Goal: Task Accomplishment & Management: Use online tool/utility

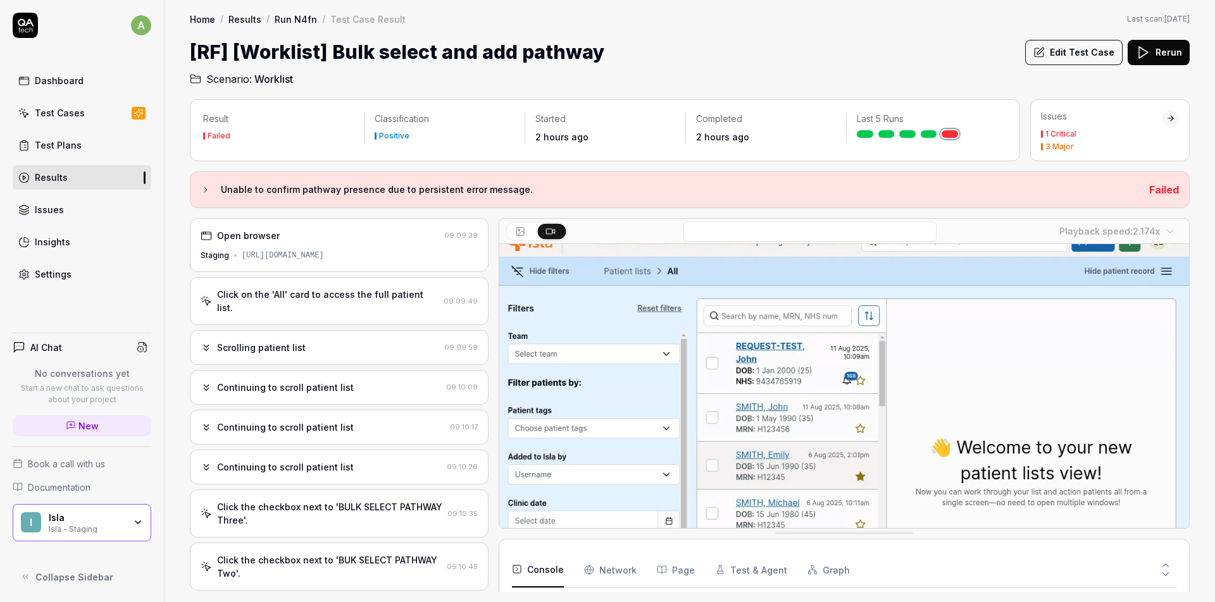
click at [369, 302] on div "Click on the 'All' card to access the full patient list. 09:09:49" at bounding box center [339, 301] width 299 height 48
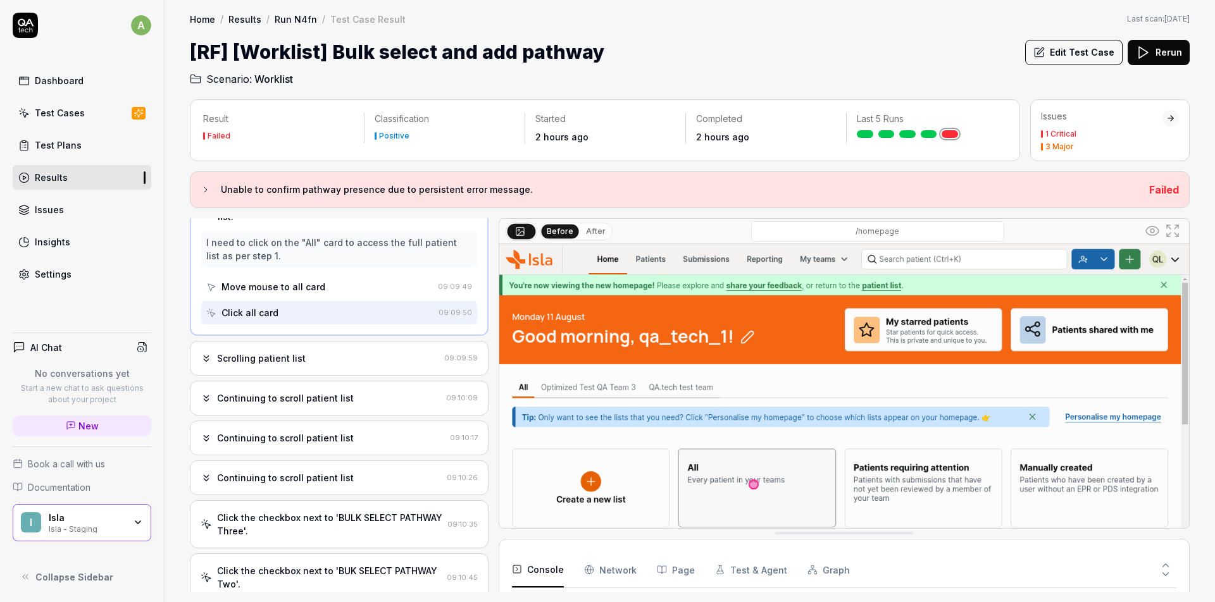
click at [364, 352] on div "Scrolling patient list" at bounding box center [320, 358] width 238 height 13
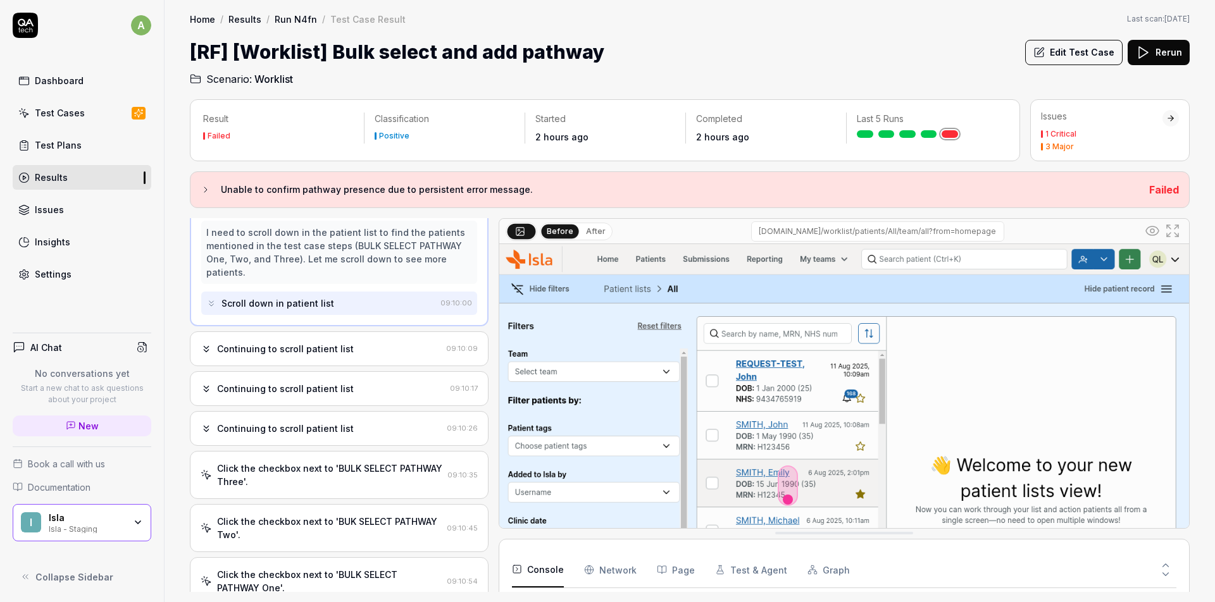
scroll to position [120, 0]
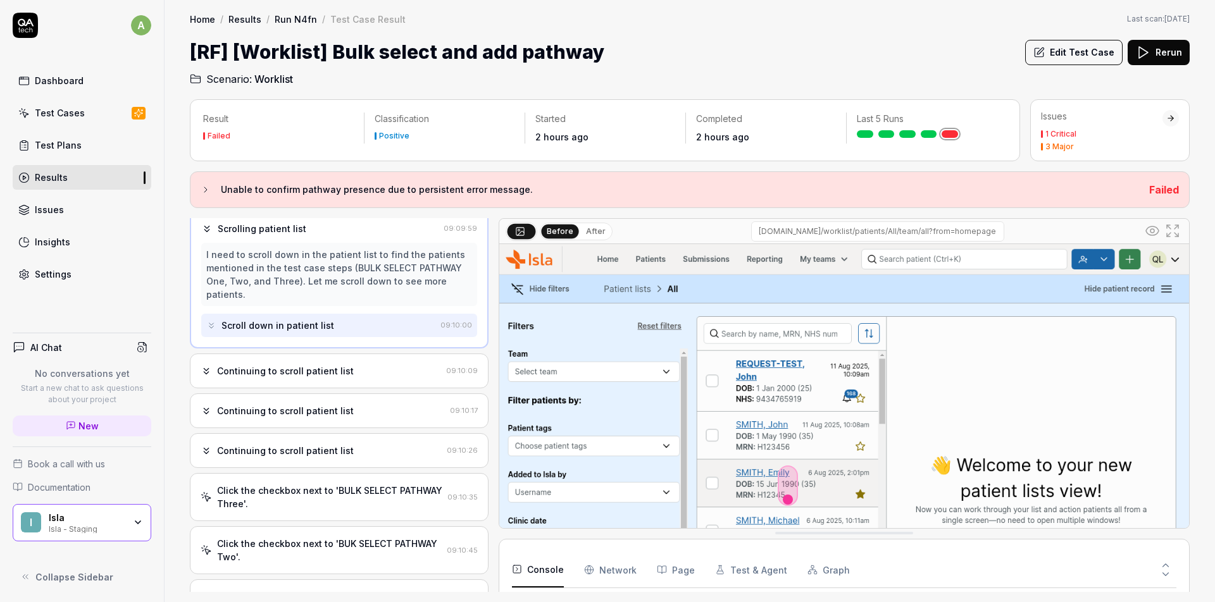
click at [348, 364] on div "Continuing to scroll patient list" at bounding box center [321, 370] width 240 height 13
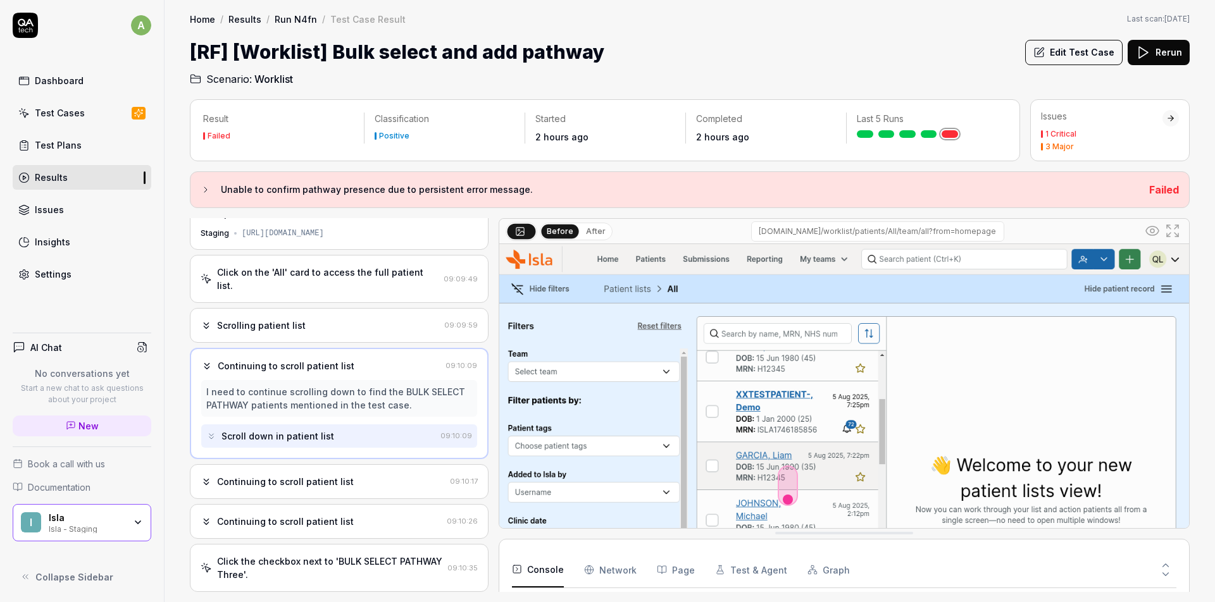
scroll to position [61, 0]
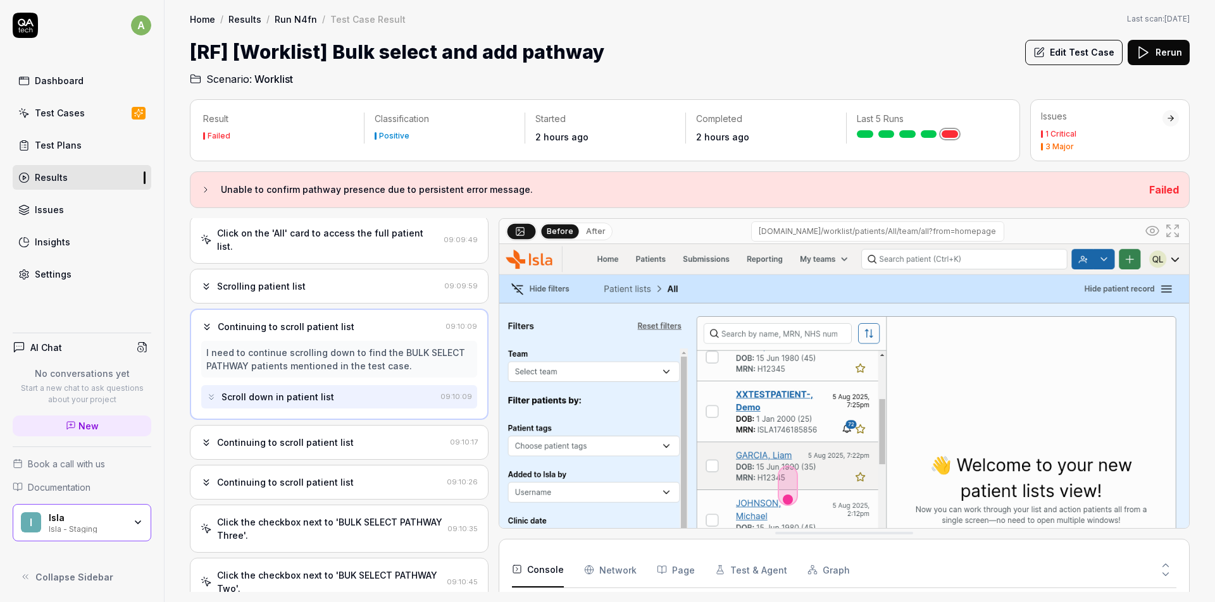
click at [337, 436] on div "Continuing to scroll patient list" at bounding box center [285, 442] width 137 height 13
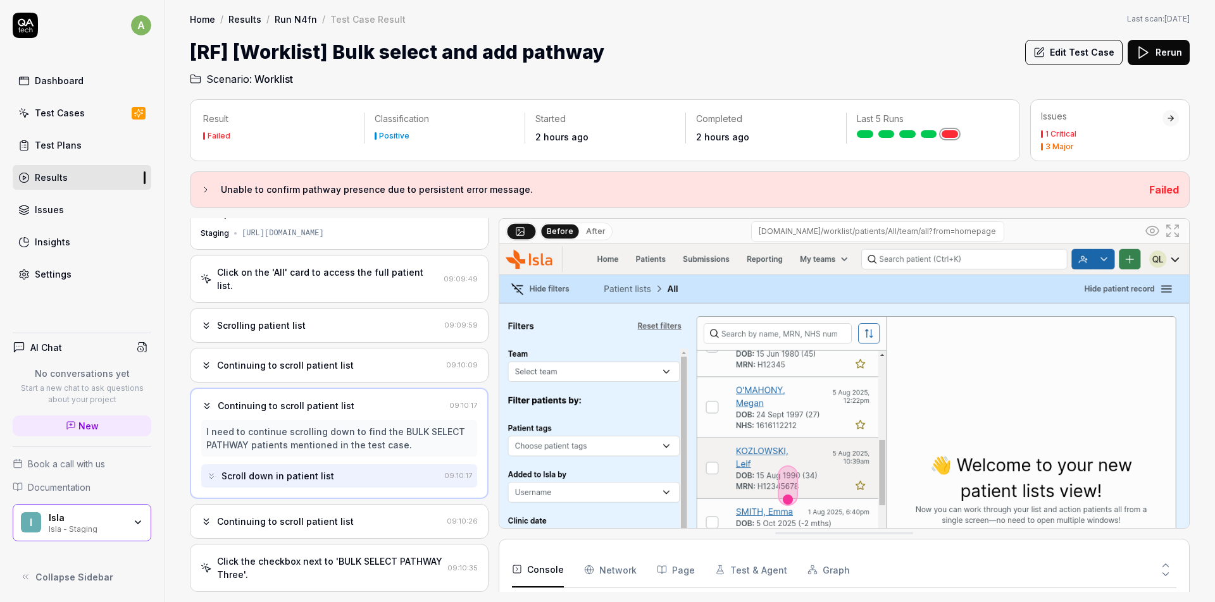
scroll to position [156, 0]
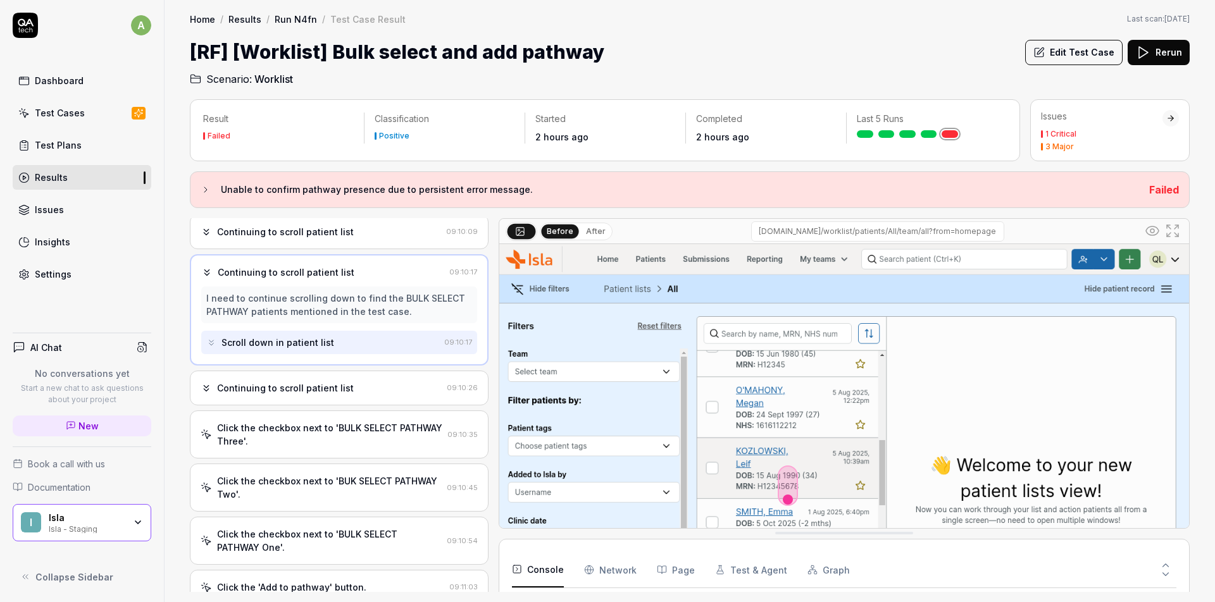
click at [352, 384] on div "Continuing to scroll patient list 09:10:26" at bounding box center [339, 388] width 299 height 35
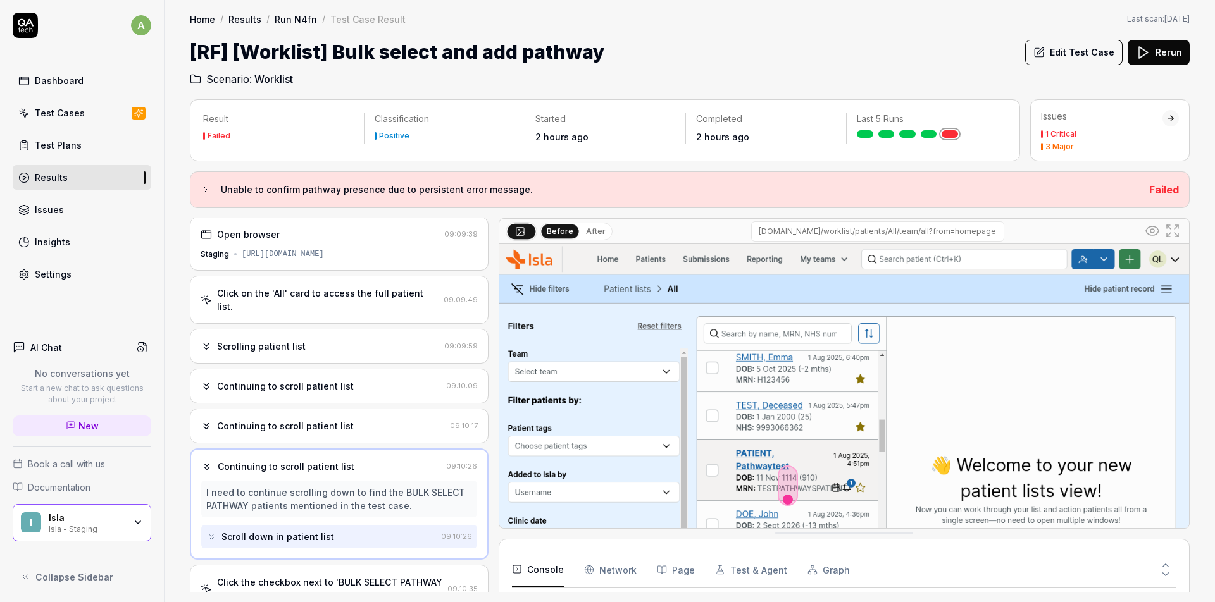
scroll to position [0, 0]
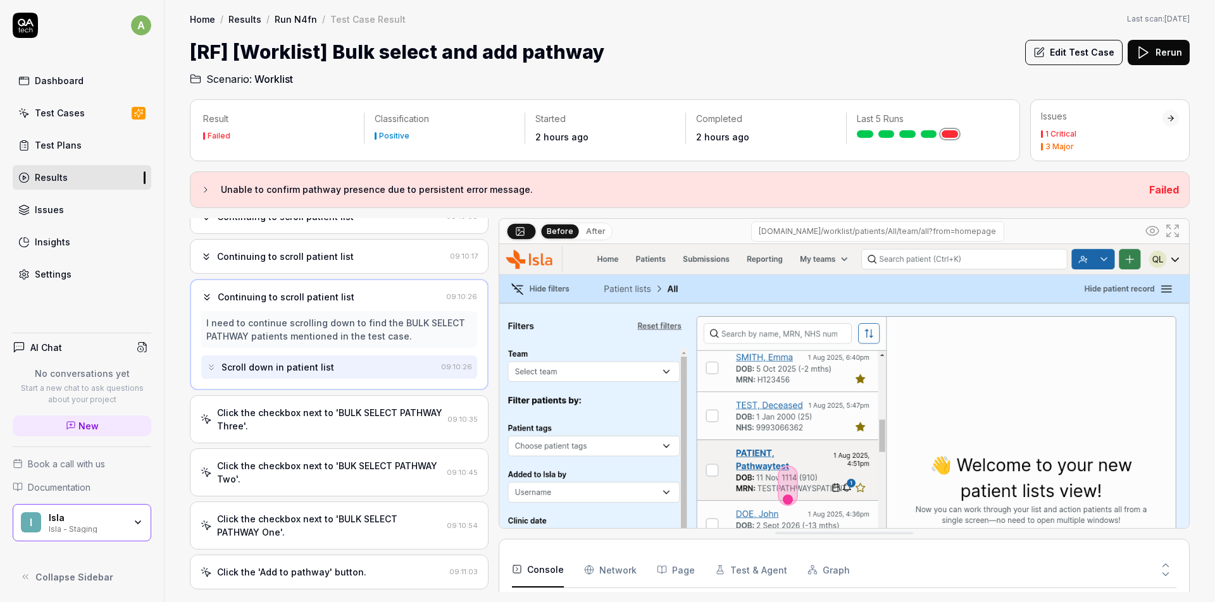
click at [361, 418] on div "Click the checkbox next to 'BULK SELECT PATHWAY Three'." at bounding box center [329, 419] width 225 height 27
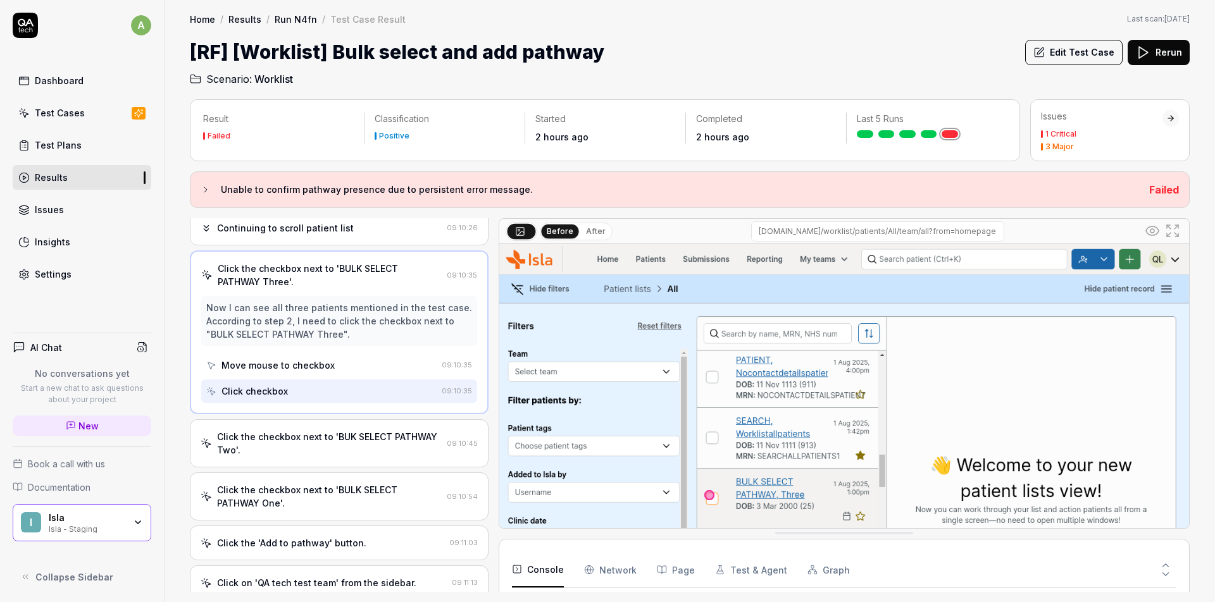
scroll to position [328, 0]
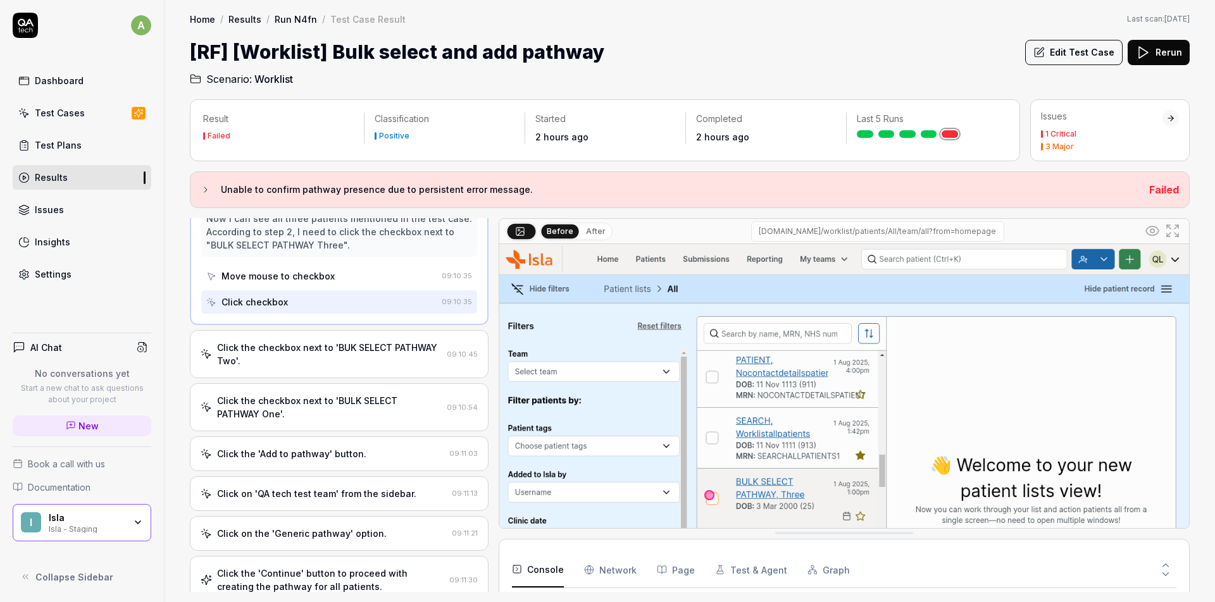
click at [369, 347] on div "Click the checkbox next to 'BUK SELECT PATHWAY Two'." at bounding box center [329, 354] width 225 height 27
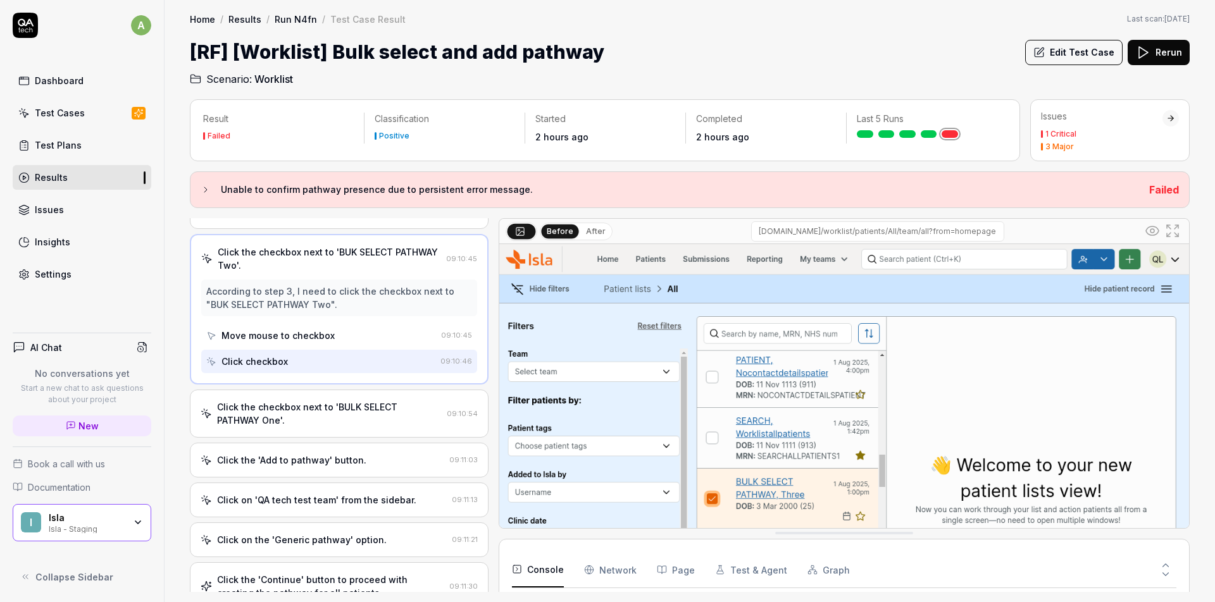
click at [361, 400] on div "Click the checkbox next to 'BULK SELECT PATHWAY One'." at bounding box center [329, 413] width 225 height 27
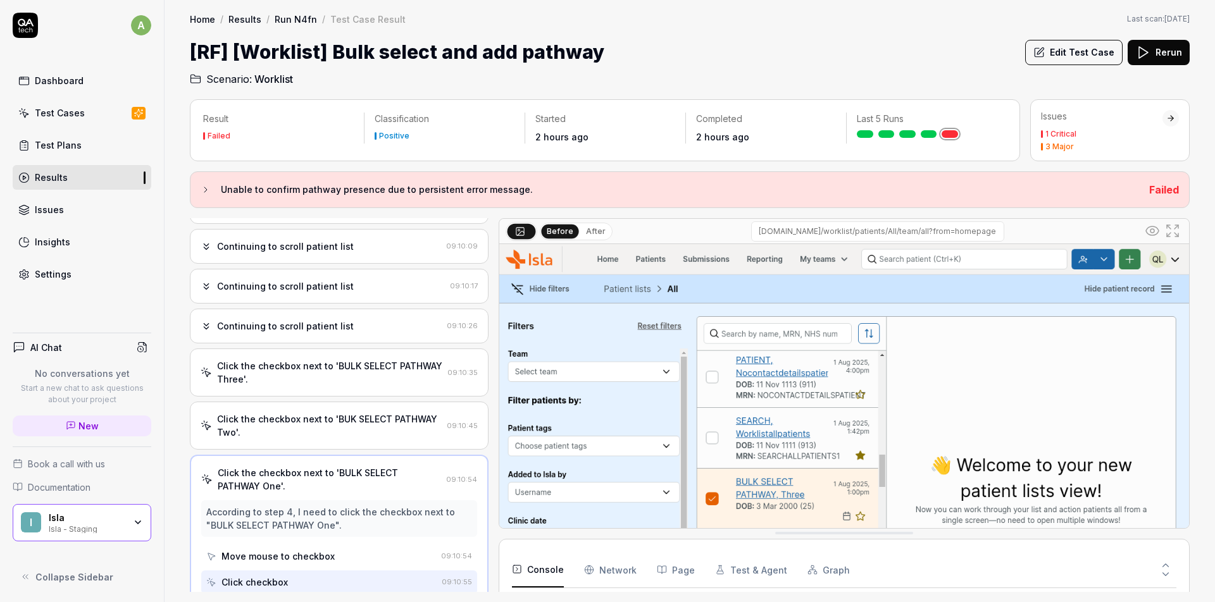
scroll to position [460, 0]
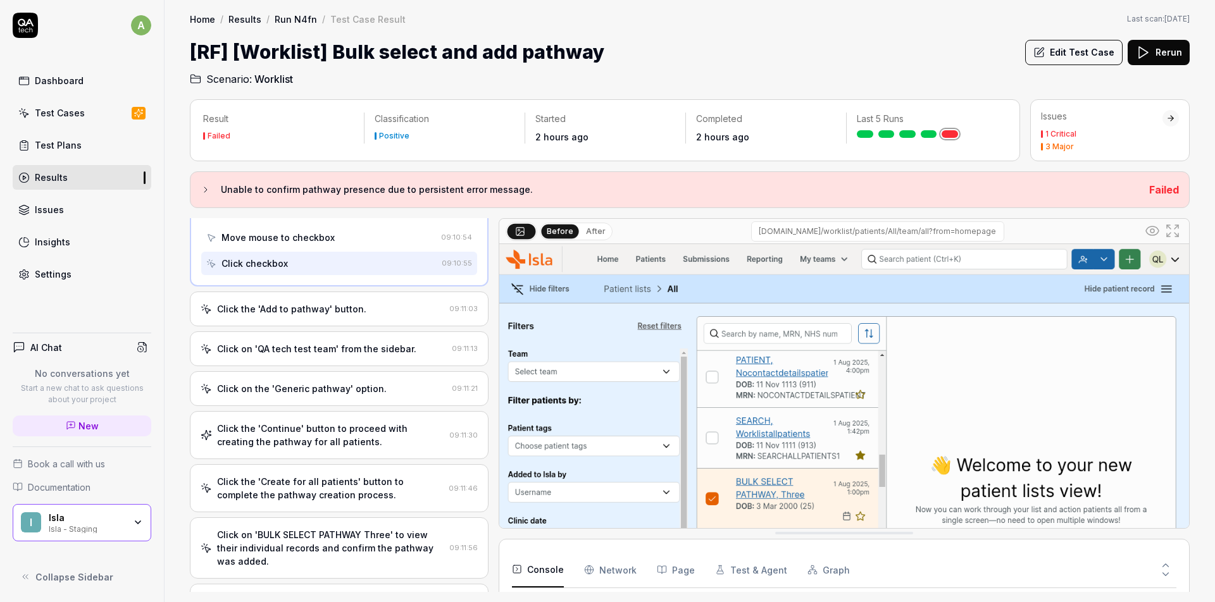
click at [353, 302] on div "Click the 'Add to pathway' button." at bounding box center [291, 308] width 149 height 13
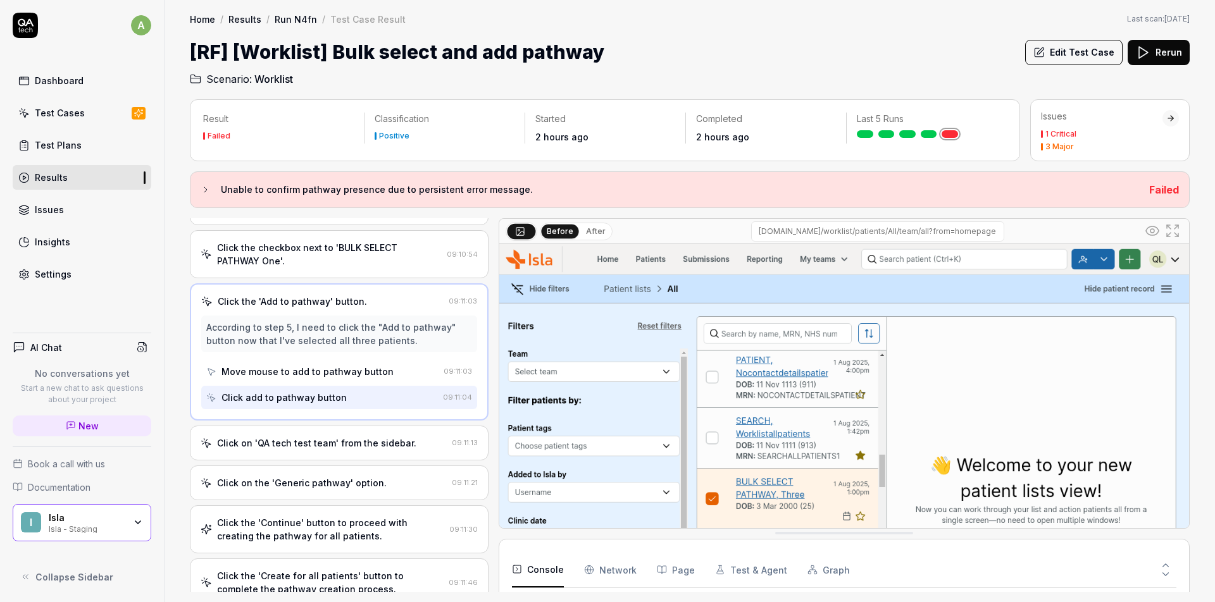
click at [354, 437] on div "Click on 'QA tech test team' from the sidebar." at bounding box center [316, 443] width 199 height 13
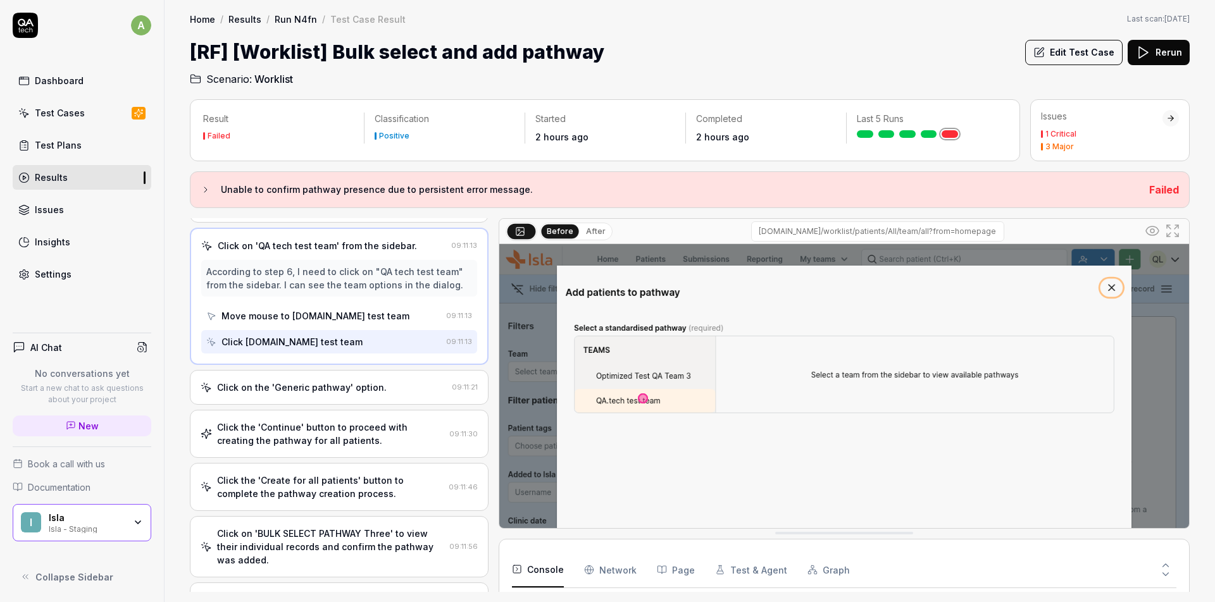
click at [342, 381] on div "Click on the 'Generic pathway' option." at bounding box center [302, 387] width 170 height 13
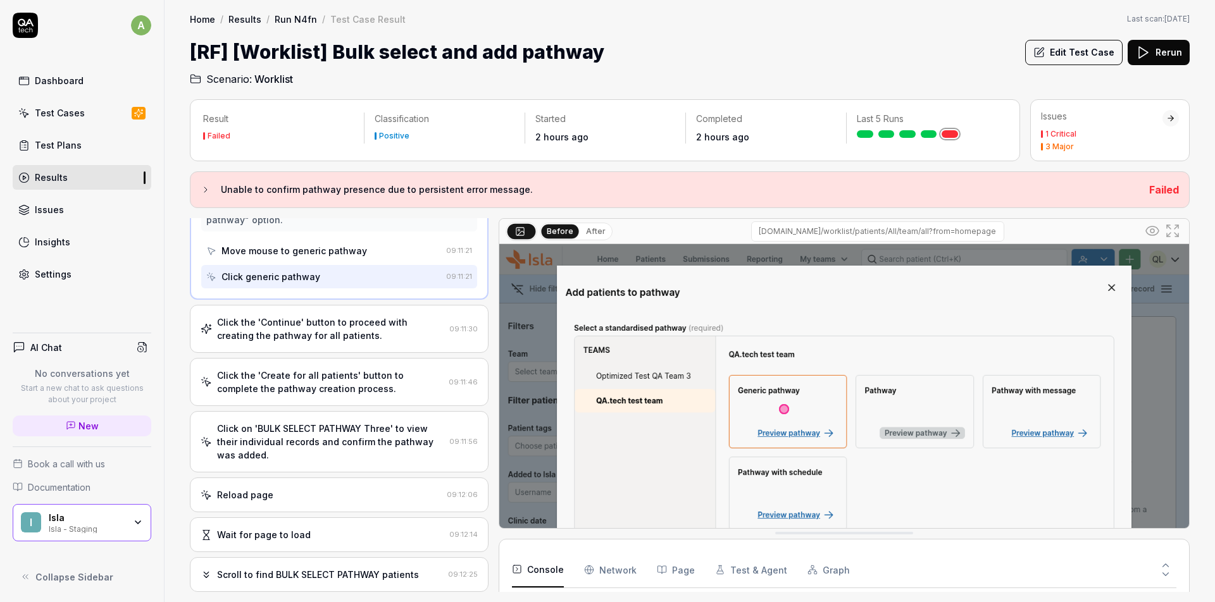
scroll to position [480, 0]
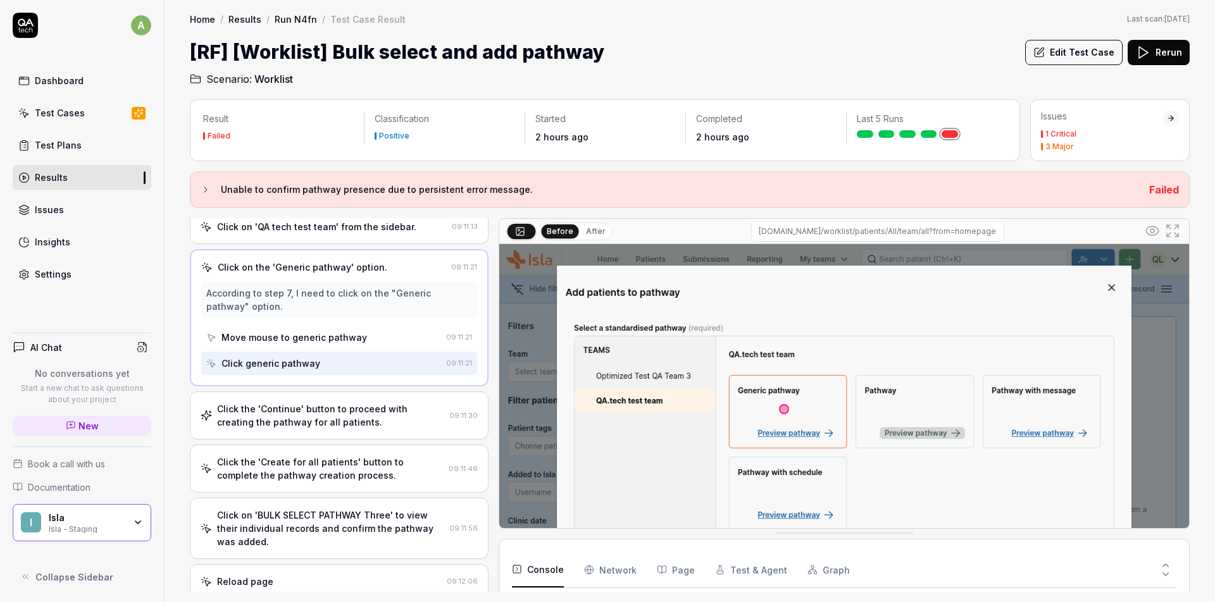
click at [355, 407] on div "Click the 'Continue' button to proceed with creating the pathway for all patien…" at bounding box center [330, 415] width 227 height 27
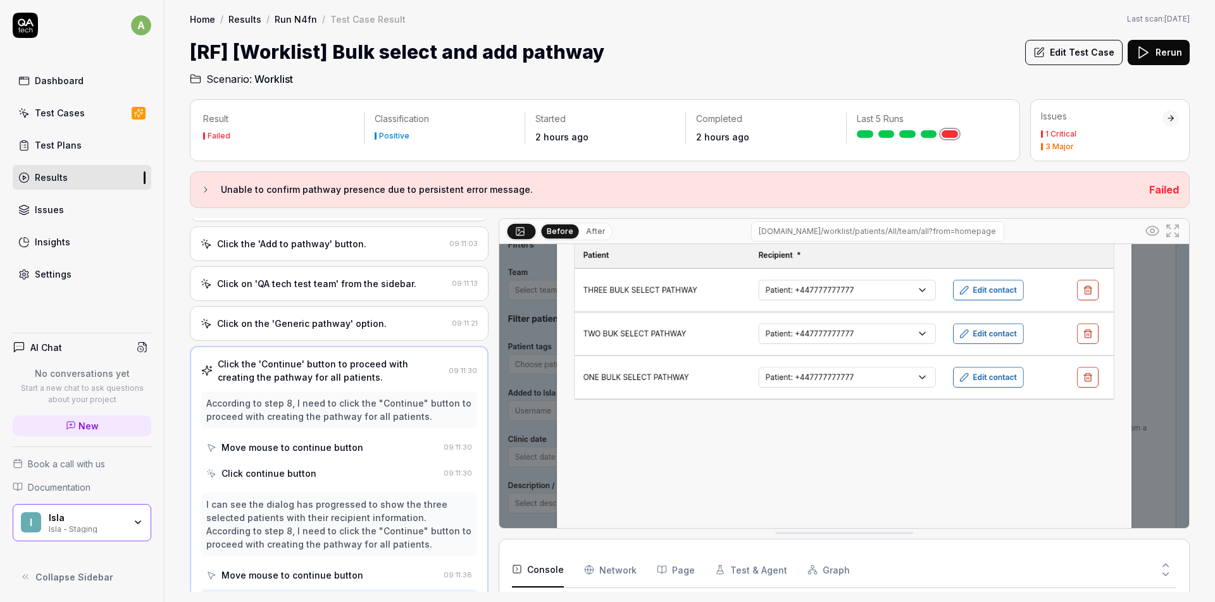
scroll to position [141, 0]
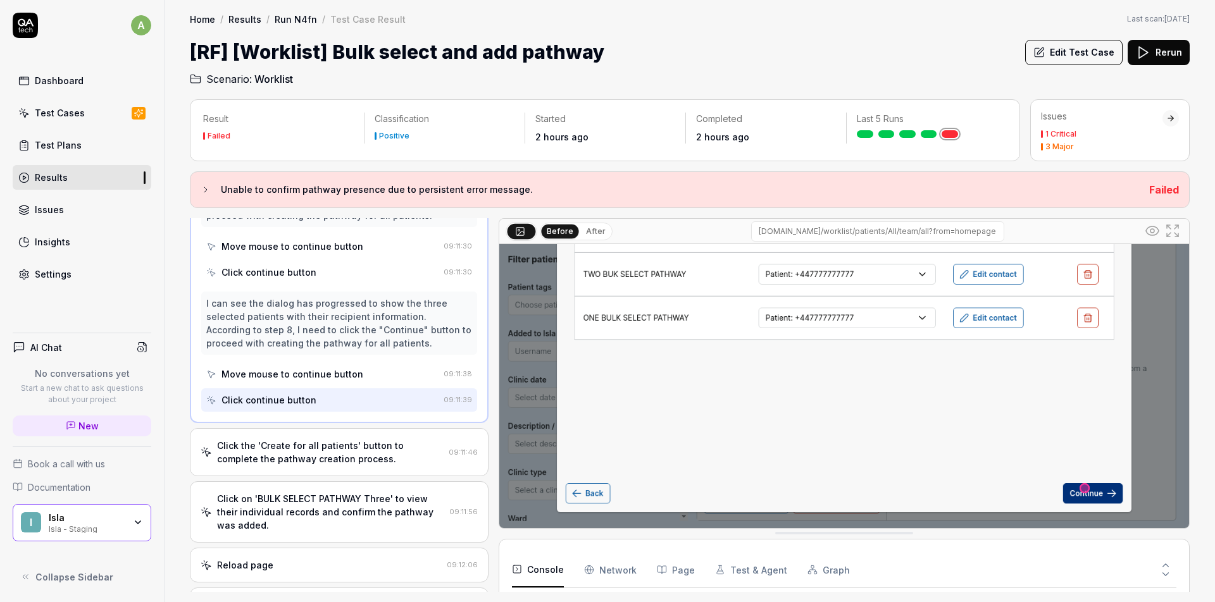
click at [339, 439] on div "Click the 'Create for all patients' button to complete the pathway creation pro…" at bounding box center [330, 452] width 226 height 27
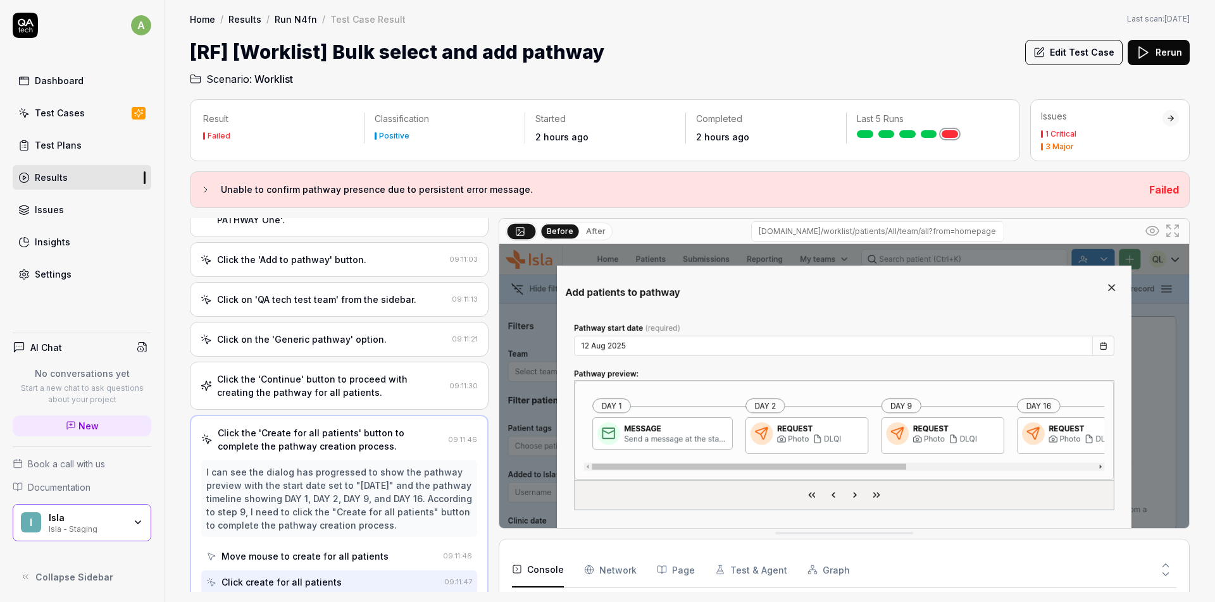
scroll to position [124, 0]
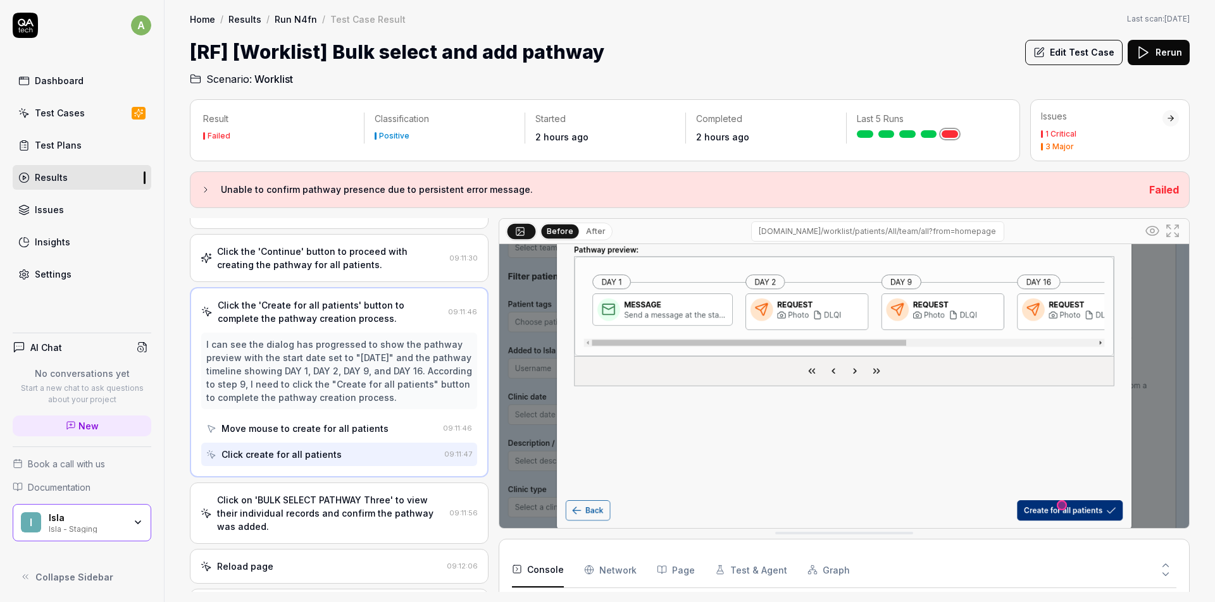
click at [337, 493] on div "Click on 'BULK SELECT PATHWAY Three' to view their individual records and confi…" at bounding box center [330, 513] width 227 height 40
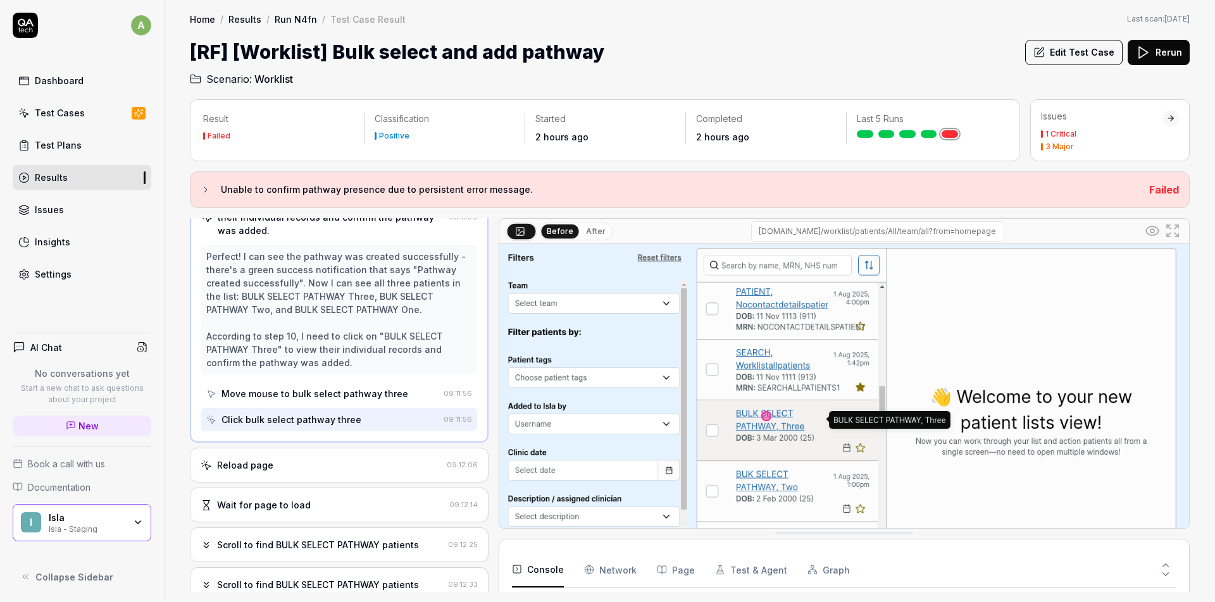
scroll to position [608, 0]
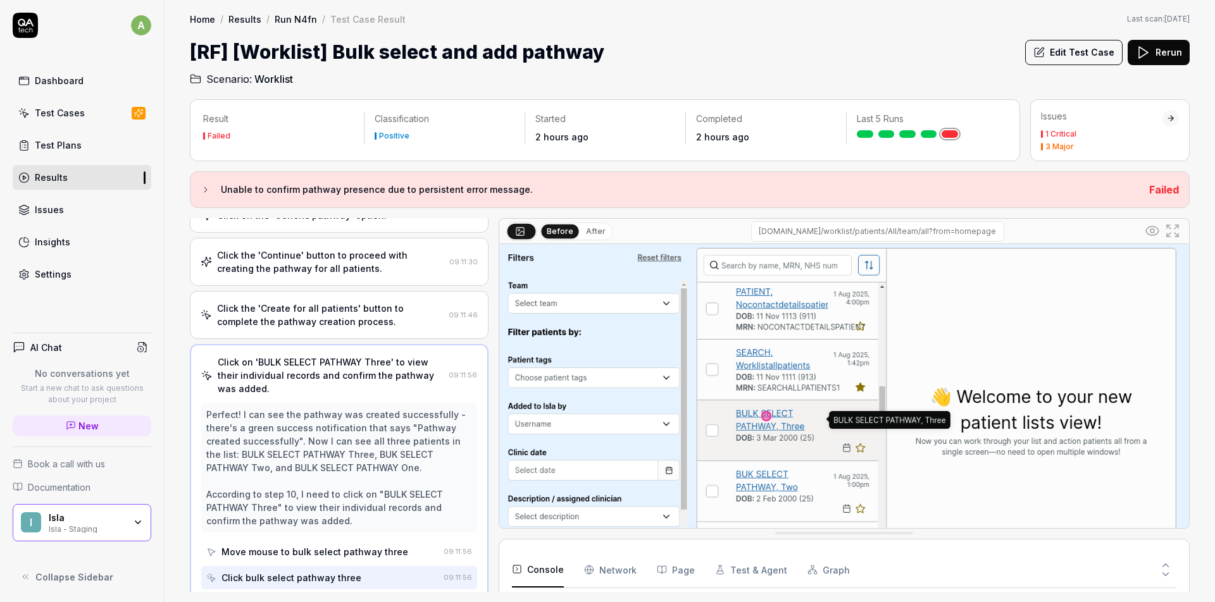
click at [357, 313] on div "Click the 'Create for all patients' button to complete the pathway creation pro…" at bounding box center [330, 315] width 226 height 27
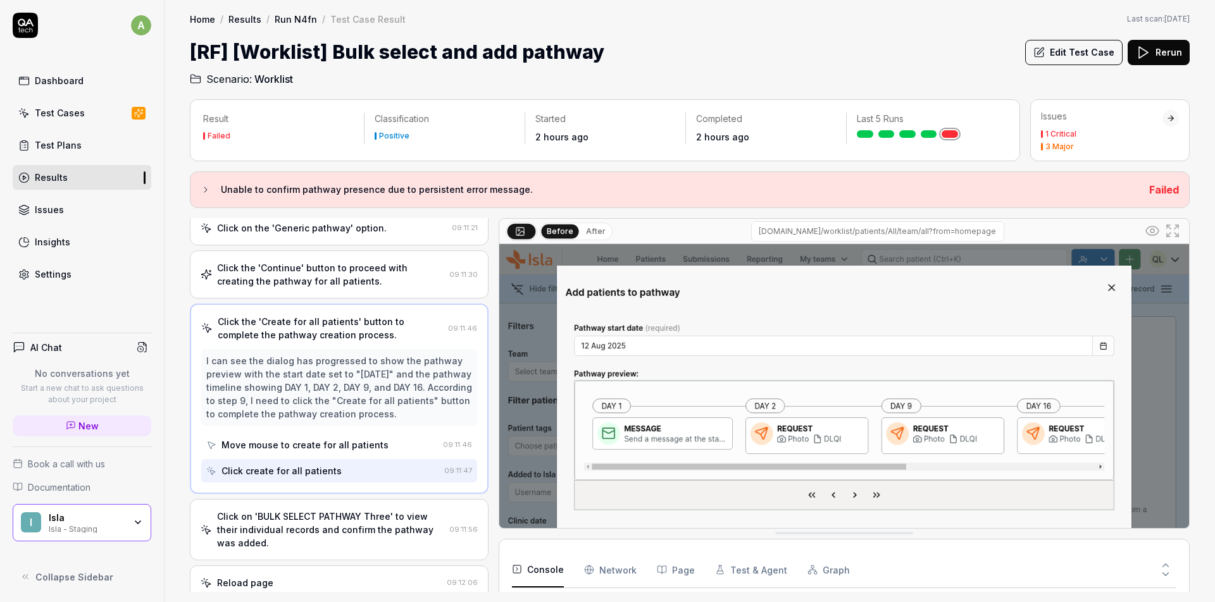
scroll to position [752, 0]
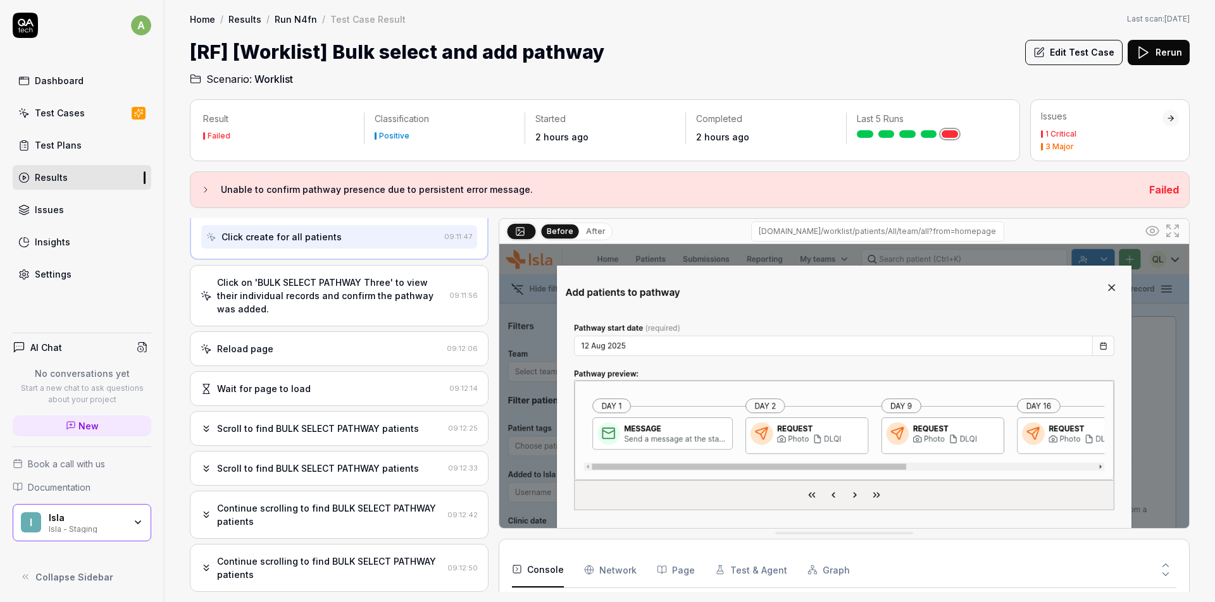
click at [335, 343] on div "Reload page 09:12:06" at bounding box center [339, 348] width 299 height 35
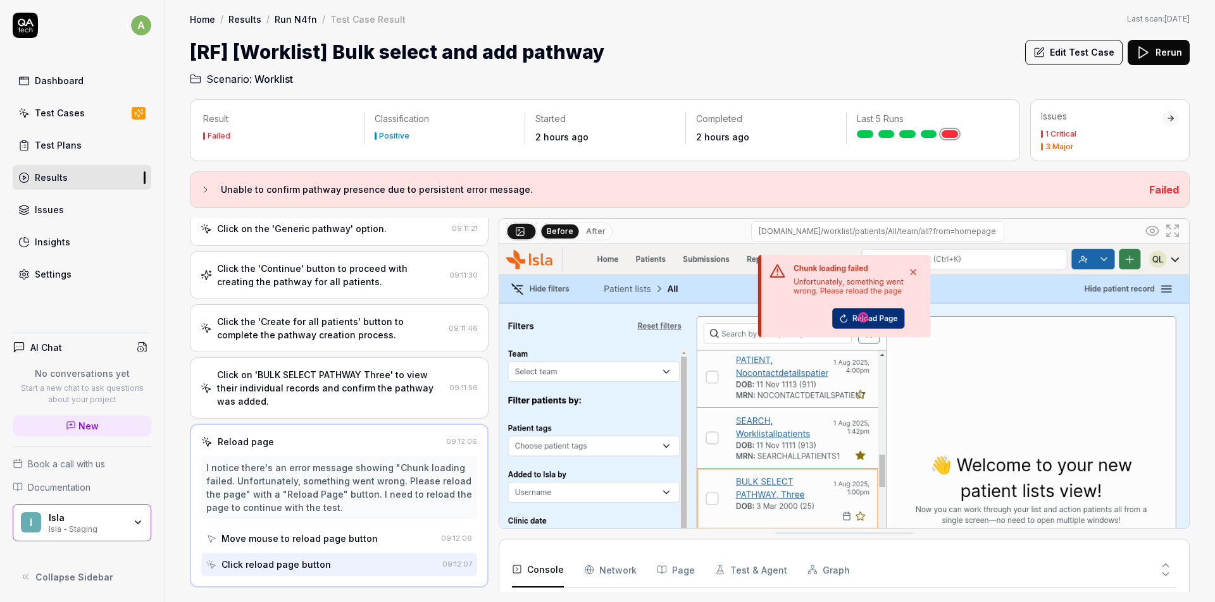
scroll to position [536, 0]
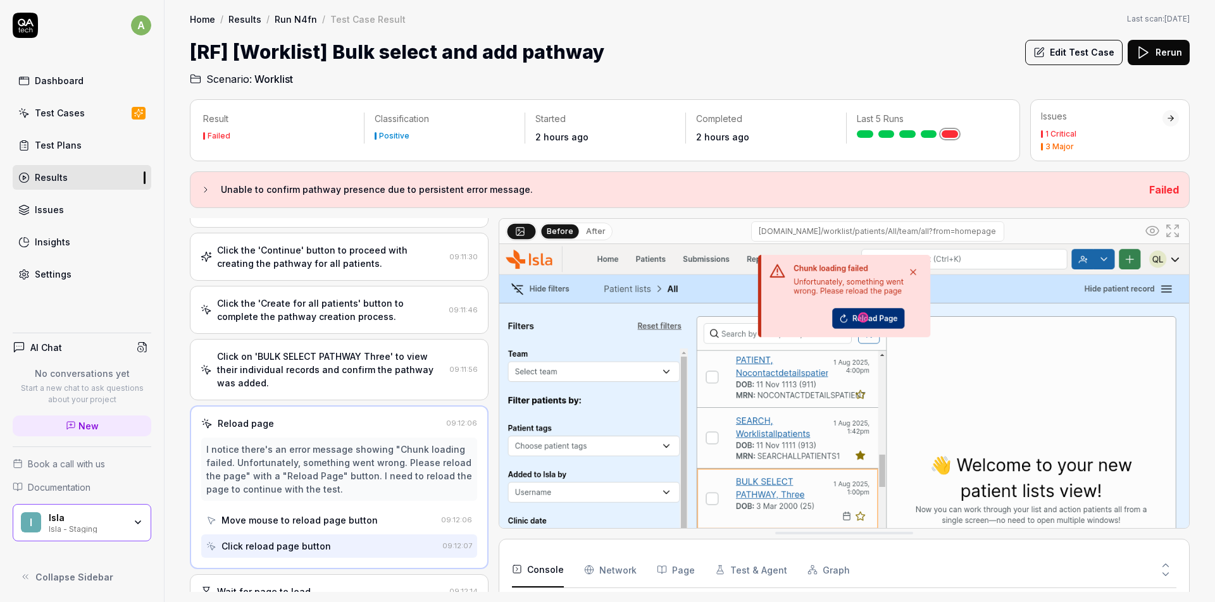
click at [1170, 556] on button at bounding box center [1166, 563] width 22 height 16
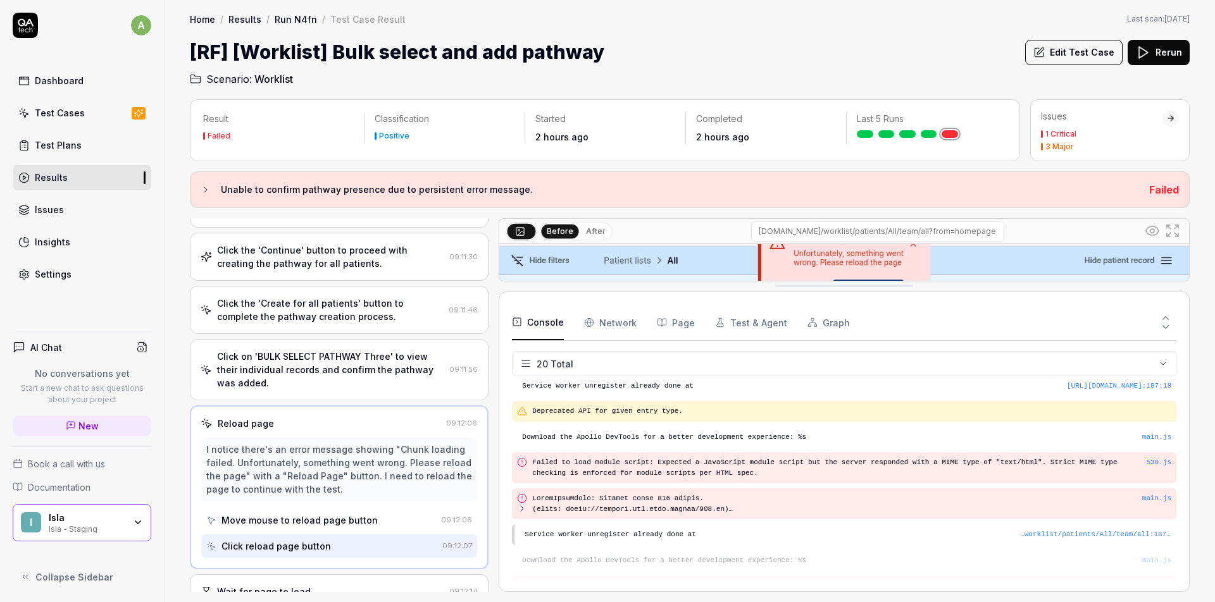
scroll to position [28, 0]
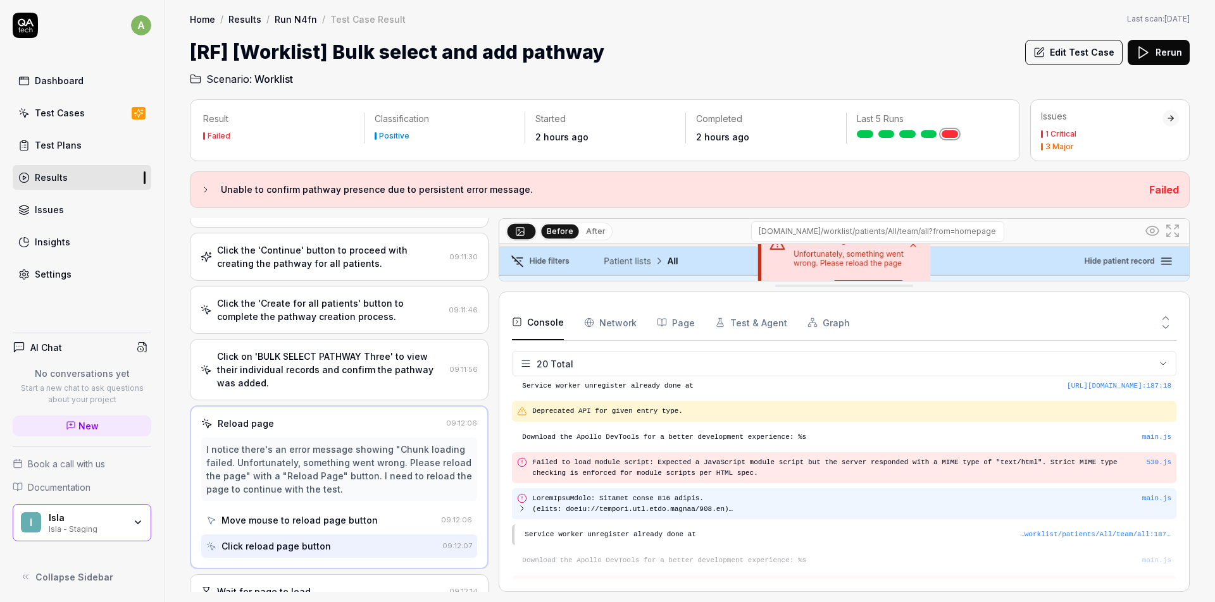
click at [736, 509] on pre at bounding box center [836, 503] width 609 height 21
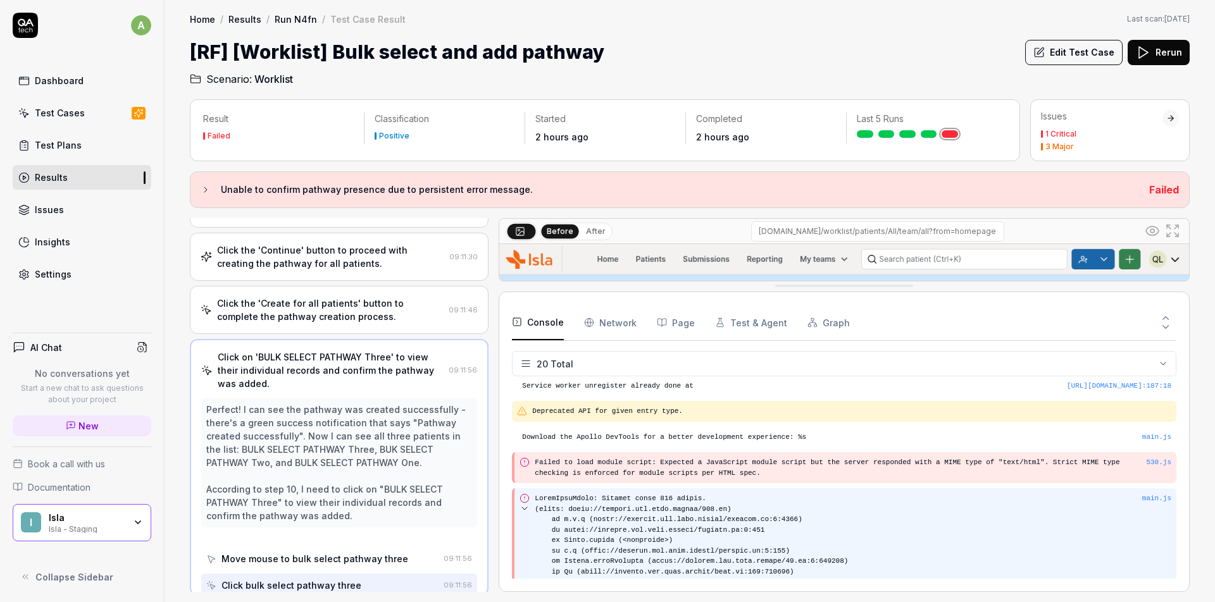
scroll to position [526, 0]
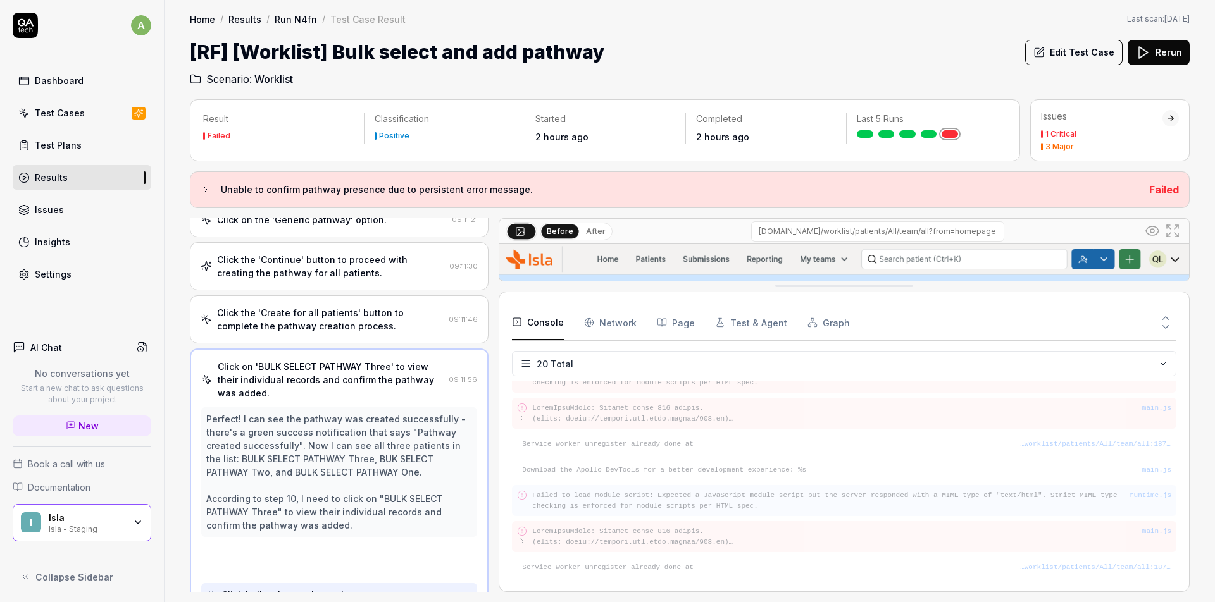
click at [736, 509] on div "IndexedDB upgrade needed https://staging.nhs.isla.health/homepage : 187 : 18 Se…" at bounding box center [844, 479] width 664 height 197
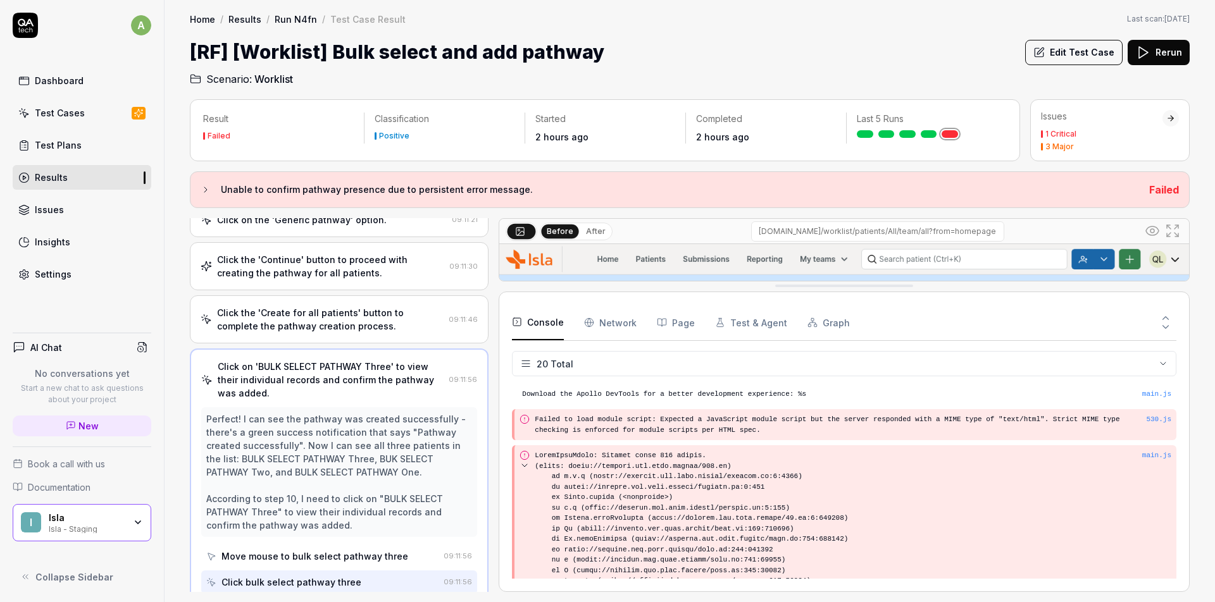
scroll to position [75, 0]
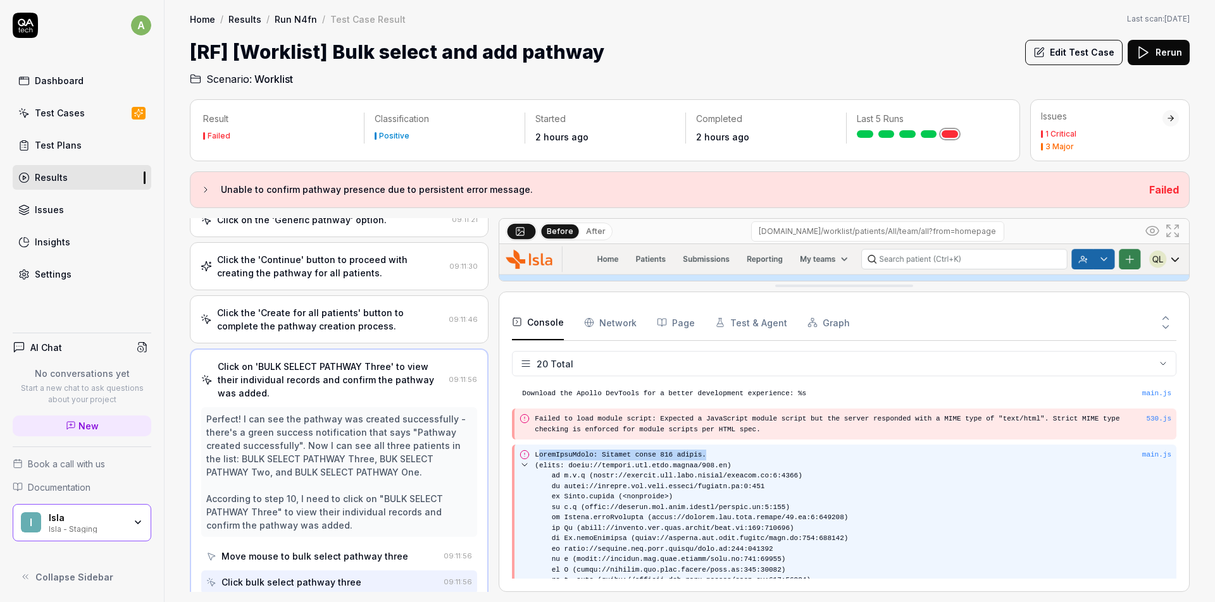
drag, startPoint x: 537, startPoint y: 453, endPoint x: 721, endPoint y: 449, distance: 183.5
copy pre "hunkLoadError: Loading chunk 530 failed."
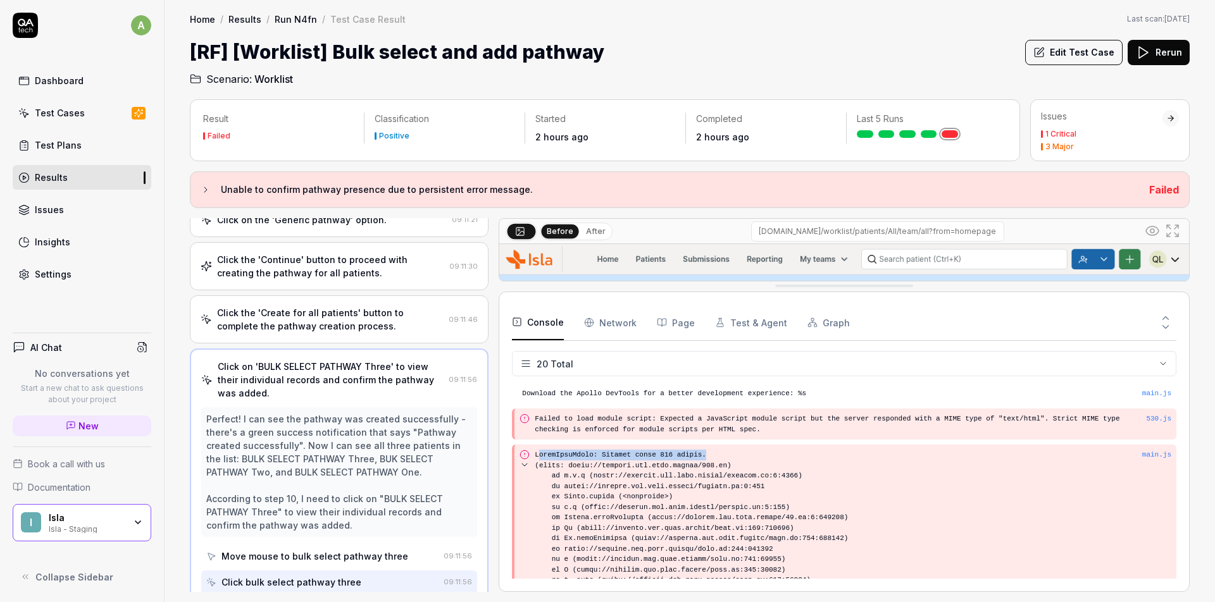
click at [1172, 53] on button "Rerun" at bounding box center [1158, 52] width 62 height 25
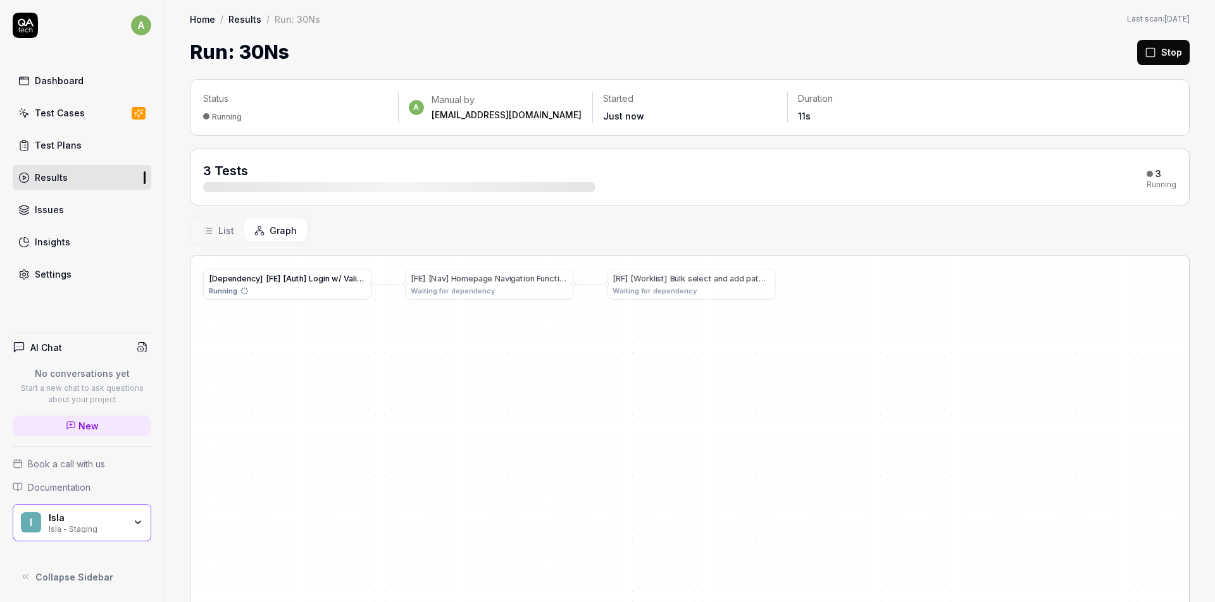
click at [1168, 58] on button "Stop" at bounding box center [1163, 52] width 53 height 25
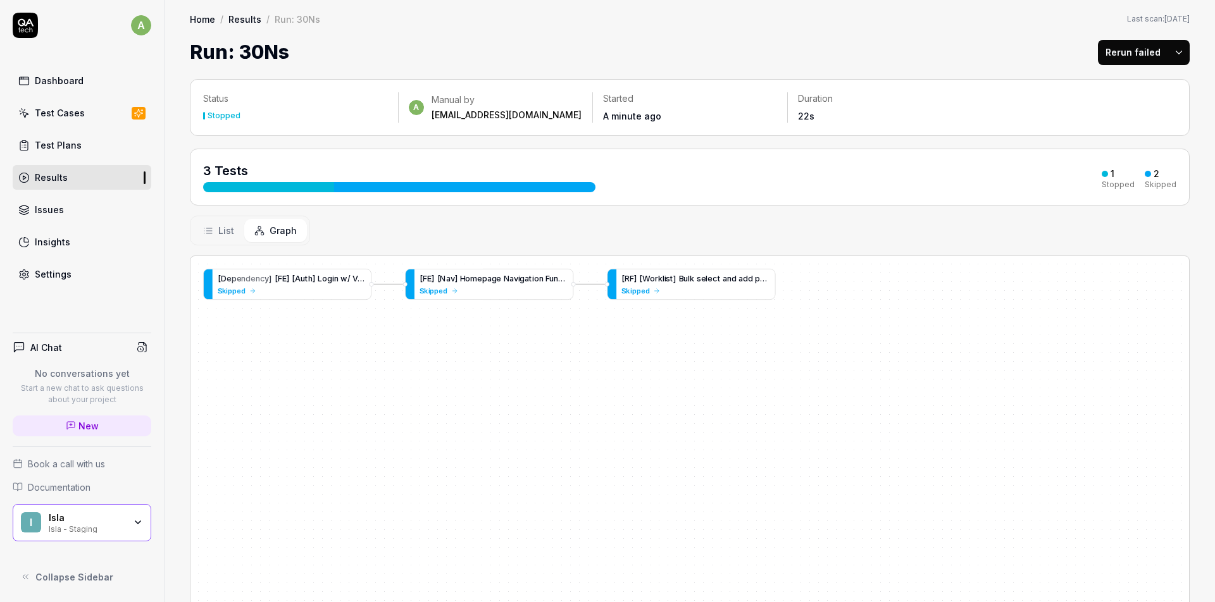
click at [702, 283] on span "e" at bounding box center [703, 278] width 5 height 9
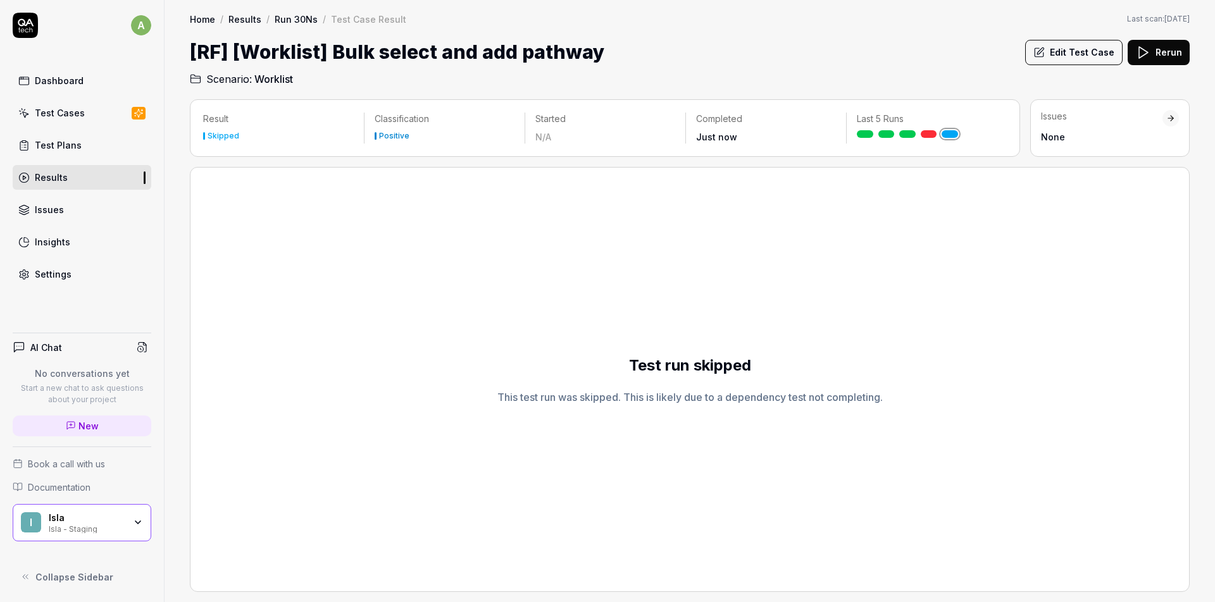
click at [1144, 51] on icon at bounding box center [1142, 52] width 15 height 15
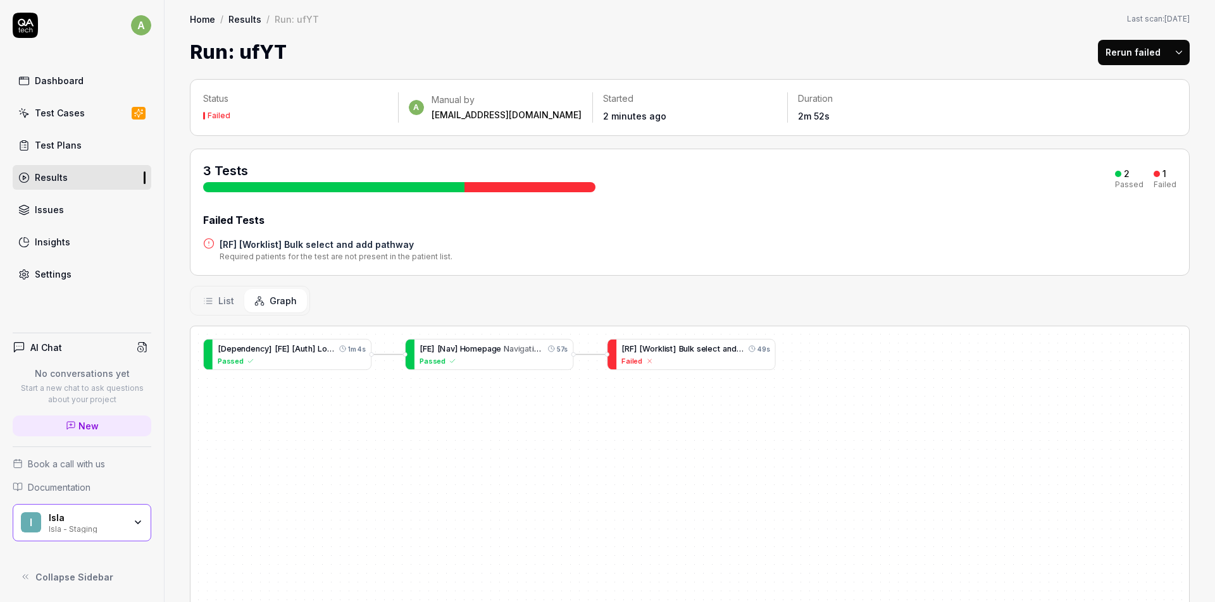
click at [695, 354] on div "[ R F ] [ W o r k l i s t ] B u l k s e l e c t a n d a d d p a t h w a y" at bounding box center [683, 349] width 123 height 12
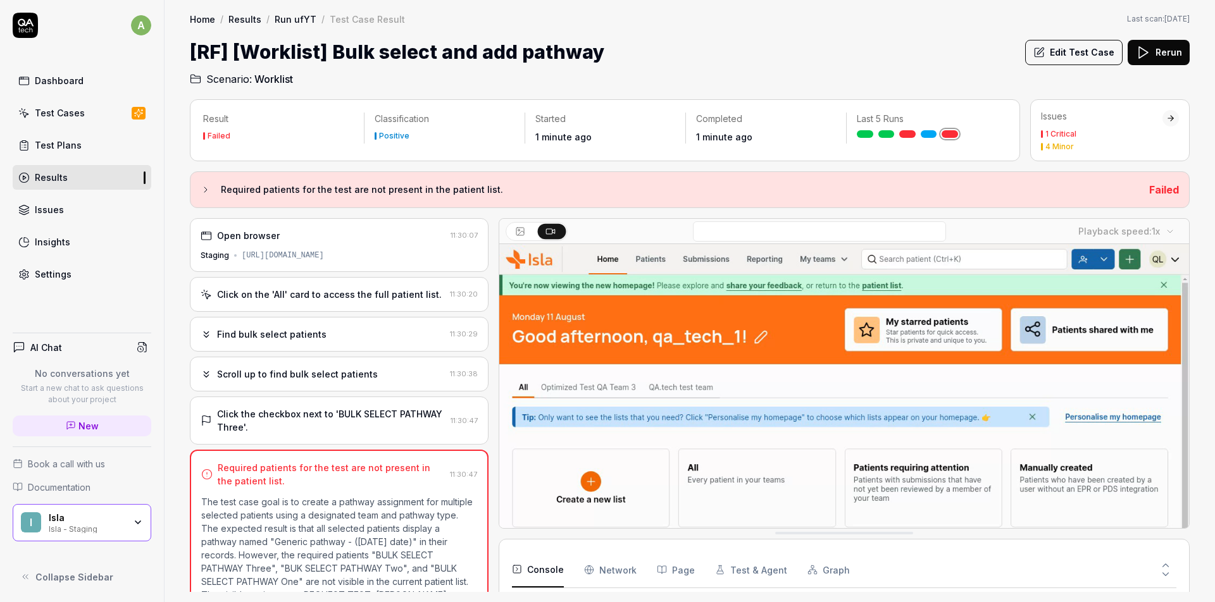
click at [1016, 89] on div "Result Failed Classification Positive Started 1 minute ago Completed 1 minute a…" at bounding box center [689, 345] width 1050 height 516
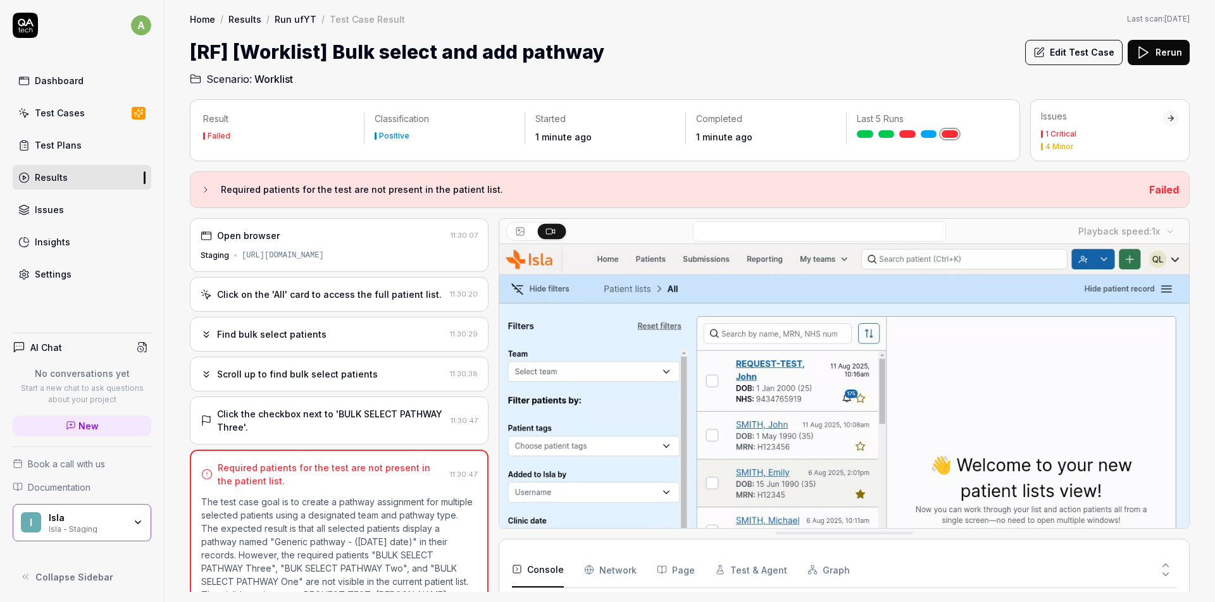
click at [1080, 58] on button "Edit Test Case" at bounding box center [1073, 52] width 97 height 25
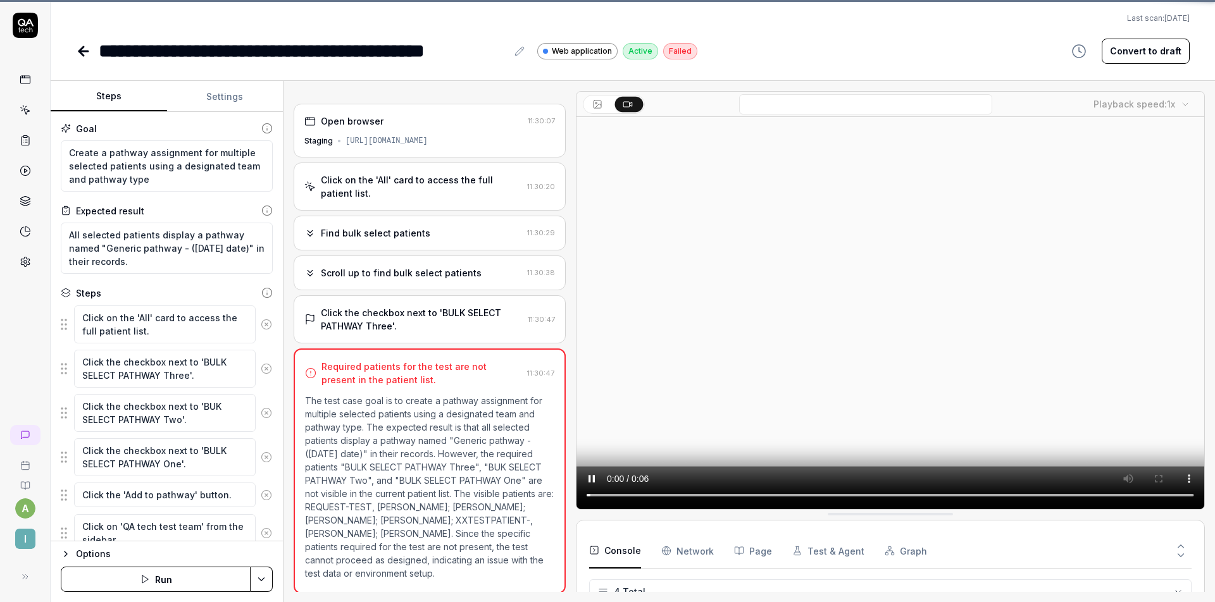
scroll to position [9, 0]
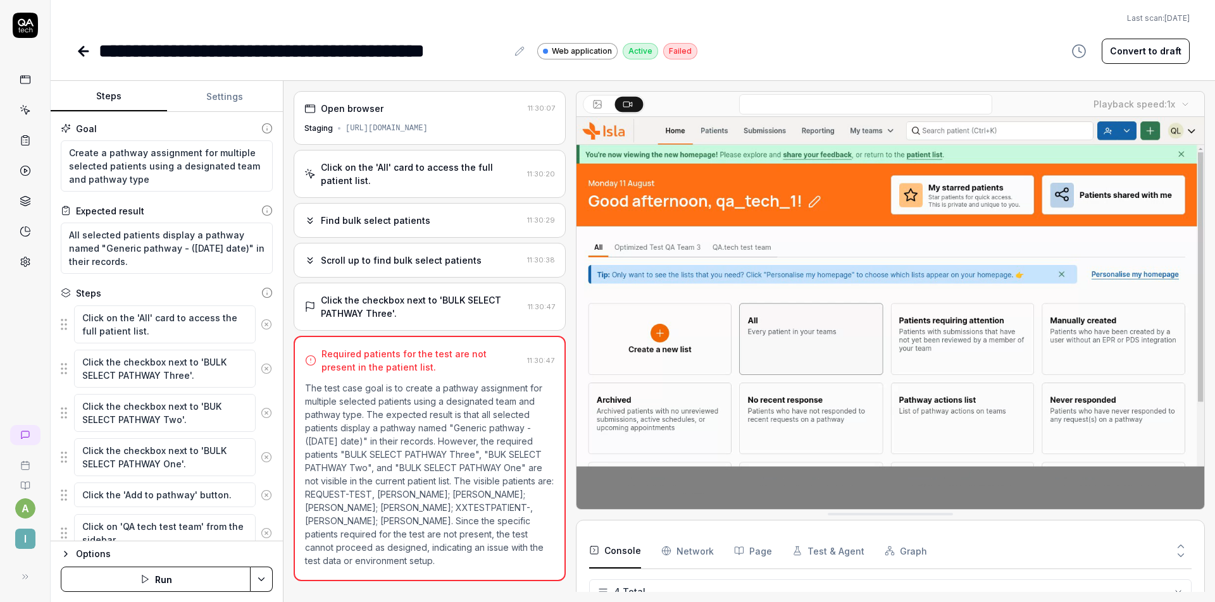
click at [441, 177] on div "Click on the 'All' card to access the full patient list." at bounding box center [421, 174] width 201 height 27
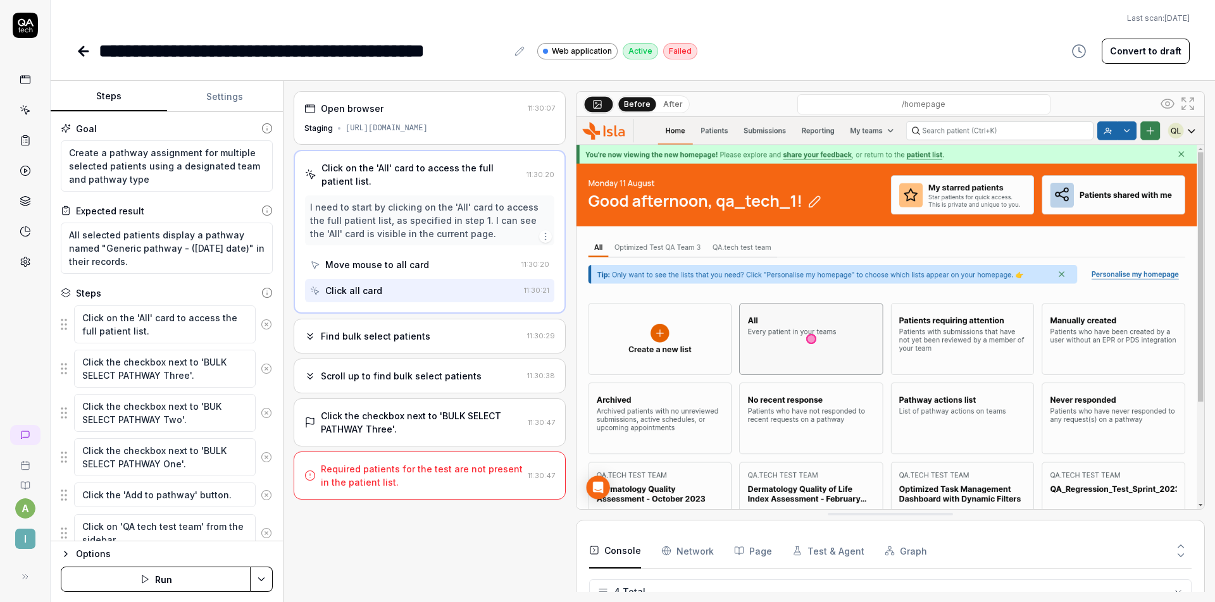
click at [418, 326] on div "Find bulk select patients 11:30:29" at bounding box center [430, 336] width 272 height 35
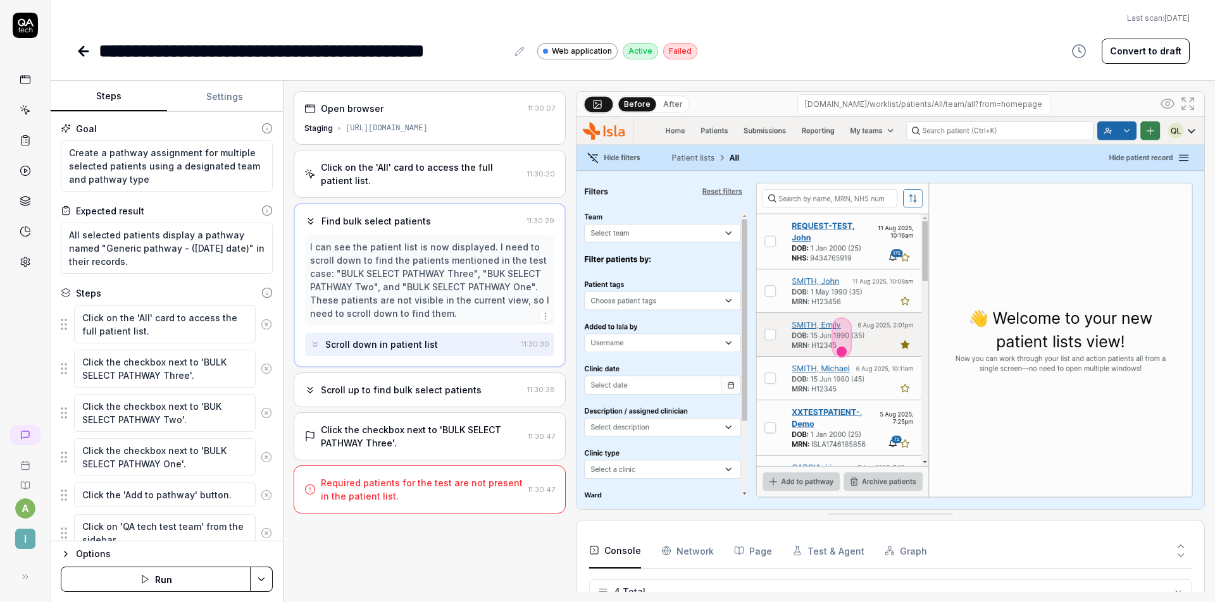
scroll to position [423, 0]
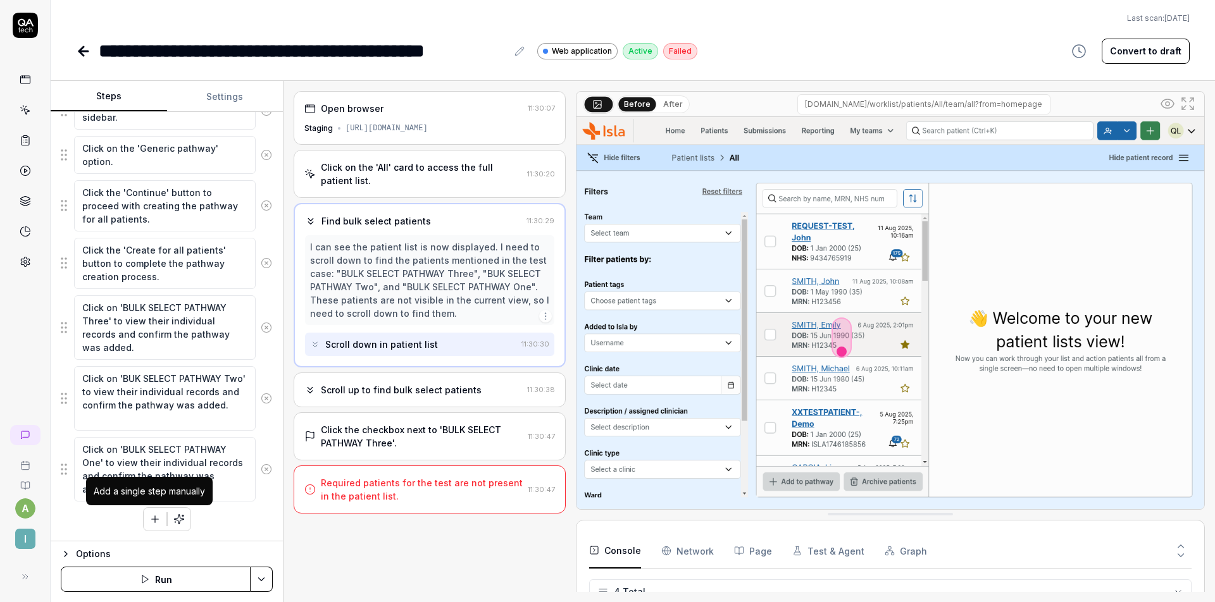
click at [149, 517] on icon "button" at bounding box center [154, 519] width 11 height 11
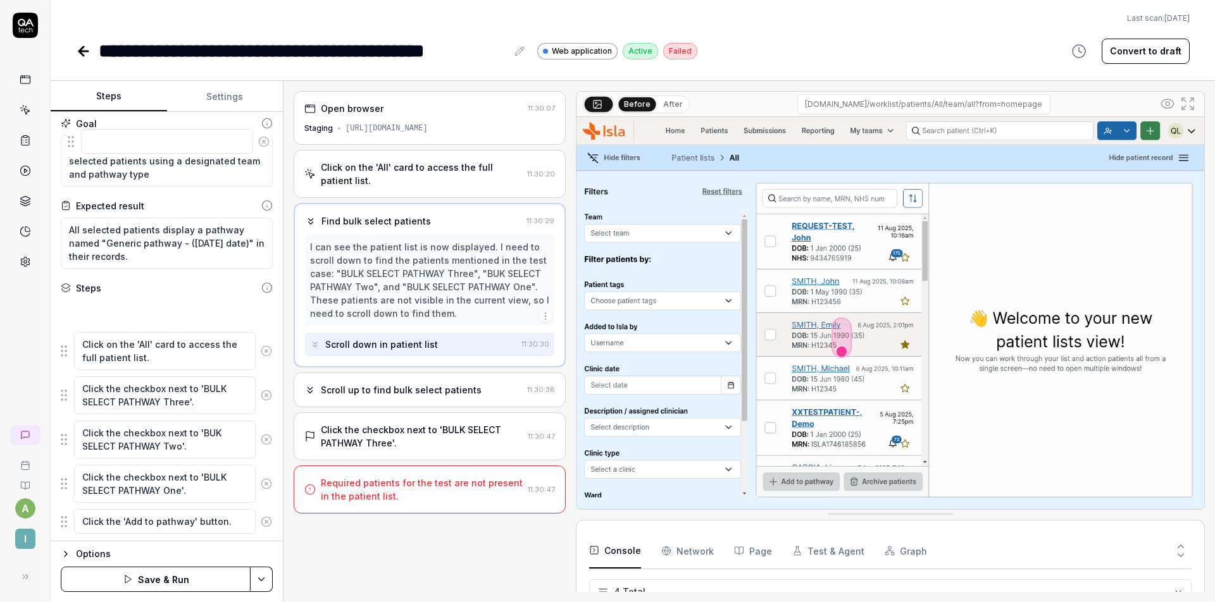
scroll to position [0, 0]
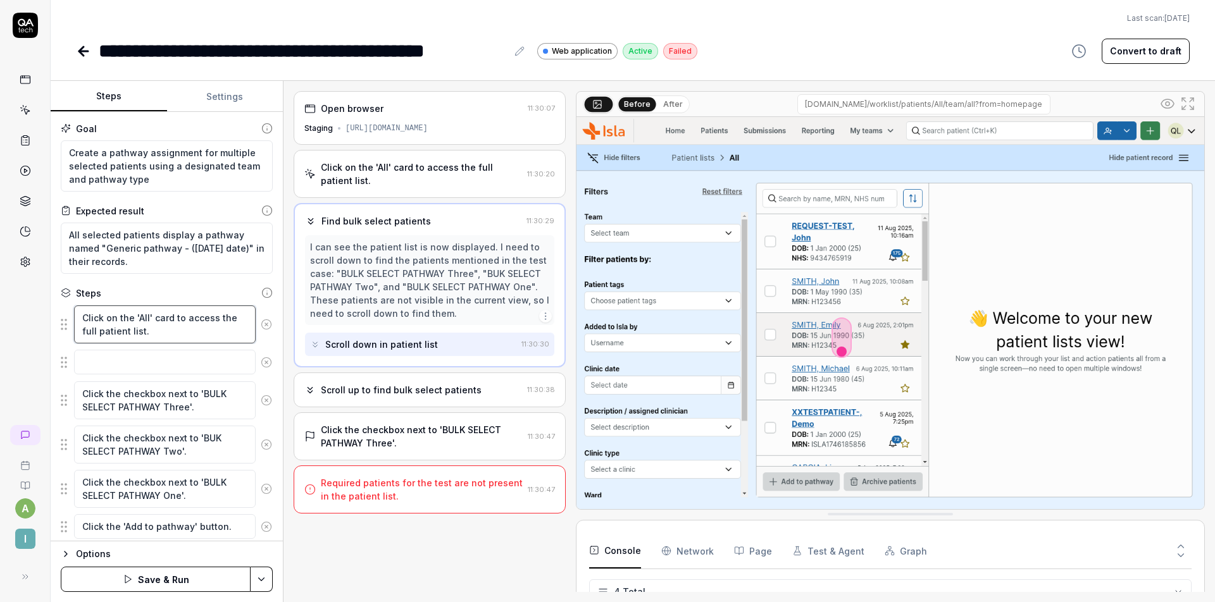
click at [112, 321] on textarea "Click on the 'All' card to access the full patient list." at bounding box center [165, 325] width 182 height 38
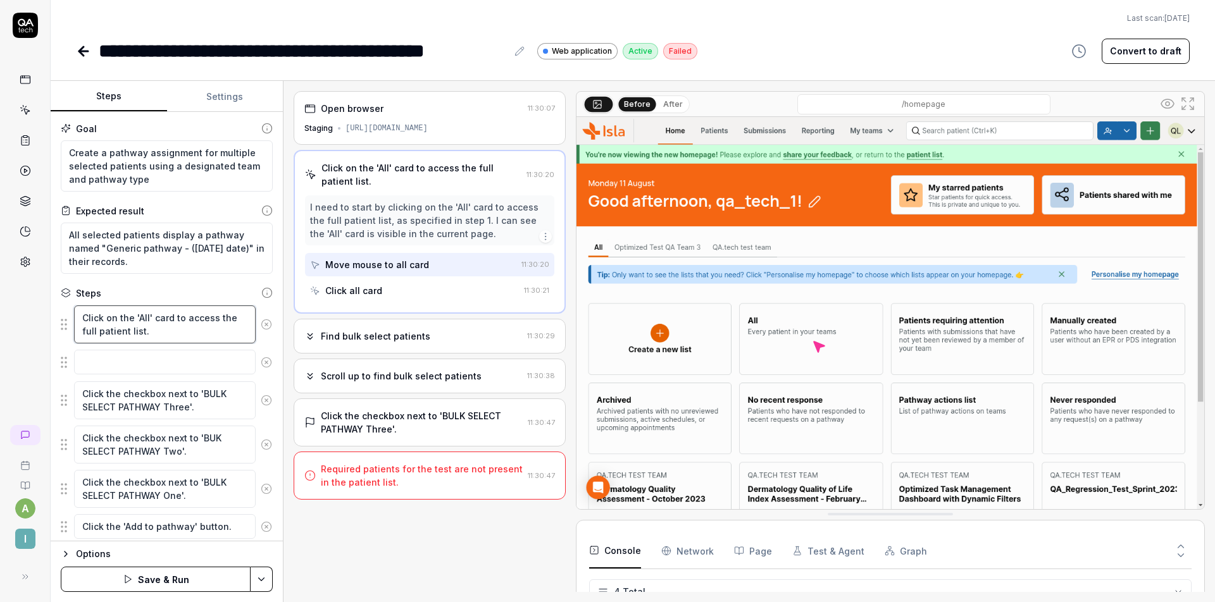
click at [115, 319] on textarea "Click on the 'All' card to access the full patient list." at bounding box center [165, 325] width 182 height 38
click at [134, 323] on textarea "Click on the 'All' card to access the full patient list." at bounding box center [165, 325] width 182 height 38
click at [150, 314] on textarea "Click on the 'All' card to access the full patient list." at bounding box center [165, 325] width 182 height 38
click at [167, 323] on textarea "Click on the 'All' card to access the full patient list." at bounding box center [165, 325] width 182 height 38
click at [201, 316] on textarea "Click on the 'All' card to access the full patient list." at bounding box center [165, 325] width 182 height 38
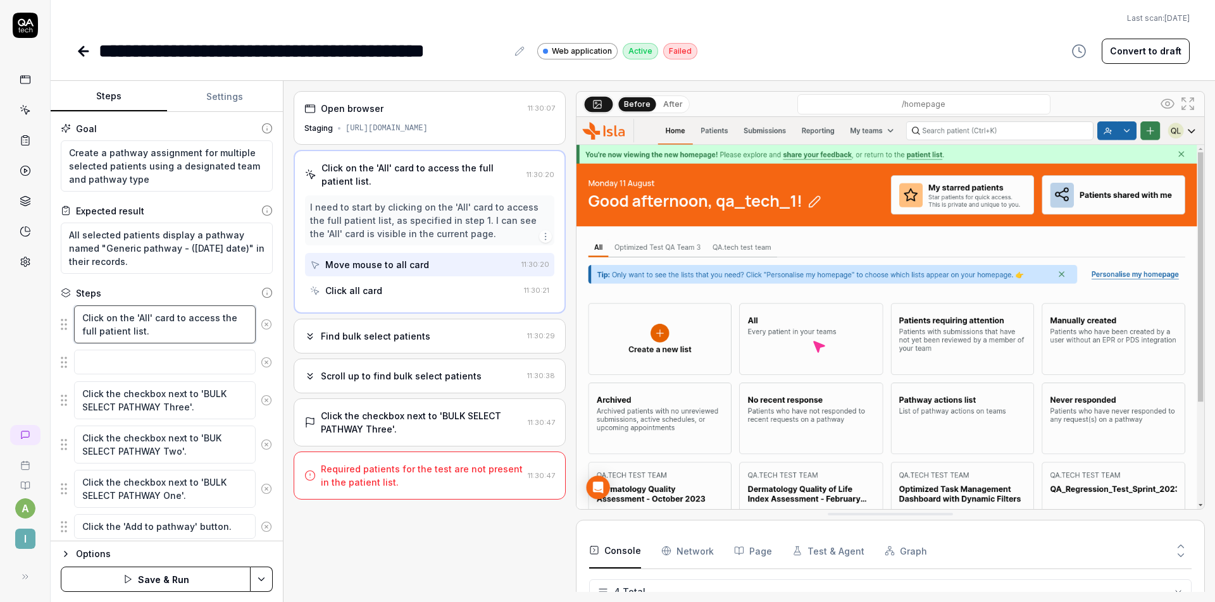
click at [154, 325] on textarea "Click on the 'All' card to access the full patient list." at bounding box center [165, 325] width 182 height 38
click at [122, 322] on textarea "Click on the 'All' card to access the full patient list." at bounding box center [165, 325] width 182 height 38
click at [127, 322] on textarea "Click on the 'All' card to access the full patient list." at bounding box center [165, 325] width 182 height 38
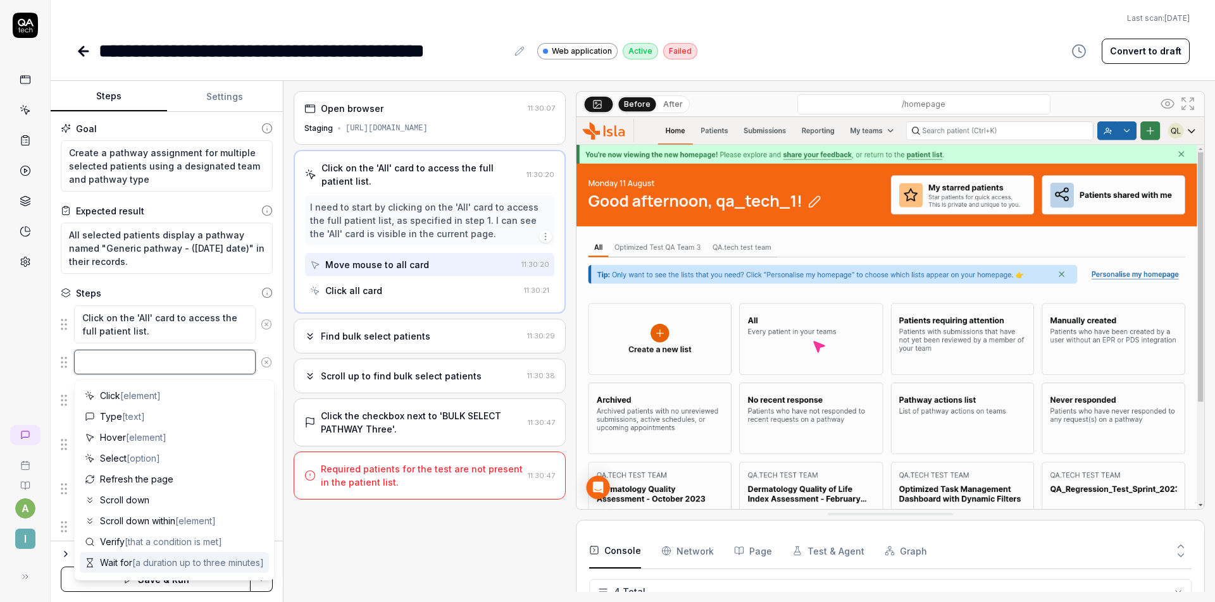
click at [138, 357] on textarea at bounding box center [165, 362] width 182 height 25
type textarea "*"
type textarea "T"
type textarea "*"
type textarea "Ty"
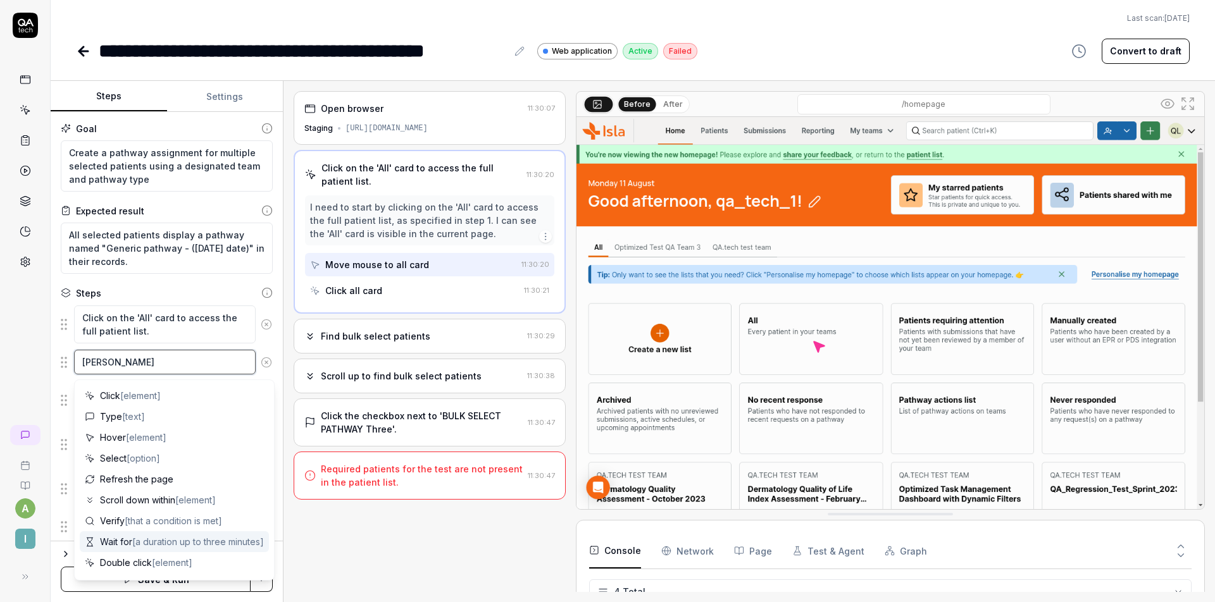
type textarea "*"
type textarea "Typ"
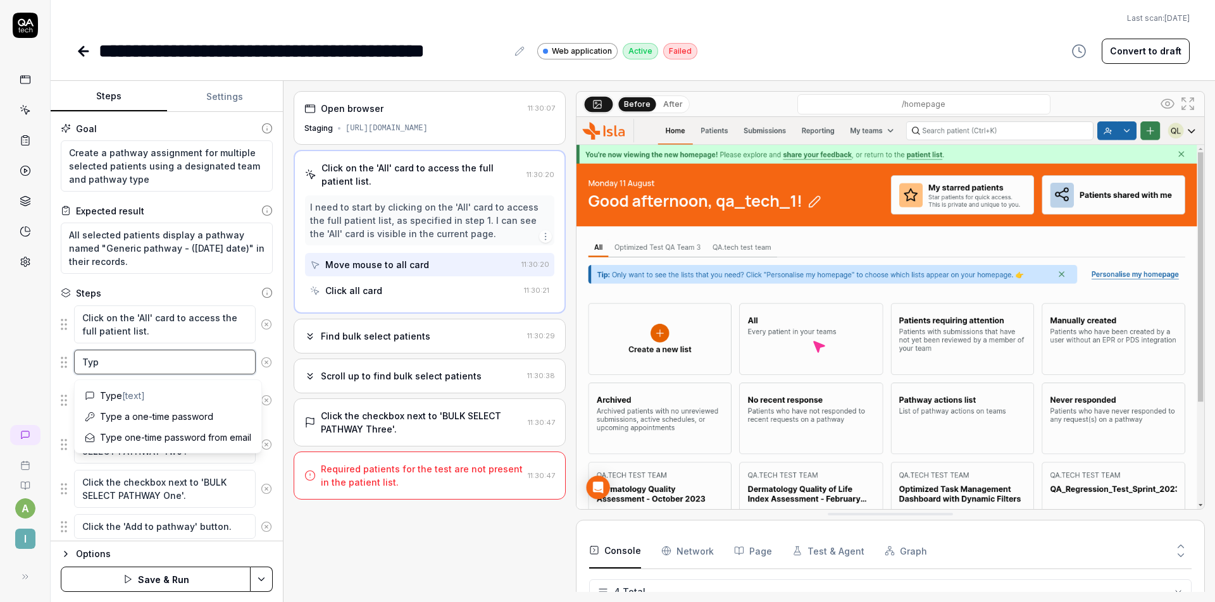
type textarea "*"
type textarea "Type"
type textarea "*"
type textarea "Type"
type textarea "*"
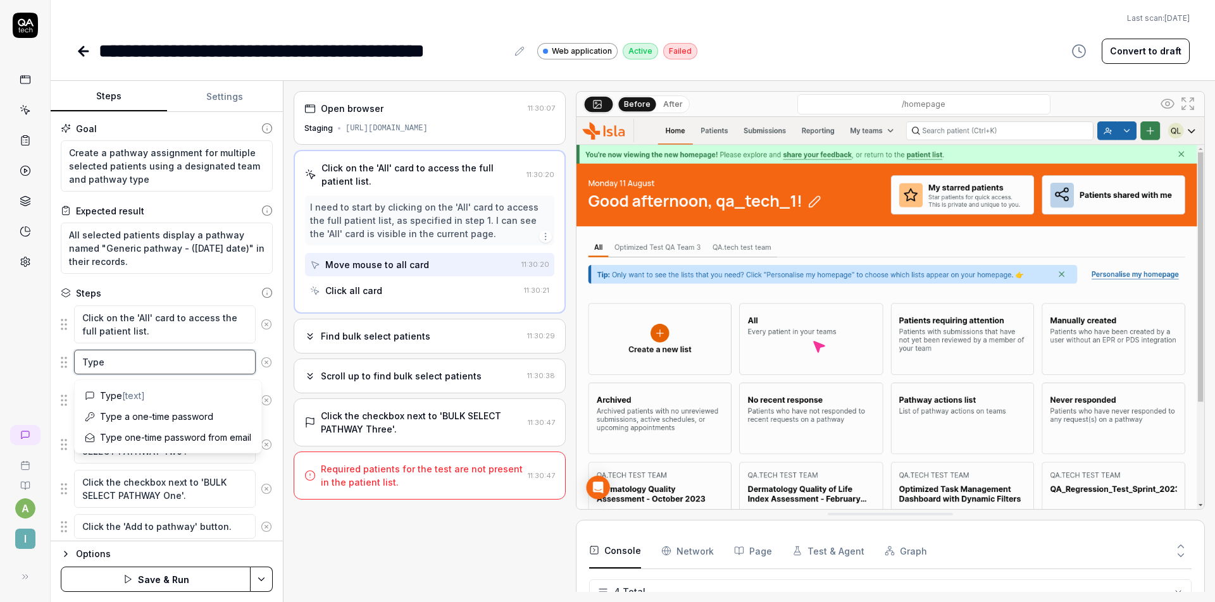
type textarea "Type '"
type textarea "*"
type textarea "Type 'B"
type textarea "*"
type textarea "Type 'BU"
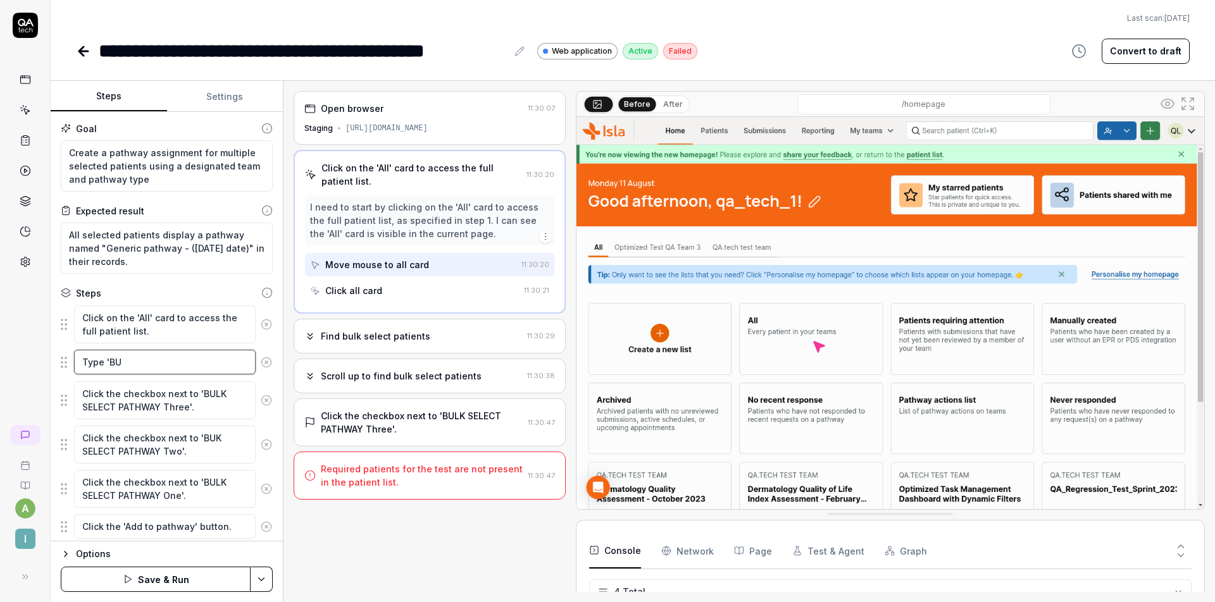
type textarea "*"
type textarea "Type 'BUL"
type textarea "*"
type textarea "Type 'BULK"
type textarea "*"
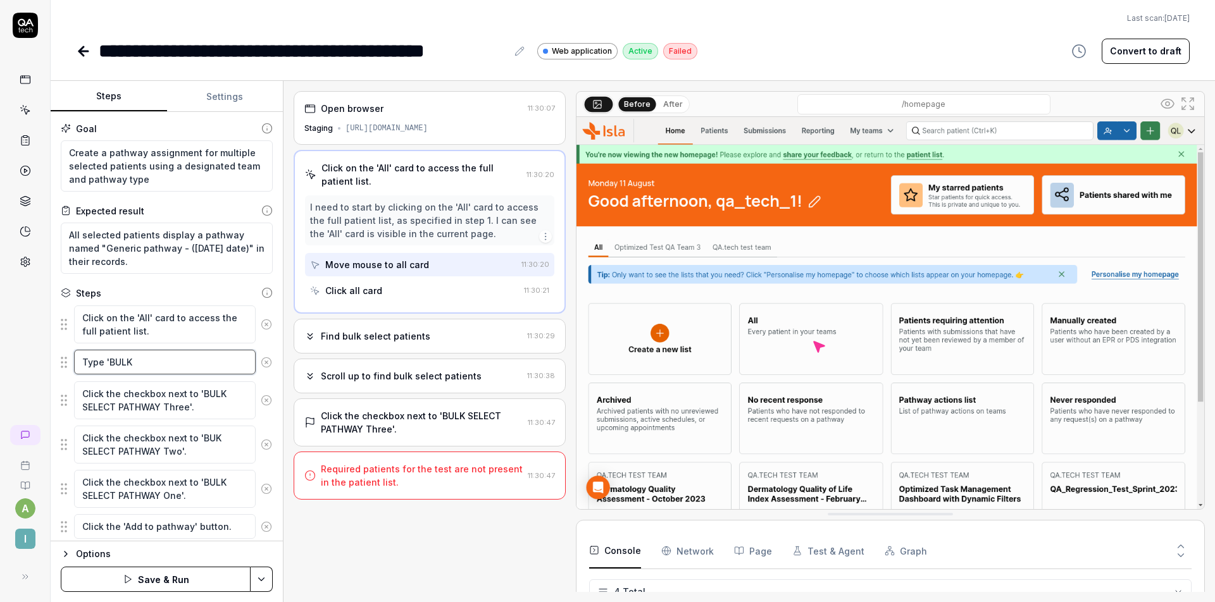
type textarea "Type 'BULK"
type textarea "*"
type textarea "Type 'BULK S"
type textarea "*"
type textarea "Type 'BULK SE"
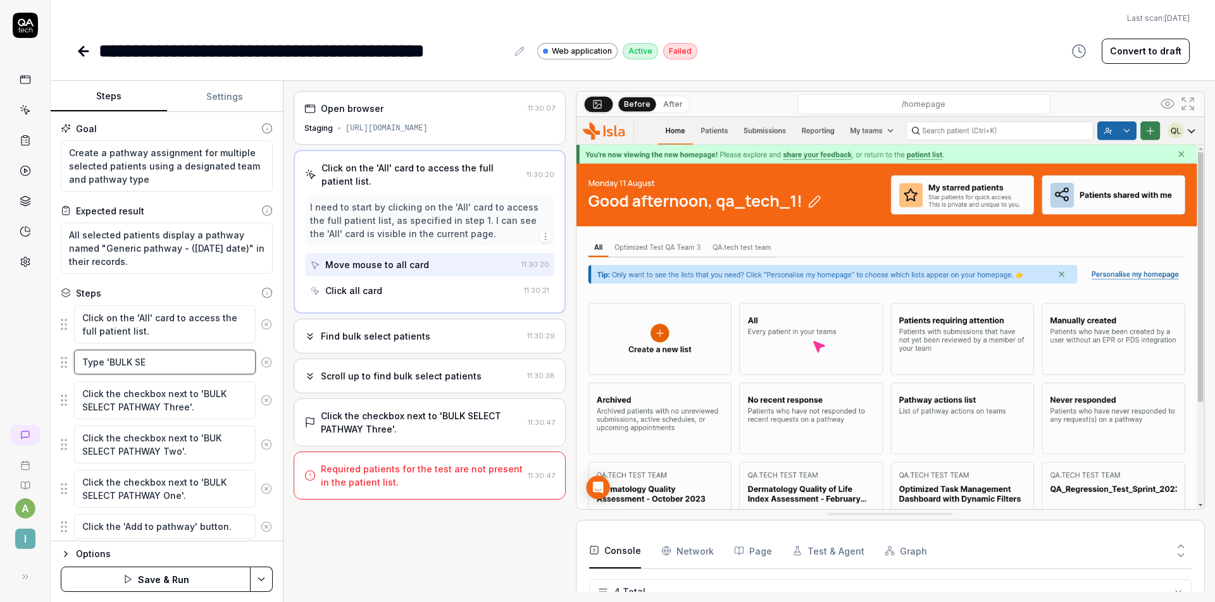
type textarea "*"
type textarea "Type 'BULK SEL"
type textarea "*"
type textarea "Type 'BULK SELE"
type textarea "*"
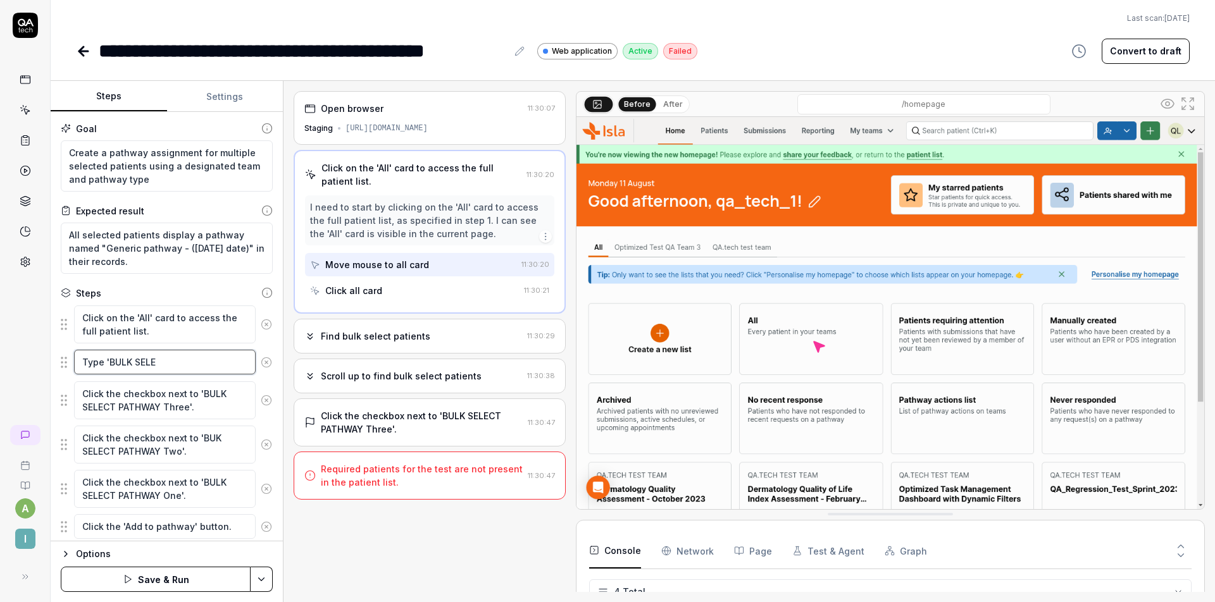
type textarea "Type 'BULK SELEC"
type textarea "*"
type textarea "Type 'BULK SELECT"
type textarea "*"
type textarea "Type 'BULK SELECT"
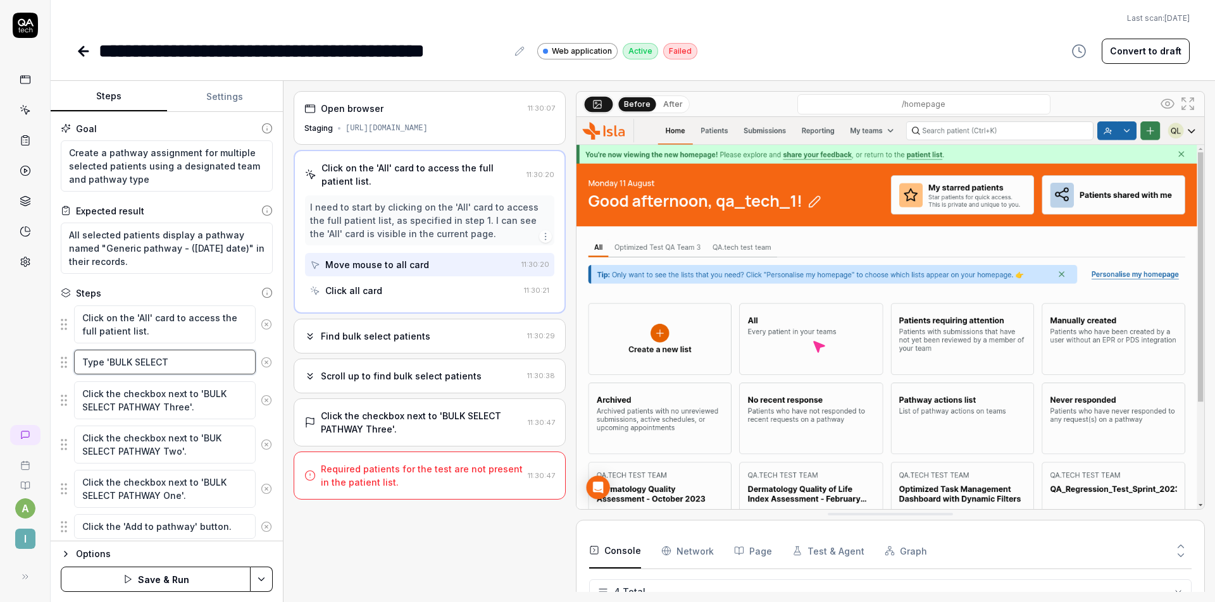
type textarea "*"
type textarea "Type 'BULK SELECT P"
type textarea "*"
type textarea "Type 'BULK SELECT PA"
type textarea "*"
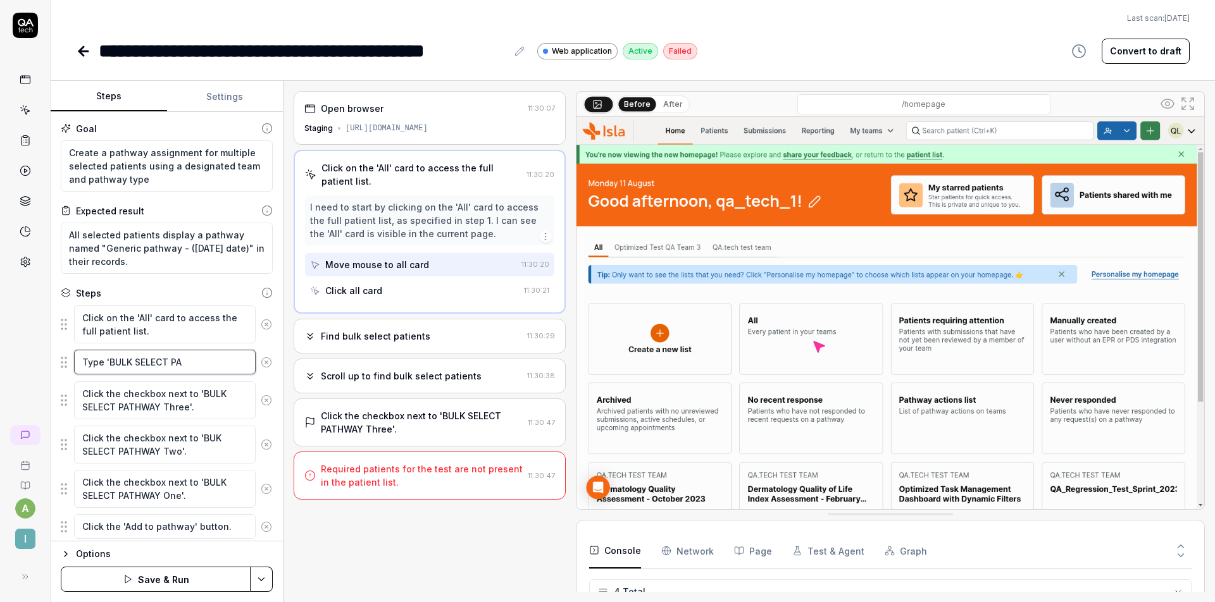
type textarea "Type 'BULK SELECT PAE"
type textarea "*"
type textarea "Type 'BULK SELECT PA"
type textarea "*"
type textarea "Type 'BULK SELECT PAT"
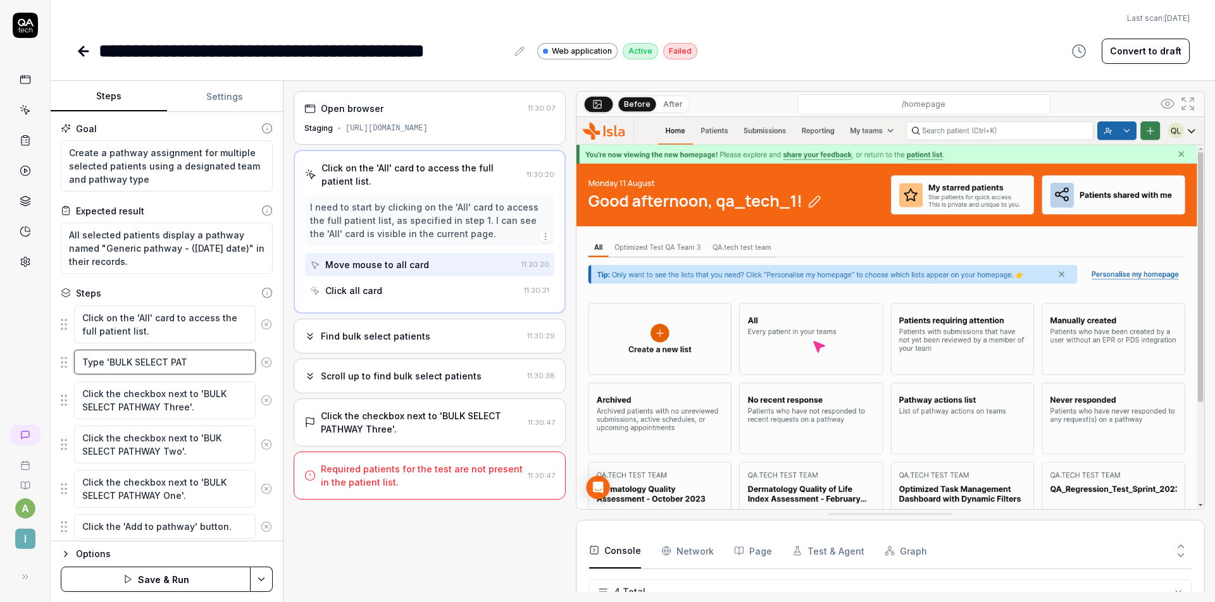
type textarea "*"
type textarea "Type 'BULK SELECT PATH"
type textarea "*"
type textarea "Type 'BULK SELECT PATHW"
type textarea "*"
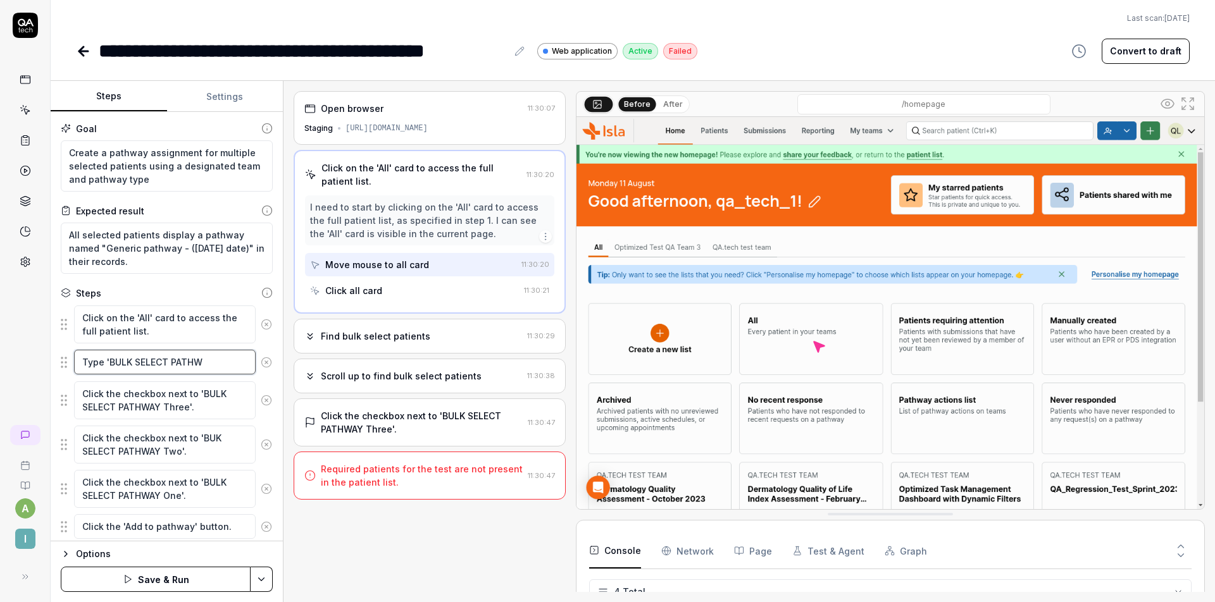
type textarea "Type 'BULK SELECT PATHWA"
type textarea "*"
type textarea "Type 'BULK SELECT PATHWAY"
type textarea "*"
type textarea "Type 'BULK SELECT PATHWAY'"
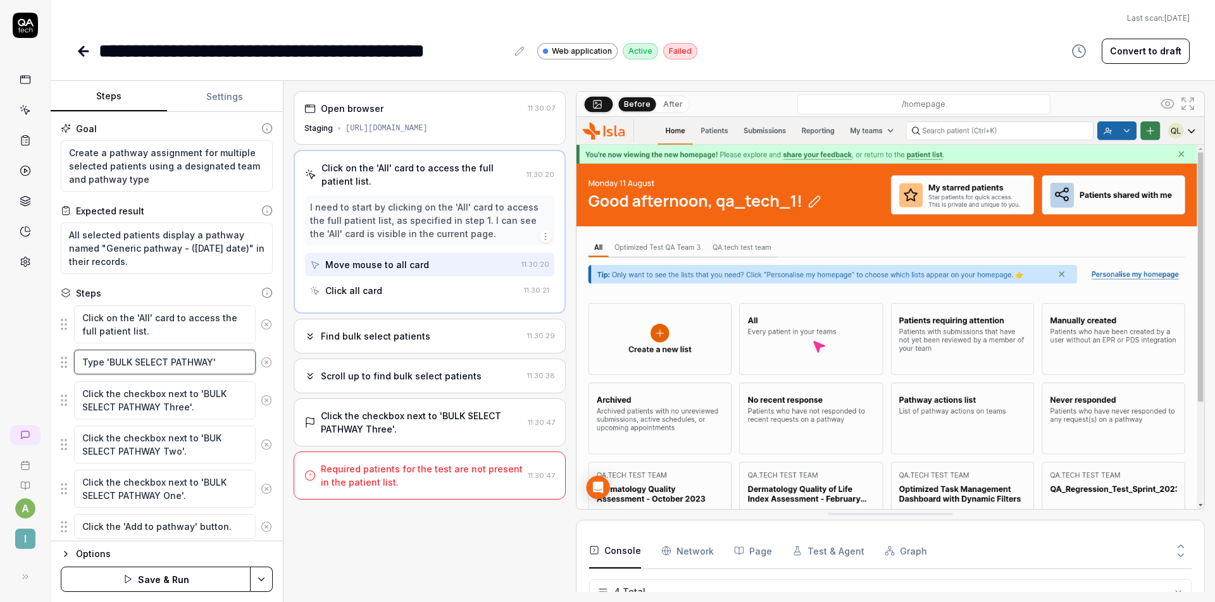
type textarea "*"
type textarea "Type 'BULK SELECT PATHWAY'"
type textarea "*"
type textarea "Type 'BULK SELECT PATHWAY' i"
type textarea "*"
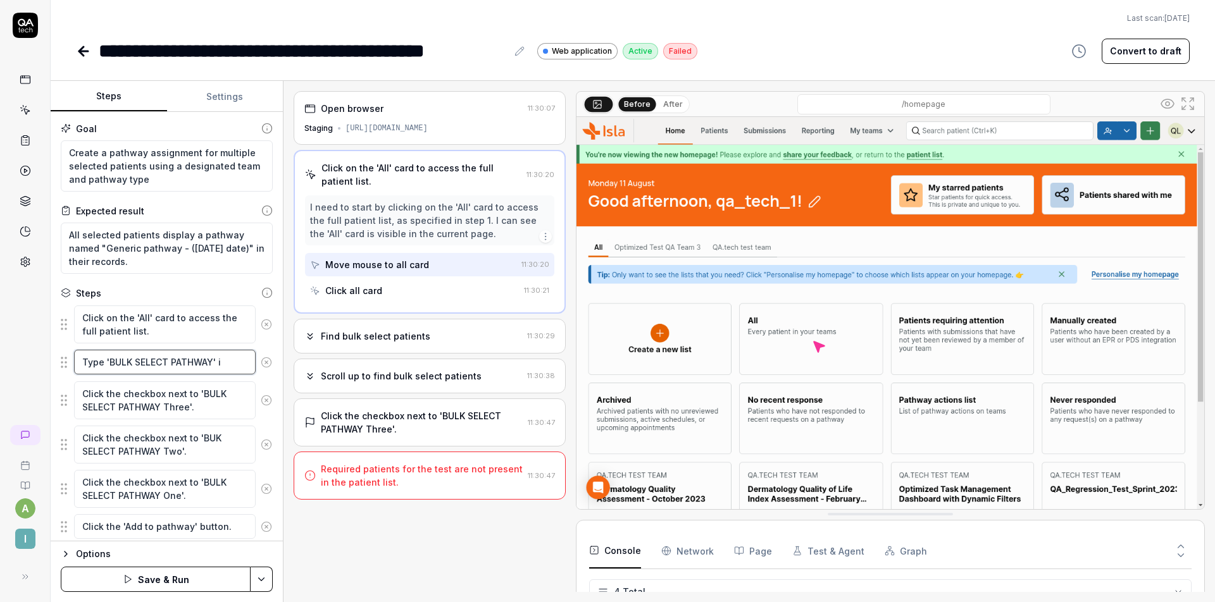
type textarea "Type 'BULK SELECT PATHWAY' in"
type textarea "*"
type textarea "Type 'BULK SELECT PATHWAY' int"
type textarea "*"
type textarea "Type 'BULK SELECT PATHWAY' into"
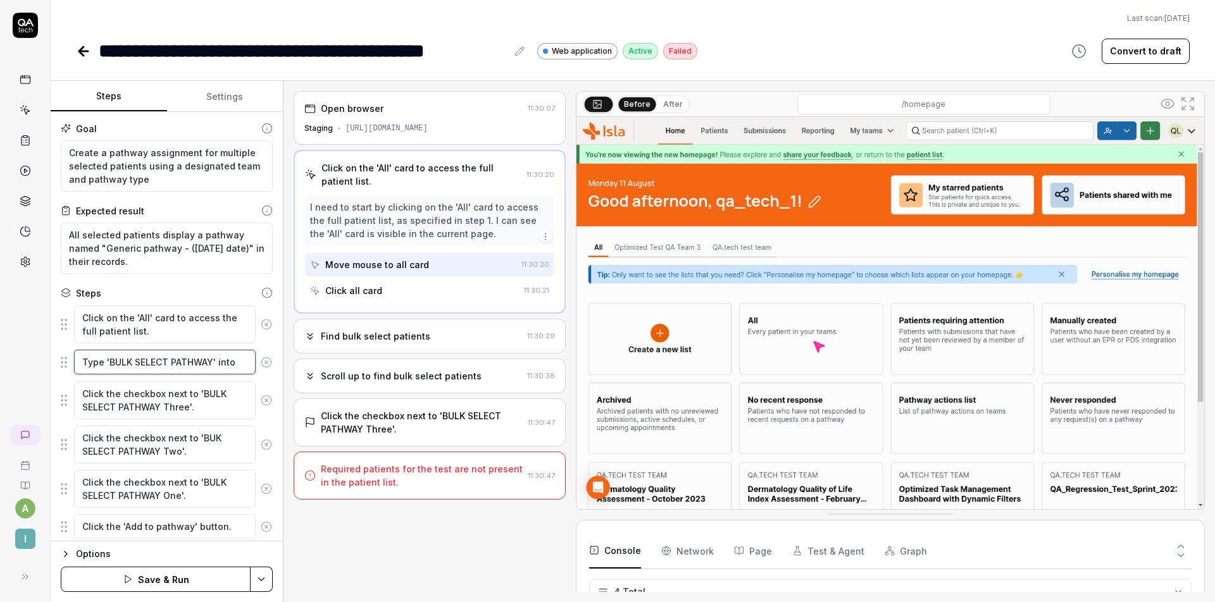
type textarea "*"
type textarea "Type 'BULK SELECT PATHWAY' into"
type textarea "*"
type textarea "Type 'BULK SELECT PATHWAY' into t"
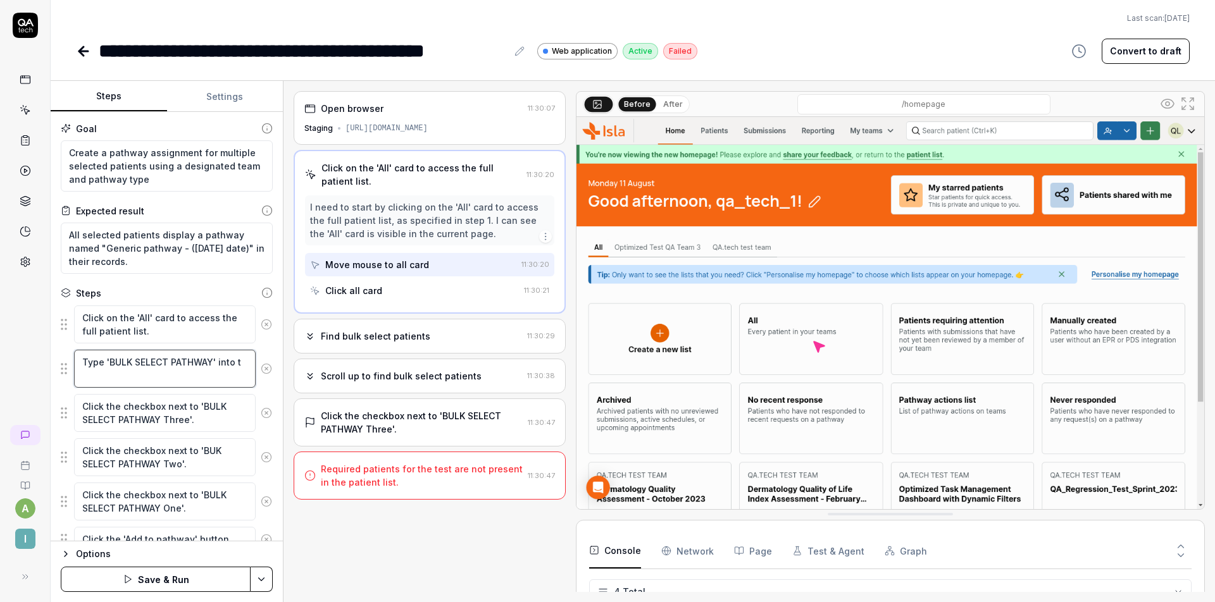
type textarea "*"
type textarea "Type 'BULK SELECT PATHWAY' into th"
type textarea "*"
type textarea "Type 'BULK SELECT PATHWAY' into the"
type textarea "*"
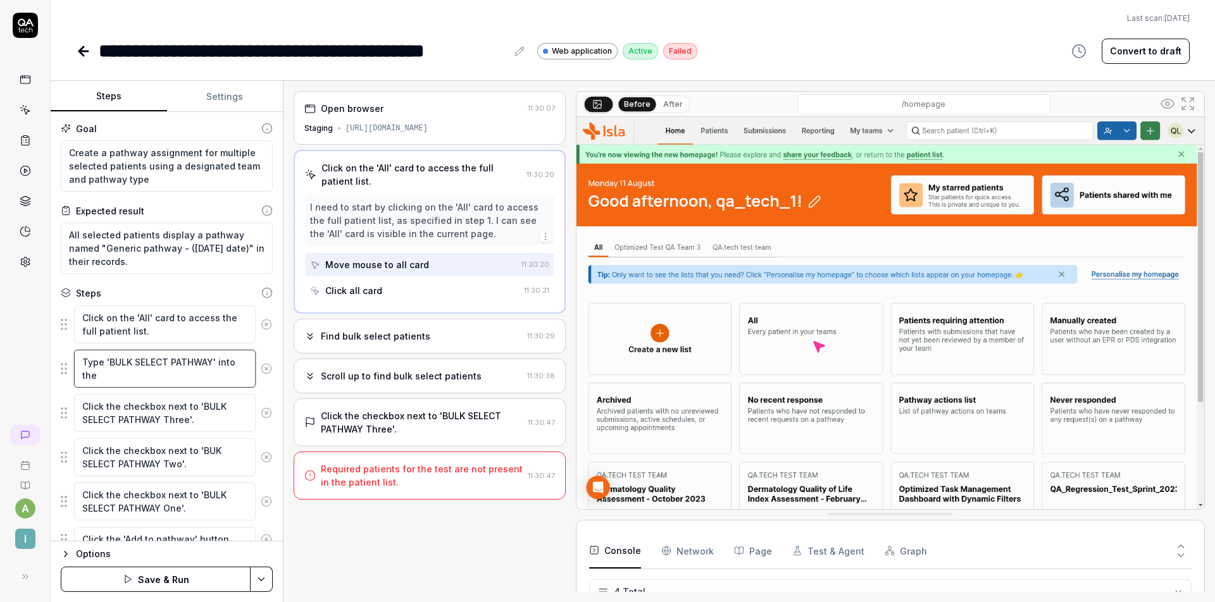
type textarea "Type 'BULK SELECT PATHWAY' into the"
type textarea "*"
type textarea "Type 'BULK SELECT PATHWAY' into the s"
type textarea "*"
type textarea "Type 'BULK SELECT PATHWAY' into the se"
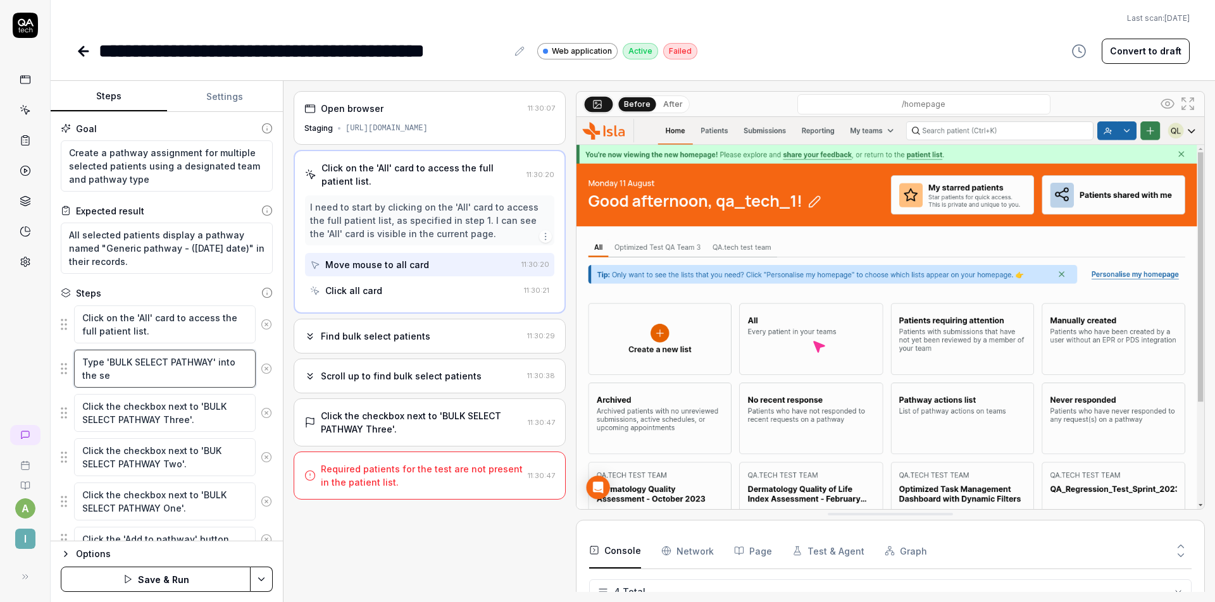
type textarea "*"
type textarea "Type 'BULK SELECT PATHWAY' into the sea"
type textarea "*"
type textarea "Type 'BULK SELECT PATHWAY' into the sear"
type textarea "*"
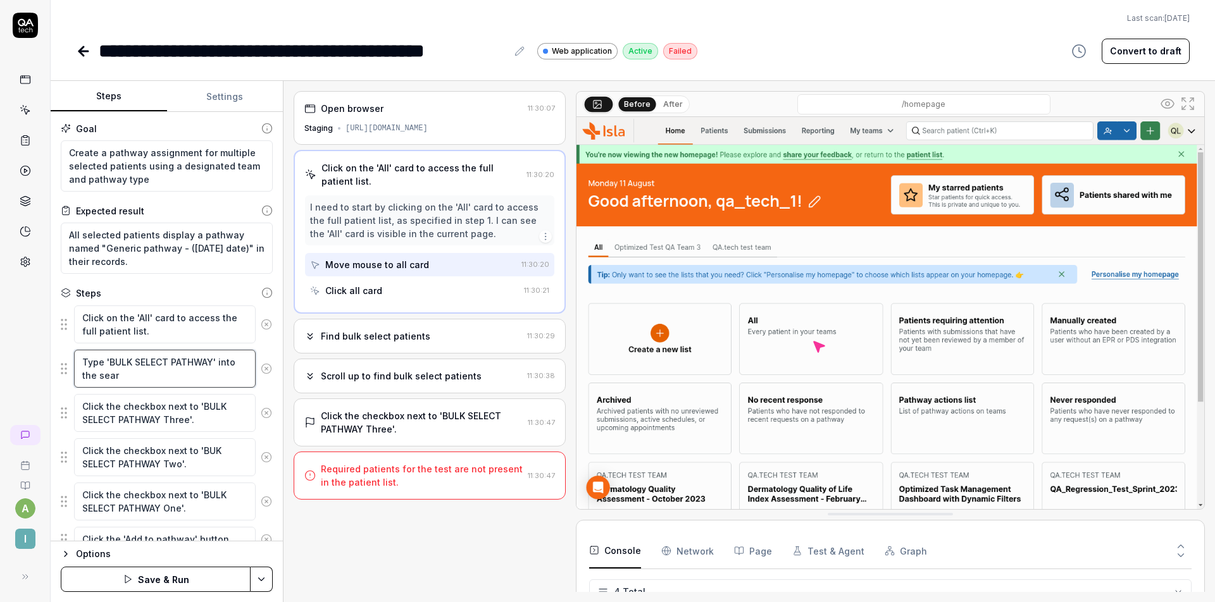
type textarea "Type 'BULK SELECT PATHWAY' into the searc"
type textarea "*"
type textarea "Type 'BULK SELECT PATHWAY' into the search"
type textarea "*"
type textarea "Type 'BULK SELECT PATHWAY' into the search"
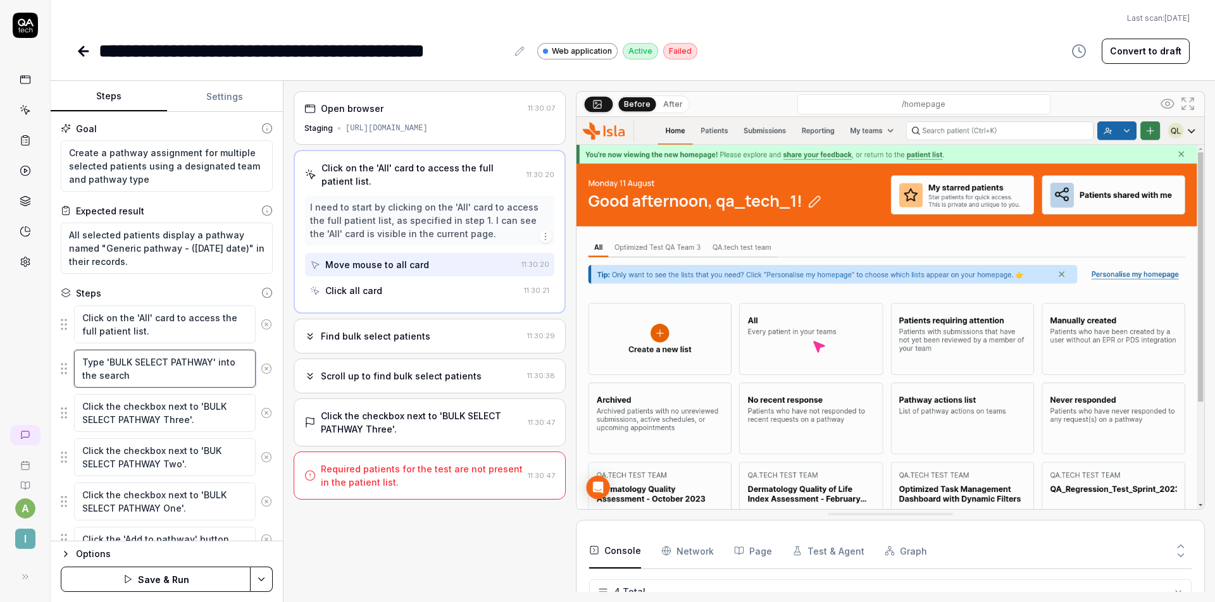
type textarea "*"
type textarea "Type 'BULK SELECT PATHWAY' into the search b"
type textarea "*"
type textarea "Type 'BULK SELECT PATHWAY' into the search bo"
type textarea "*"
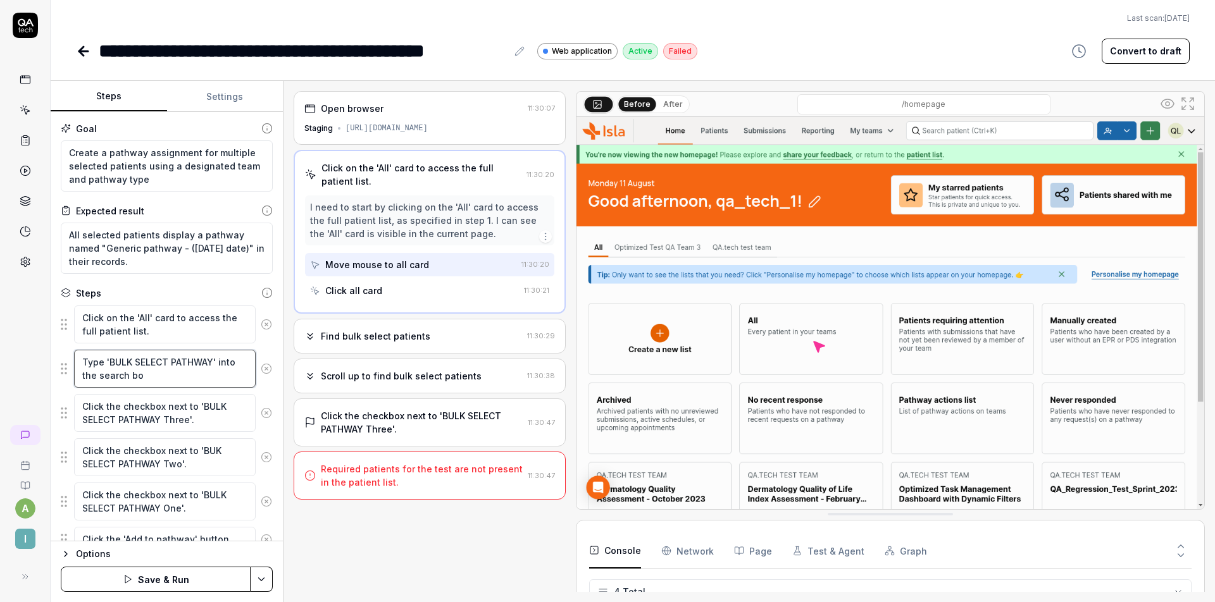
type textarea "Type 'BULK SELECT PATHWAY' into the search bo"
type textarea "*"
type textarea "Type 'BULK SELECT PATHWAY' into the search bo x"
type textarea "*"
type textarea "Type 'BULK SELECT PATHWAY' into the search bo"
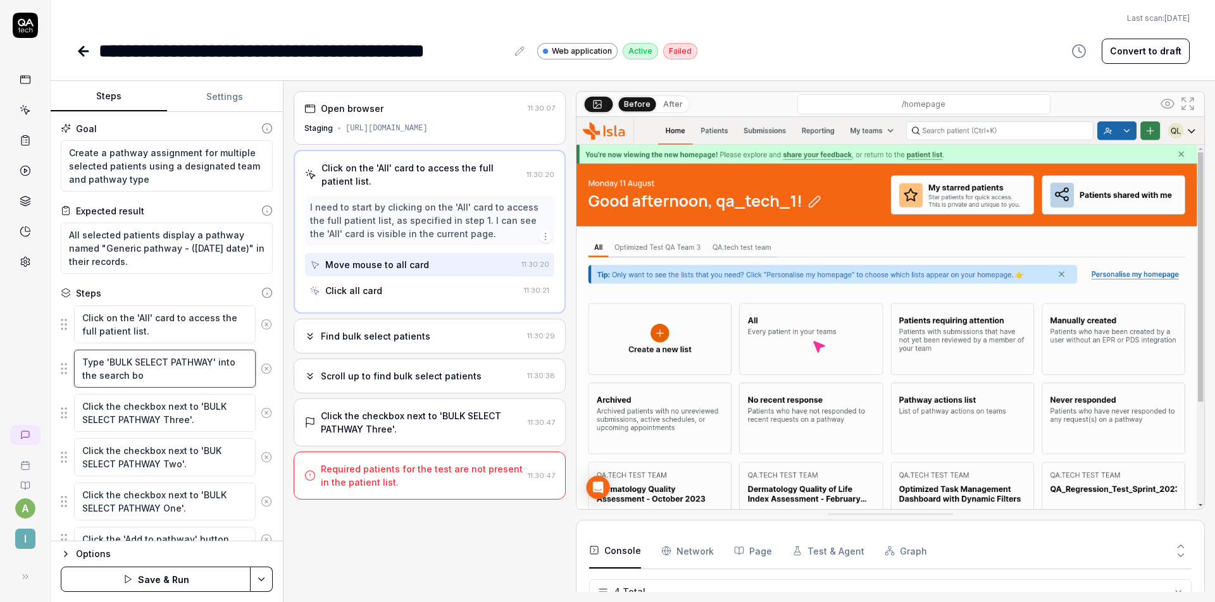
type textarea "*"
type textarea "Type 'BULK SELECT PATHWAY' into the search bo"
type textarea "*"
type textarea "Type 'BULK SELECT PATHWAY' into the search box"
type textarea "*"
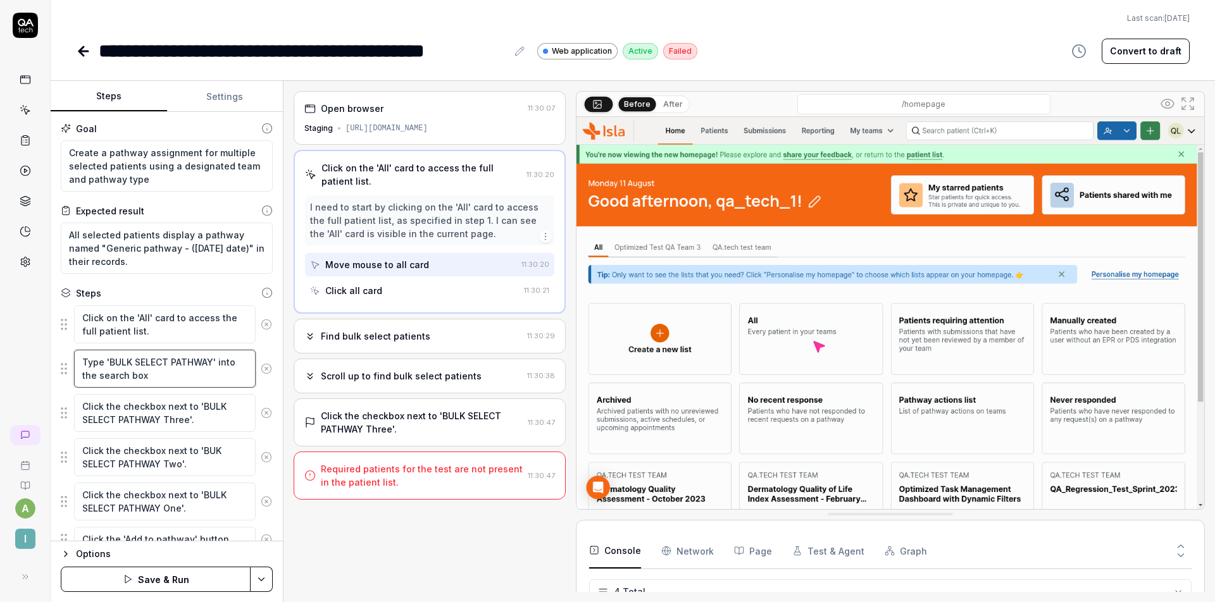
type textarea "Type 'BULK SELECT PATHWAY' into the search box"
click at [397, 313] on div "Click on the 'All' card to access the full patient list. 11:30:20 I need to sta…" at bounding box center [430, 232] width 272 height 164
click at [397, 322] on div "Find bulk select patients 11:30:29" at bounding box center [430, 336] width 272 height 35
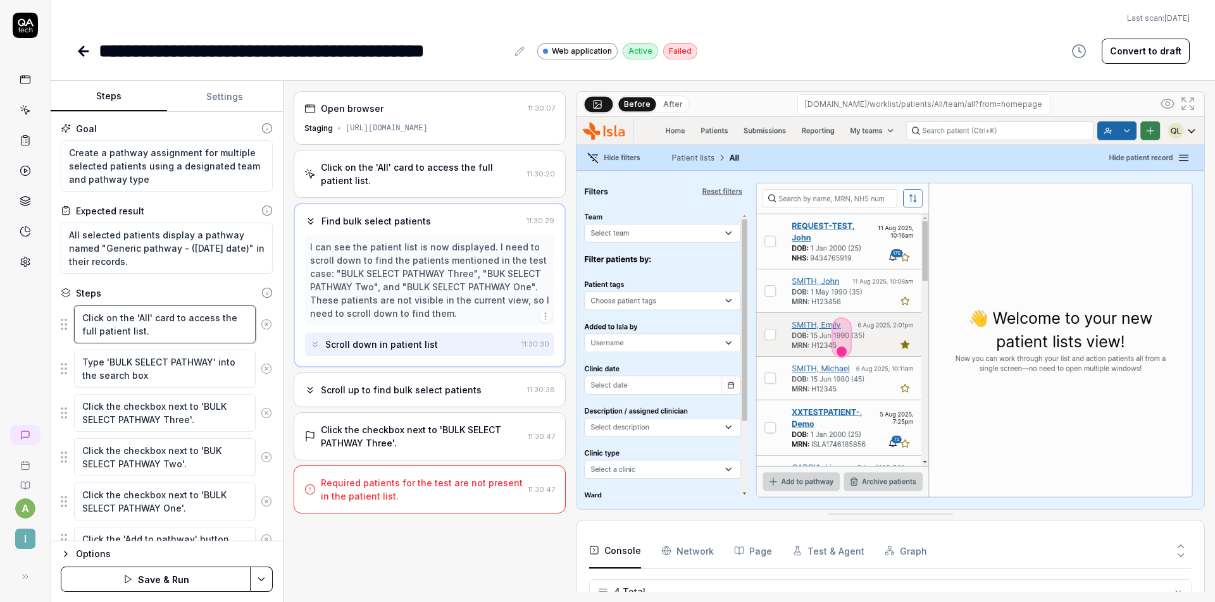
click at [161, 331] on textarea "Click on the 'All' card to access the full patient list." at bounding box center [165, 325] width 182 height 38
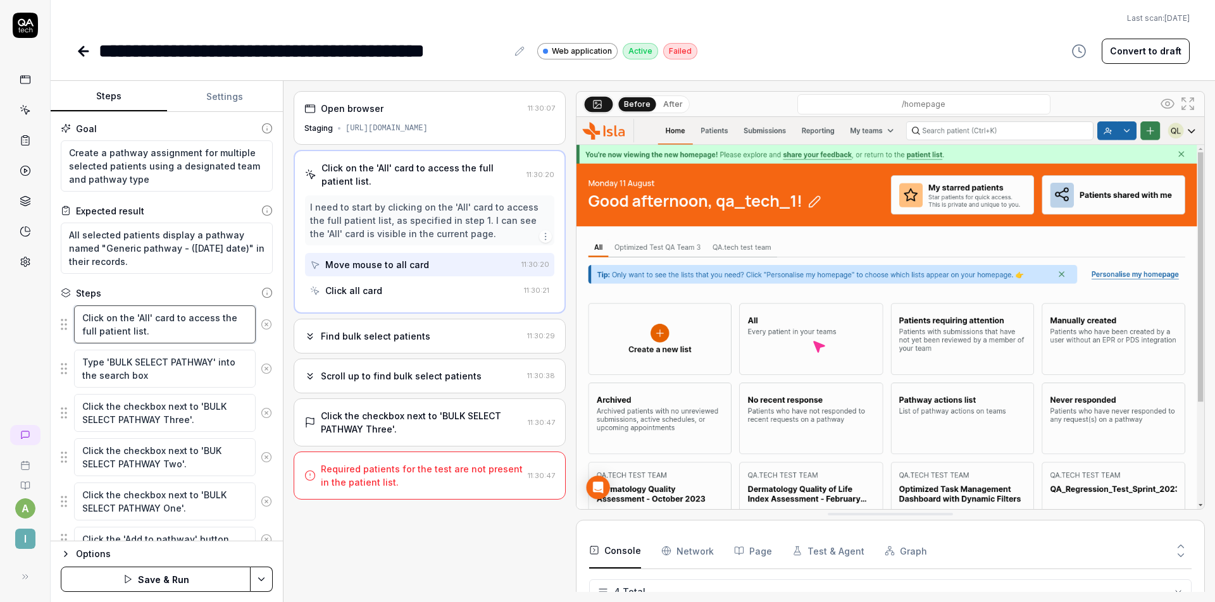
click at [165, 335] on textarea "Click on the 'All' card to access the full patient list." at bounding box center [165, 325] width 182 height 38
click at [183, 366] on textarea "Type 'BULK SELECT PATHWAY' into the search box" at bounding box center [165, 369] width 182 height 38
click at [383, 352] on div "Find bulk select patients 11:30:29" at bounding box center [430, 336] width 272 height 35
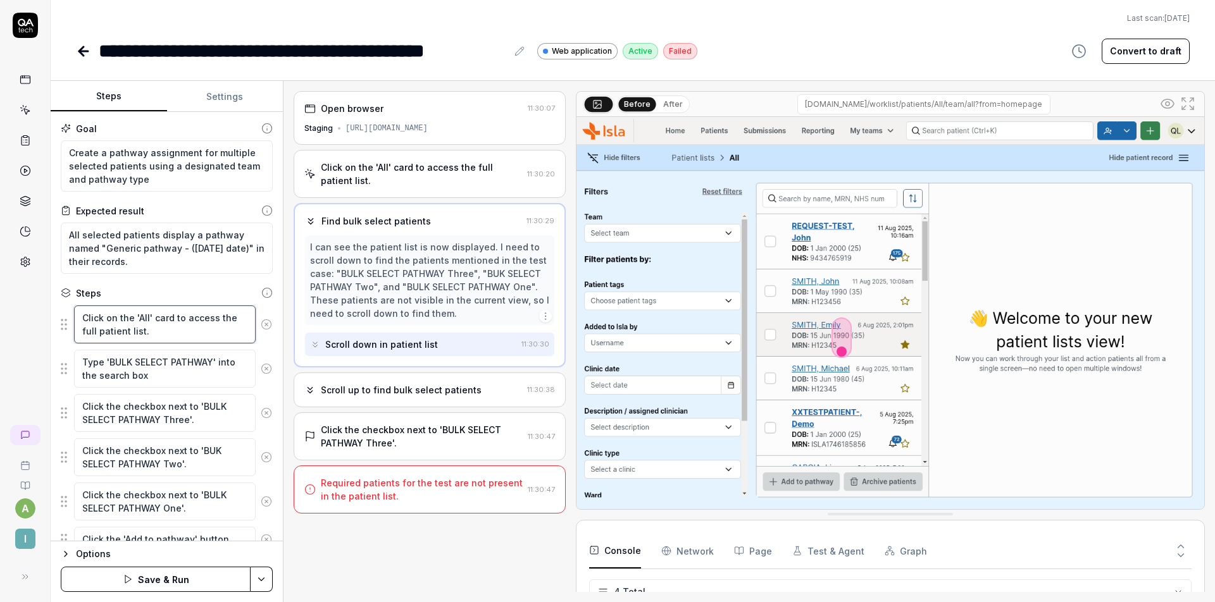
click at [123, 307] on textarea "Click on the 'All' card to access the full patient list." at bounding box center [165, 325] width 182 height 38
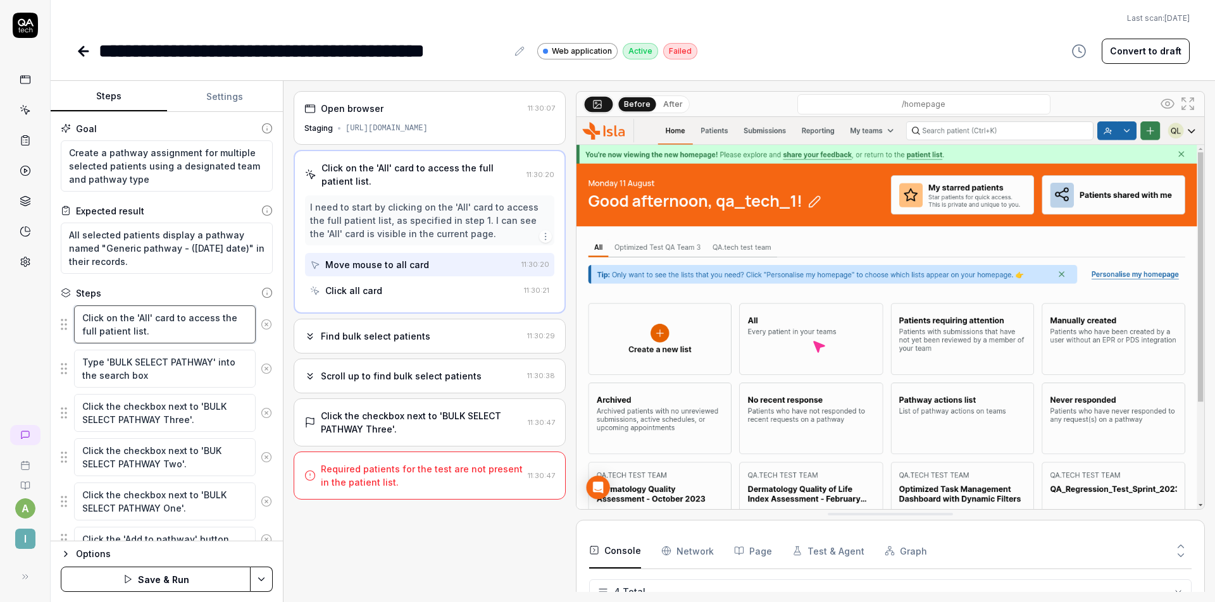
click at [145, 332] on textarea "Click on the 'All' card to access the full patient list." at bounding box center [165, 325] width 182 height 38
click at [200, 361] on textarea "Type 'BULK SELECT PATHWAY' into the search box" at bounding box center [165, 369] width 182 height 38
click at [361, 327] on div "Find bulk select patients 11:30:29" at bounding box center [430, 336] width 272 height 35
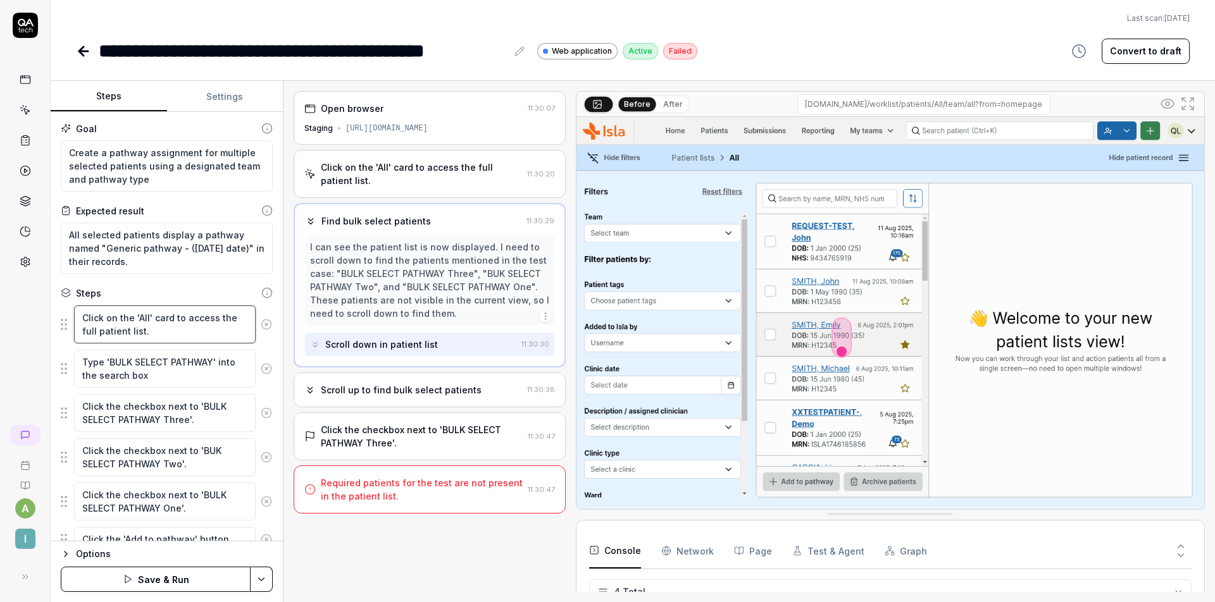
click at [149, 311] on textarea "Click on the 'All' card to access the full patient list." at bounding box center [165, 325] width 182 height 38
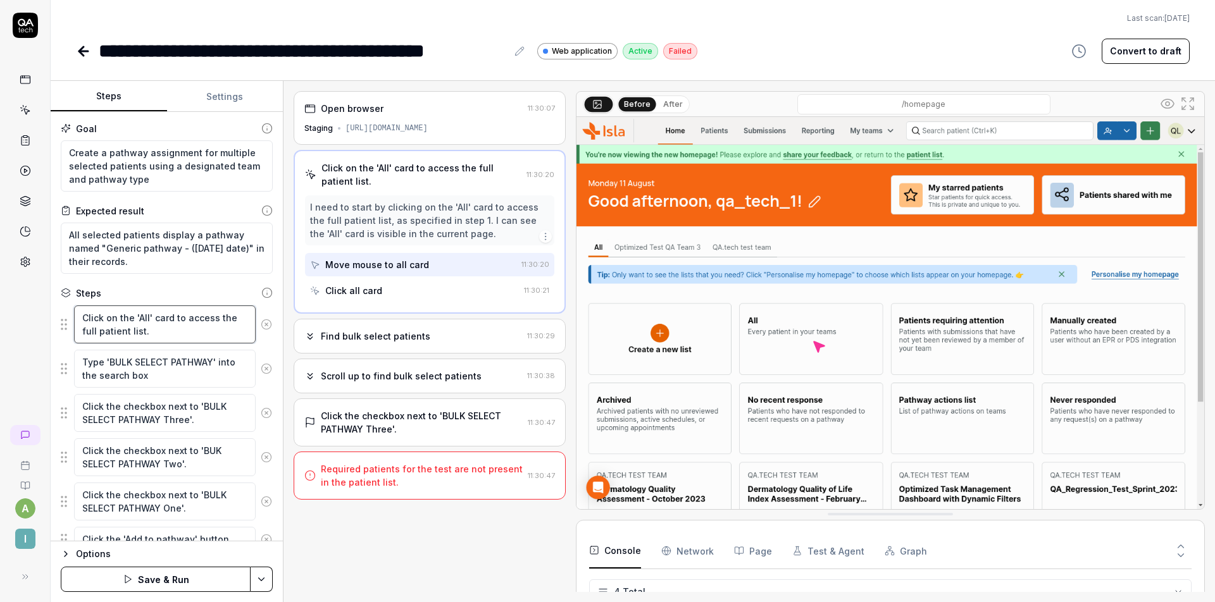
click at [169, 323] on textarea "Click on the 'All' card to access the full patient list." at bounding box center [165, 325] width 182 height 38
click at [169, 333] on textarea "Click on the 'All' card to access the full patient list." at bounding box center [165, 325] width 182 height 38
drag, startPoint x: 149, startPoint y: 334, endPoint x: 149, endPoint y: 342, distance: 8.2
click at [148, 334] on textarea "Click on the 'All' card to access the full patient list." at bounding box center [165, 325] width 182 height 38
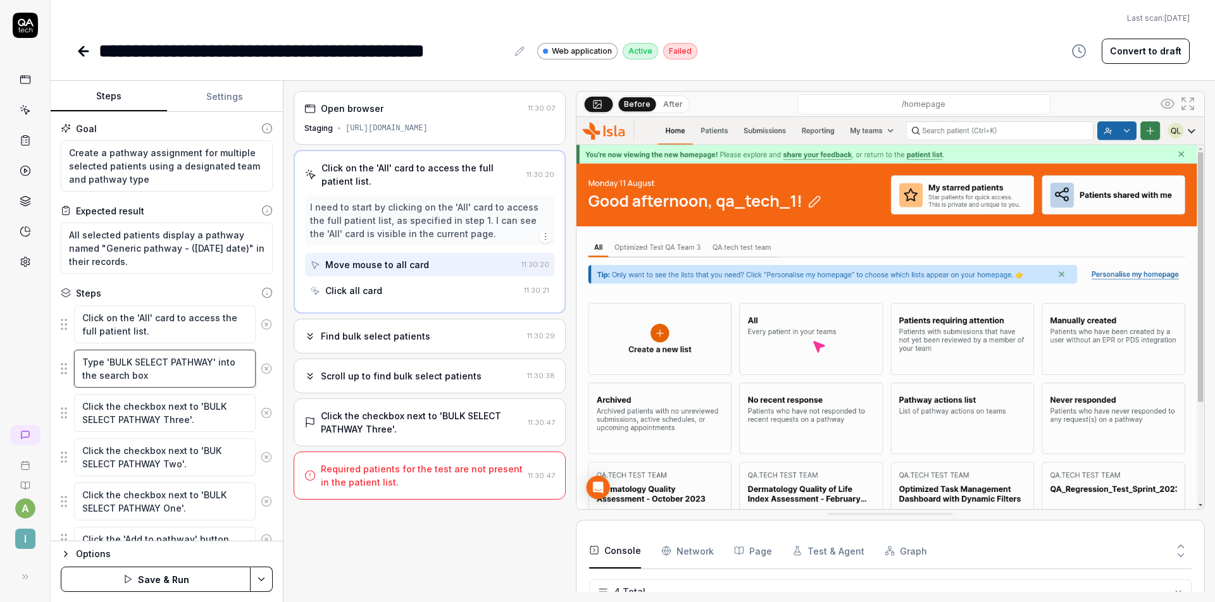
click at [173, 362] on textarea "Type 'BULK SELECT PATHWAY' into the search box" at bounding box center [165, 369] width 182 height 38
click at [166, 369] on textarea "Type 'BULK SELECT PATHWAY' into the search box" at bounding box center [165, 369] width 182 height 38
type textarea "*"
type textarea "Type 'BULK SELECT PATHWAY' into the search box ("
type textarea "*"
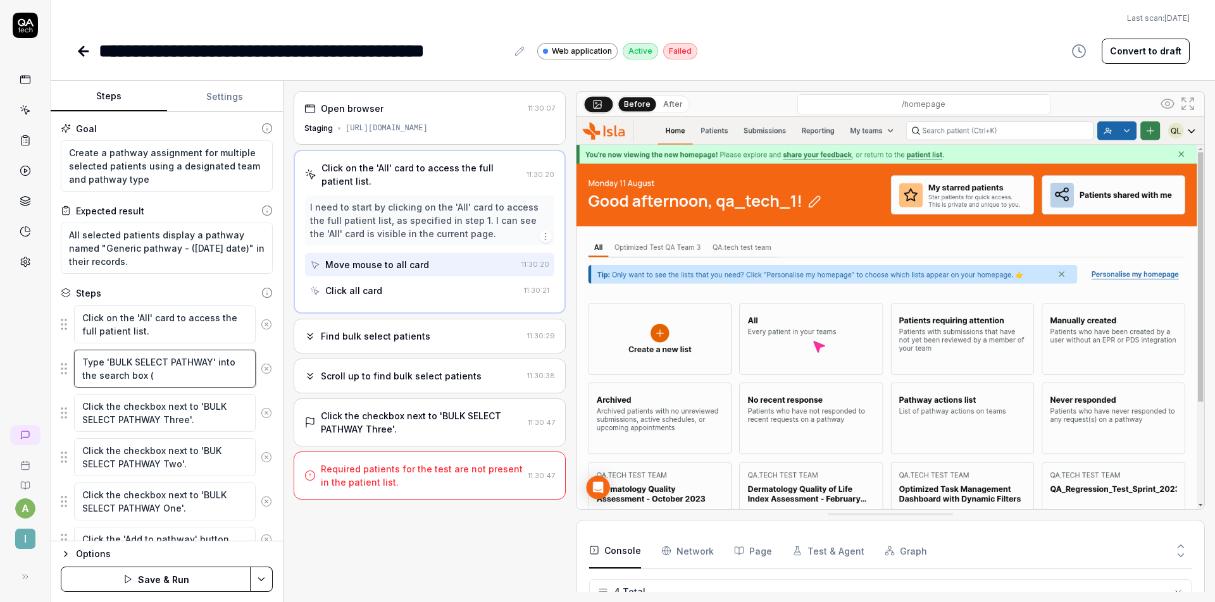
type textarea "Type 'BULK SELECT PATHWAY' into the search box (t"
type textarea "*"
type textarea "Type 'BULK SELECT PATHWAY' into the search box (th"
type textarea "*"
type textarea "Type 'BULK SELECT PATHWAY' into the search box (the"
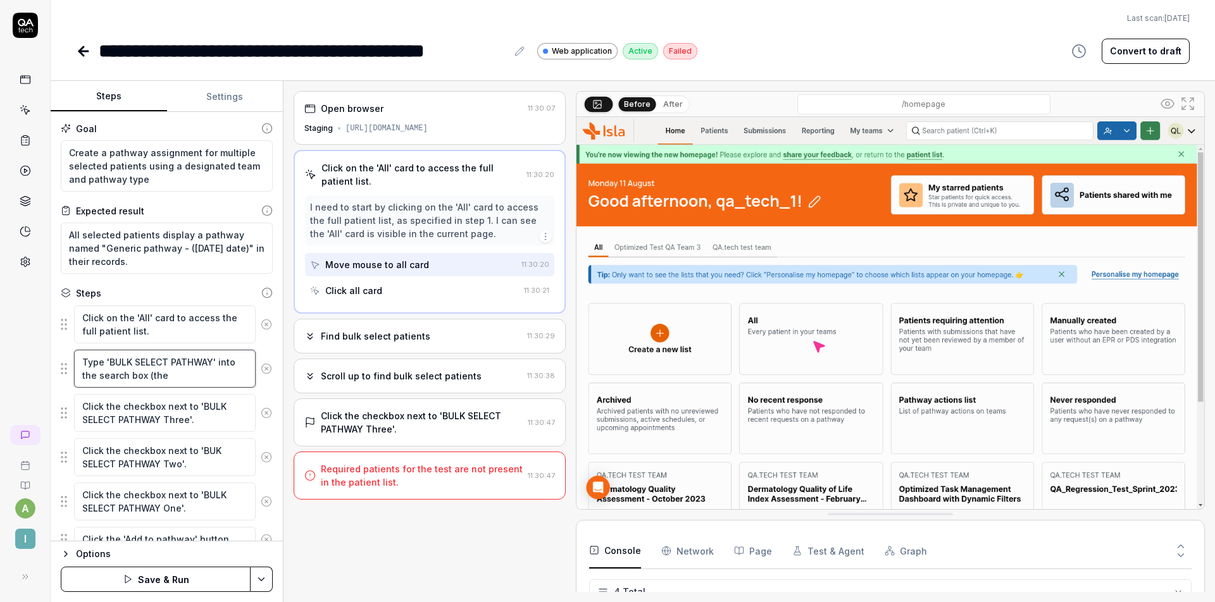
type textarea "*"
type textarea "Type 'BULK SELECT PATHWAY' into the search box (the"
type textarea "*"
type textarea "Type 'BULK SELECT PATHWAY' into the search box (the o"
type textarea "*"
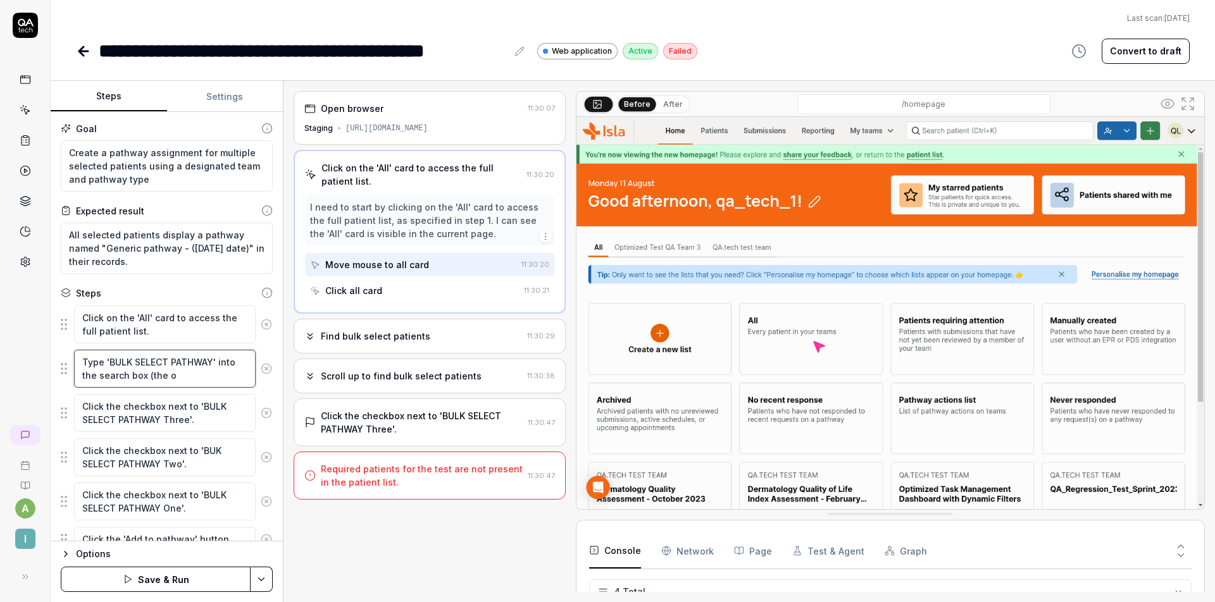
type textarea "Type 'BULK SELECT PATHWAY' into the search box (the oe"
type textarea "*"
type textarea "Type 'BULK SELECT PATHWAY' into the search box (the oen"
type textarea "*"
type textarea "Type 'BULK SELECT PATHWAY' into the search box (the oe"
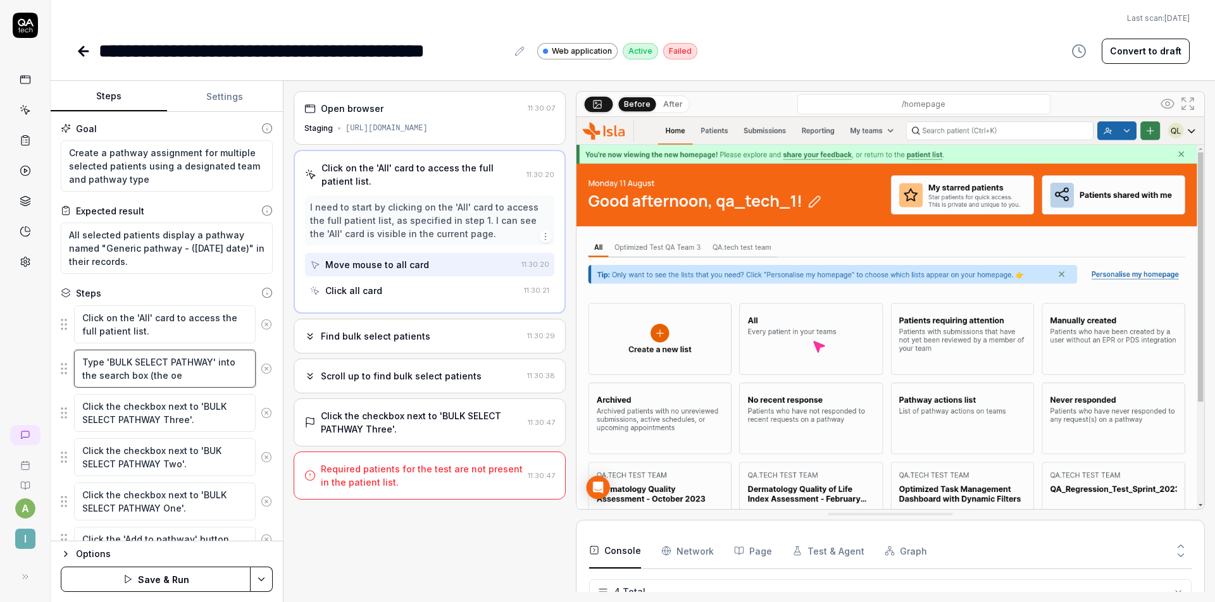
type textarea "*"
type textarea "Type 'BULK SELECT PATHWAY' into the search box (the o"
type textarea "*"
type textarea "Type 'BULK SELECT PATHWAY' into the search box (the on"
type textarea "*"
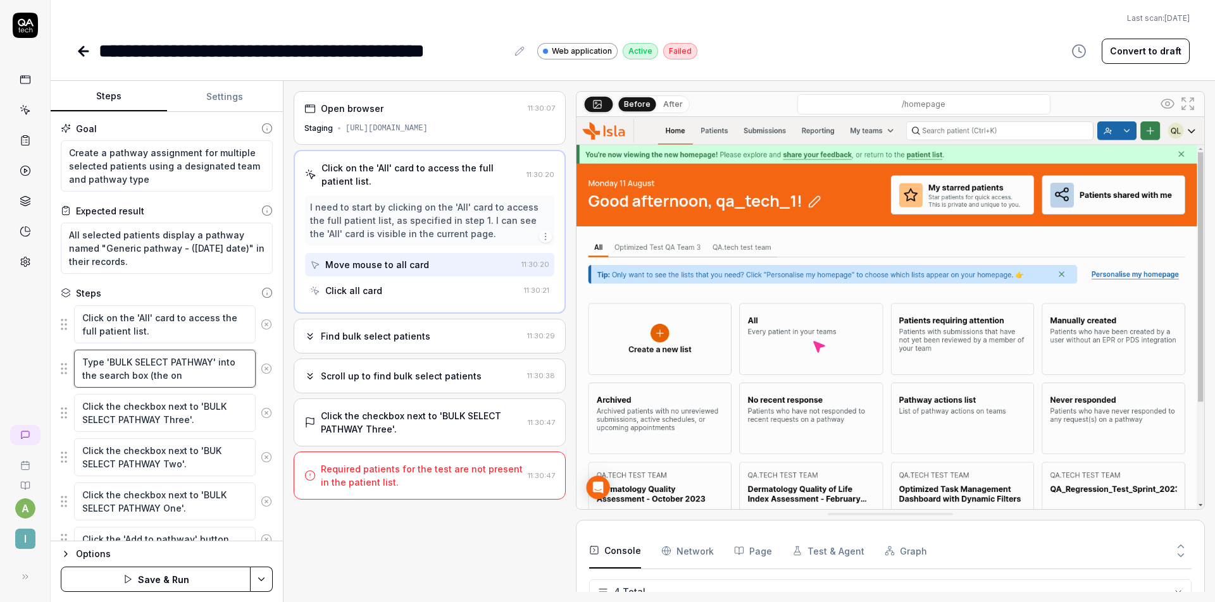
type textarea "Type 'BULK SELECT PATHWAY' into the search box (the one"
type textarea "*"
type textarea "Type 'BULK SELECT PATHWAY' into the search box (the one"
type textarea "*"
type textarea "Type 'BULK SELECT PATHWAY' into the search box (the one m"
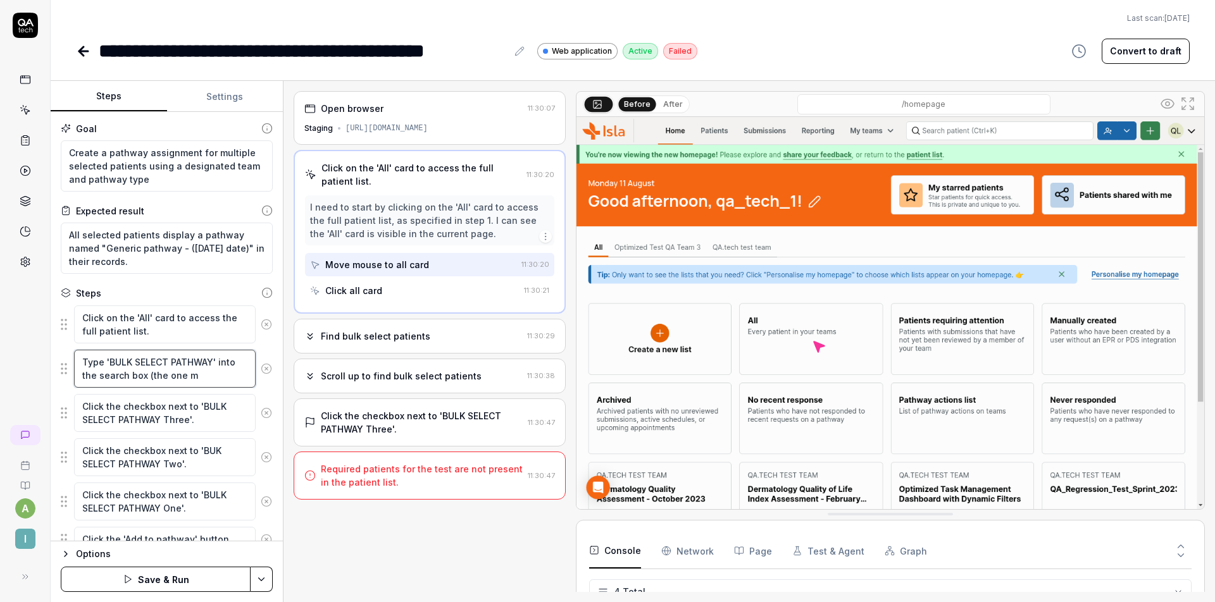
type textarea "*"
type textarea "Type 'BULK SELECT PATHWAY' into the search box (the one ma"
type textarea "*"
type textarea "Type 'BULK SELECT PATHWAY' into the search box (the one mar"
type textarea "*"
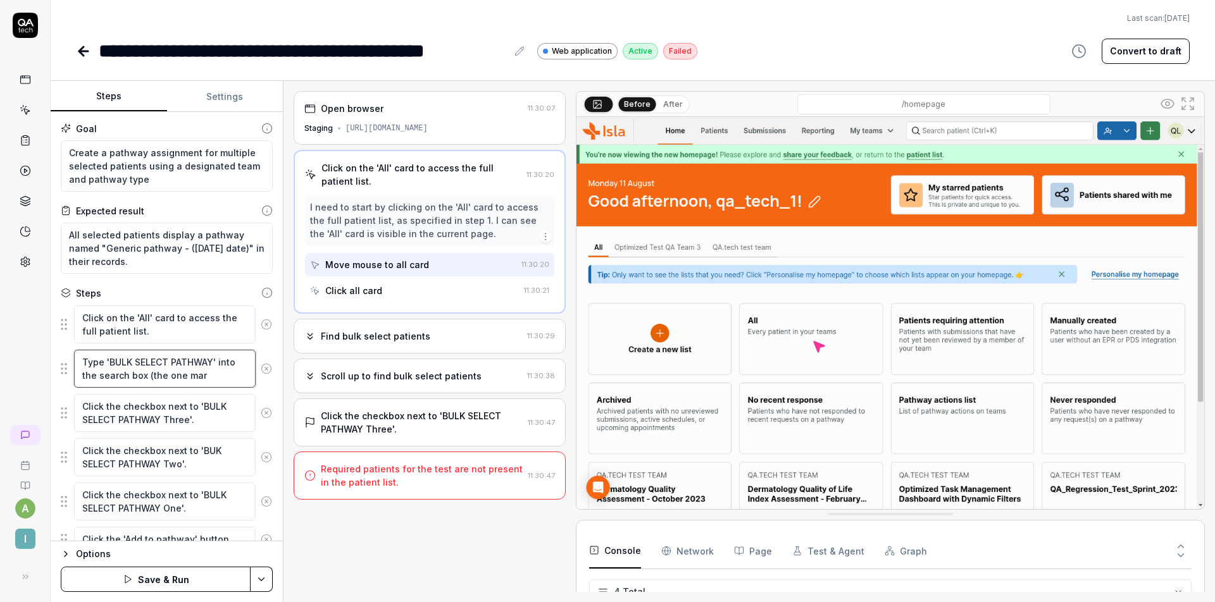
type textarea "Type 'BULK SELECT PATHWAY' into the search box (the one mark"
type textarea "*"
type textarea "Type 'BULK SELECT PATHWAY' into the search box (the one marke"
type textarea "*"
type textarea "Type 'BULK SELECT PATHWAY' into the search box (the one marked"
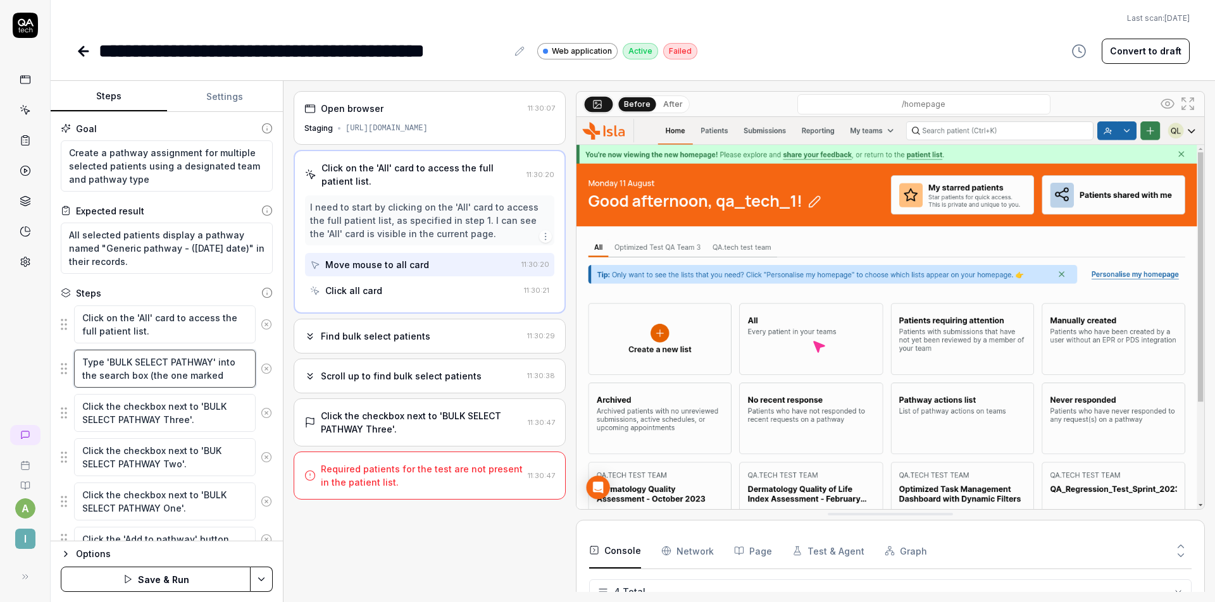
type textarea "*"
type textarea "Type 'BULK SELECT PATHWAY' into the search box (the one marked"
type textarea "*"
type textarea "Type 'BULK SELECT PATHWAY' into the search box (the one marked '"
type textarea "*"
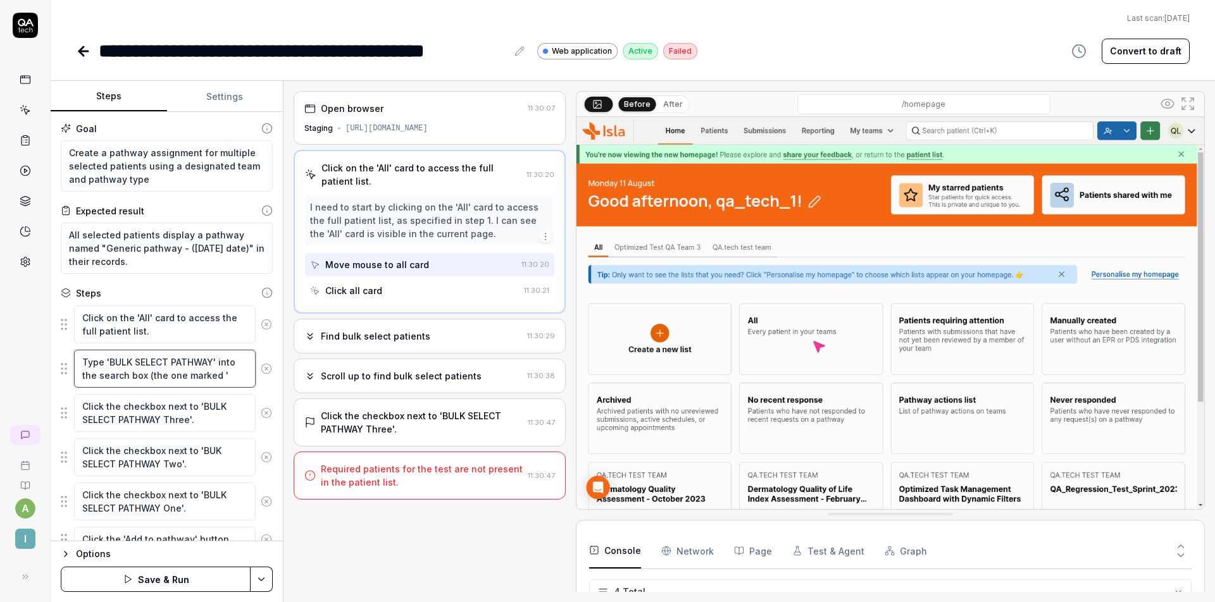
type textarea "Type 'BULK SELECT PATHWAY' into the search box (the one marked 'S"
type textarea "*"
type textarea "Type 'BULK SELECT PATHWAY' into the search box (the one marked 'Se"
type textarea "*"
type textarea "Type 'BULK SELECT PATHWAY' into the search box (the one marked 'Sea"
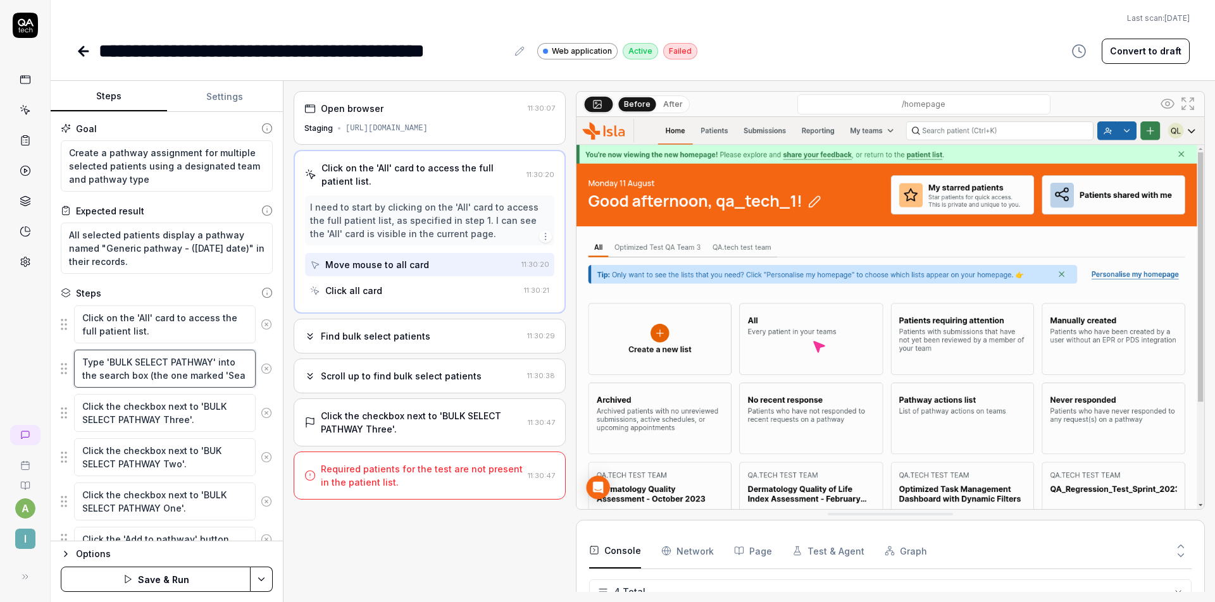
type textarea "*"
type textarea "Type 'BULK SELECT PATHWAY' into the search box (the one marked 'Sear"
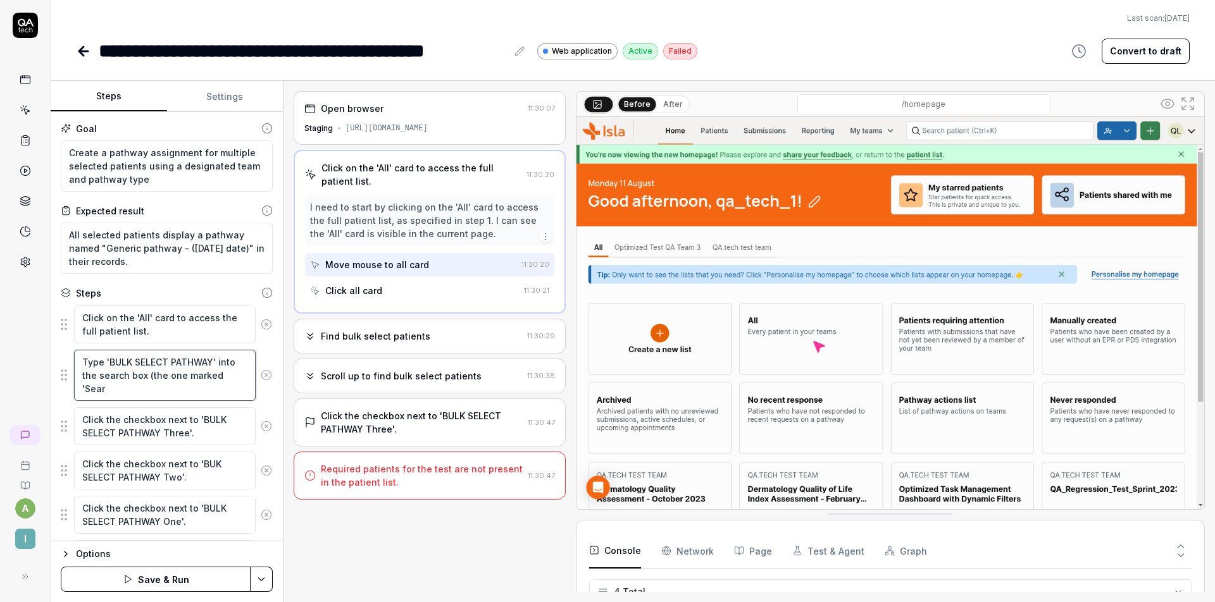
type textarea "*"
type textarea "Type 'BULK SELECT PATHWAY' into the search box (the one marked 'Searc"
type textarea "*"
type textarea "Type 'BULK SELECT PATHWAY' into the search box (the one marked 'Search"
type textarea "*"
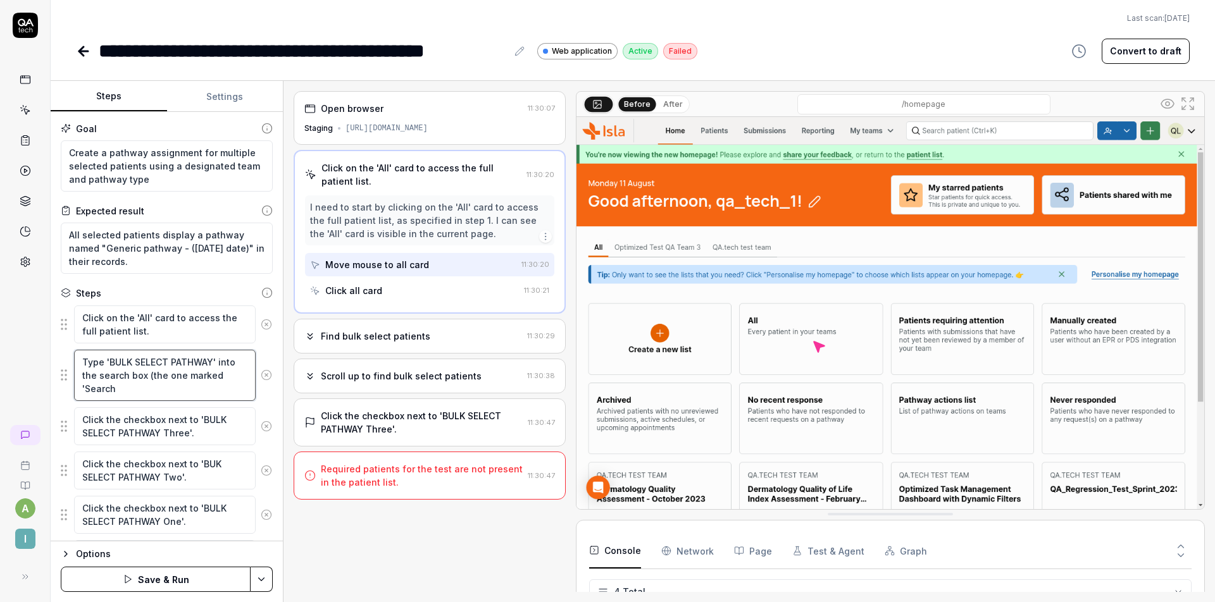
type textarea "Type 'BULK SELECT PATHWAY' into the search box (the one marked 'Search"
type textarea "*"
type textarea "Type 'BULK SELECT PATHWAY' into the search box (the one marked 'Search b"
type textarea "*"
type textarea "Type 'BULK SELECT PATHWAY' into the search box (the one marked 'Search by"
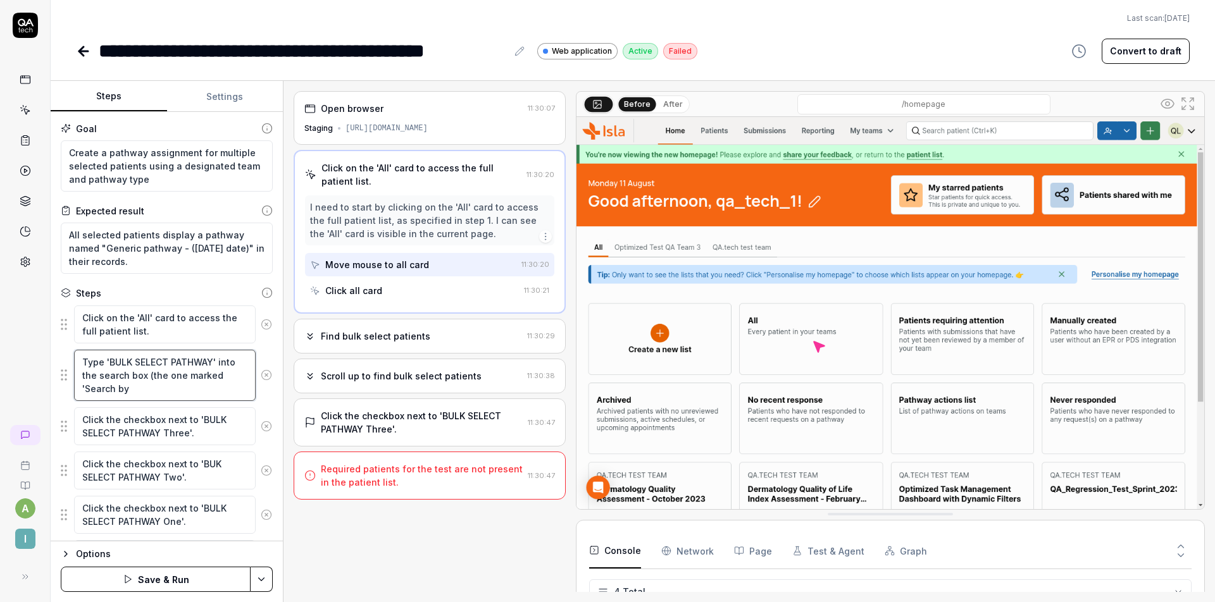
type textarea "*"
type textarea "Type 'BULK SELECT PATHWAY' into the search box (the one marked 'Search by"
type textarea "*"
type textarea "Type 'BULK SELECT PATHWAY' into the search box (the one marked 'Search by n"
type textarea "*"
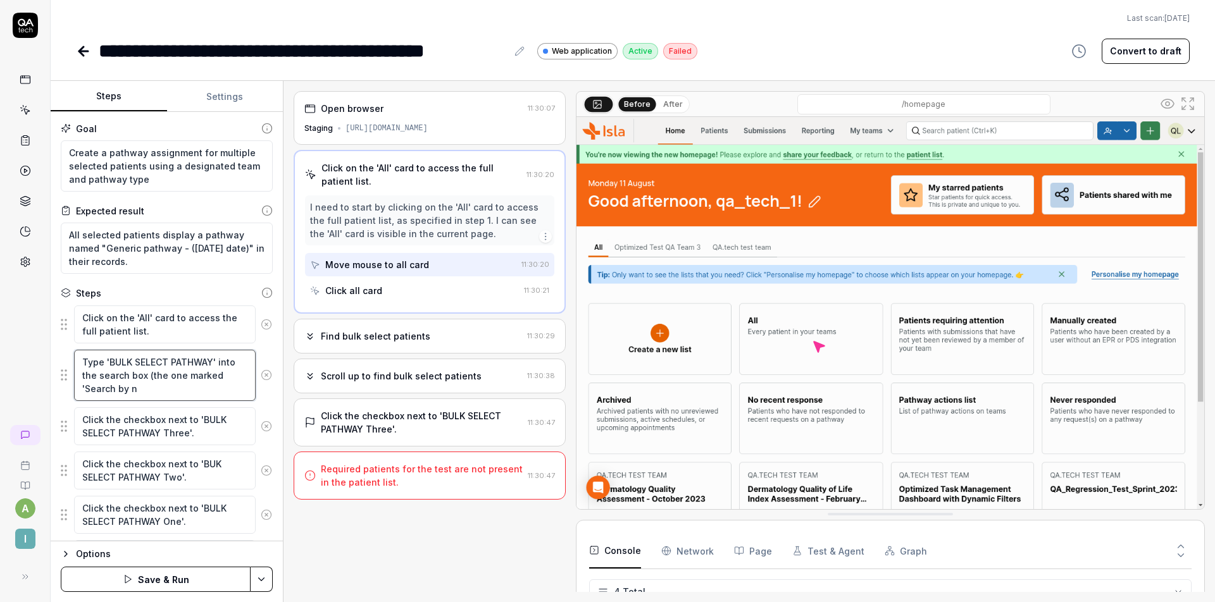
type textarea "Type 'BULK SELECT PATHWAY' into the search box (the one marked 'Search by na"
type textarea "*"
type textarea "Type 'BULK SELECT PATHWAY' into the search box (the one marked 'Search by nam"
type textarea "*"
type textarea "Type 'BULK SELECT PATHWAY' into the search box (the one marked 'Search by name"
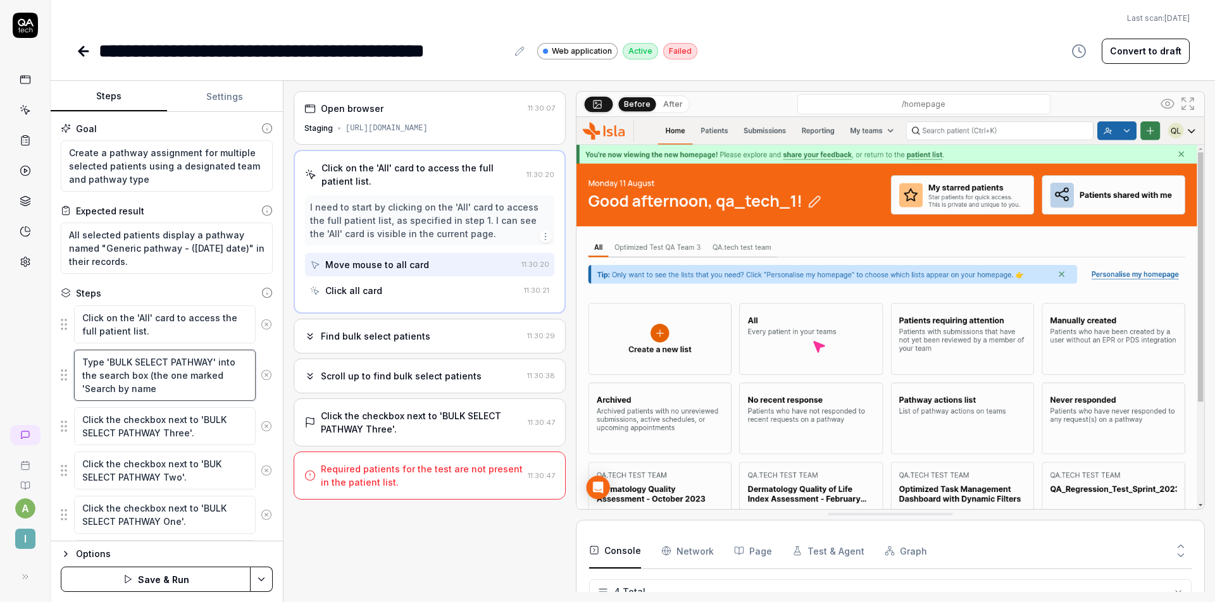
type textarea "*"
type textarea "Type 'BULK SELECT PATHWAY' into the search box (the one marked 'Search by name,"
type textarea "*"
type textarea "Type 'BULK SELECT PATHWAY' into the search box (the one marked 'Search by name,"
type textarea "*"
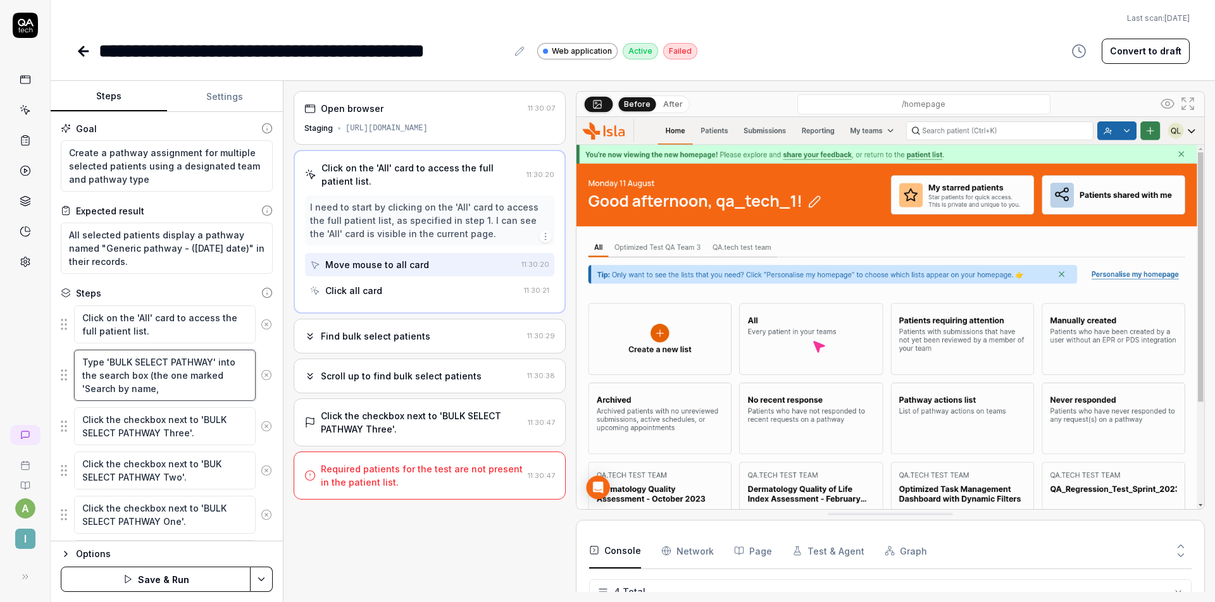
type textarea "Type 'BULK SELECT PATHWAY' into the search box (the one marked 'Search by name,…"
type textarea "*"
type textarea "Type 'BULK SELECT PATHWAY' into the search box (the one marked 'Search by name,…"
type textarea "*"
type textarea "Type 'BULK SELECT PATHWAY' into the search box (the one marked 'Search by name,…"
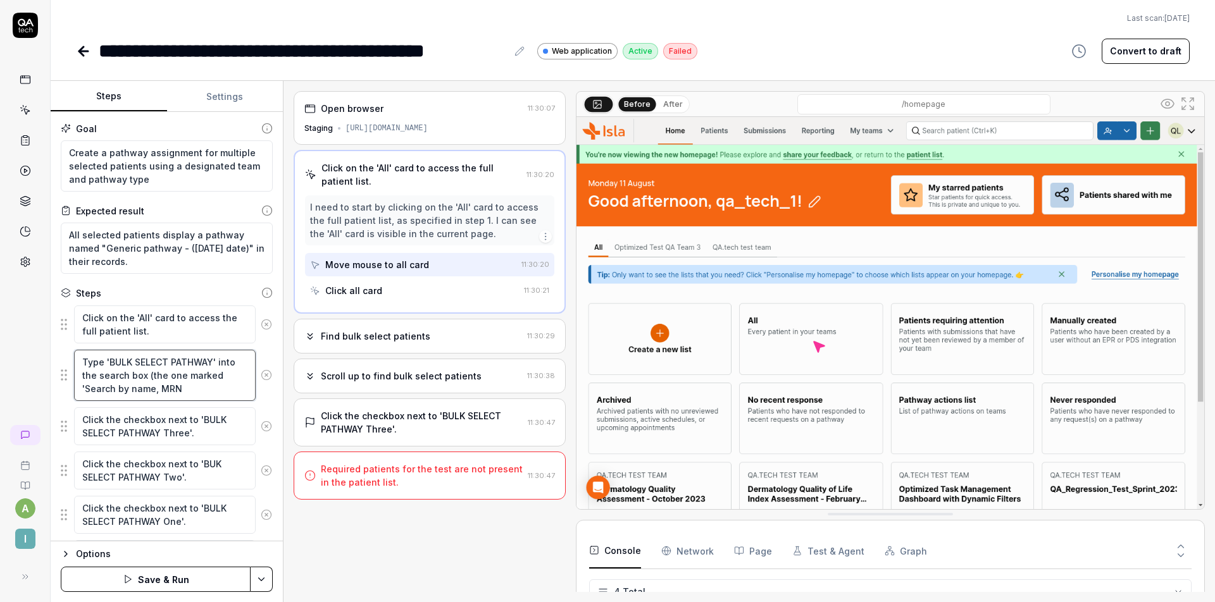
type textarea "*"
type textarea "Type 'BULK SELECT PATHWAY' into the search box (the one marked 'Search by name,…"
type textarea "*"
type textarea "Type 'BULK SELECT PATHWAY' into the search box (the one marked 'Search by name,…"
type textarea "*"
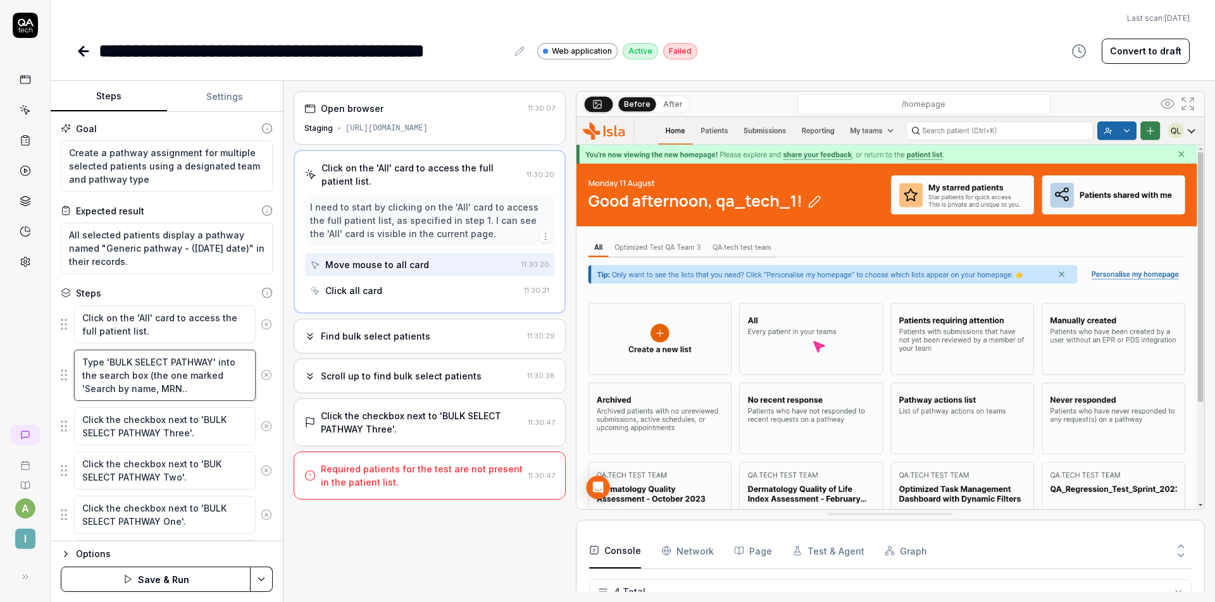
type textarea "Type 'BULK SELECT PATHWAY' into the search box (the one marked 'Search by name,…"
type textarea "*"
type textarea "Type 'BULK SELECT PATHWAY' into the search box (the one marked 'Search by name,…"
type textarea "*"
type textarea "Type 'BULK SELECT PATHWAY' into the search box (the one marked 'Search by name,…"
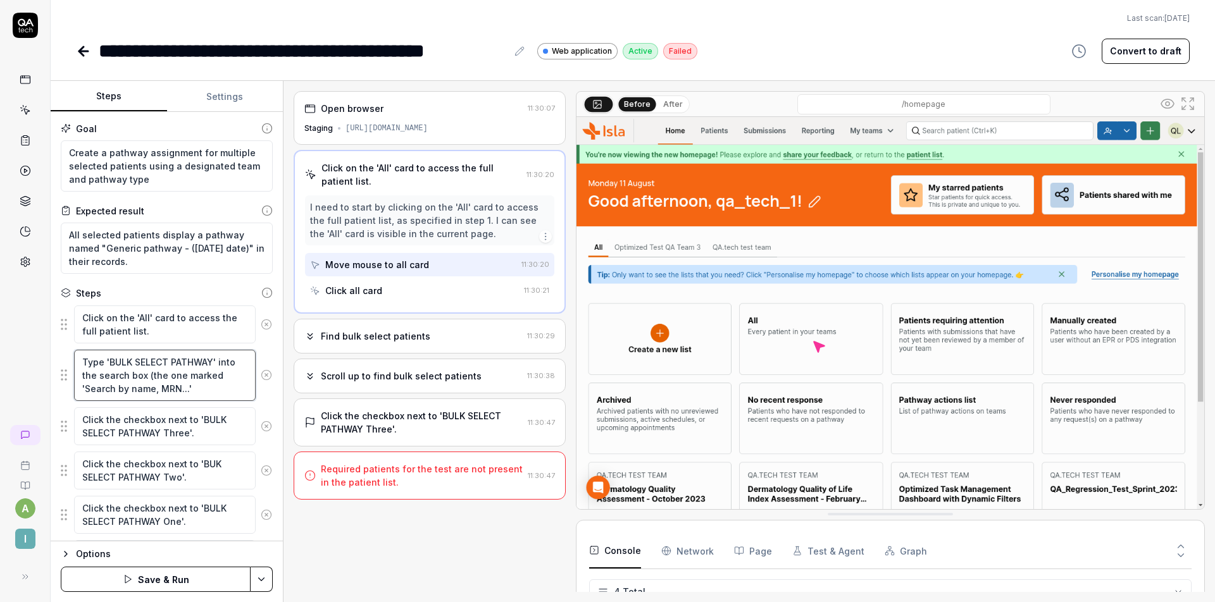
type textarea "*"
type textarea "Type 'BULK SELECT PATHWAY' into the search box (the one marked 'Search by name,…"
type textarea "*"
type textarea "Type 'BULK SELECT PATHWAY' into the search box (the one marked 'Search by name,…"
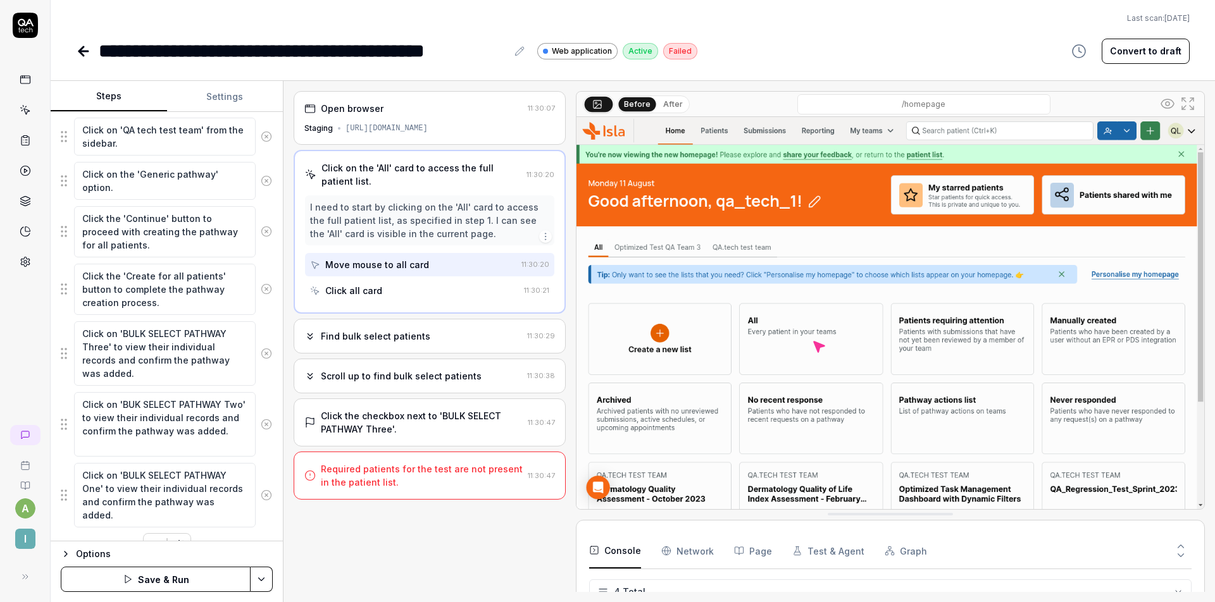
scroll to position [480, 0]
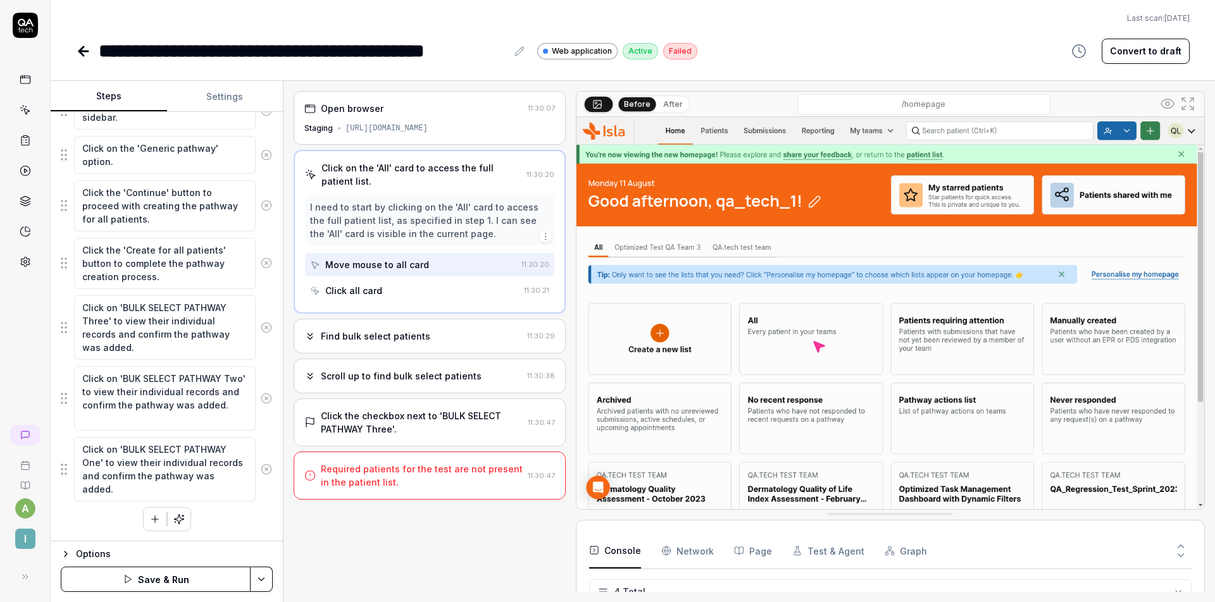
click at [194, 572] on button "Save & Run" at bounding box center [156, 579] width 190 height 25
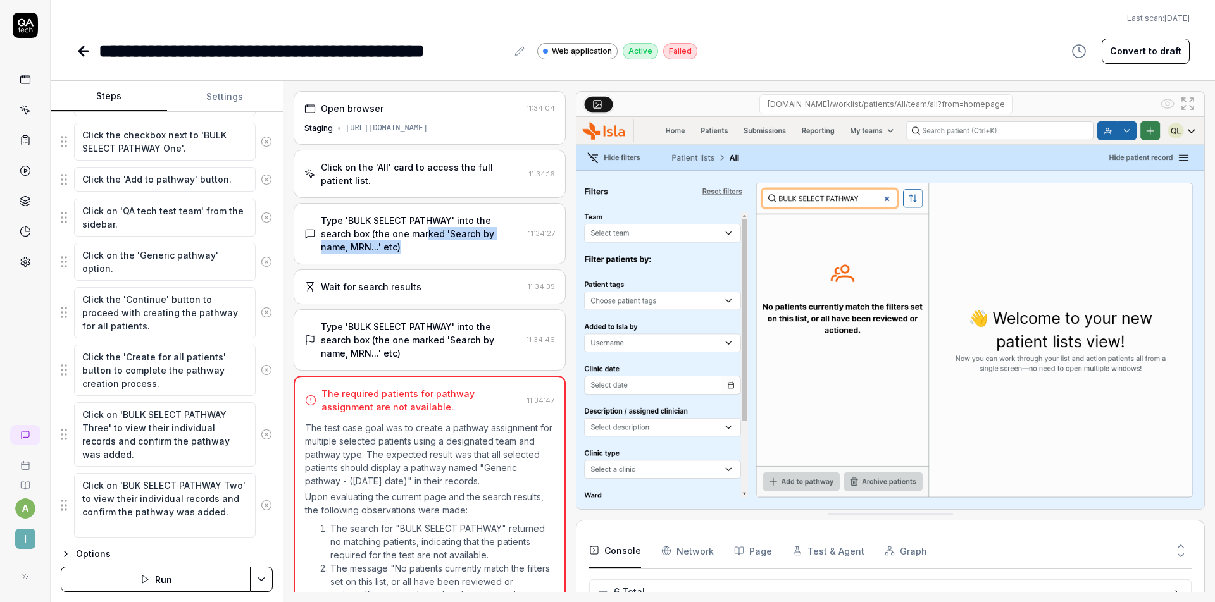
click at [426, 239] on div "Type 'BULK SELECT PATHWAY' into the search box (the one marked 'Search by name,…" at bounding box center [422, 234] width 202 height 40
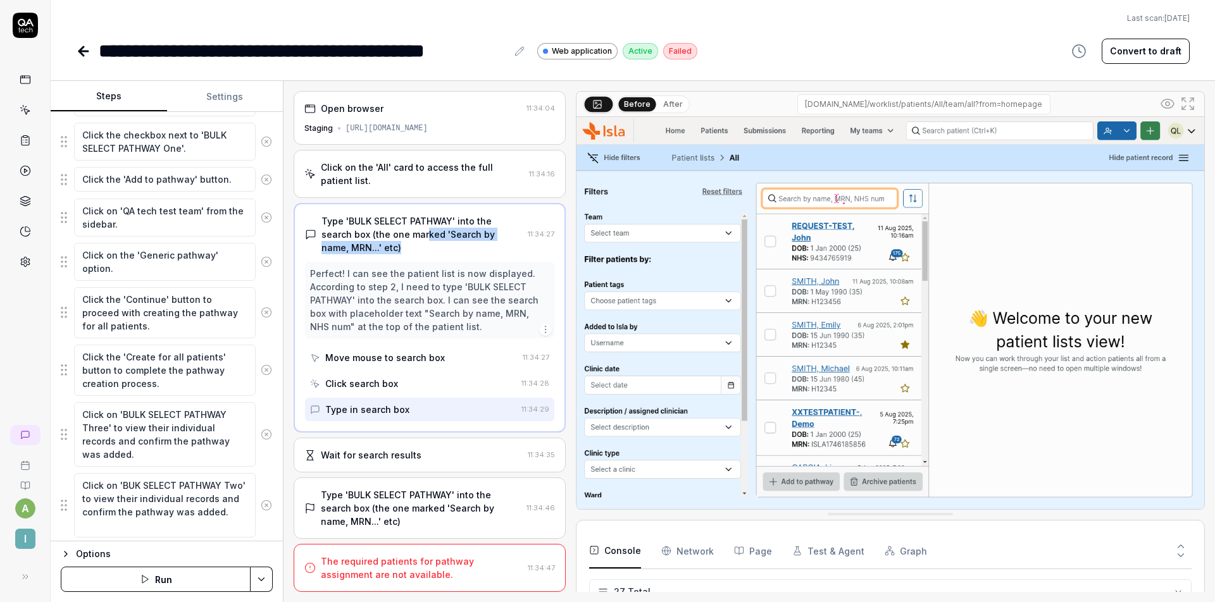
scroll to position [814, 0]
click at [455, 449] on div "Wait for search results" at bounding box center [413, 455] width 218 height 13
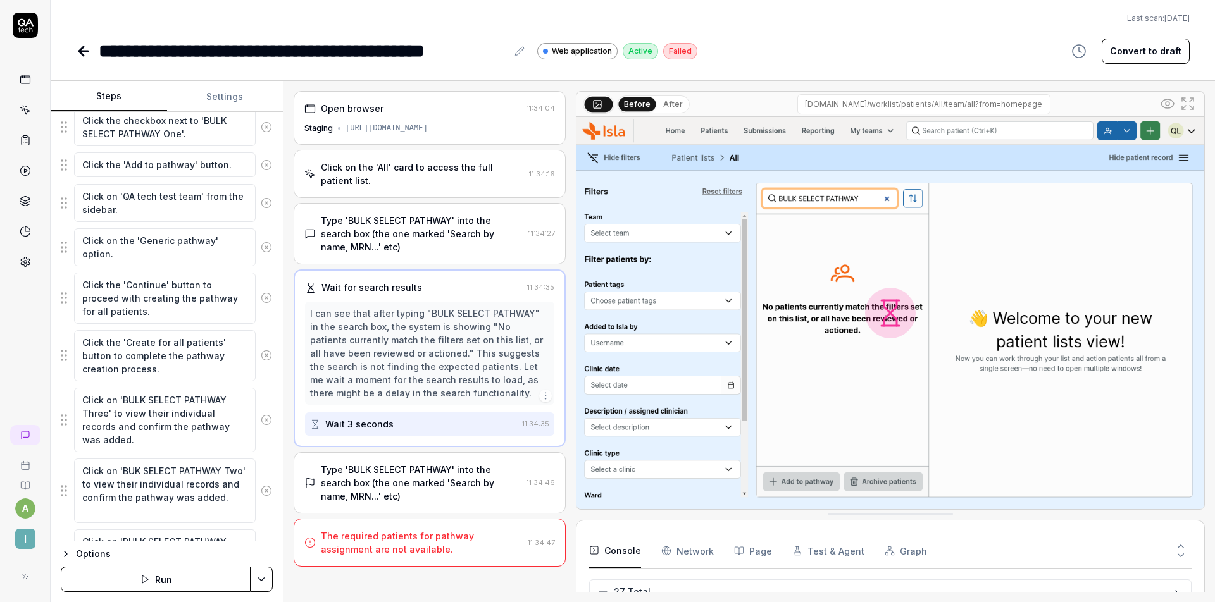
scroll to position [427, 0]
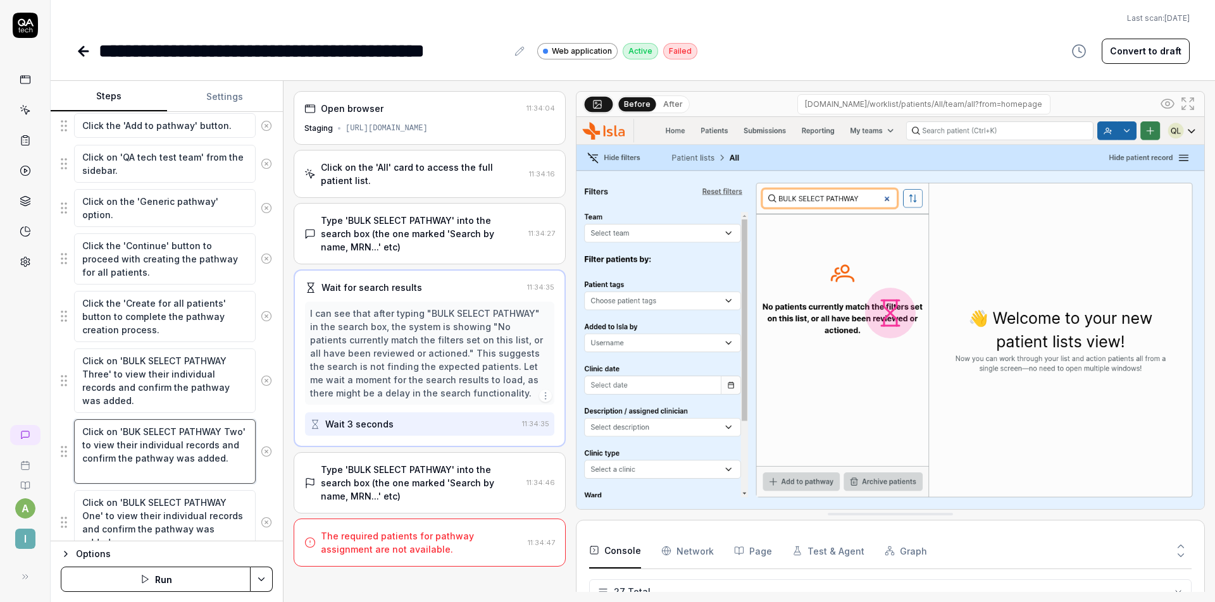
click at [135, 430] on textarea "Click on 'BUK SELECT PATHWAY Two' to view their individual records and confirm …" at bounding box center [165, 451] width 182 height 65
click at [254, 416] on fieldset "Click on the 'All' card to access the full patient list. Type 'BULK SELECT PATH…" at bounding box center [167, 217] width 212 height 678
click at [138, 431] on textarea "Click on 'BULK SELECT PATHWAY Two' to view their individual records and confirm…" at bounding box center [165, 451] width 182 height 65
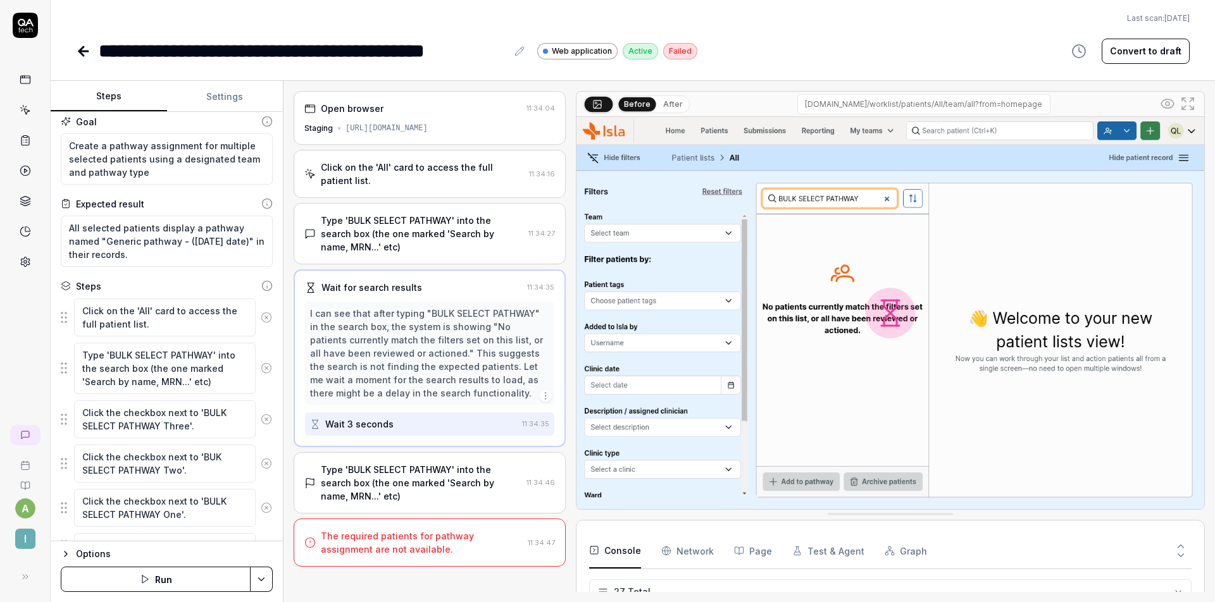
scroll to position [38, 0]
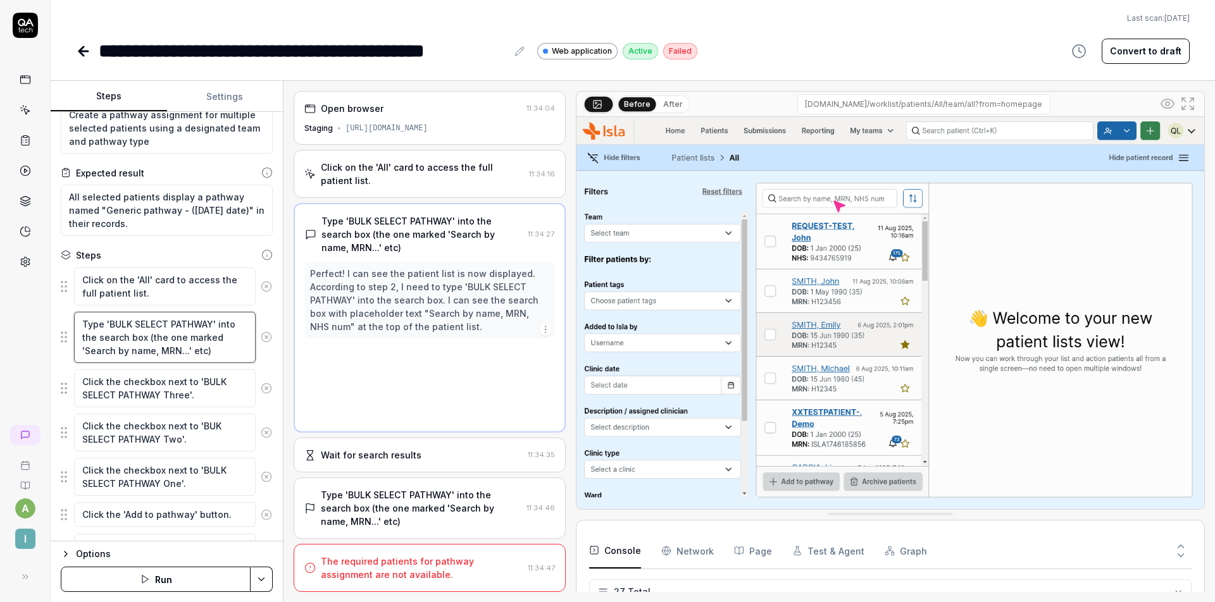
click at [209, 321] on textarea "Type 'BULK SELECT PATHWAY' into the search box (the one marked 'Search by name,…" at bounding box center [165, 337] width 182 height 51
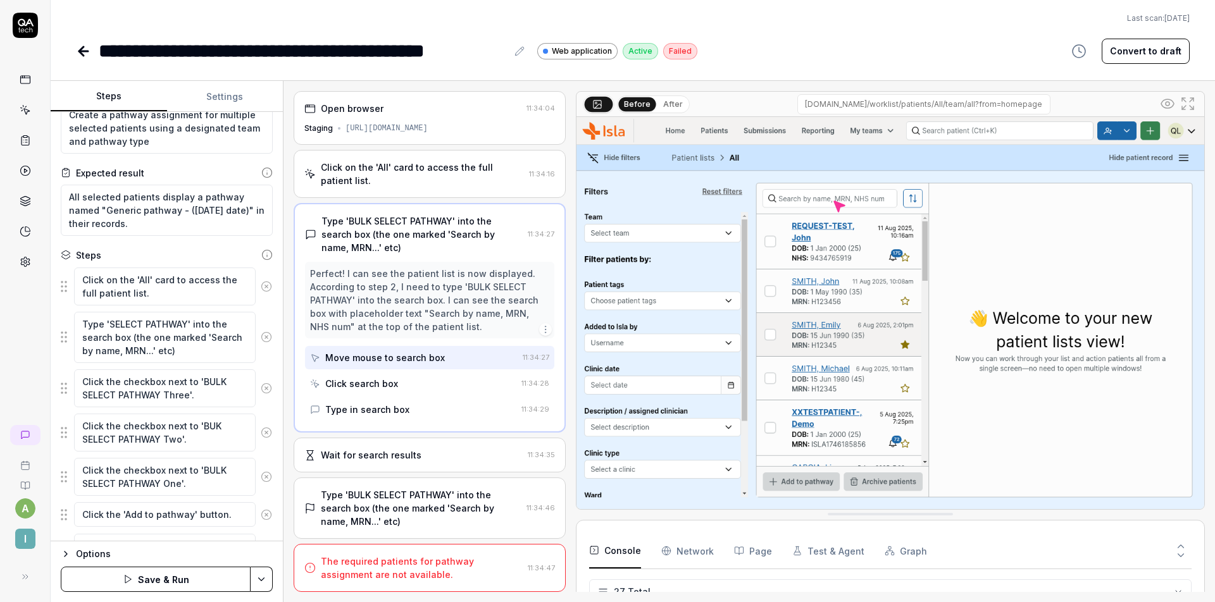
click at [408, 413] on div "Type in search box" at bounding box center [413, 409] width 206 height 23
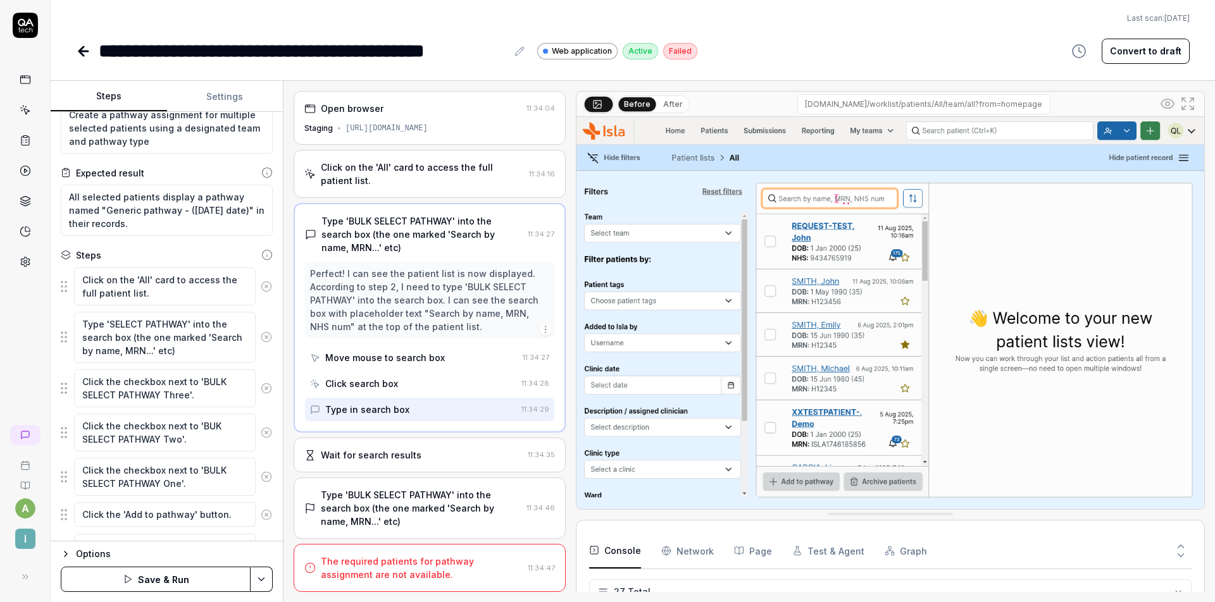
click at [400, 455] on div "Wait for search results" at bounding box center [371, 455] width 101 height 13
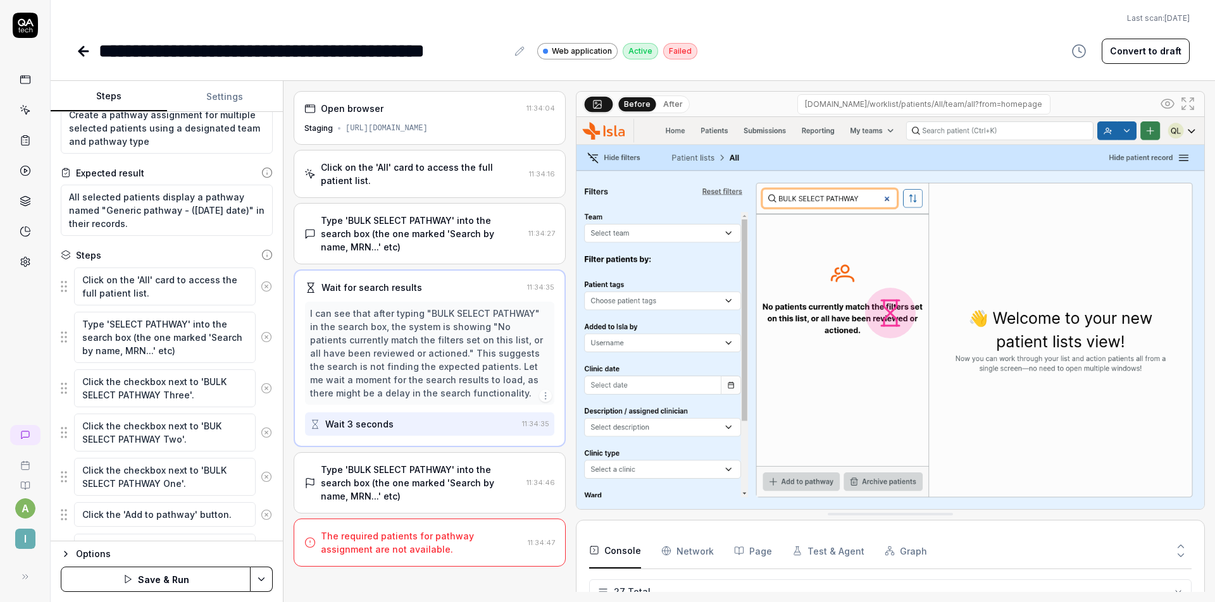
click at [180, 574] on button "Save & Run" at bounding box center [156, 579] width 190 height 25
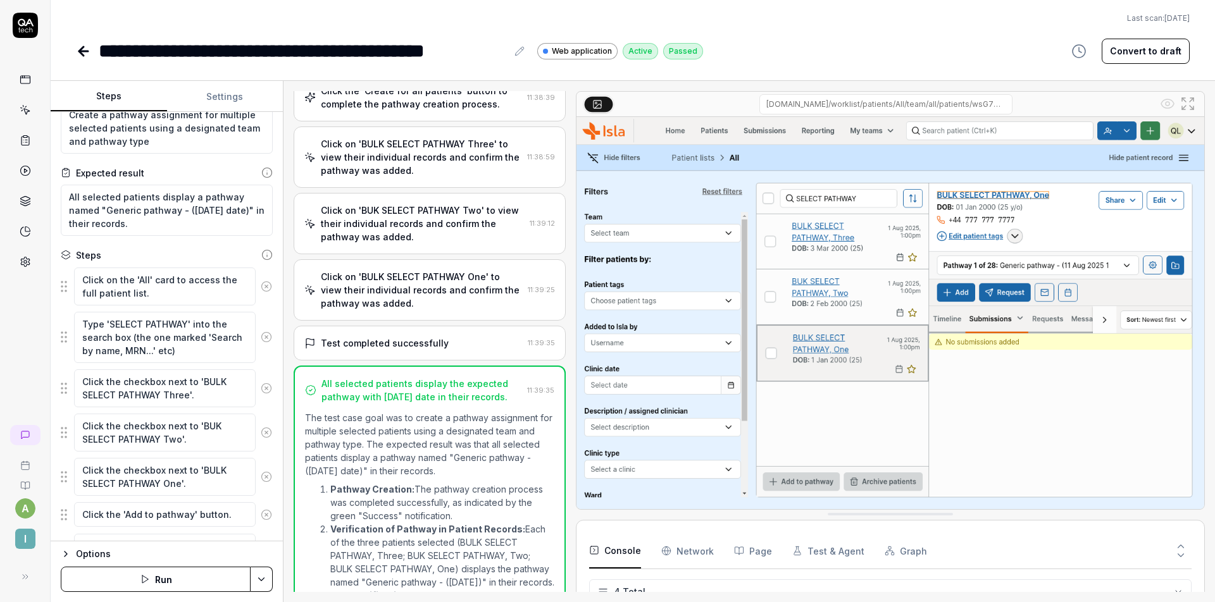
scroll to position [624, 0]
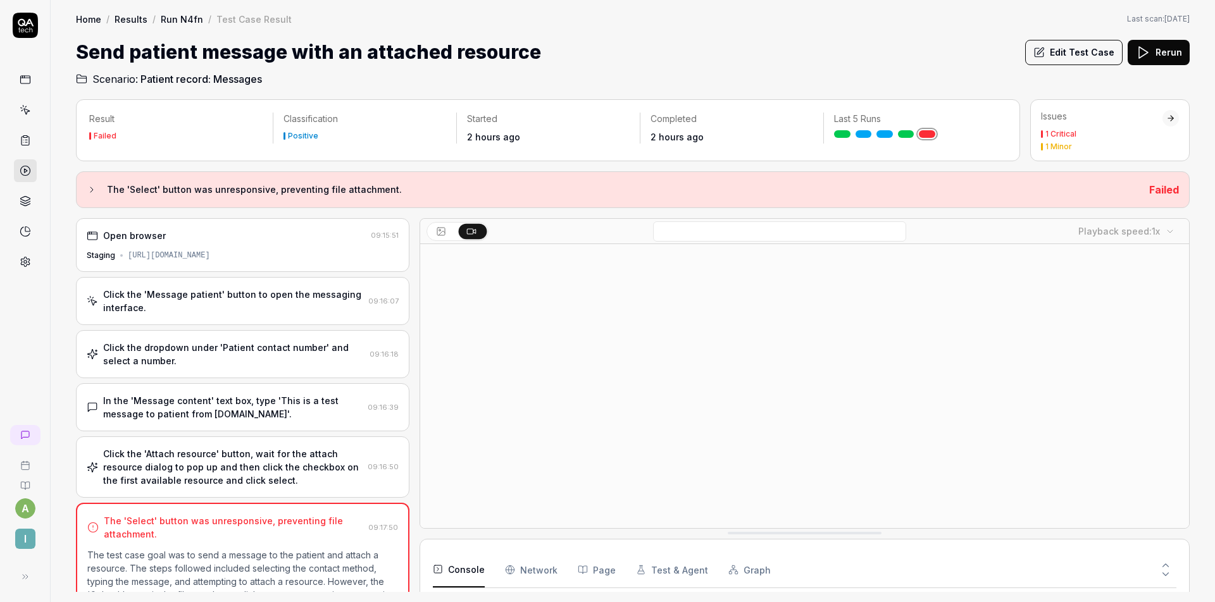
click at [177, 294] on div "Click the 'Message patient' button to open the messaging interface." at bounding box center [233, 301] width 260 height 27
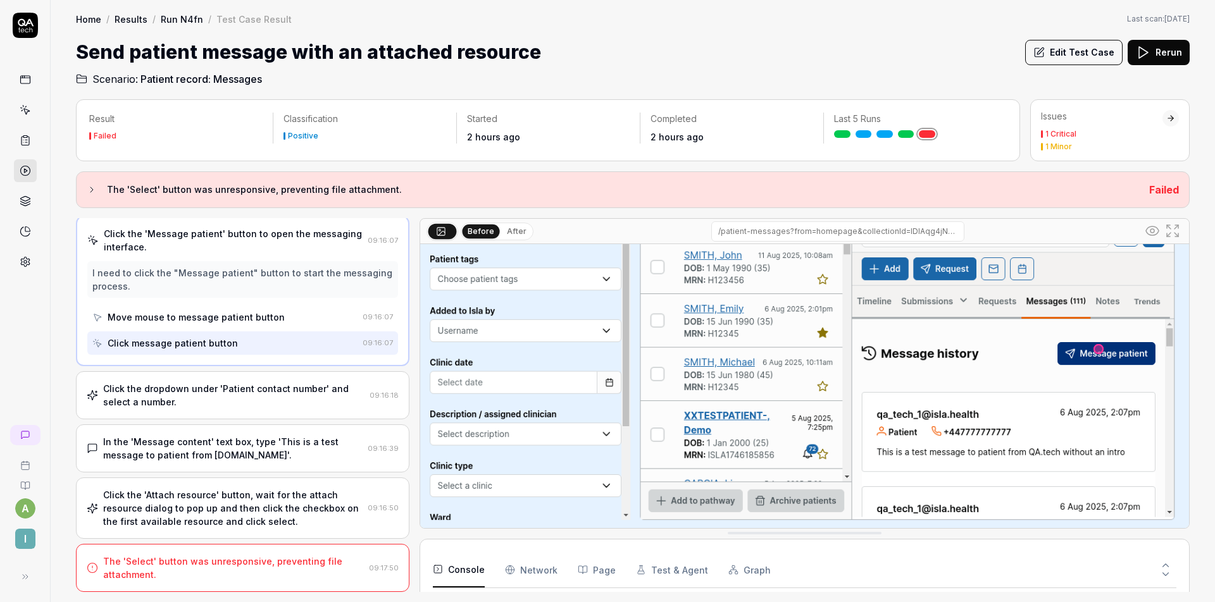
scroll to position [61, 0]
click at [229, 394] on div "Click the dropdown under 'Patient contact number' and select a number." at bounding box center [233, 395] width 261 height 27
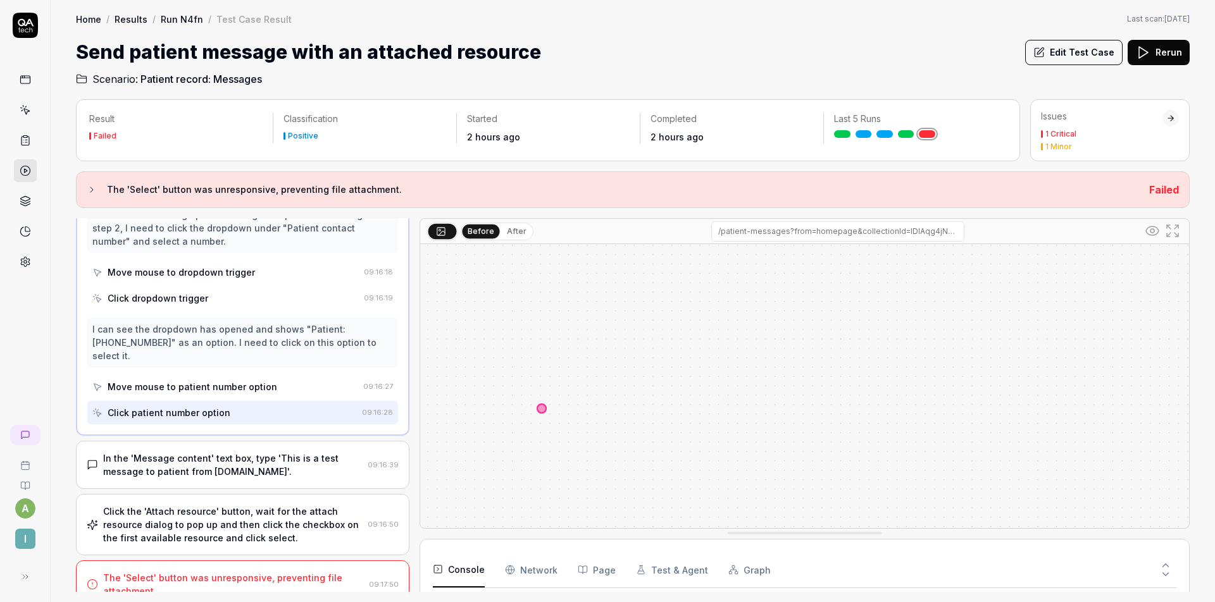
scroll to position [178, 0]
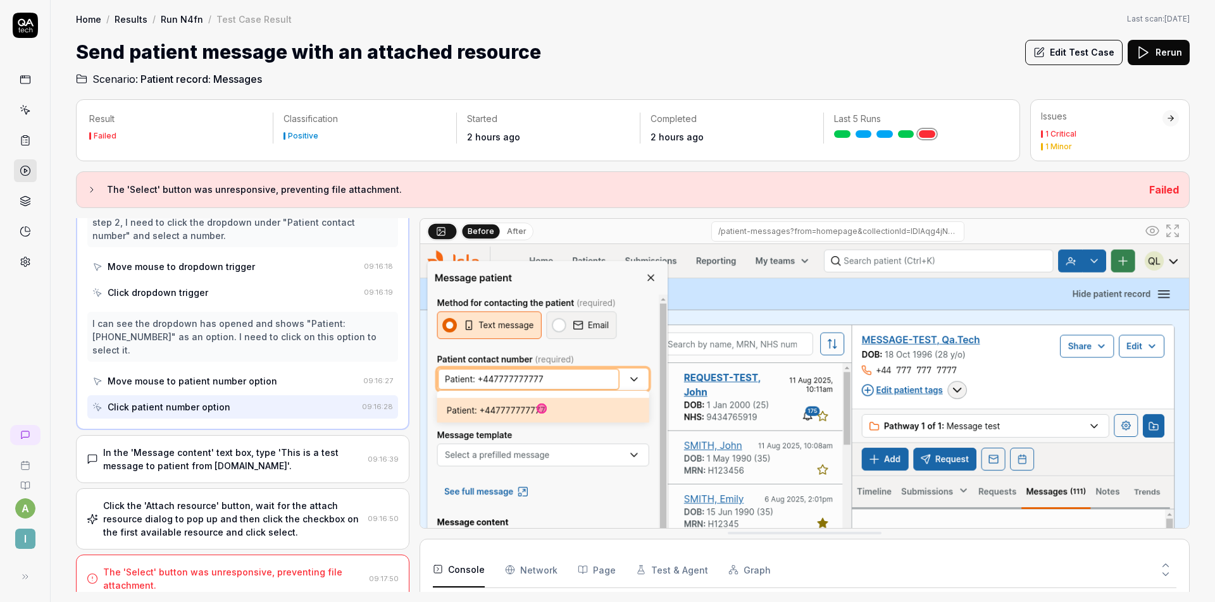
click at [230, 454] on div "In the 'Message content' text box, type 'This is a test message to patient from…" at bounding box center [232, 459] width 259 height 27
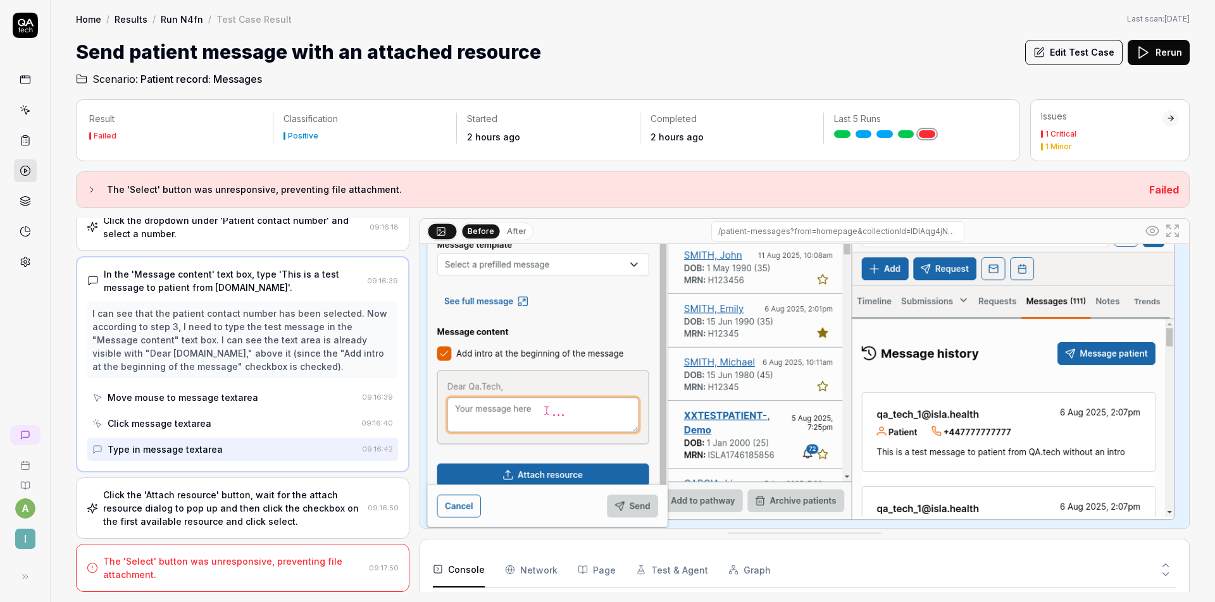
scroll to position [0, 0]
click at [240, 514] on div "Click the 'Attach resource' button, wait for the attach resource dialog to pop …" at bounding box center [232, 508] width 259 height 40
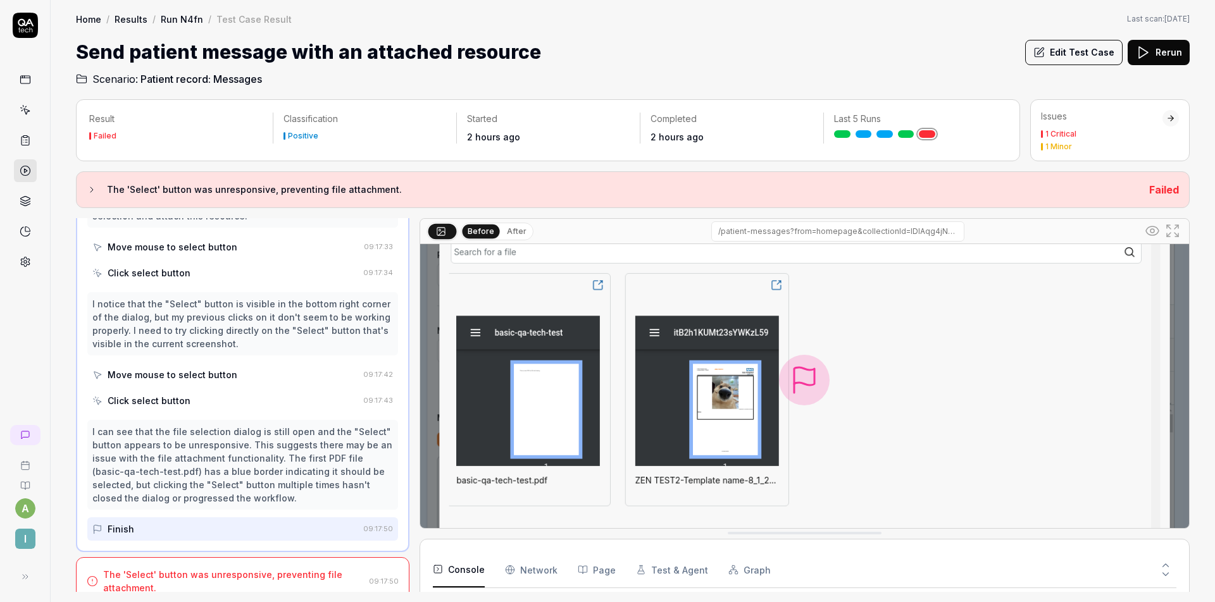
click at [1070, 53] on button "Edit Test Case" at bounding box center [1073, 52] width 97 height 25
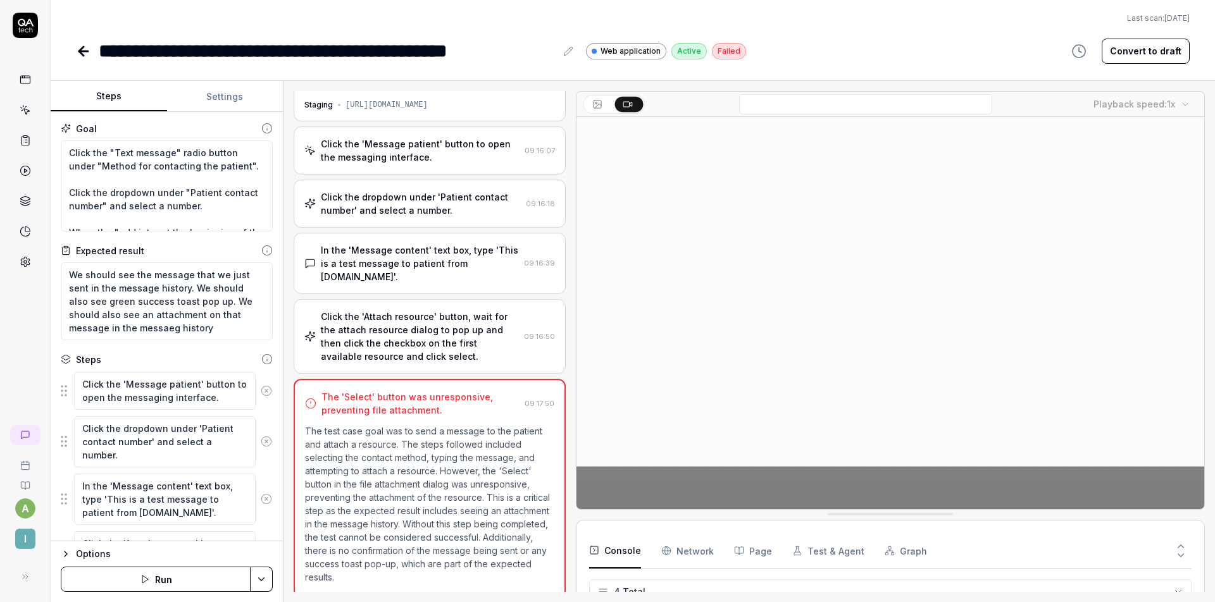
scroll to position [16, 0]
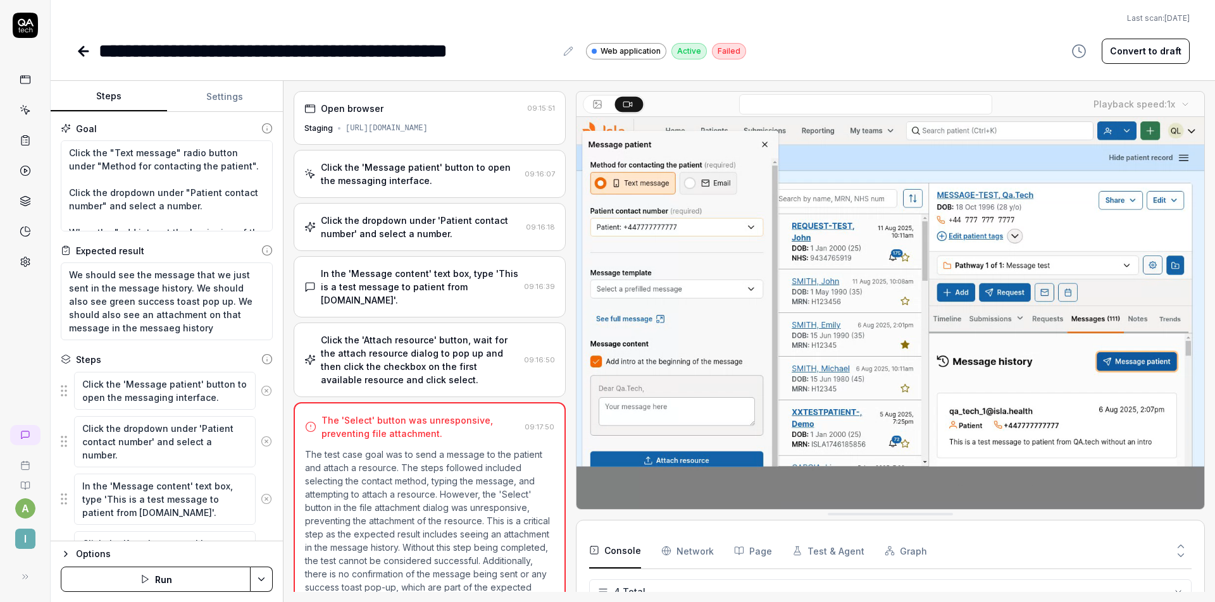
click at [400, 176] on div "Click the 'Message patient' button to open the messaging interface." at bounding box center [420, 174] width 199 height 27
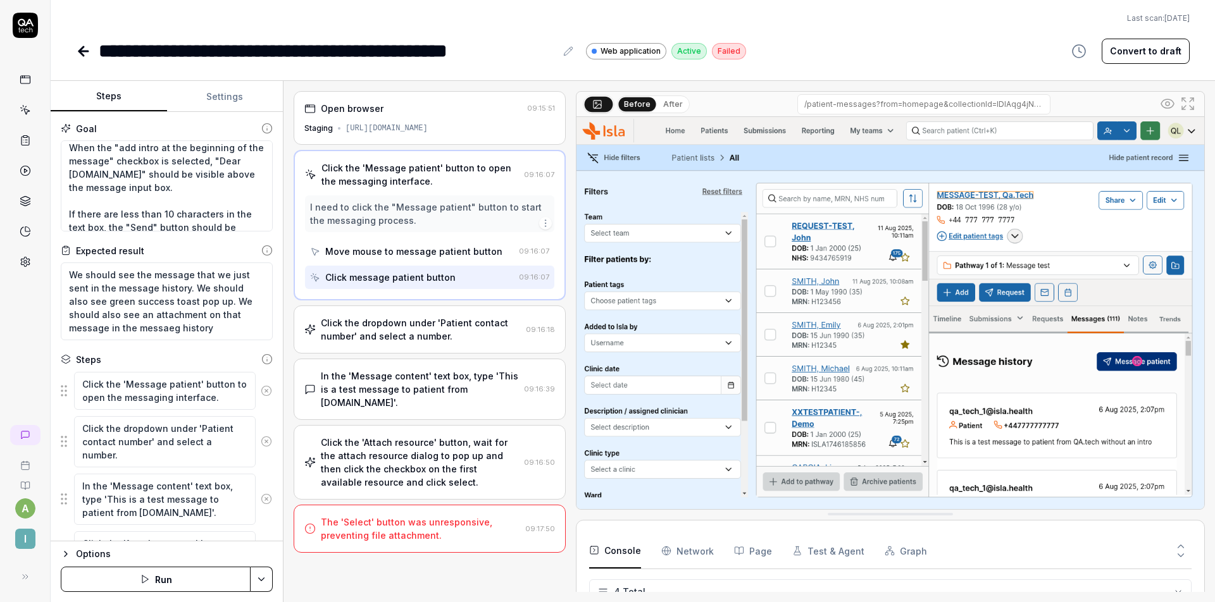
scroll to position [90, 0]
click at [381, 323] on div "Click the dropdown under 'Patient contact number' and select a number." at bounding box center [421, 329] width 200 height 27
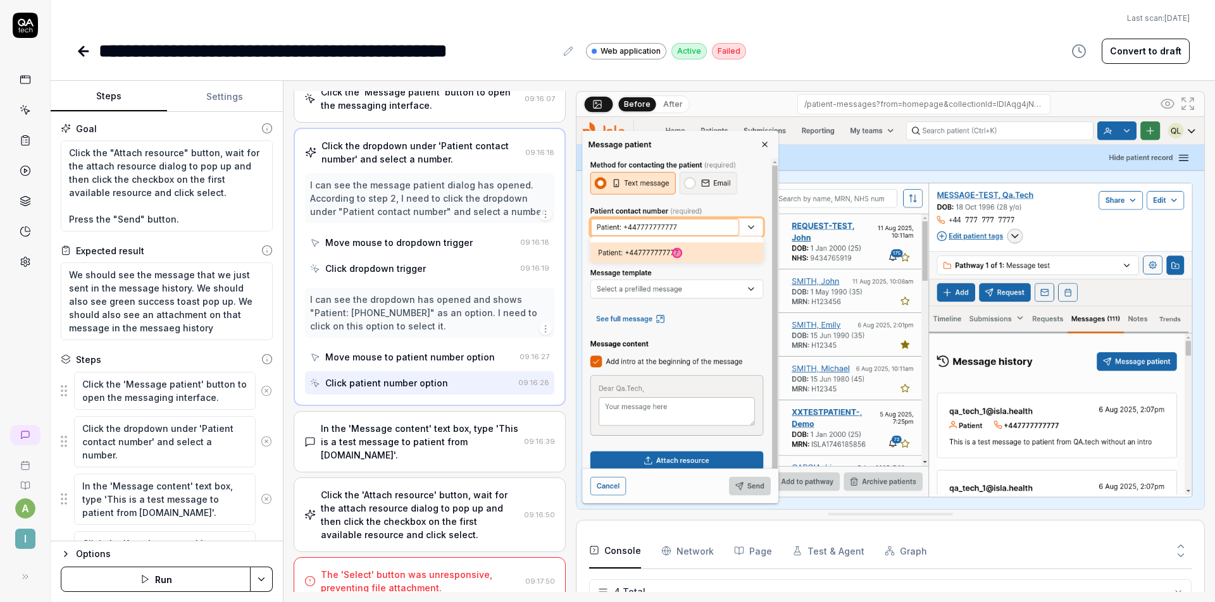
scroll to position [266, 0]
click at [223, 195] on textarea "Click the "Text message" radio button under "Method for contacting the patient"…" at bounding box center [167, 185] width 212 height 91
click at [166, 572] on button "Save & Run" at bounding box center [156, 579] width 190 height 25
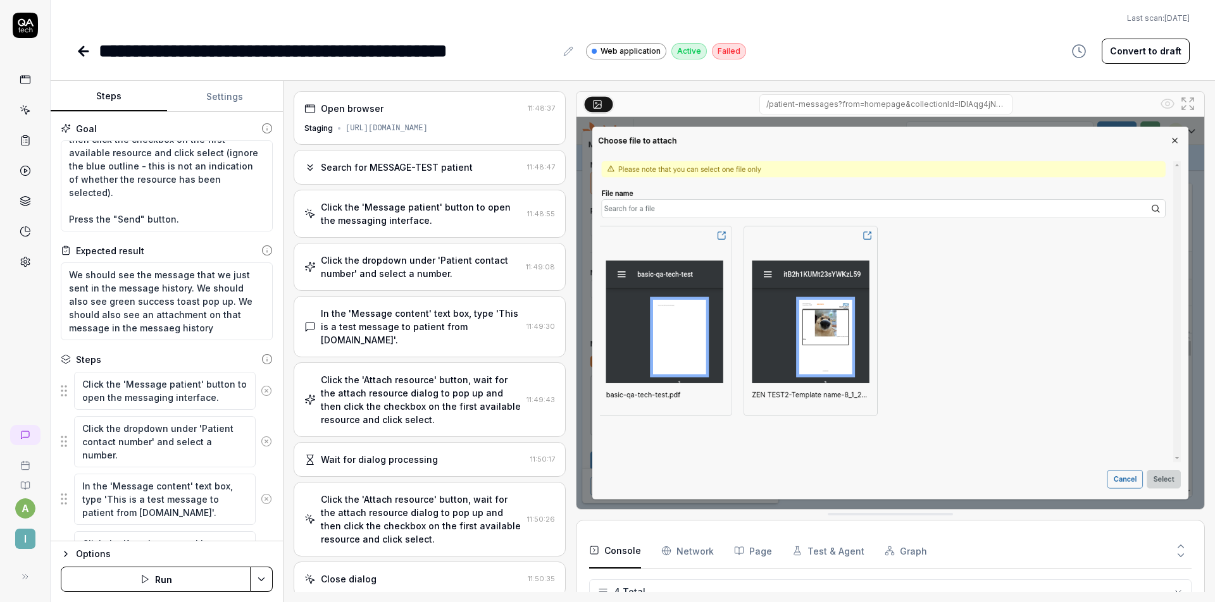
scroll to position [287, 0]
click at [132, 210] on textarea "Click the "Text message" radio button under "Method for contacting the patient"…" at bounding box center [167, 185] width 212 height 91
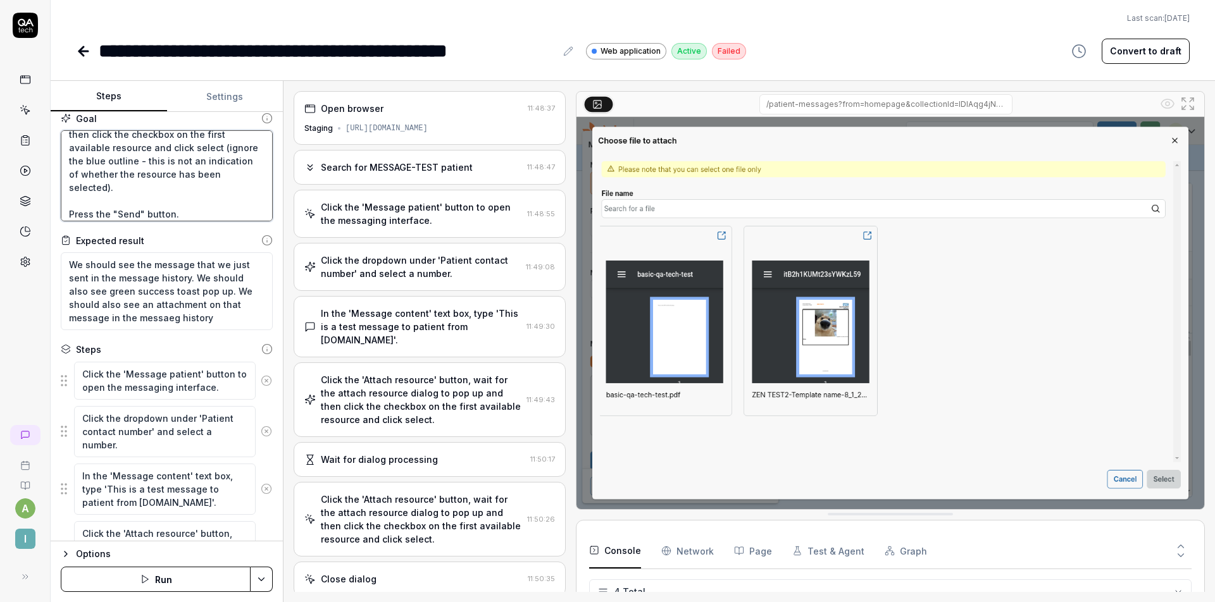
scroll to position [0, 0]
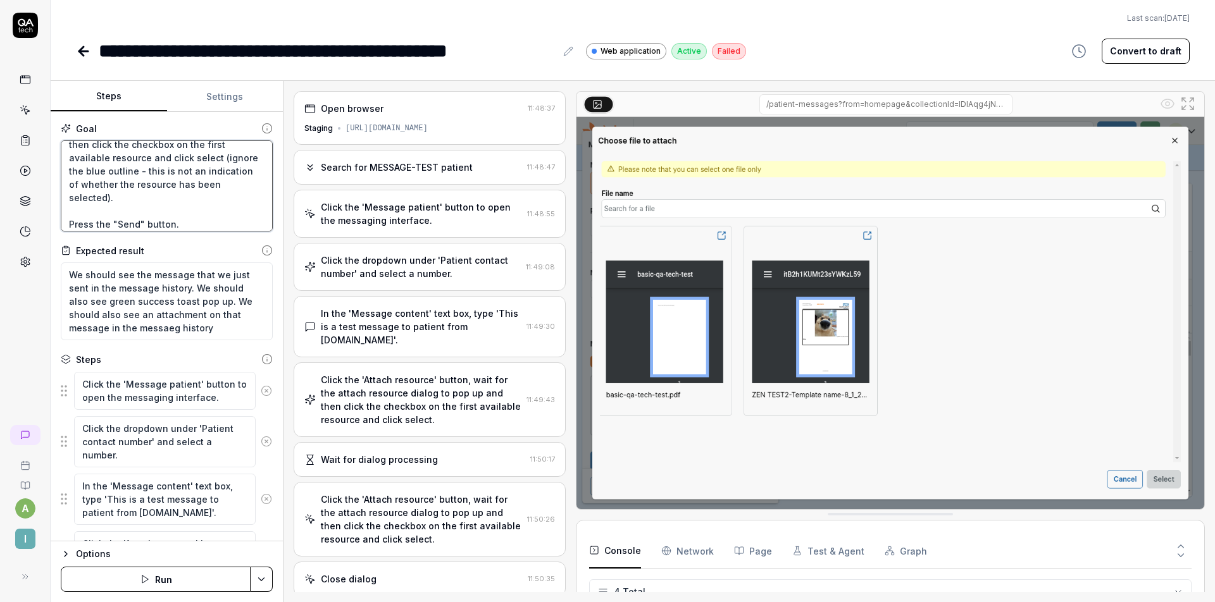
drag, startPoint x: 70, startPoint y: 185, endPoint x: 132, endPoint y: 213, distance: 68.0
click at [132, 213] on textarea "Click the "Text message" radio button under "Method for contacting the patient"…" at bounding box center [167, 185] width 212 height 91
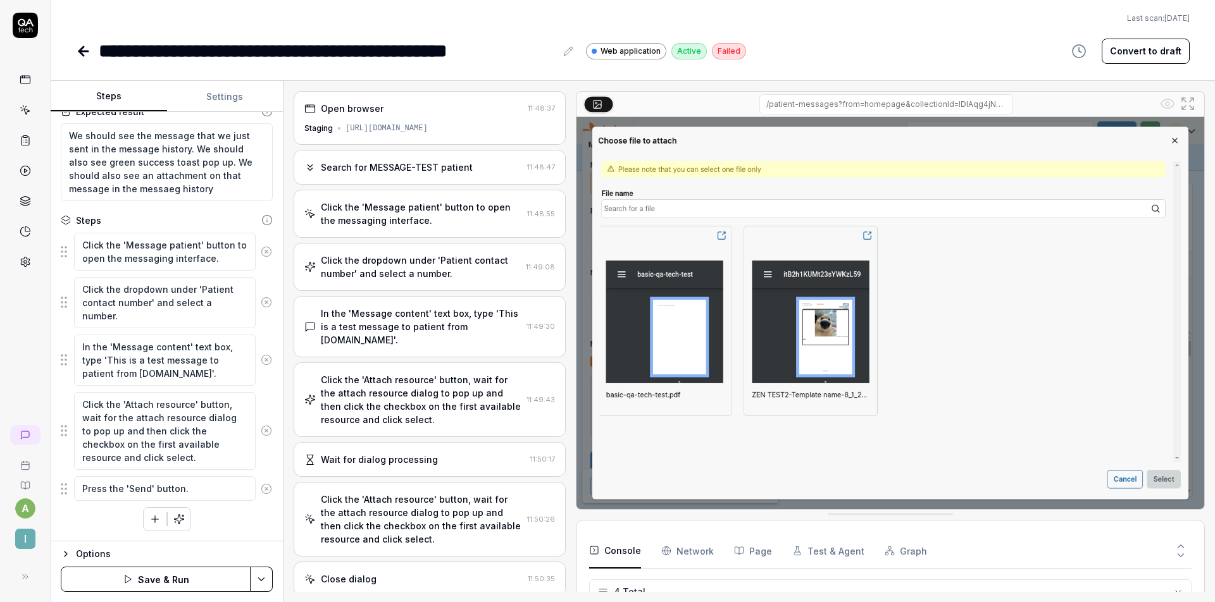
click at [265, 489] on icon at bounding box center [266, 488] width 3 height 3
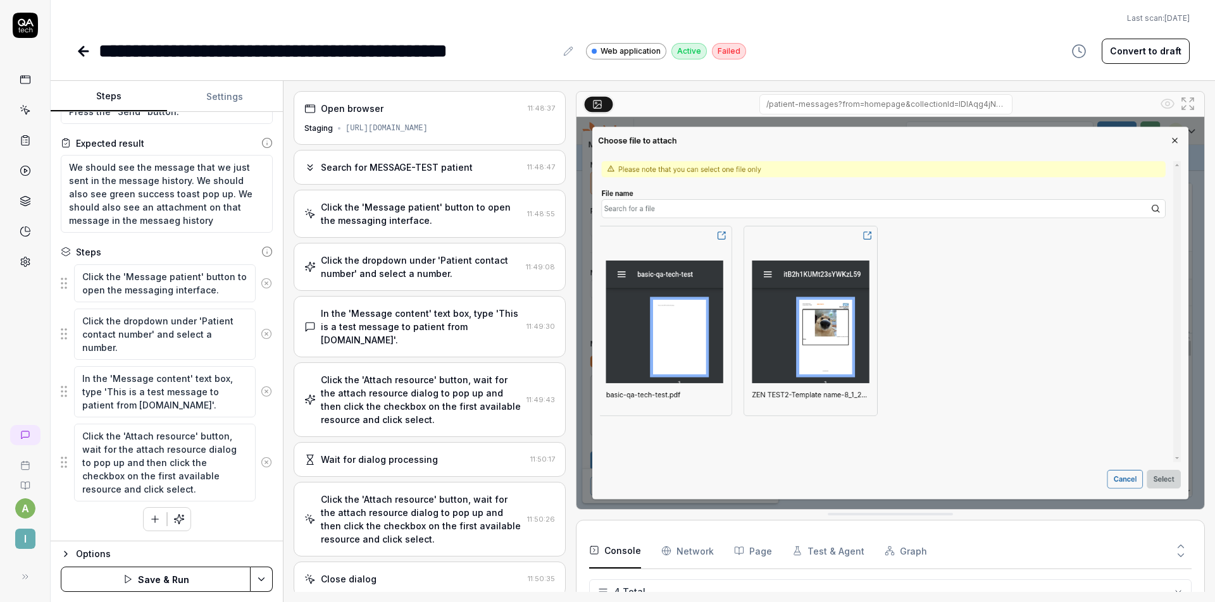
click at [261, 457] on icon at bounding box center [266, 462] width 11 height 11
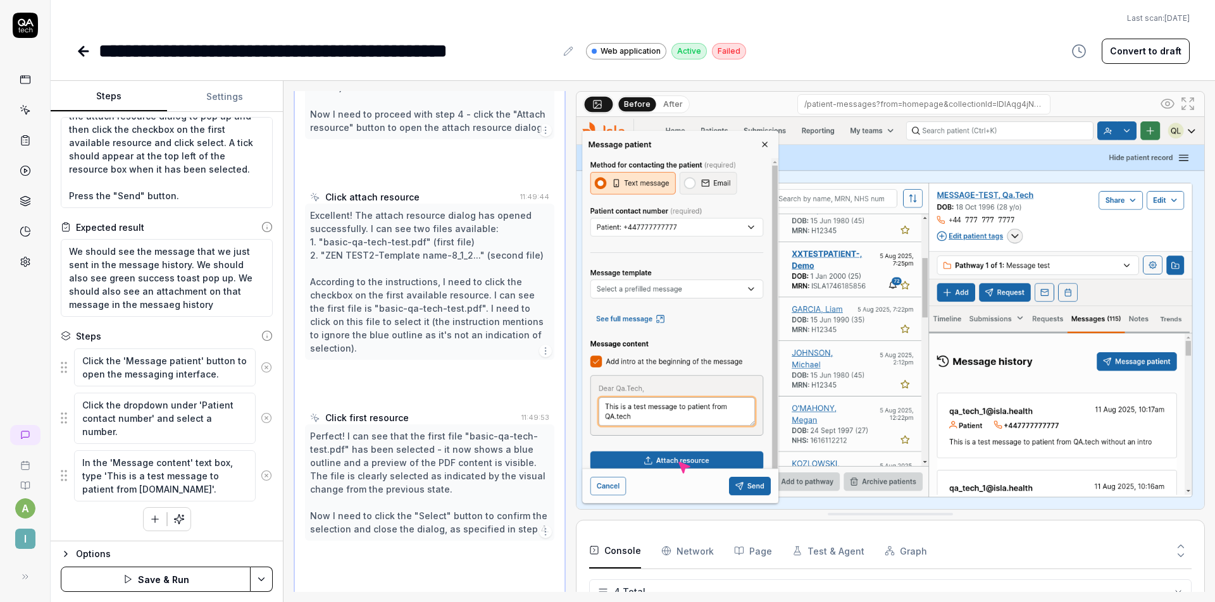
scroll to position [623, 0]
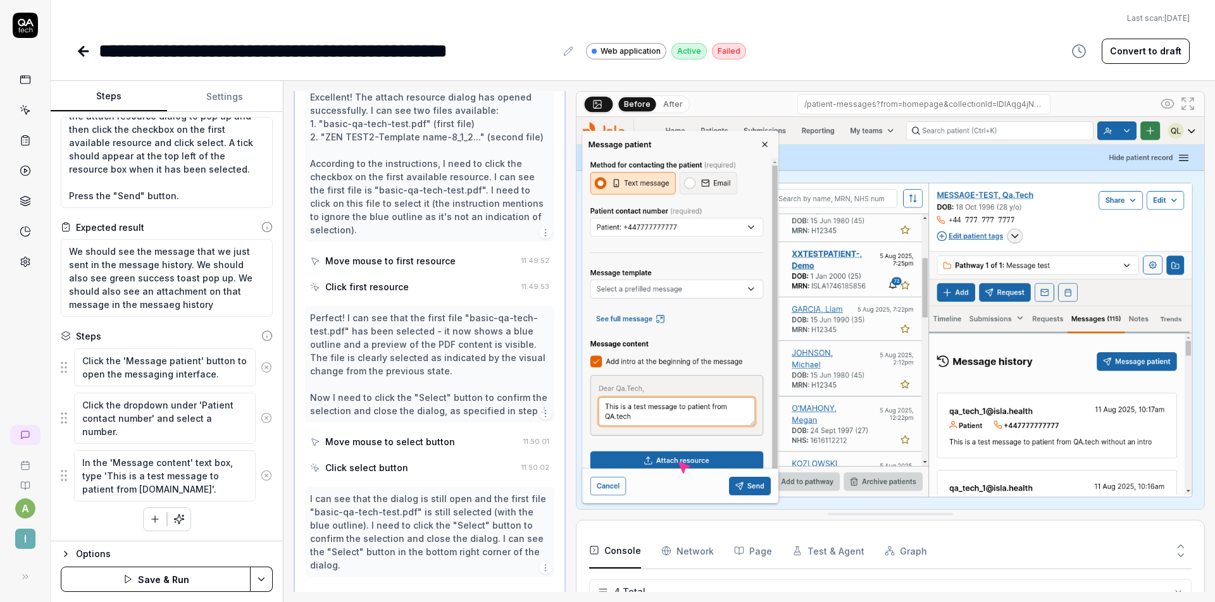
click at [260, 573] on html "**********" at bounding box center [607, 301] width 1215 height 602
click at [206, 521] on div "Generate More Steps" at bounding box center [198, 519] width 161 height 28
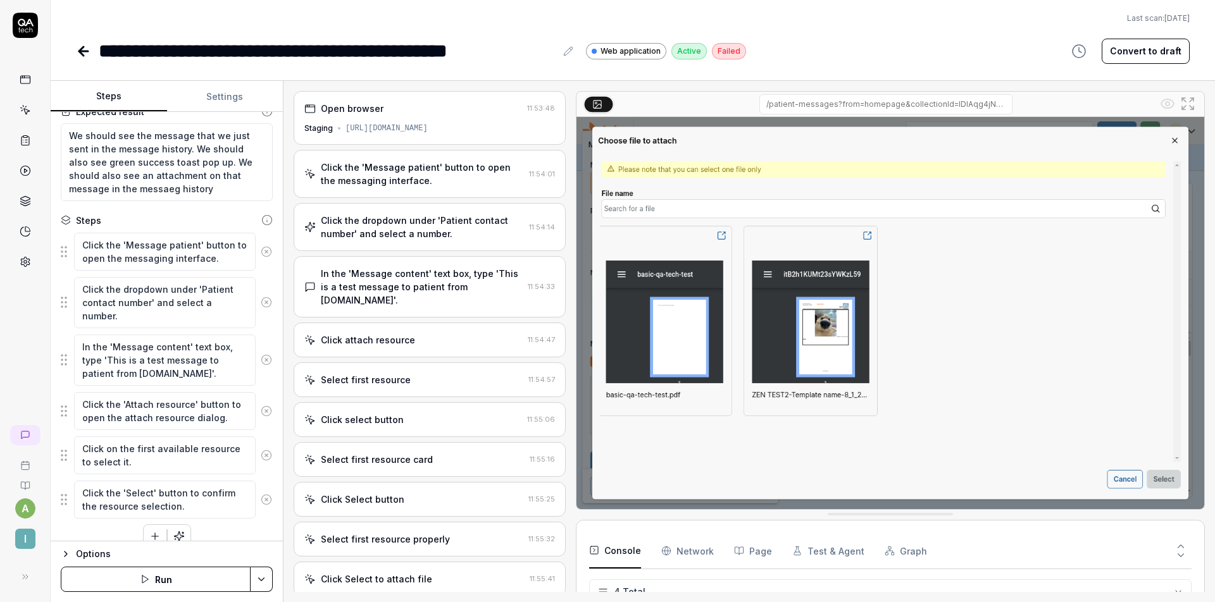
click at [660, 406] on img at bounding box center [890, 313] width 628 height 392
click at [660, 397] on img at bounding box center [890, 313] width 628 height 392
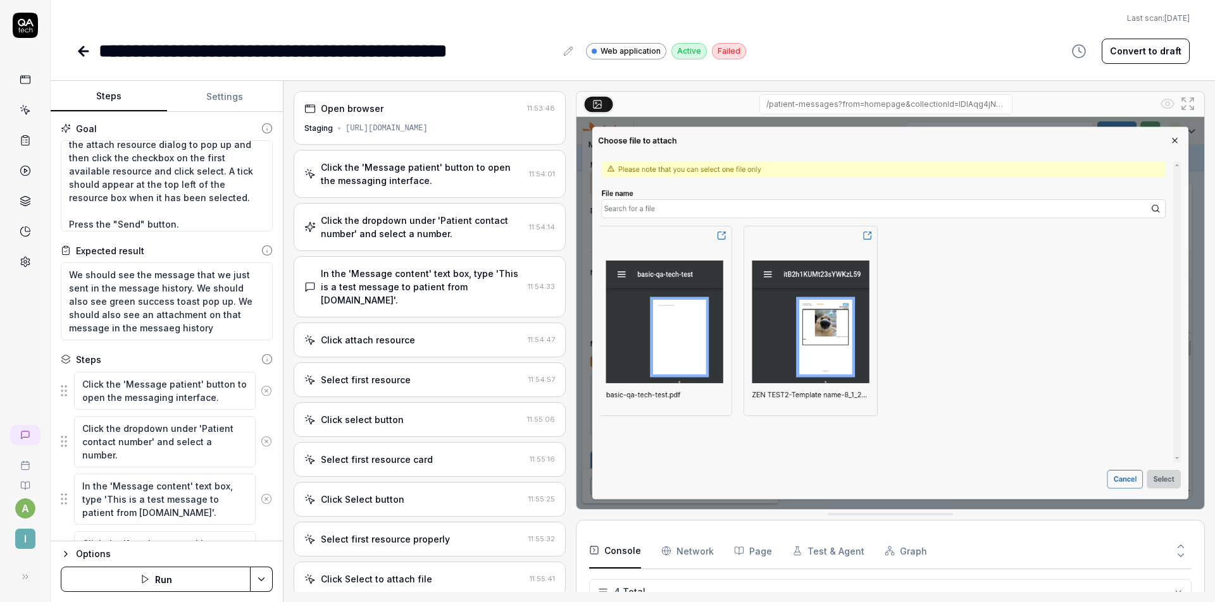
scroll to position [276, 0]
click at [221, 180] on textarea "Click the "Text message" radio button under "Method for contacting the patient"…" at bounding box center [167, 185] width 212 height 91
click at [168, 175] on textarea "Click the "Text message" radio button under "Method for contacting the patient"…" at bounding box center [167, 185] width 212 height 91
click at [142, 170] on textarea "Click the "Text message" radio button under "Method for contacting the patient"…" at bounding box center [167, 185] width 212 height 91
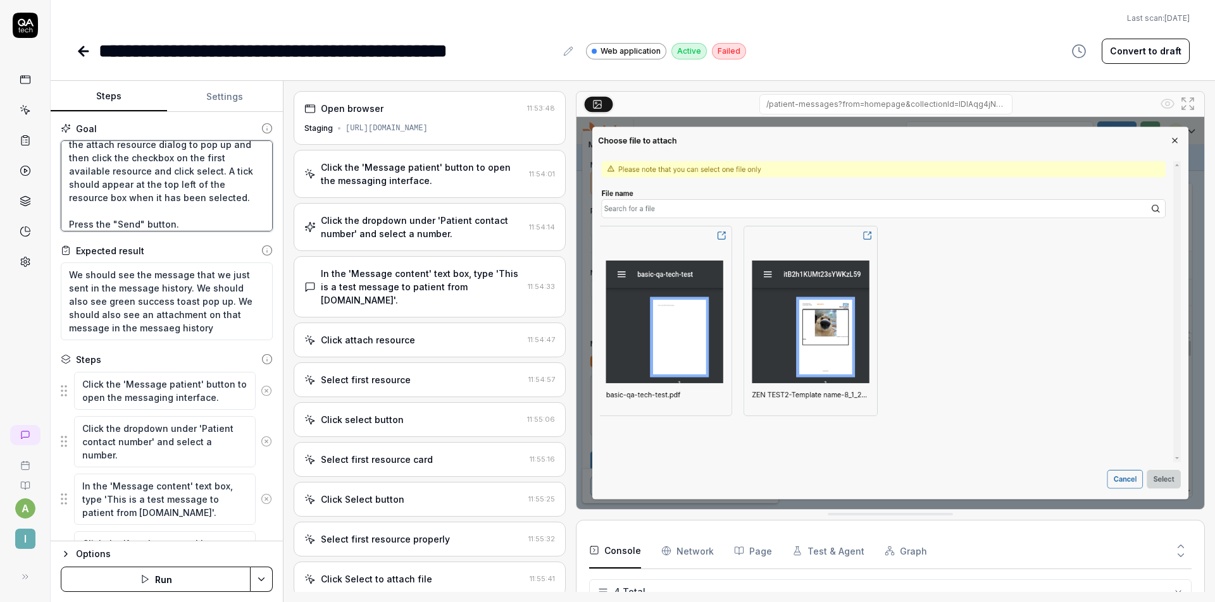
click at [142, 170] on textarea "Click the "Text message" radio button under "Method for contacting the patient"…" at bounding box center [167, 185] width 212 height 91
click at [139, 170] on textarea "Click the "Text message" radio button under "Method for contacting the patient"…" at bounding box center [167, 185] width 212 height 91
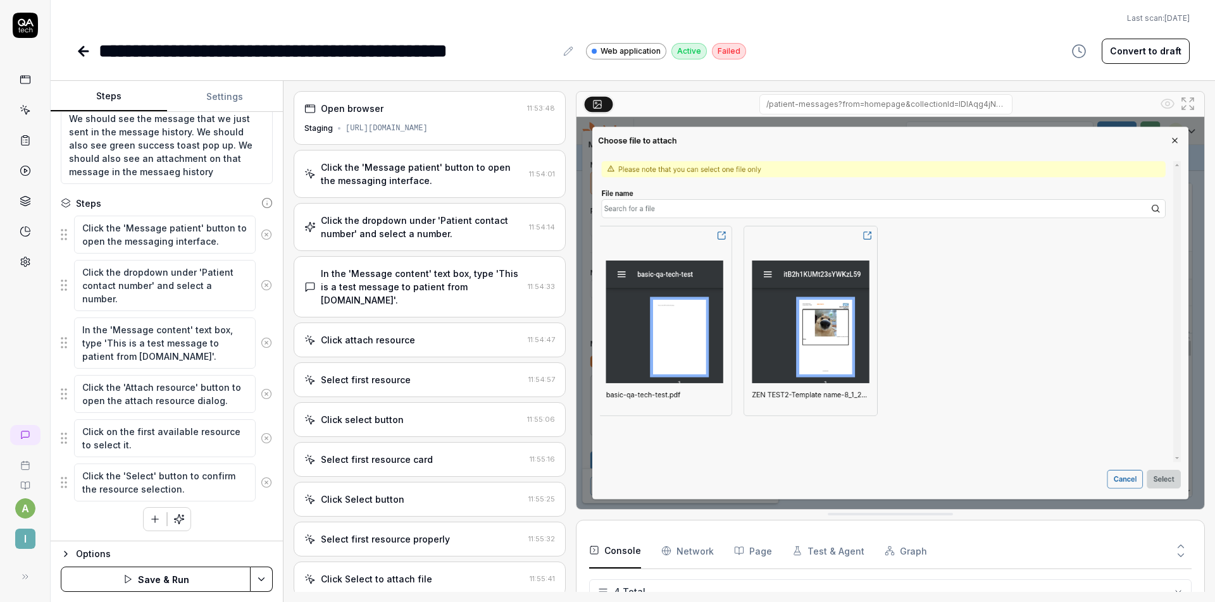
scroll to position [156, 0]
click at [261, 438] on icon at bounding box center [266, 438] width 11 height 11
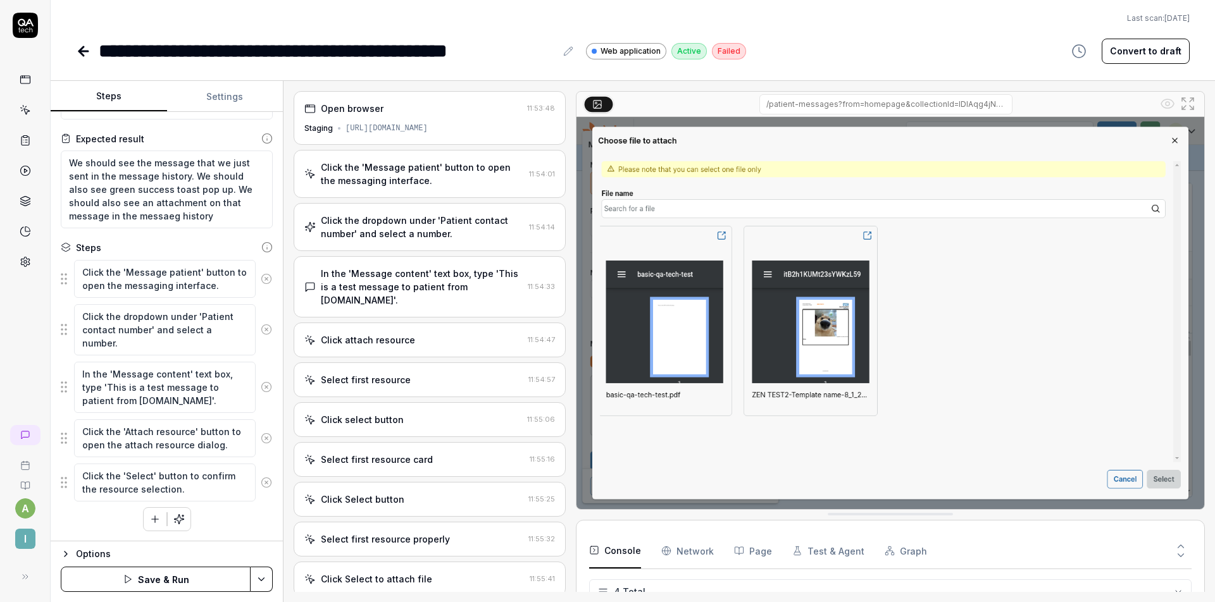
click at [261, 480] on icon at bounding box center [266, 482] width 11 height 11
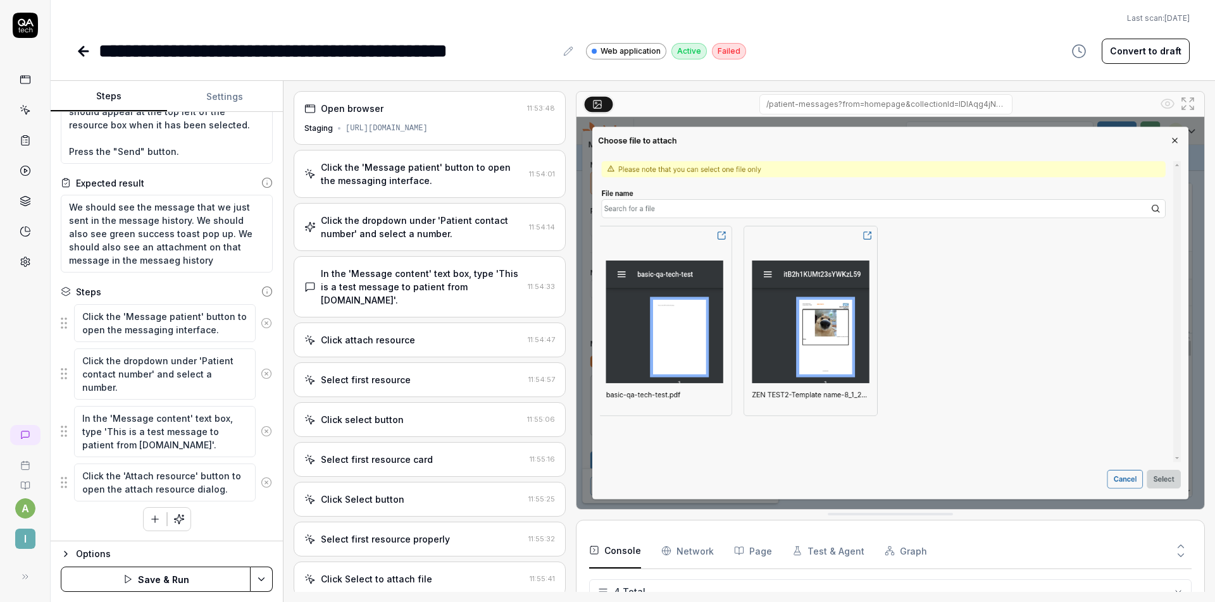
scroll to position [0, 0]
click at [268, 580] on html "**********" at bounding box center [607, 301] width 1215 height 602
click at [201, 516] on div "Generate More Steps" at bounding box center [198, 519] width 161 height 28
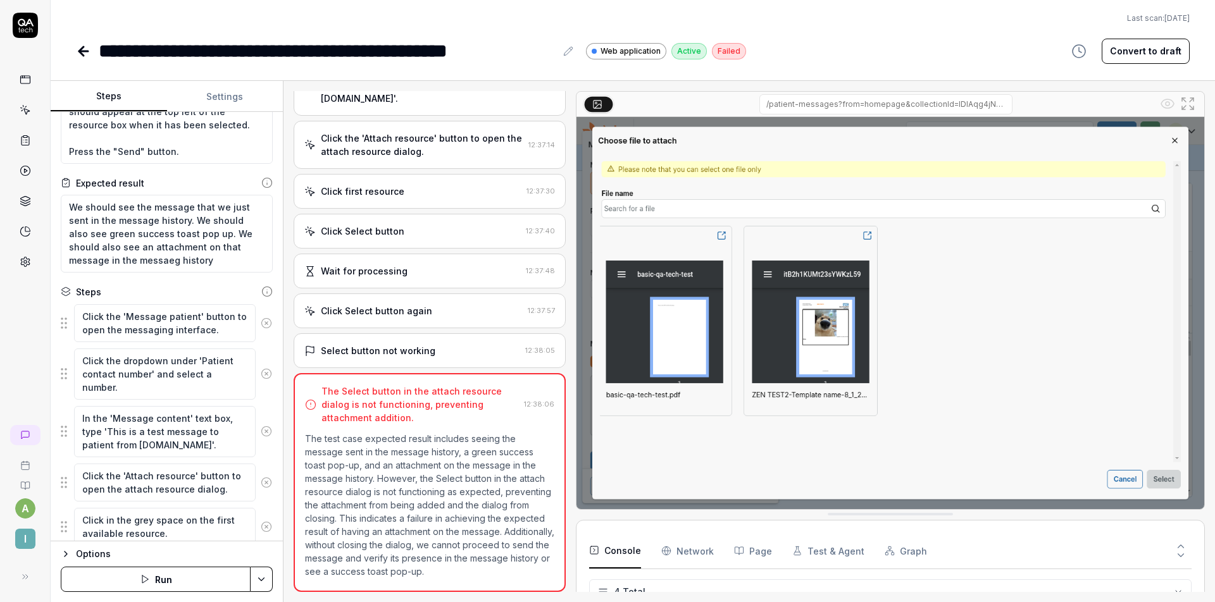
scroll to position [9, 0]
click at [424, 304] on div "Click Select button again" at bounding box center [376, 310] width 111 height 13
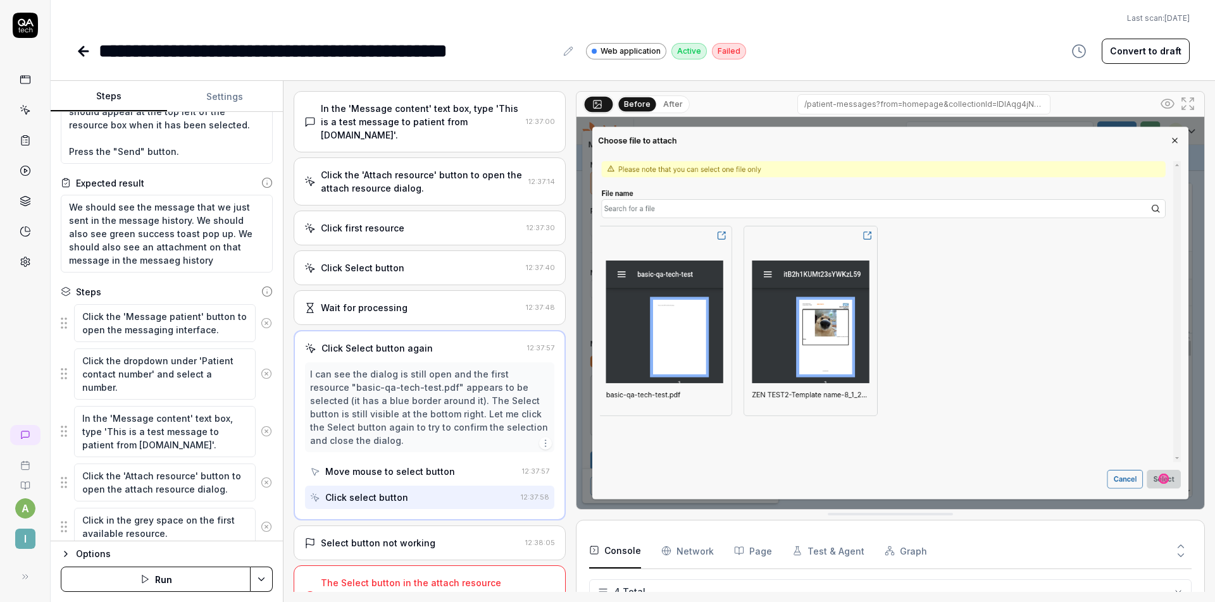
scroll to position [187, 0]
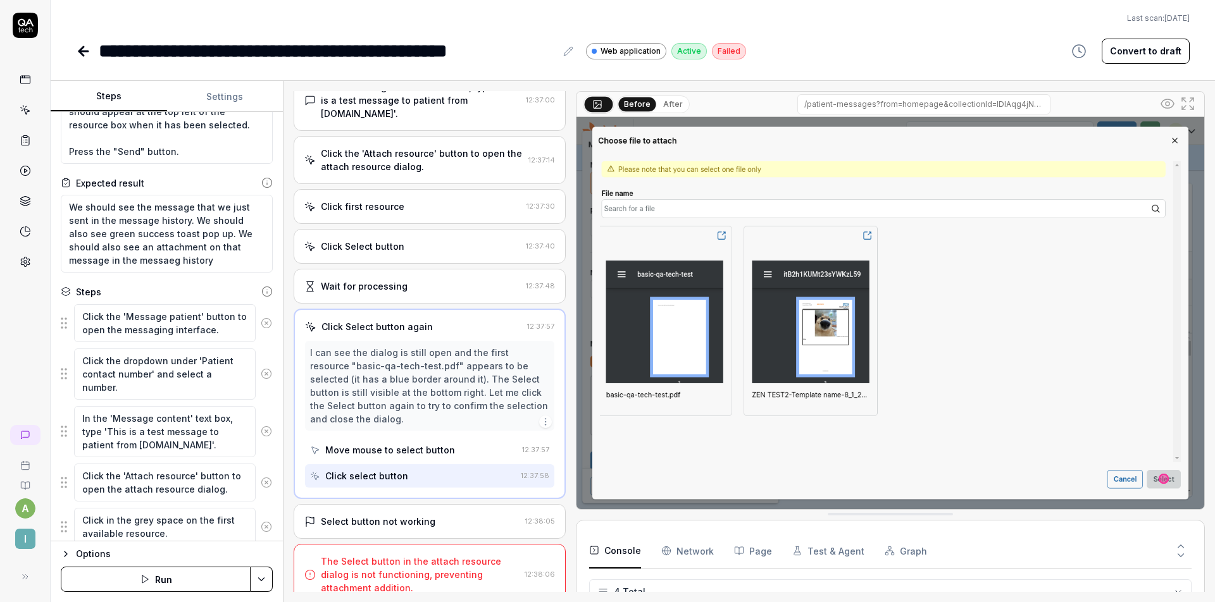
click at [402, 515] on div "Select button not working" at bounding box center [378, 521] width 115 height 13
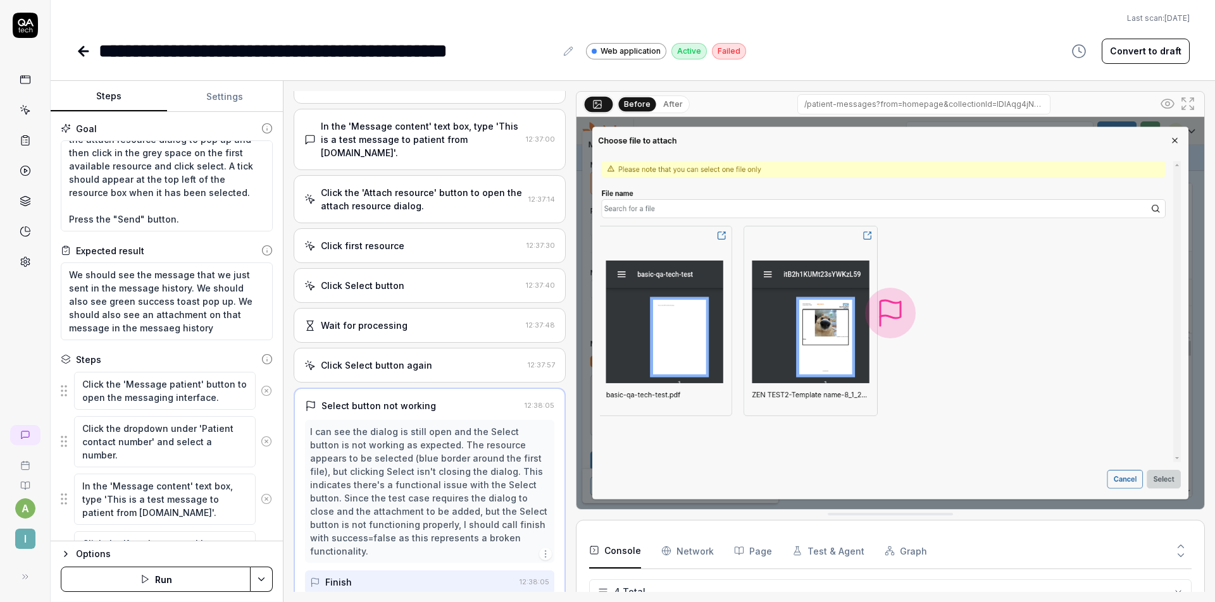
scroll to position [282, 0]
click at [213, 197] on textarea "Click the "Text message" radio button under "Method for contacting the patient"…" at bounding box center [167, 185] width 212 height 91
click at [232, 200] on textarea "Click the "Text message" radio button under "Method for contacting the patient"…" at bounding box center [167, 185] width 212 height 91
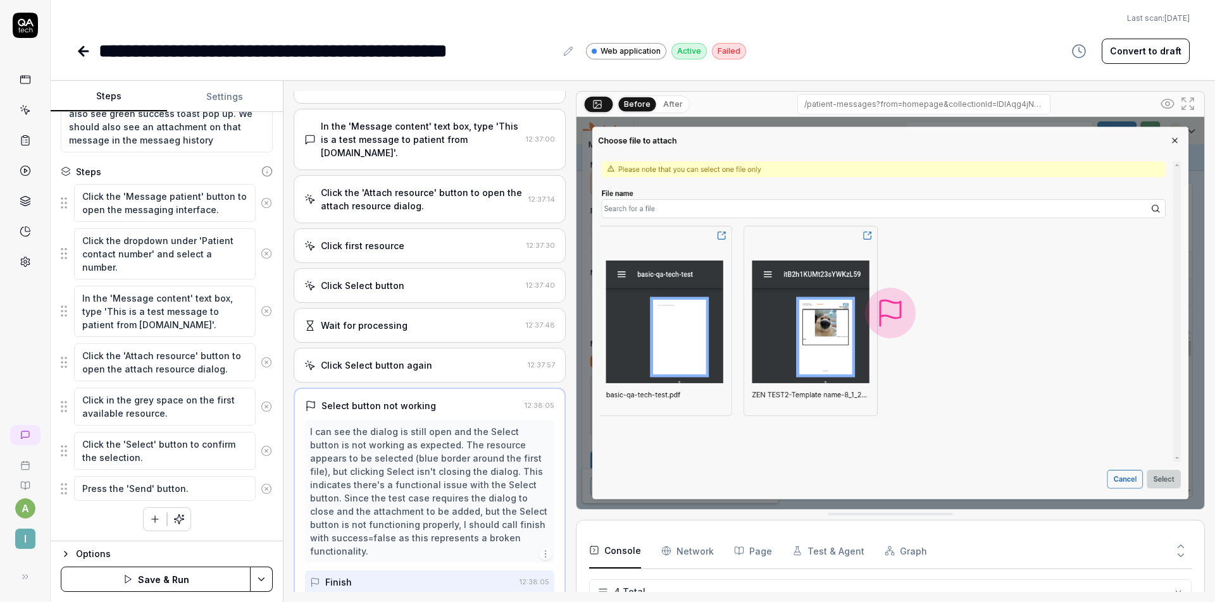
scroll to position [188, 0]
type textarea "Click the "Text message" radio button under "Method for contacting the patient"…"
click at [261, 450] on icon at bounding box center [266, 450] width 11 height 11
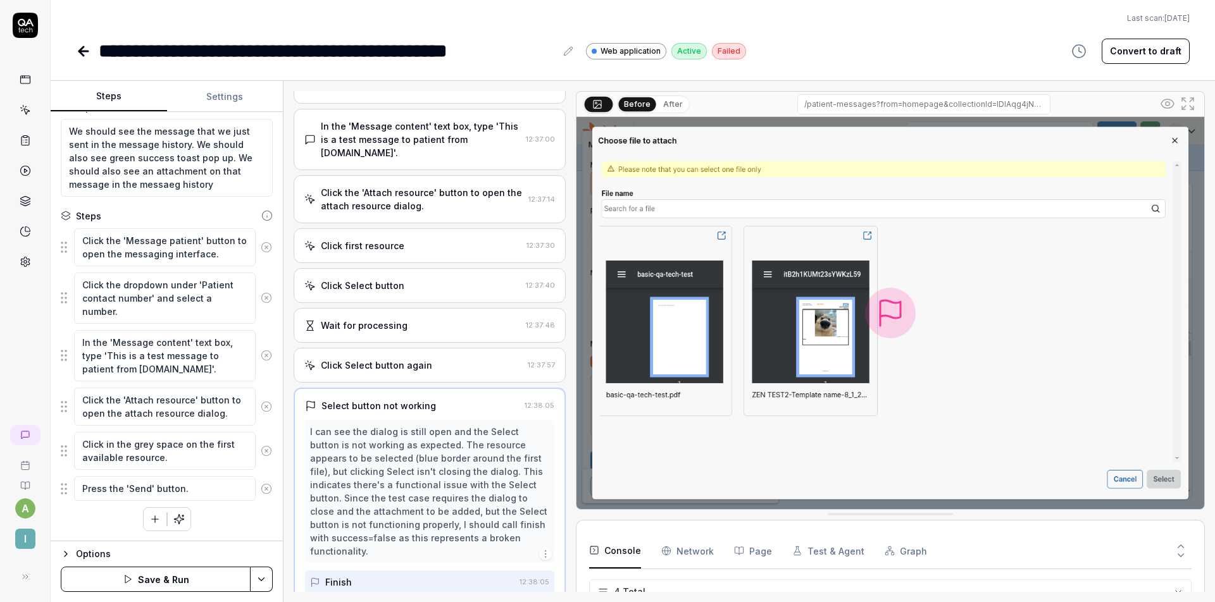
click at [261, 490] on icon at bounding box center [266, 488] width 11 height 11
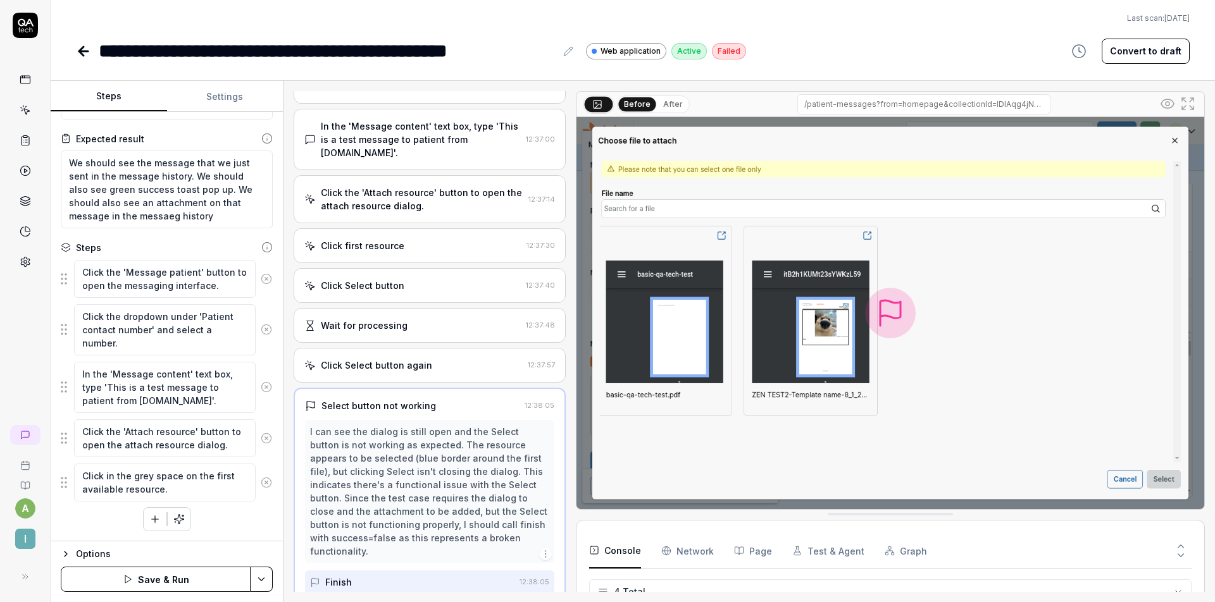
scroll to position [112, 0]
click at [268, 588] on html "**********" at bounding box center [607, 301] width 1215 height 602
click at [202, 519] on div "Generate More Steps" at bounding box center [198, 519] width 161 height 28
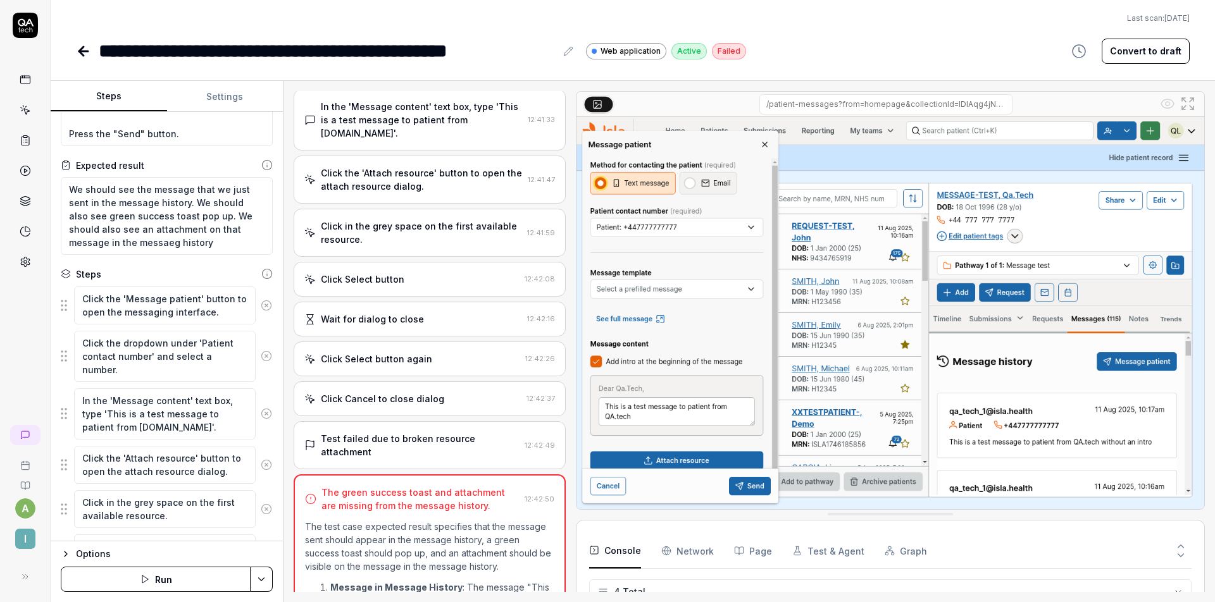
scroll to position [368, 0]
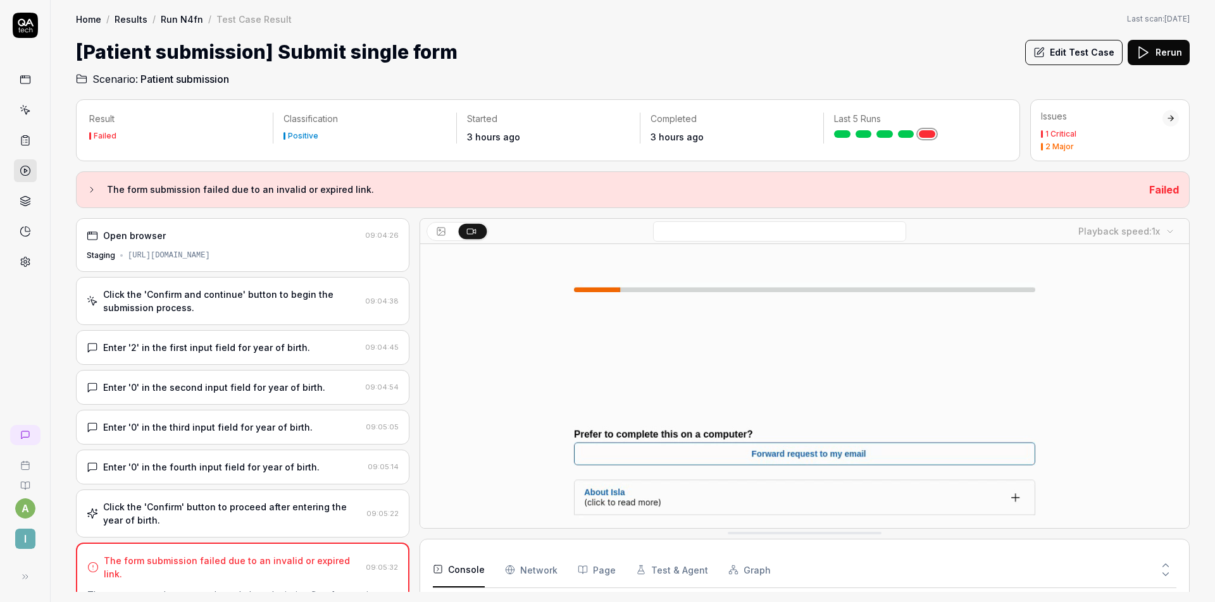
click at [265, 290] on div "Click the 'Confirm and continue' button to begin the submission process." at bounding box center [231, 301] width 257 height 27
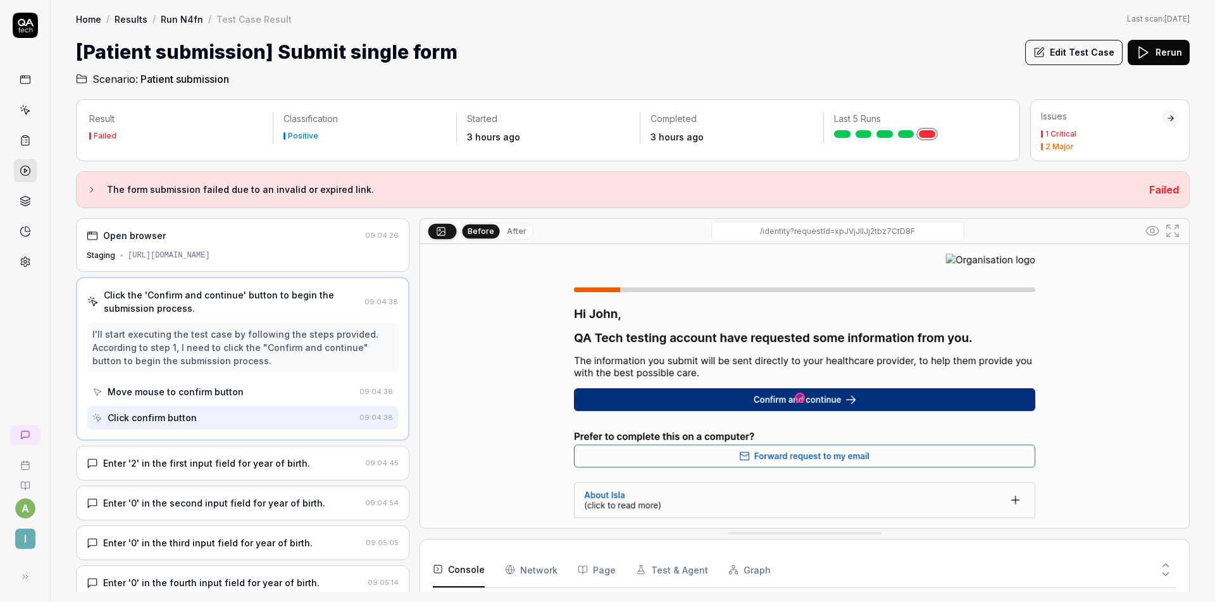
scroll to position [64, 0]
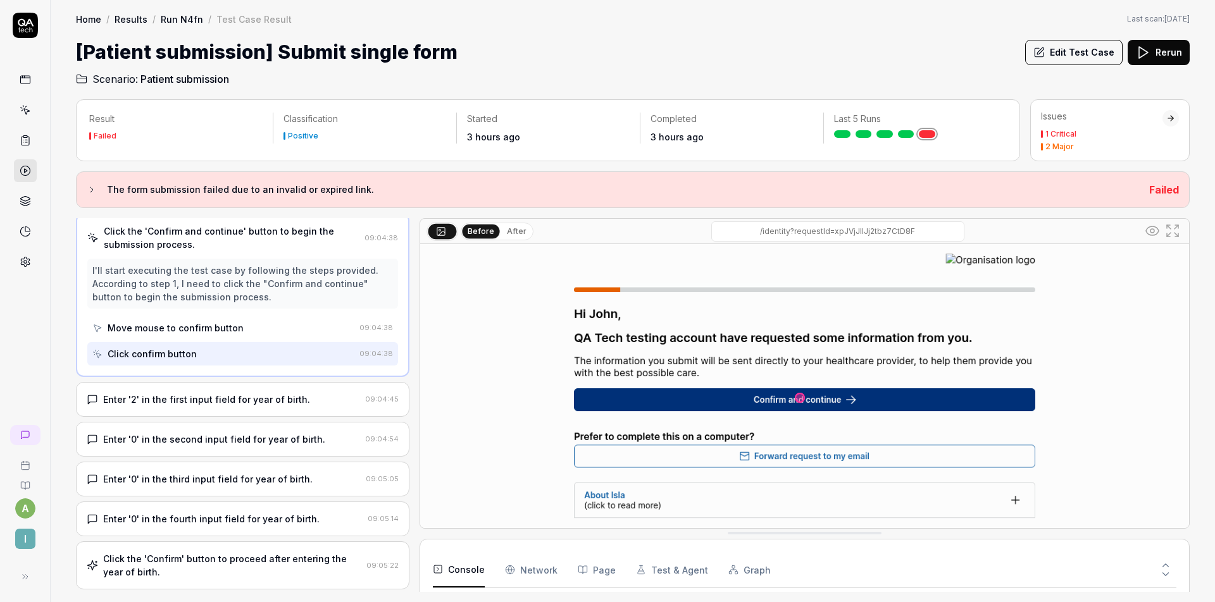
click at [220, 390] on div "Enter '2' in the first input field for year of birth. 09:04:45" at bounding box center [242, 399] width 333 height 35
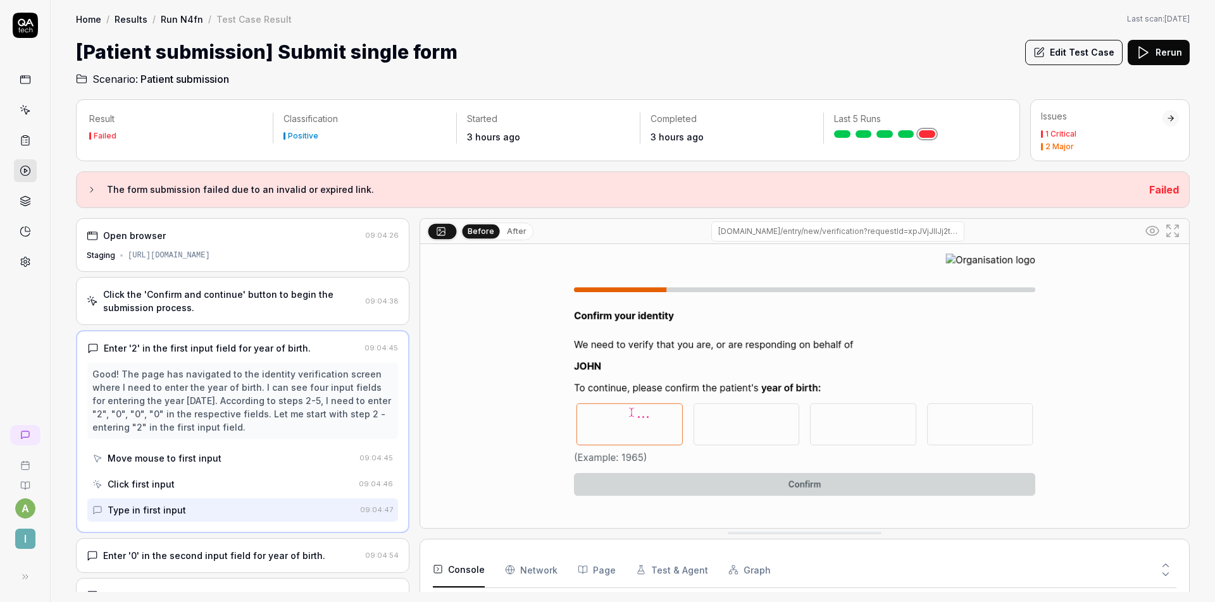
scroll to position [167, 0]
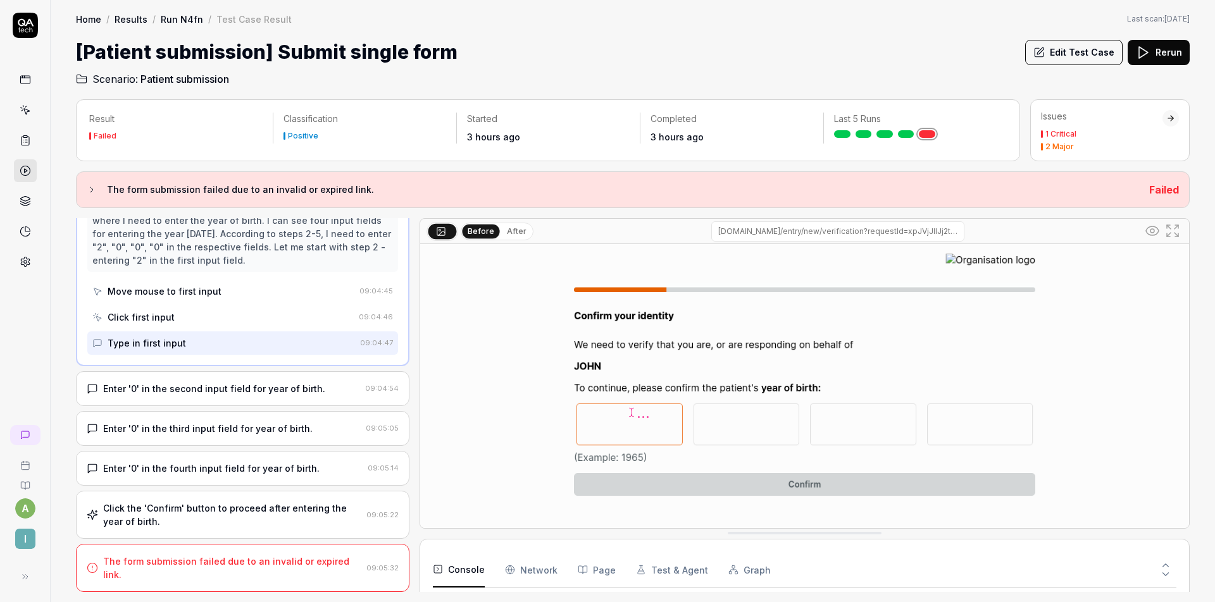
click at [259, 501] on div "Click the 'Confirm' button to proceed after entering the year of birth. 09:05:22" at bounding box center [242, 515] width 333 height 48
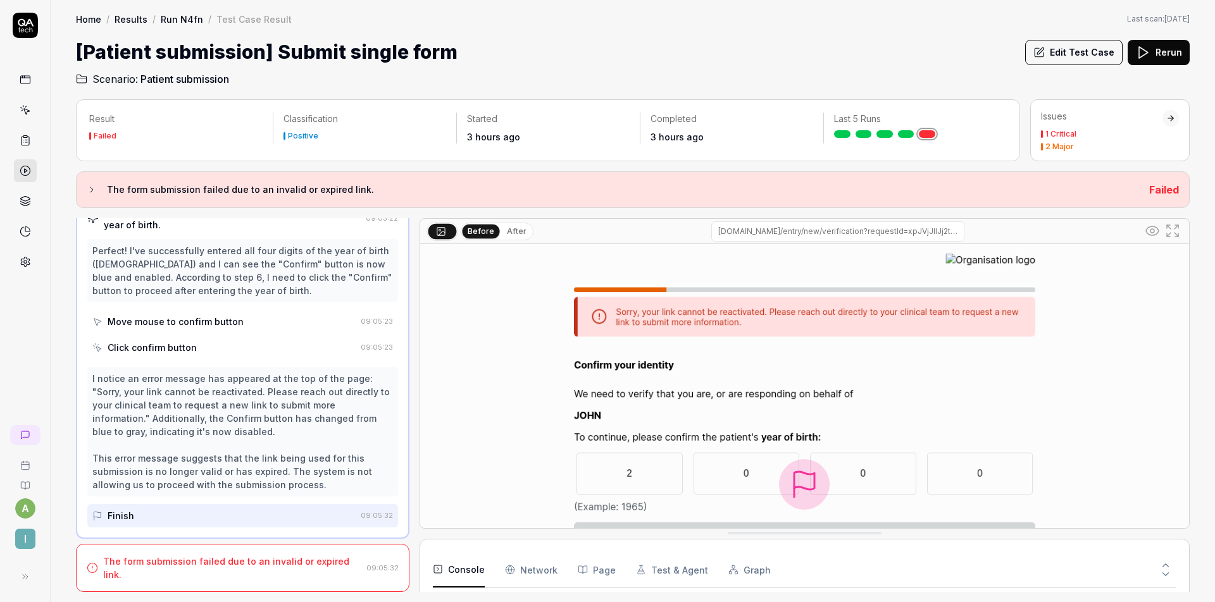
click at [262, 568] on div "The form submission failed due to an invalid or expired link." at bounding box center [232, 568] width 258 height 27
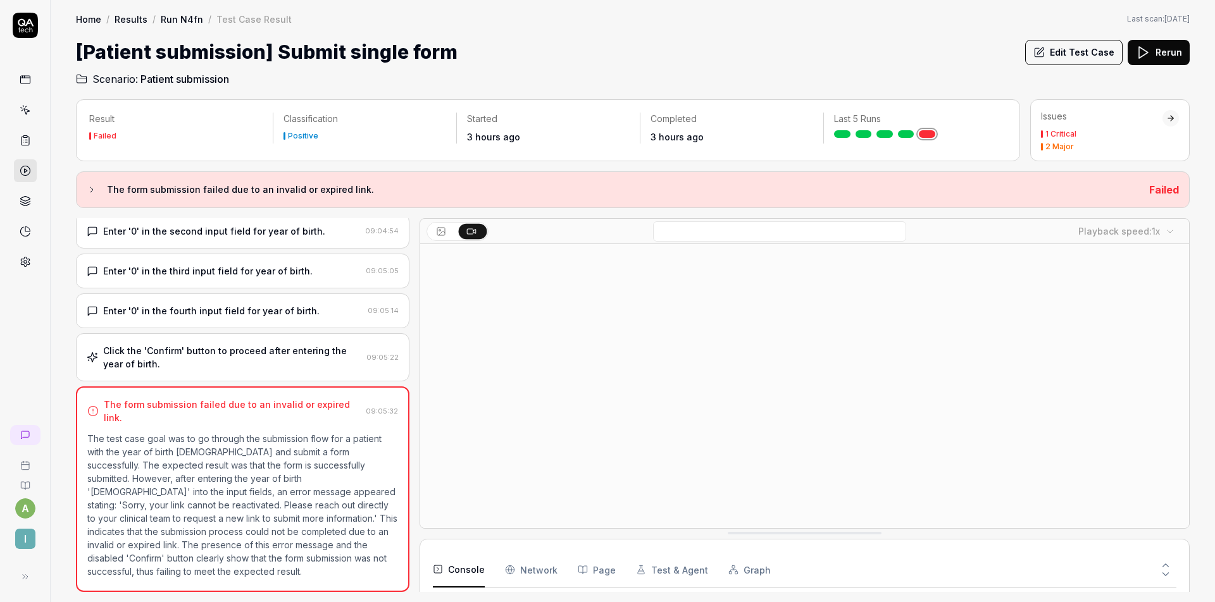
scroll to position [90, 0]
click at [318, 375] on div "Click the 'Confirm' button to proceed after entering the year of birth. 09:05:22" at bounding box center [242, 357] width 333 height 48
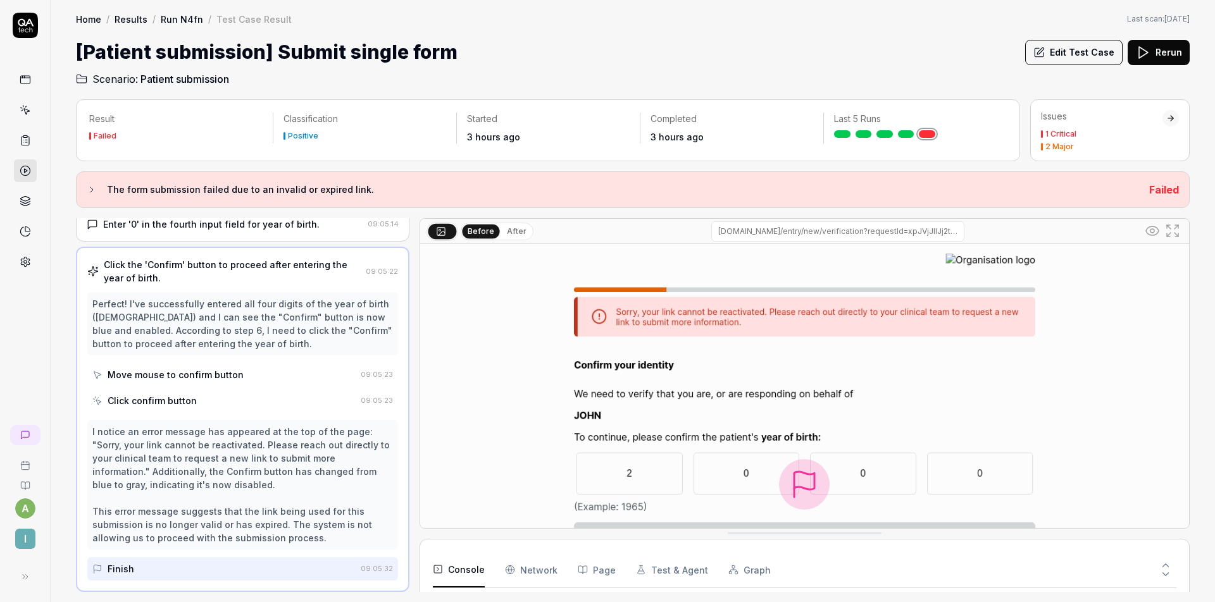
scroll to position [0, 0]
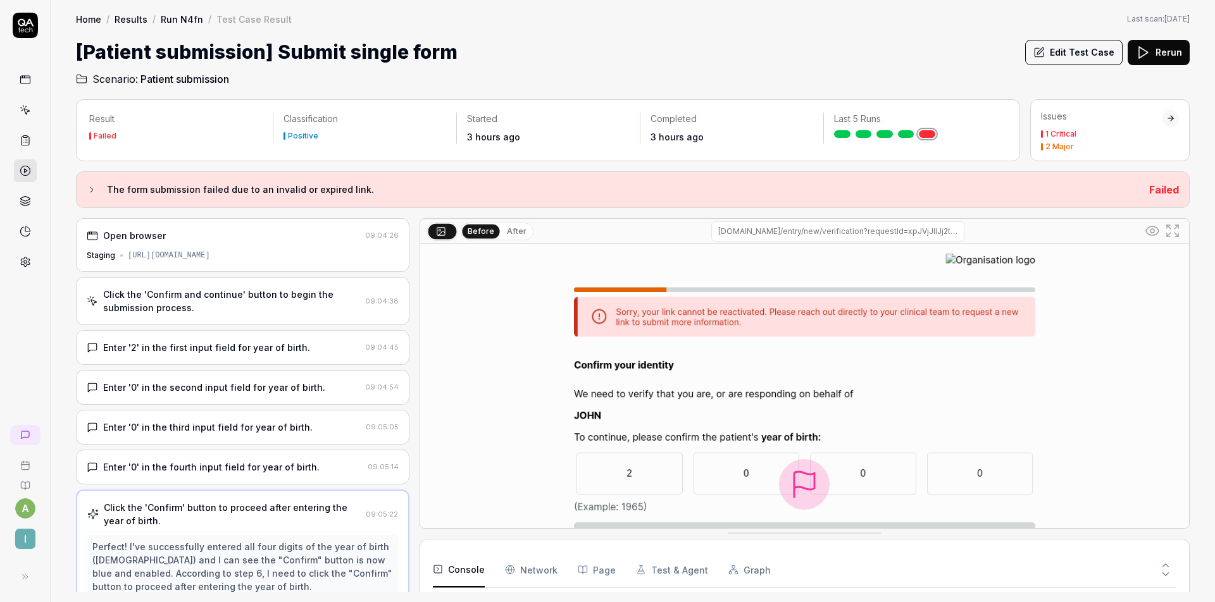
click at [264, 241] on div "Open browser" at bounding box center [223, 235] width 273 height 13
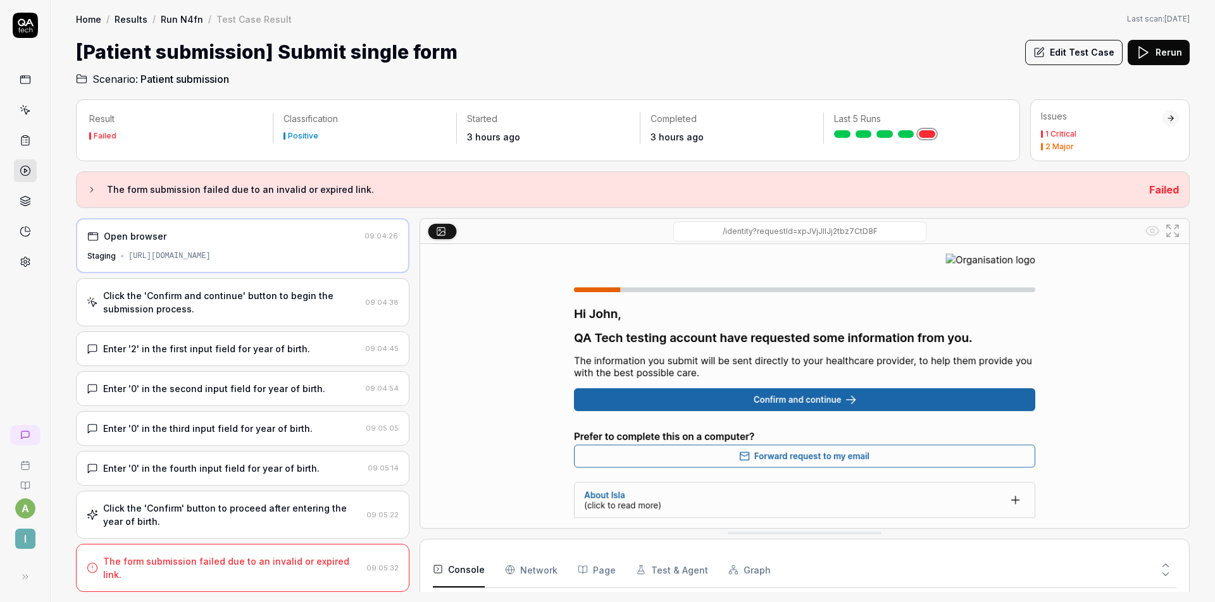
click at [264, 284] on div "Click the 'Confirm and continue' button to begin the submission process. 09:04:…" at bounding box center [242, 302] width 333 height 48
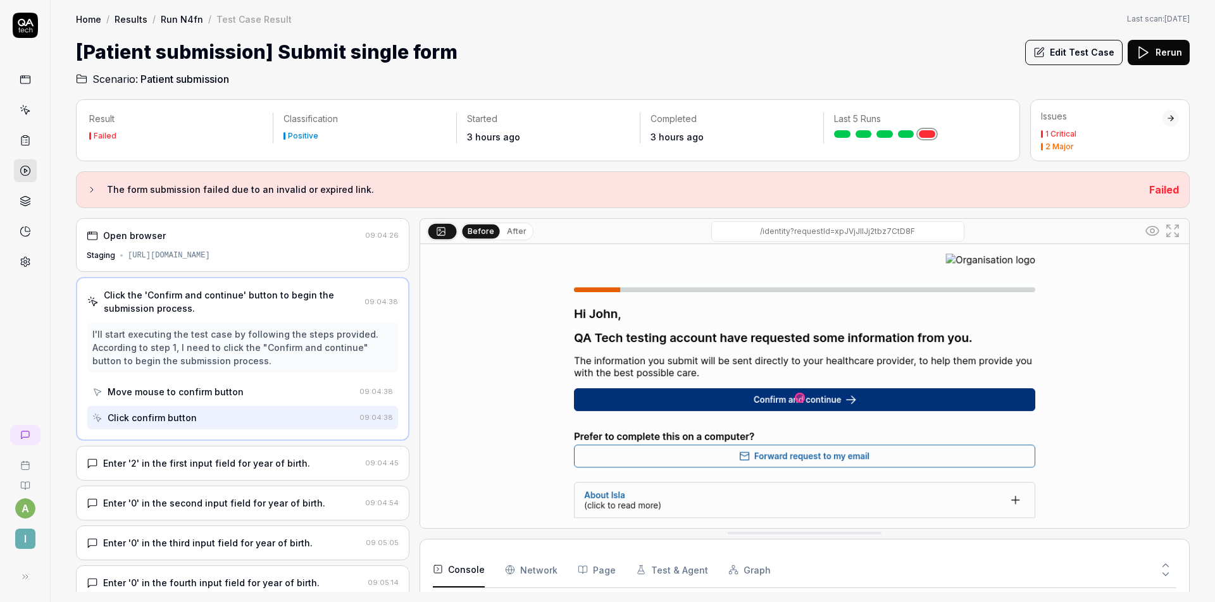
click at [267, 245] on div "Open browser 09:04:26 Staging https://staging.nhs.isla.health/entry/new/identit…" at bounding box center [242, 245] width 333 height 54
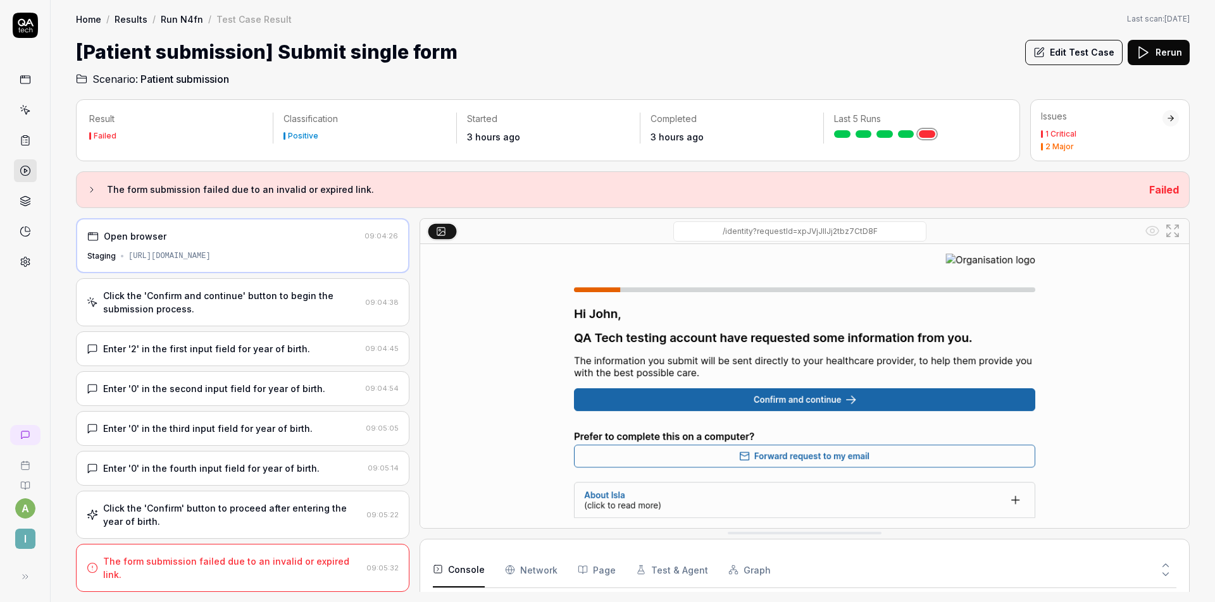
click at [1075, 47] on button "Edit Test Case" at bounding box center [1073, 52] width 97 height 25
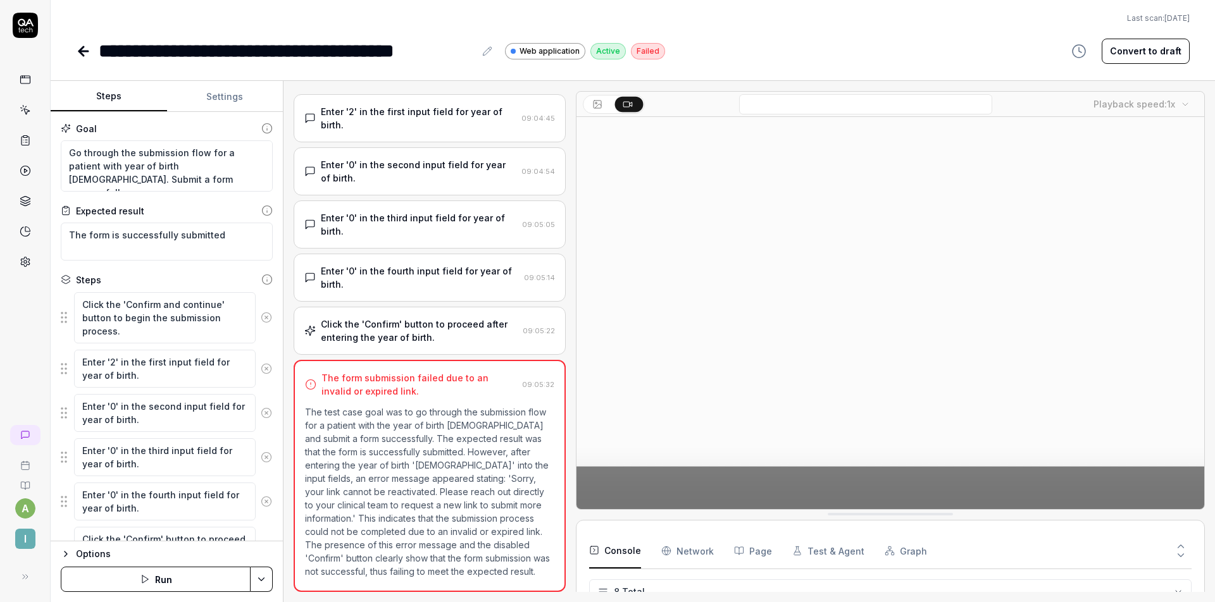
scroll to position [109, 0]
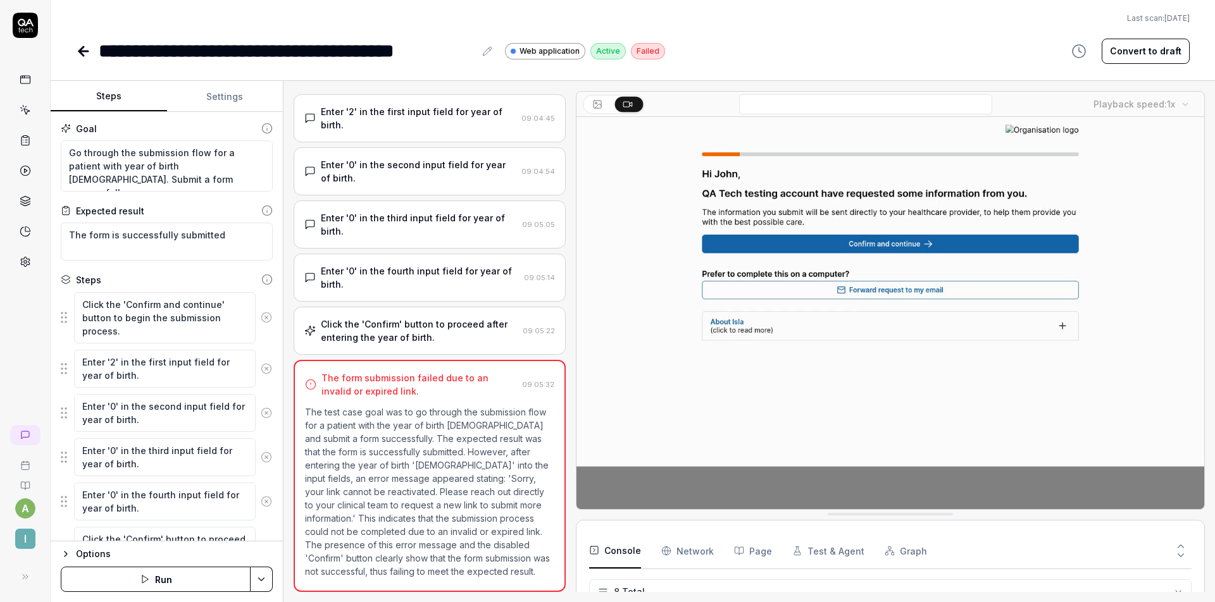
click at [819, 43] on div "**********" at bounding box center [632, 51] width 1113 height 28
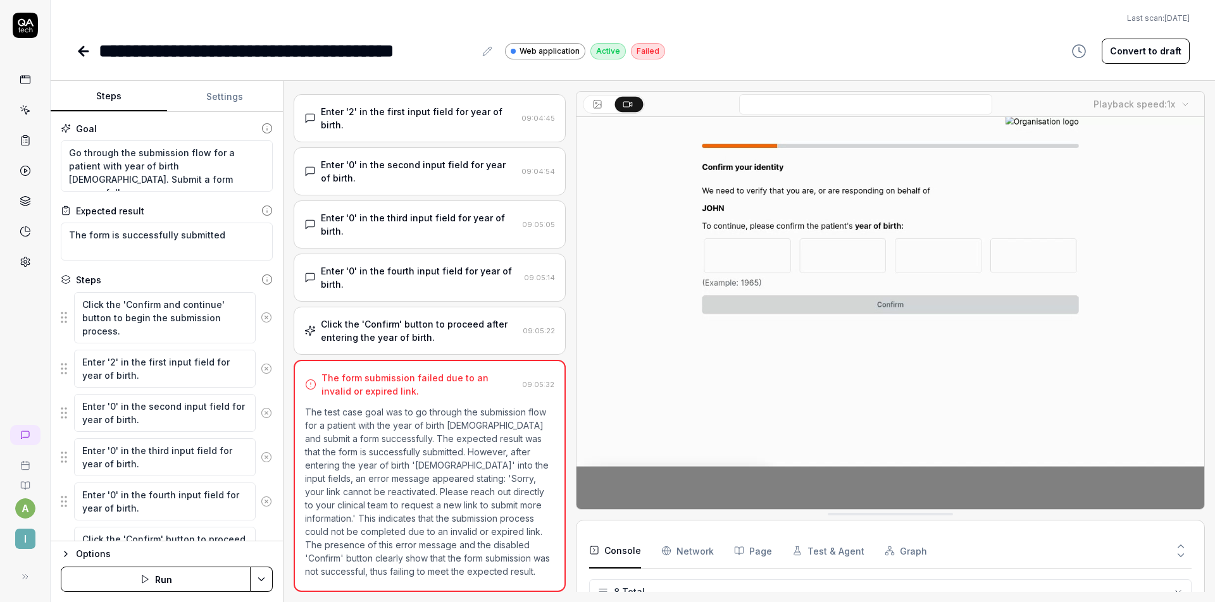
click at [776, 51] on div "**********" at bounding box center [632, 51] width 1113 height 28
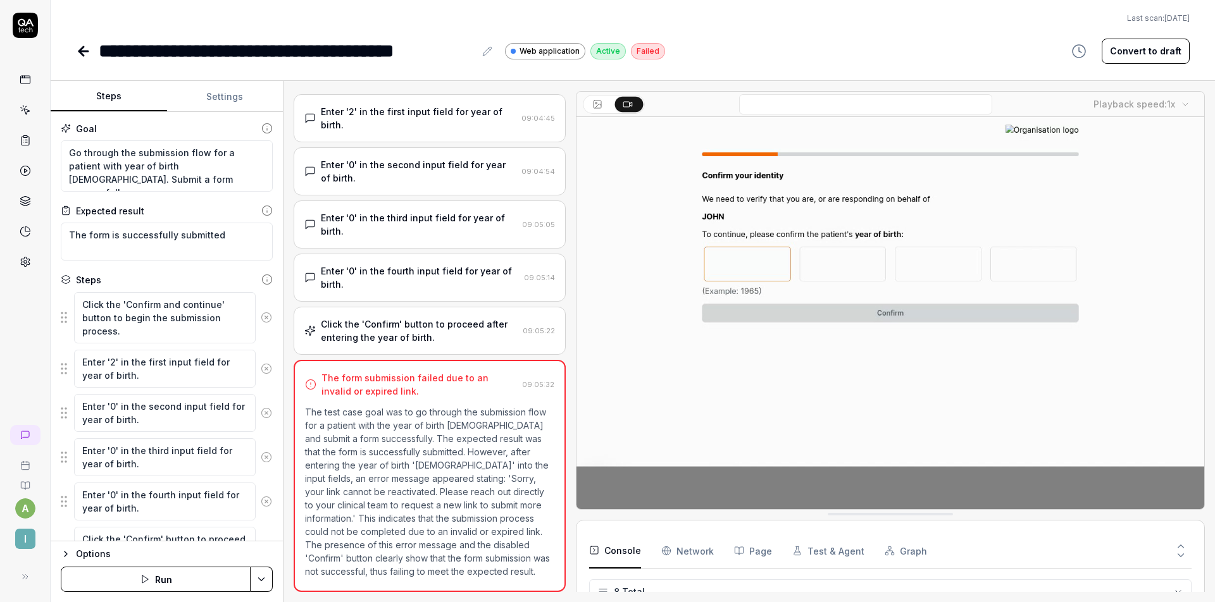
click at [769, 45] on div "**********" at bounding box center [632, 51] width 1113 height 28
click at [731, 47] on div "**********" at bounding box center [632, 51] width 1113 height 28
click at [703, 47] on div "**********" at bounding box center [632, 51] width 1113 height 28
click at [165, 279] on div "Steps" at bounding box center [167, 279] width 212 height 13
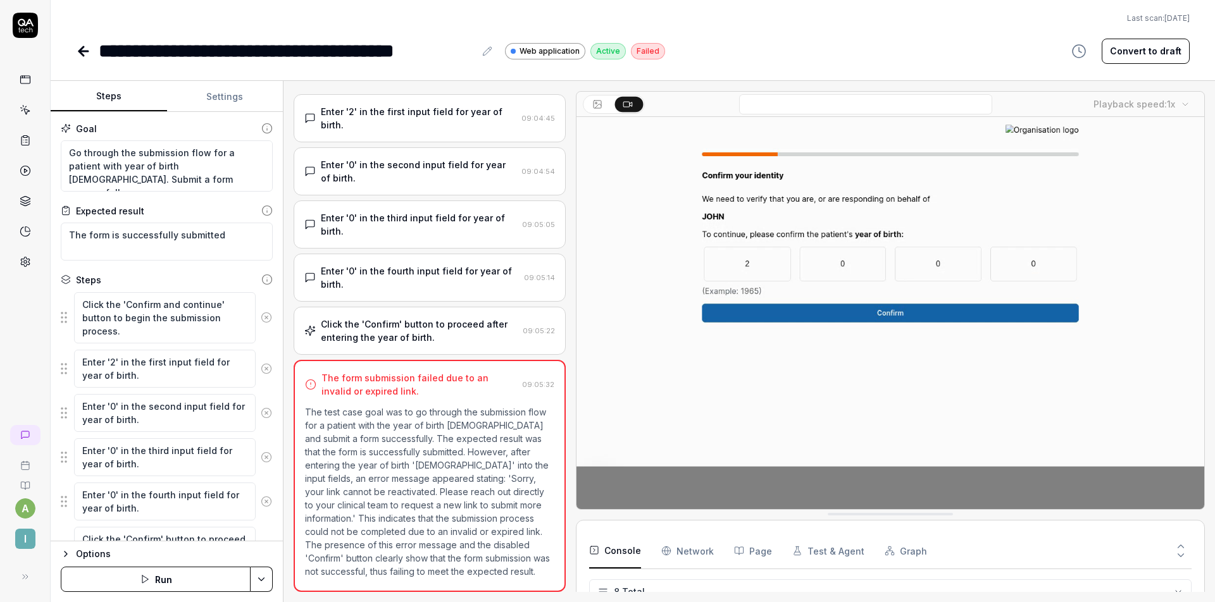
type textarea "*"
click at [228, 88] on button "Settings" at bounding box center [225, 97] width 116 height 30
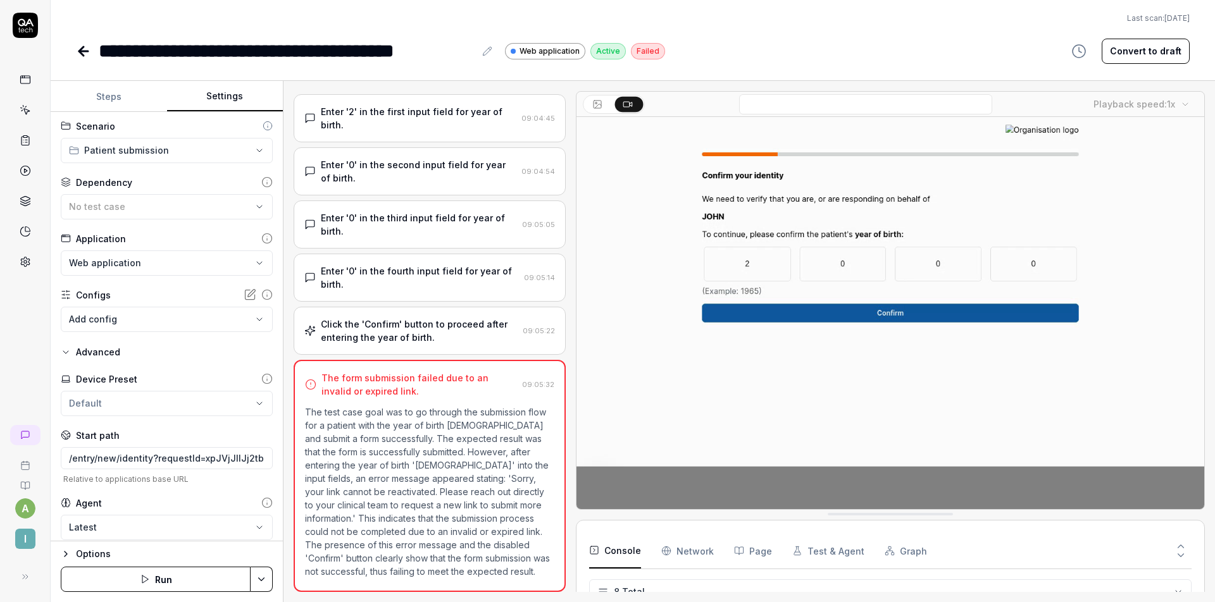
scroll to position [11, 0]
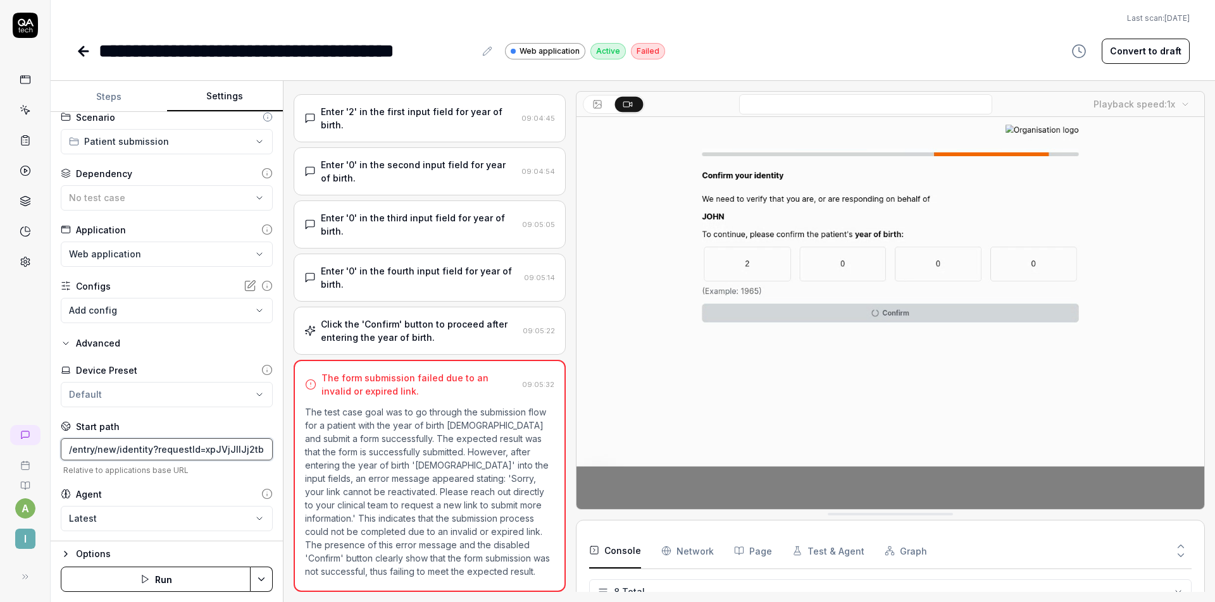
click at [187, 454] on input "/entry/new/identity?requestId=xpJVjJIlJj2tbz7CtD8F" at bounding box center [167, 449] width 212 height 22
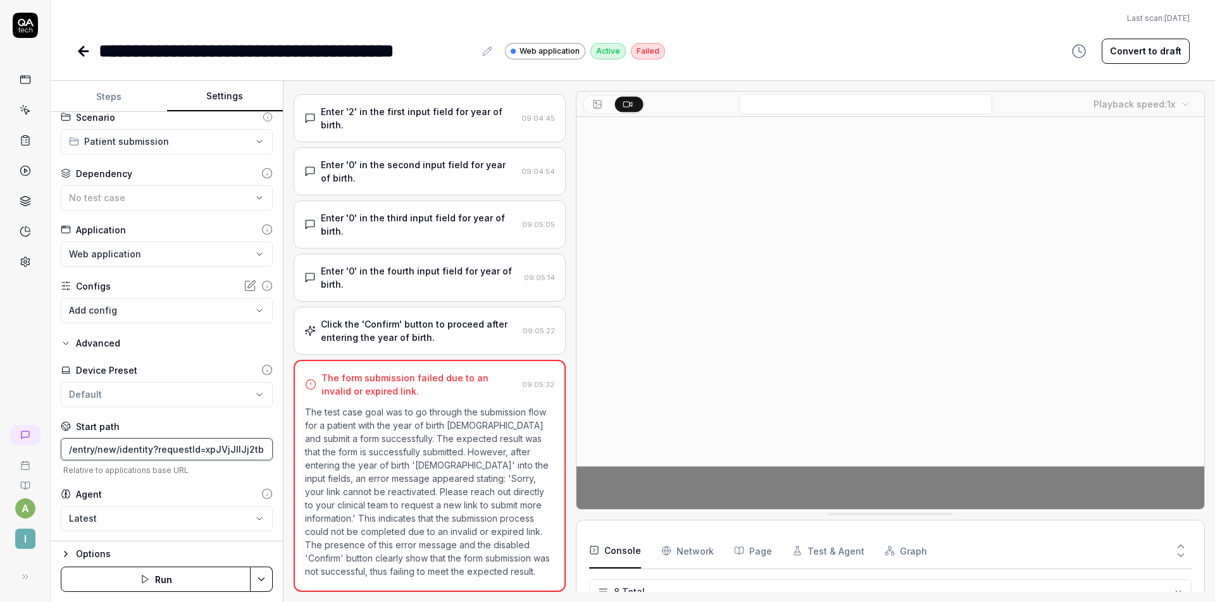
drag, startPoint x: 214, startPoint y: 450, endPoint x: 338, endPoint y: 450, distance: 124.6
click at [338, 450] on div "**********" at bounding box center [633, 341] width 1164 height 521
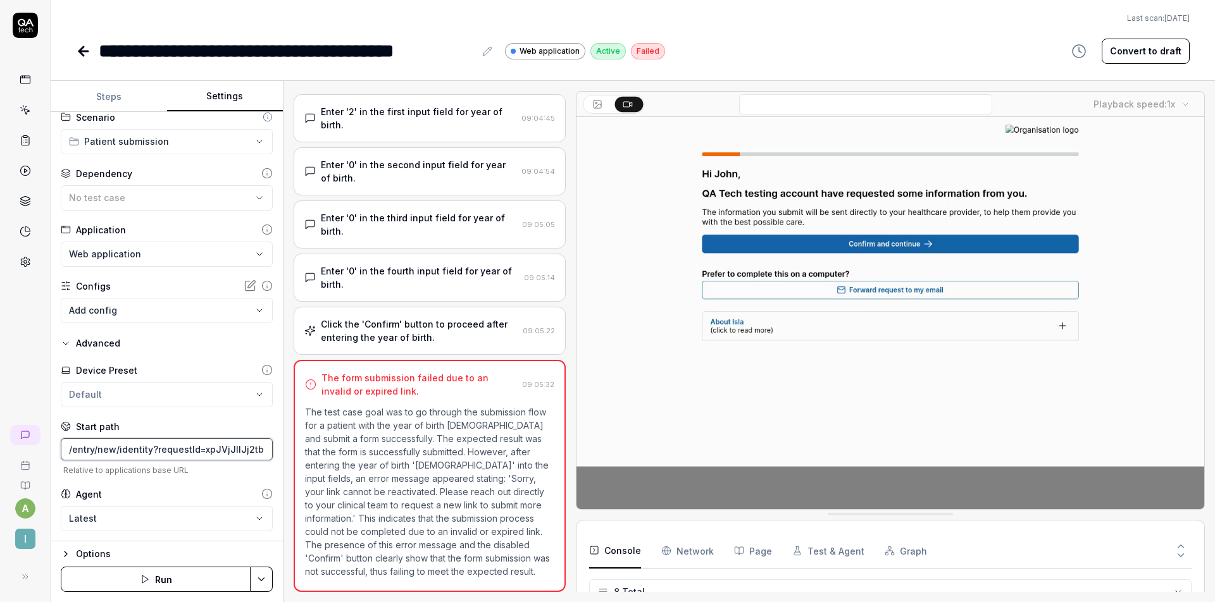
click at [199, 449] on input "/entry/new/identity?requestId=xpJVjJIlJj2tbz7CtD8F" at bounding box center [167, 449] width 212 height 22
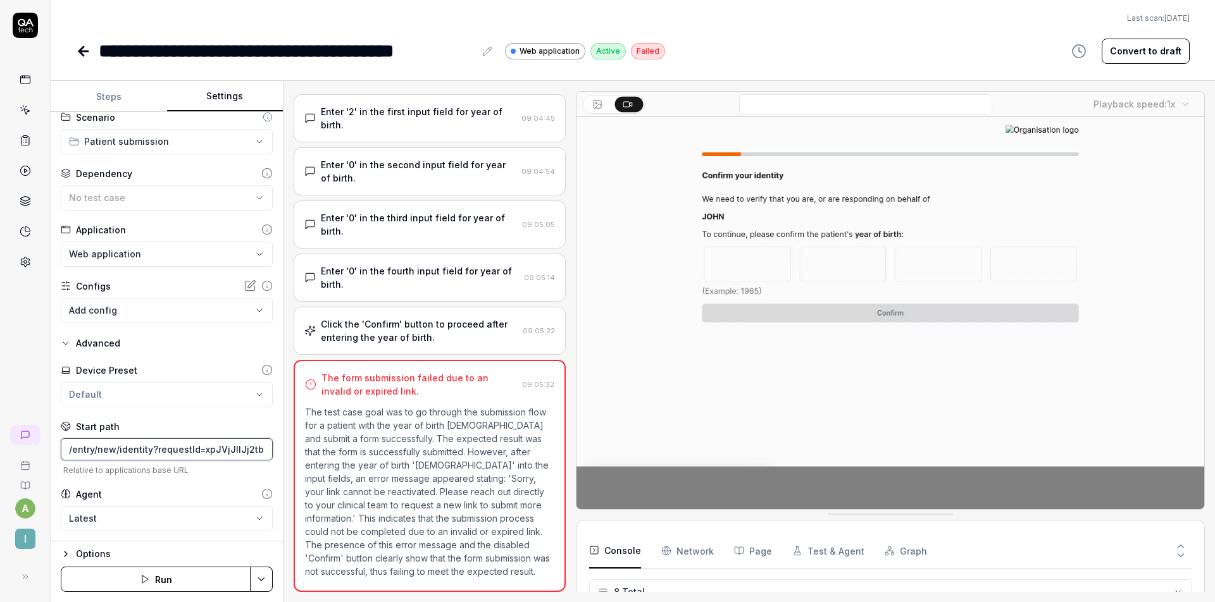
click at [199, 449] on input "/entry/new/identity?requestId=xpJVjJIlJj2tbz7CtD8F" at bounding box center [167, 449] width 212 height 22
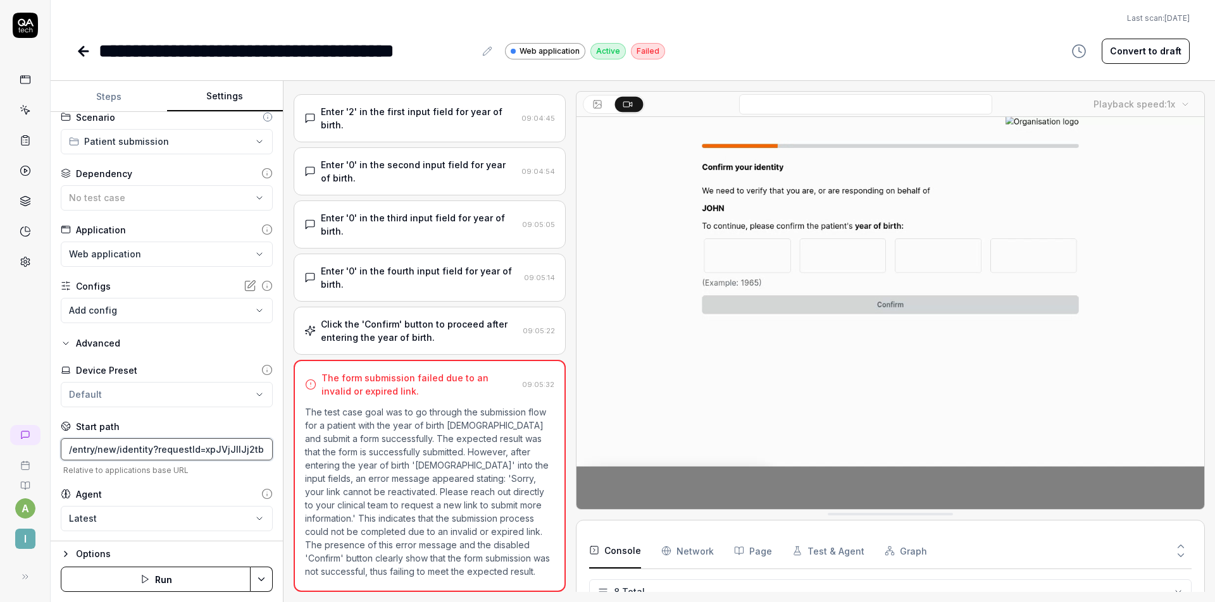
click at [199, 449] on input "/entry/new/identity?requestId=xpJVjJIlJj2tbz7CtD8F" at bounding box center [167, 449] width 212 height 22
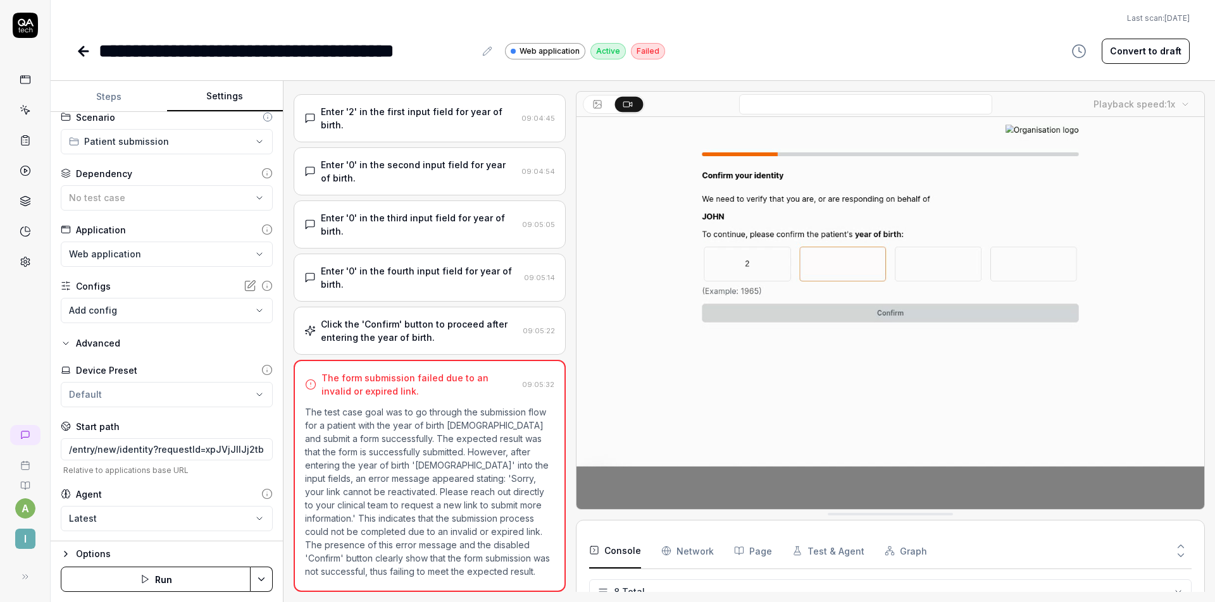
click at [187, 435] on div "Start path /entry/new/identity?requestId=xpJVjJIlJj2tbz7CtD8F Relative to appli…" at bounding box center [167, 447] width 212 height 55
click at [194, 443] on input "/entry/new/identity?requestId=xpJVjJIlJj2tbz7CtD8F" at bounding box center [167, 449] width 212 height 22
click at [220, 455] on input "/entry/new/identity?requestId=xpJVjJIlJj2tbz7CtD8F" at bounding box center [167, 449] width 212 height 22
click at [221, 455] on input "/entry/new/identity?requestId=xpJVjJIlJj2tbz7CtD8F" at bounding box center [167, 449] width 212 height 22
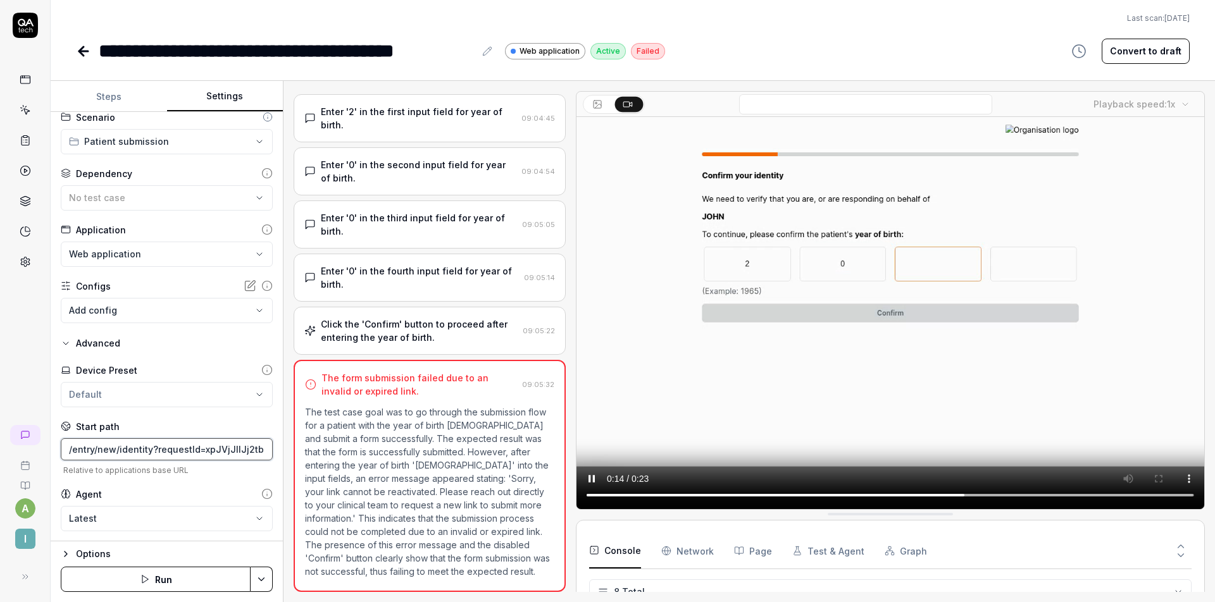
scroll to position [0, 0]
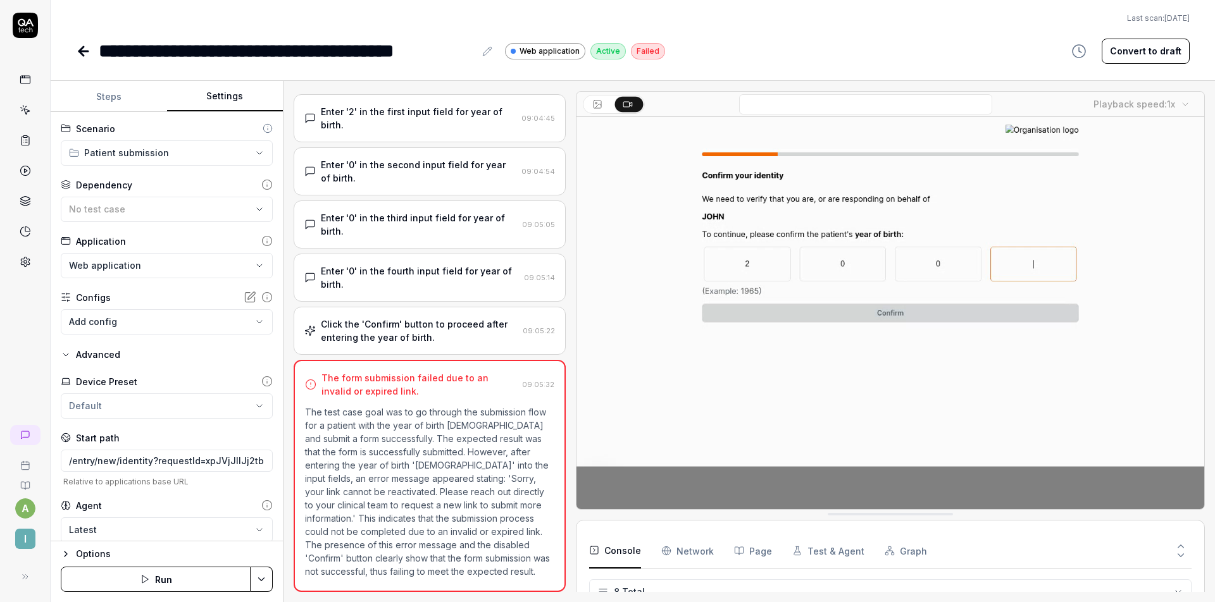
click at [147, 218] on button "No test case" at bounding box center [167, 209] width 212 height 25
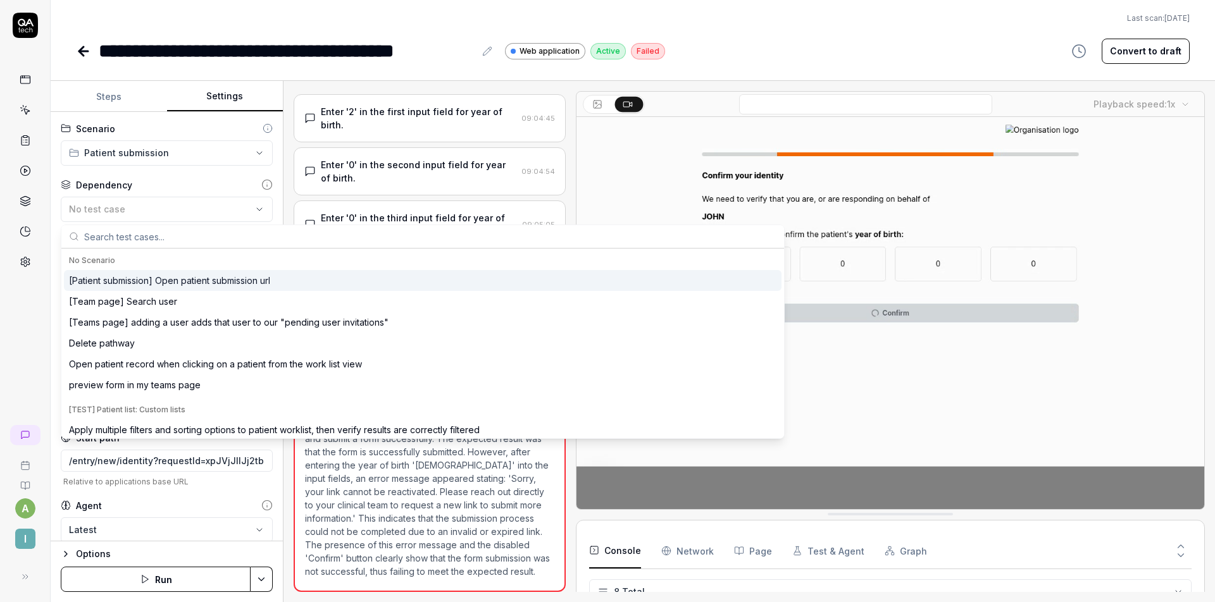
click at [153, 208] on div "No test case" at bounding box center [160, 208] width 183 height 13
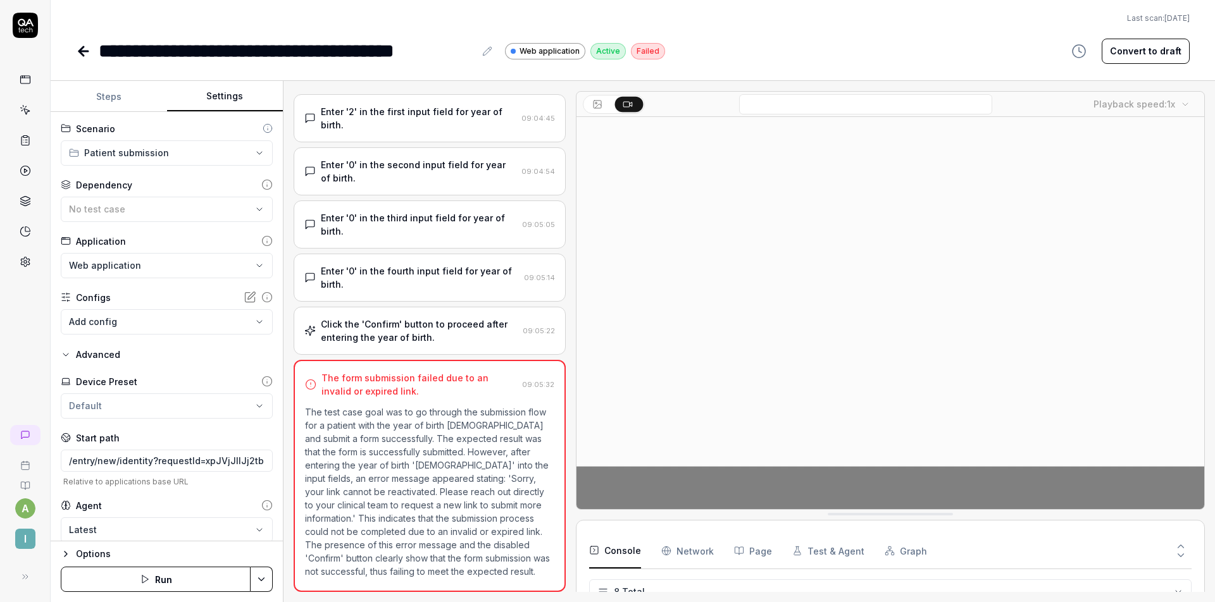
click at [155, 207] on div "No test case" at bounding box center [160, 208] width 183 height 13
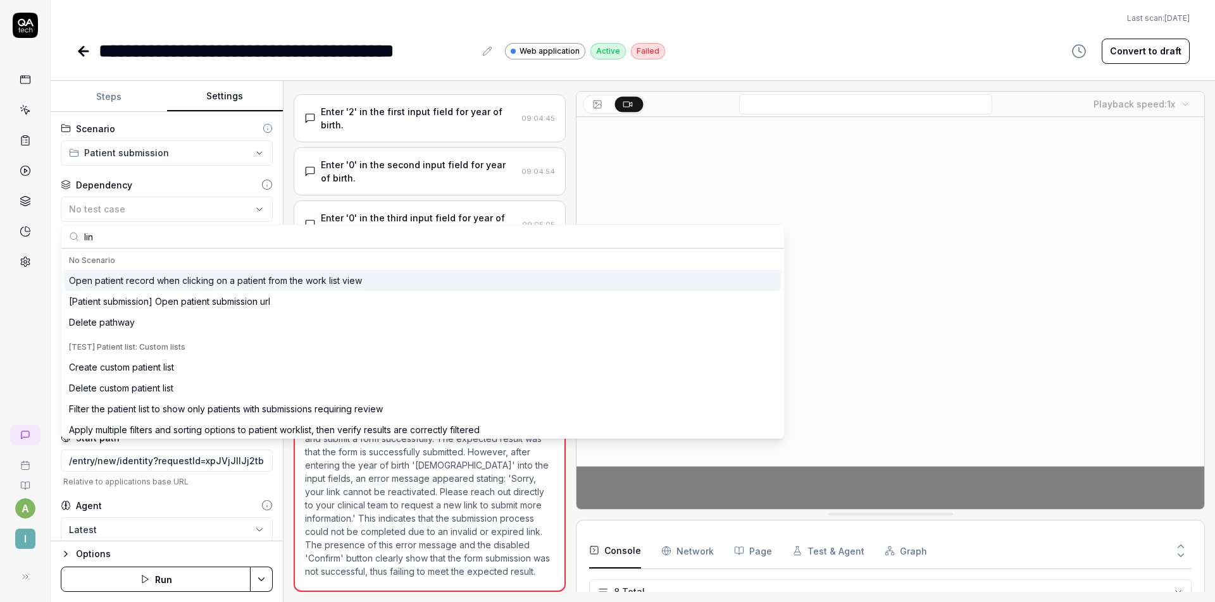
type input "link"
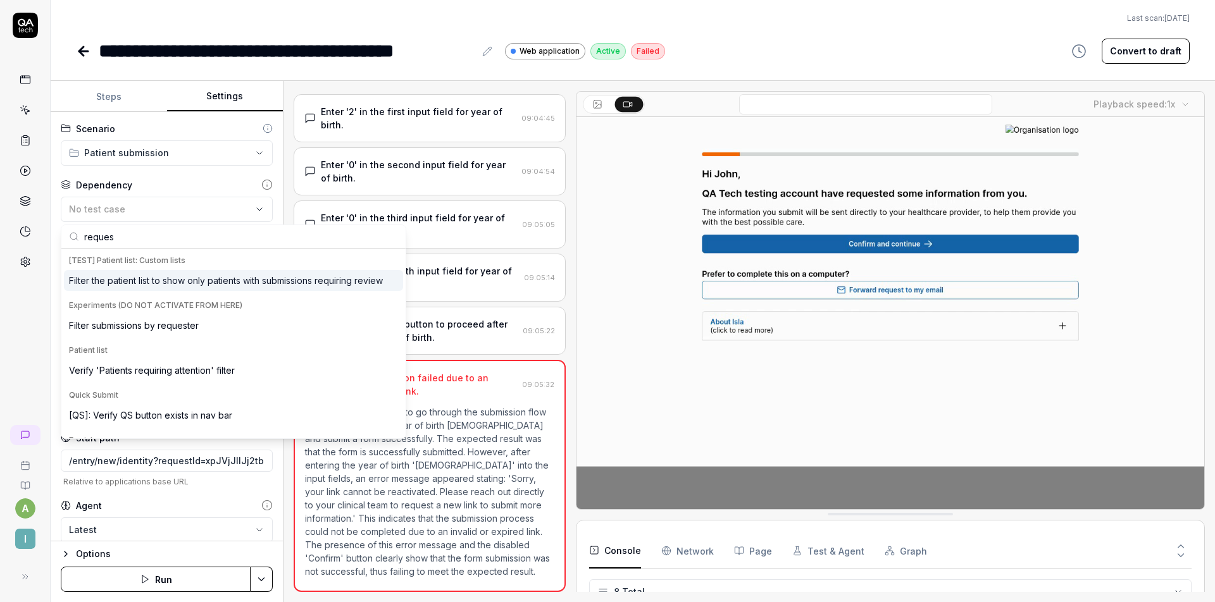
type input "request"
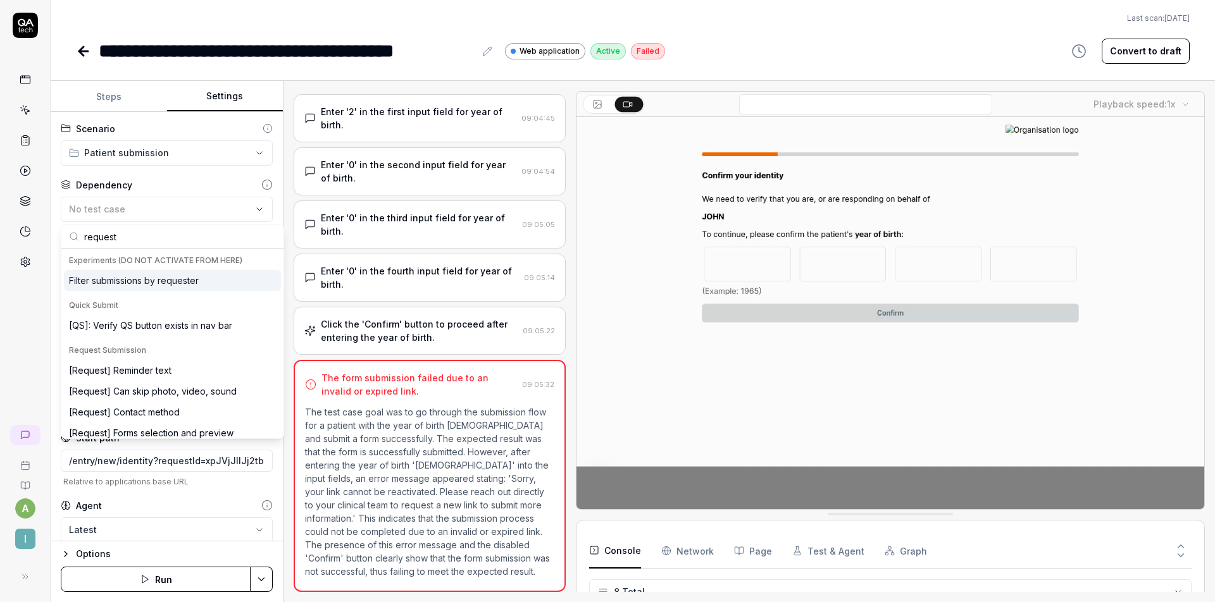
click at [703, 55] on div "**********" at bounding box center [632, 51] width 1113 height 28
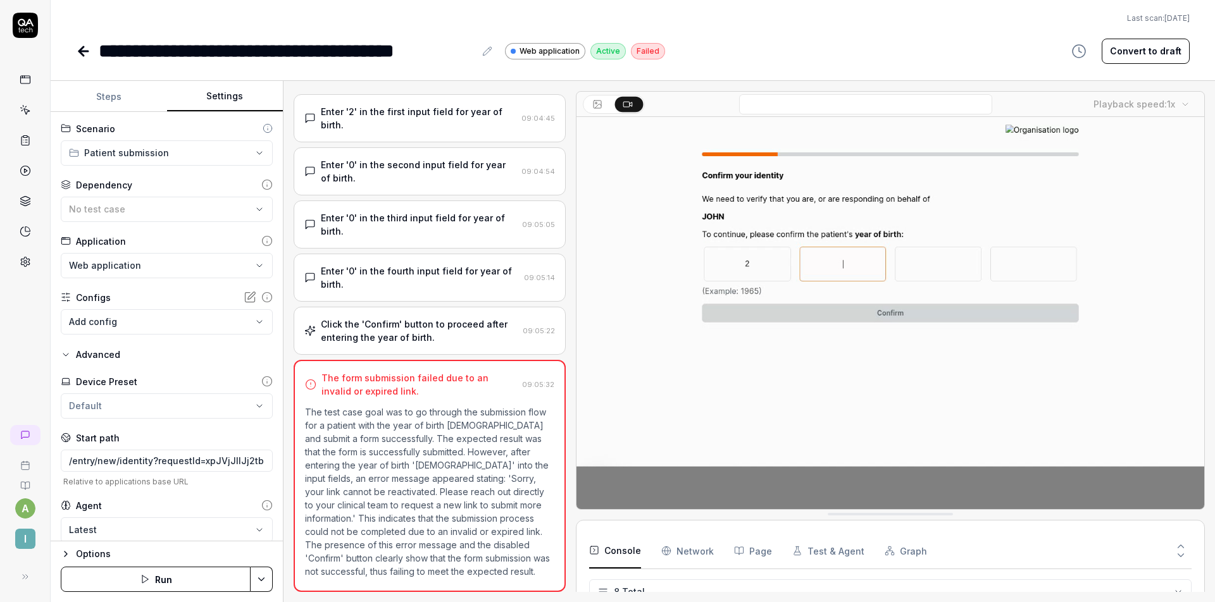
click at [705, 54] on div "**********" at bounding box center [632, 51] width 1113 height 28
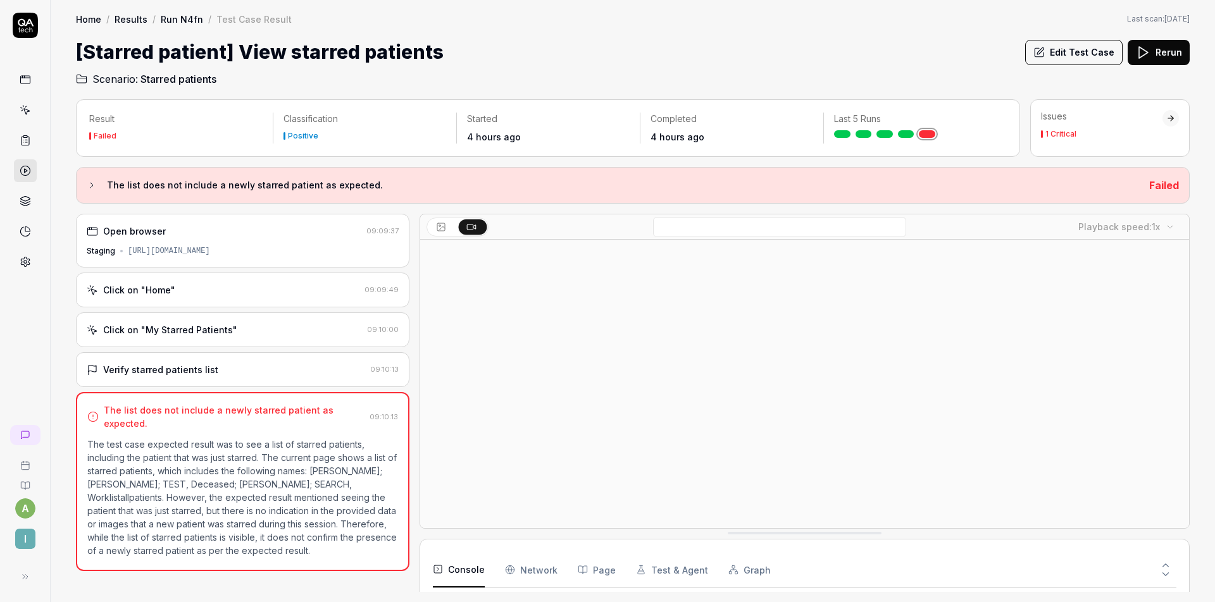
scroll to position [9, 0]
click at [254, 283] on div "Click on "Home" 09:09:49" at bounding box center [242, 290] width 333 height 35
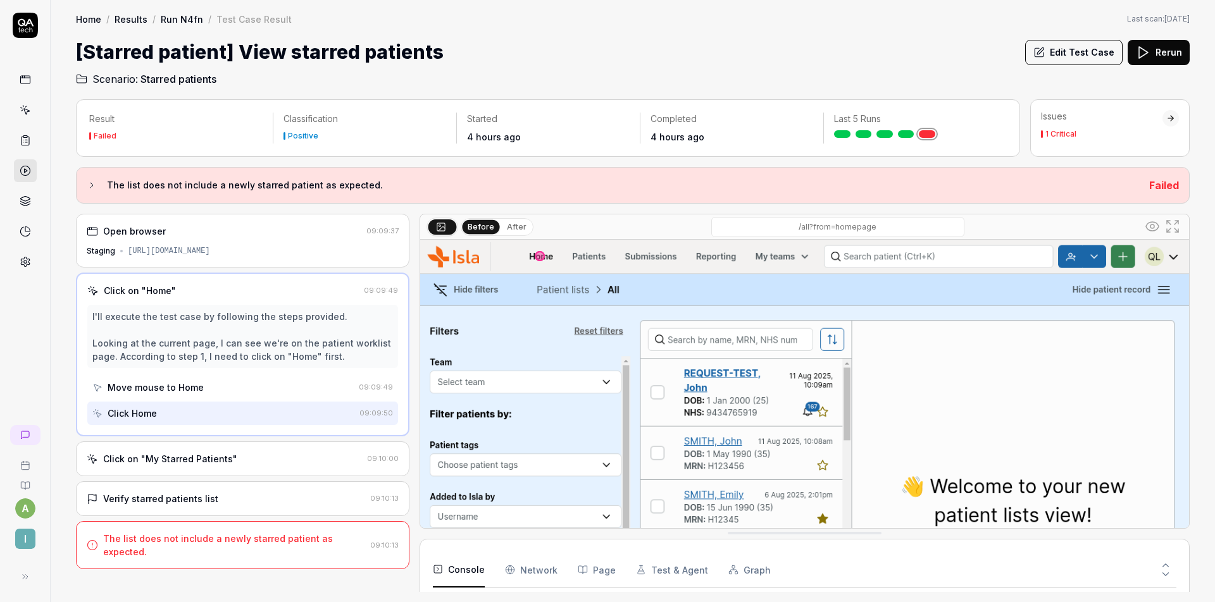
click at [227, 446] on div "Click on "My Starred Patients" 09:10:00" at bounding box center [242, 459] width 333 height 35
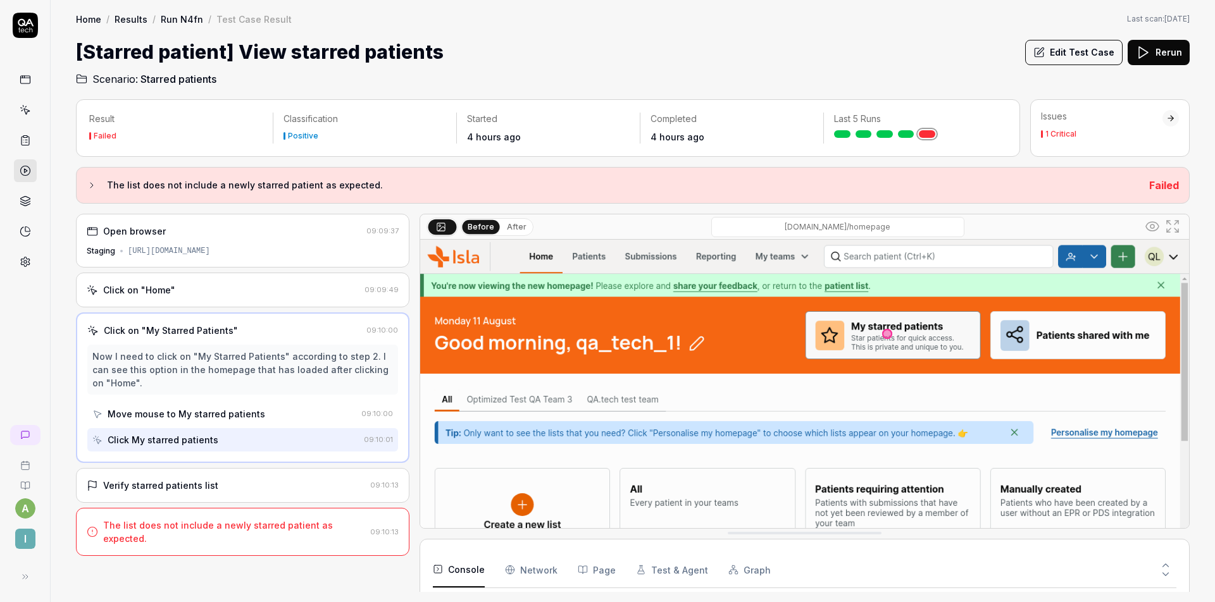
click at [213, 468] on div "Open browser 09:09:37 Staging https://staging.nhs.isla.health/worklist/patients…" at bounding box center [242, 403] width 333 height 378
click at [212, 474] on div "Verify starred patients list 09:10:13" at bounding box center [242, 485] width 333 height 35
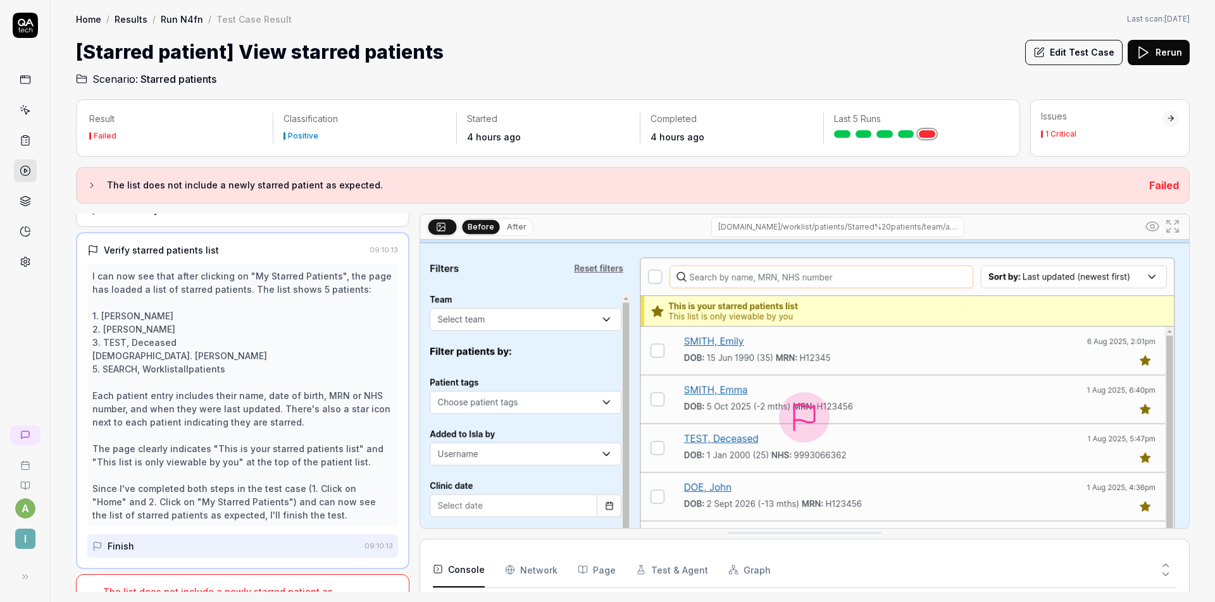
scroll to position [151, 0]
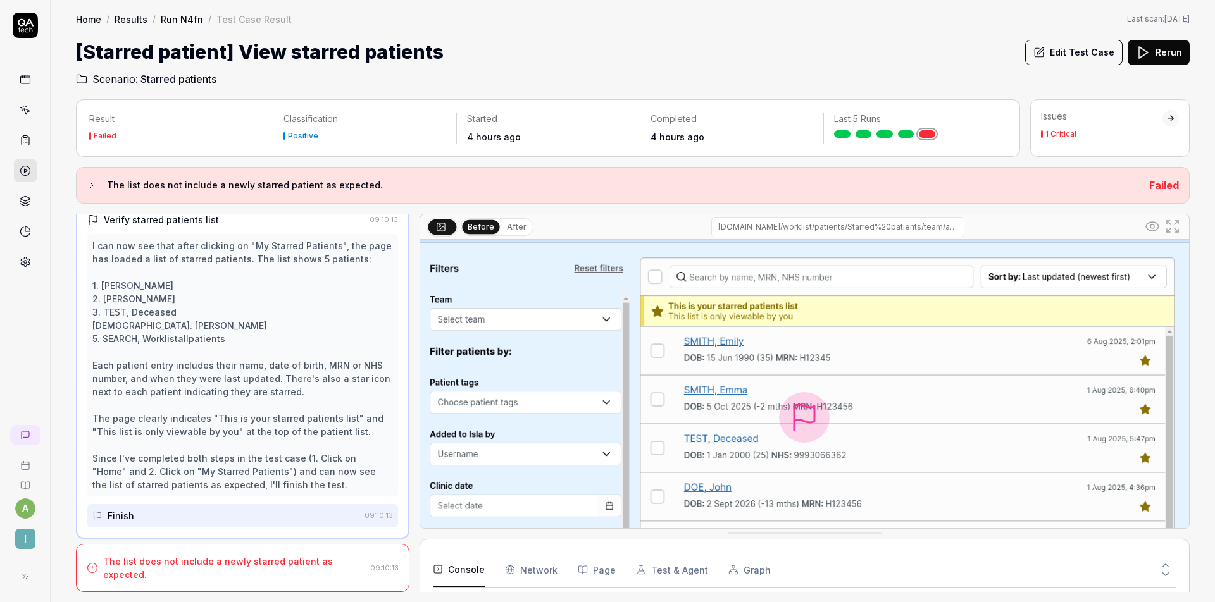
click at [263, 548] on div "The list does not include a newly starred patient as expected. 09:10:13" at bounding box center [242, 568] width 333 height 48
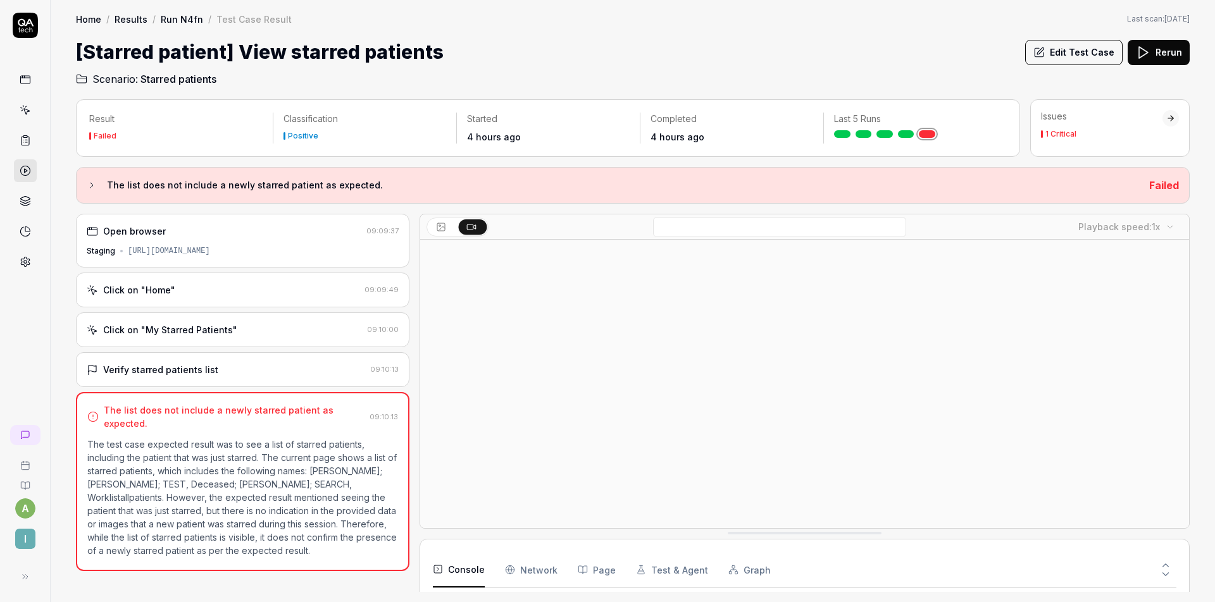
scroll to position [0, 0]
click at [1070, 53] on button "Edit Test Case" at bounding box center [1073, 52] width 97 height 25
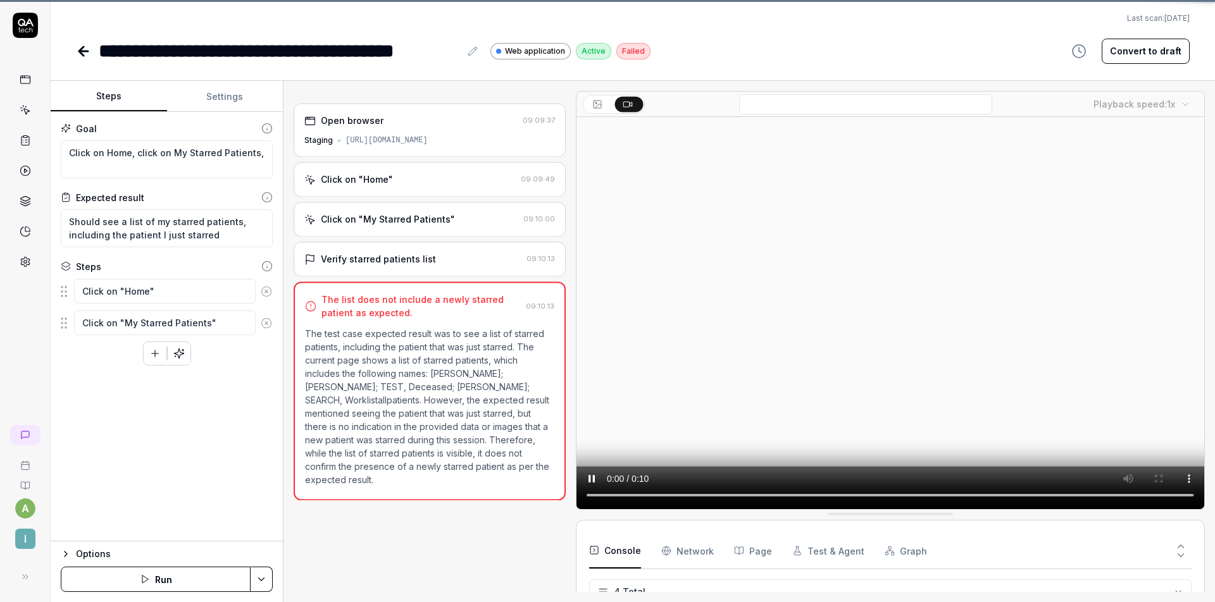
scroll to position [9, 0]
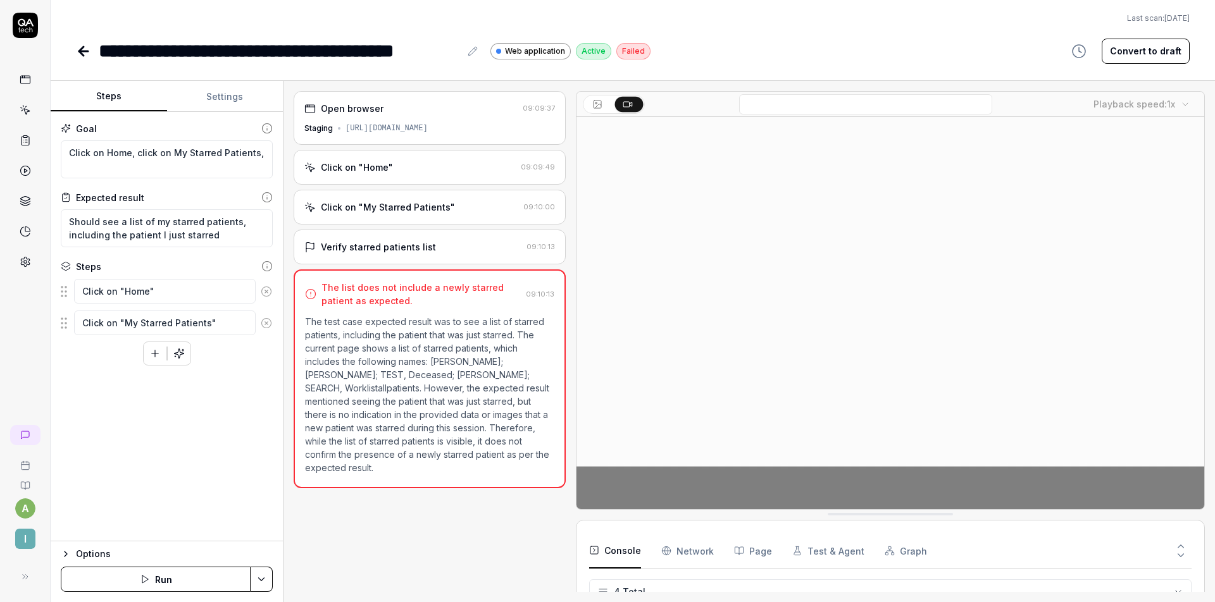
type textarea "*"
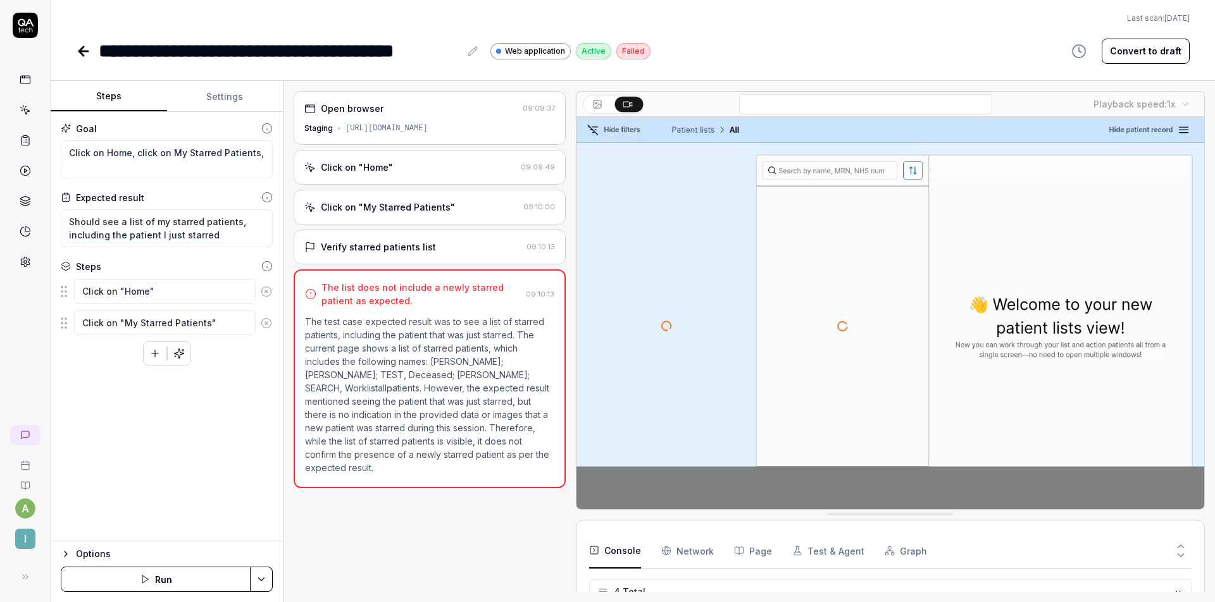
click at [449, 147] on div "Open browser 09:09:37 Staging https://staging.nhs.isla.health/worklist/patients…" at bounding box center [430, 341] width 272 height 501
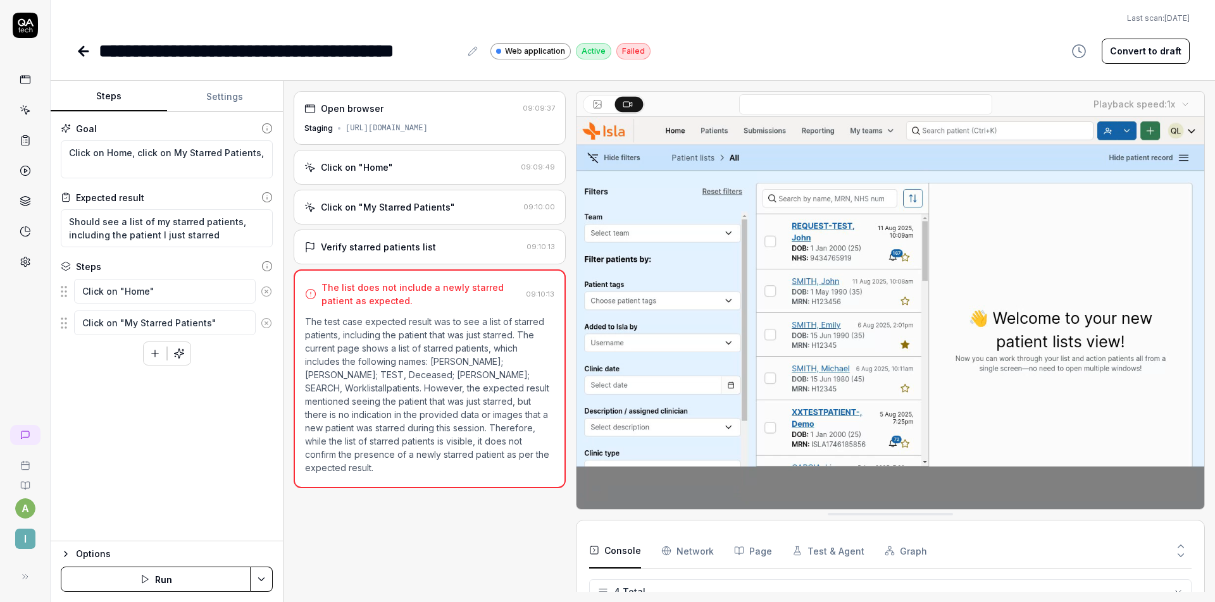
click at [437, 155] on div "Click on "Home" 09:09:49" at bounding box center [430, 167] width 272 height 35
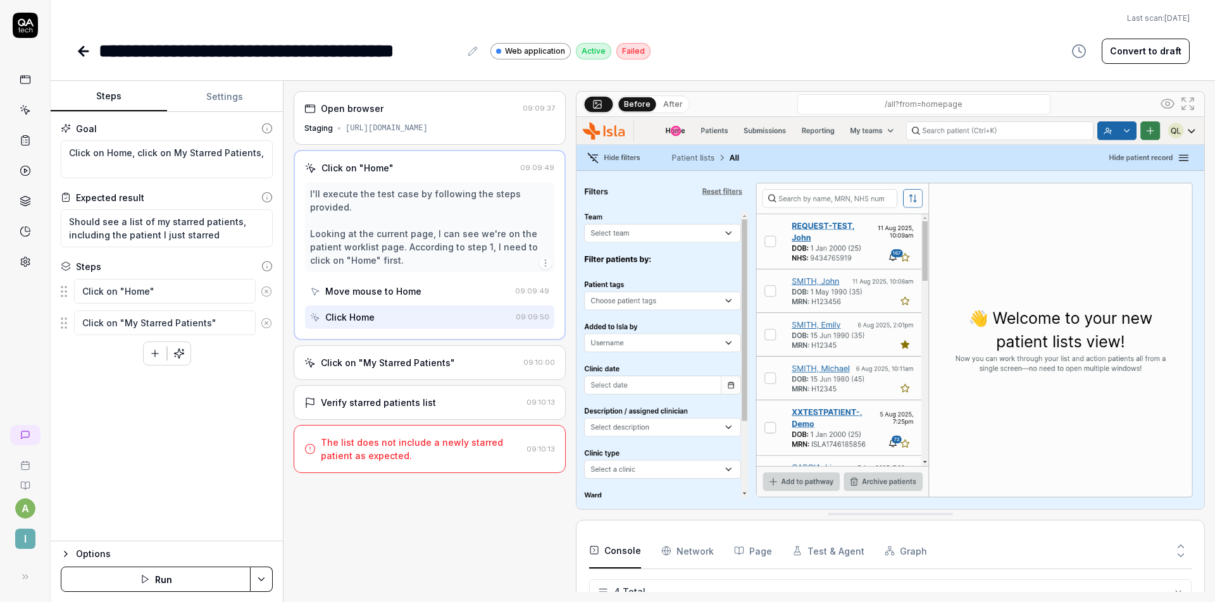
click at [445, 360] on div "Click on "My Starred Patients"" at bounding box center [388, 362] width 134 height 13
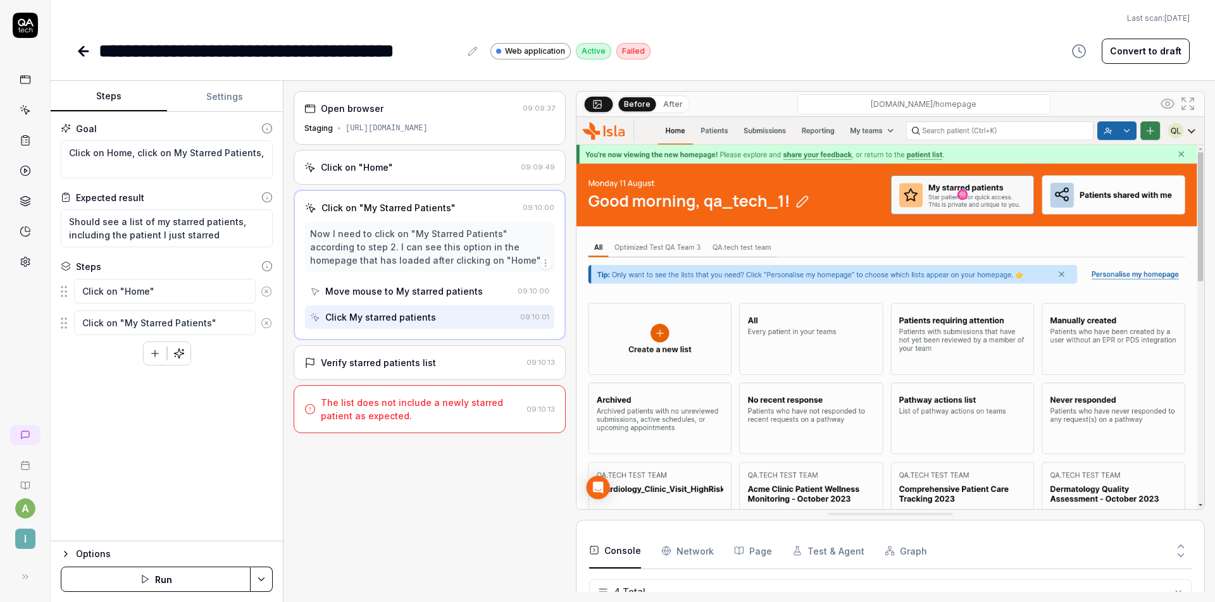
click at [443, 361] on div "Verify starred patients list" at bounding box center [412, 362] width 217 height 13
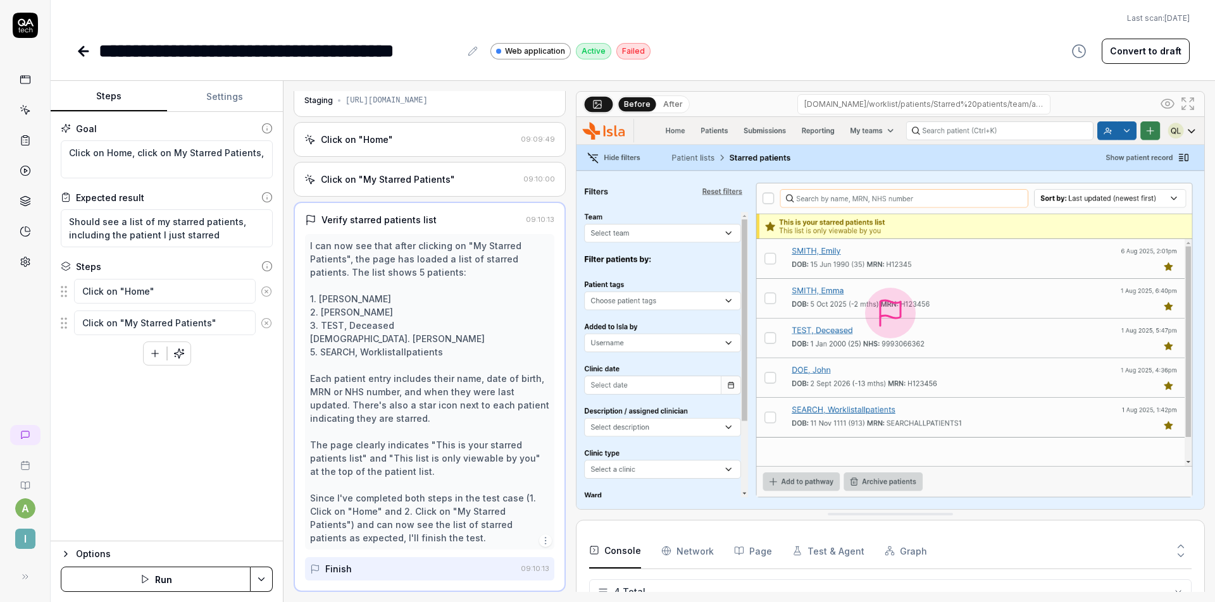
scroll to position [81, 0]
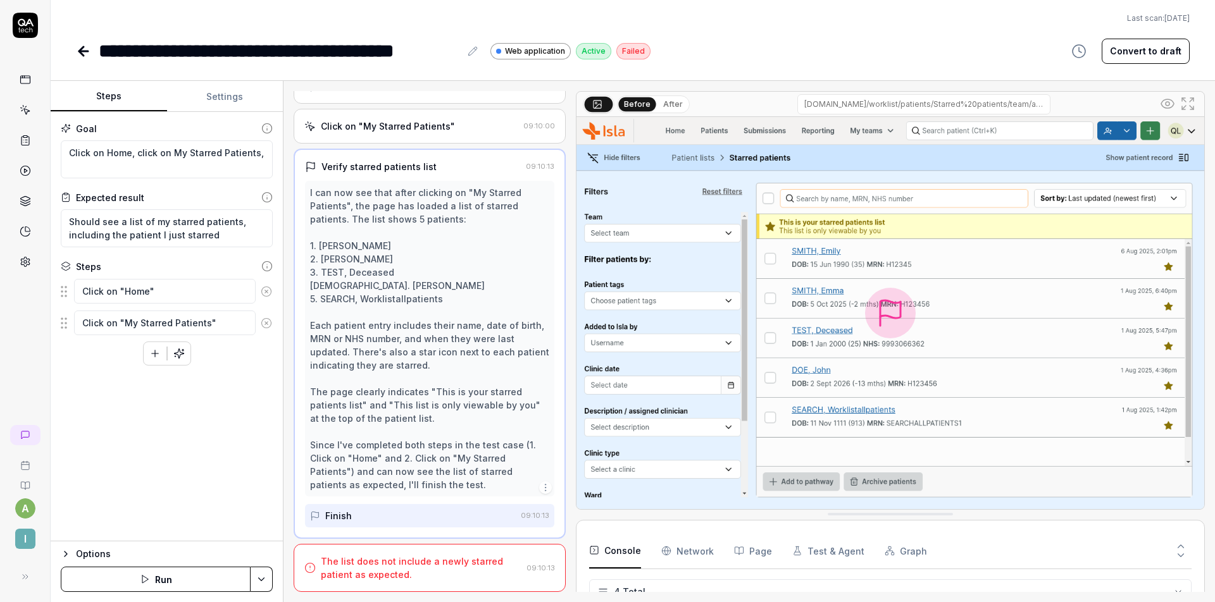
click at [421, 558] on div "The list does not include a newly starred patient as expected." at bounding box center [421, 568] width 201 height 27
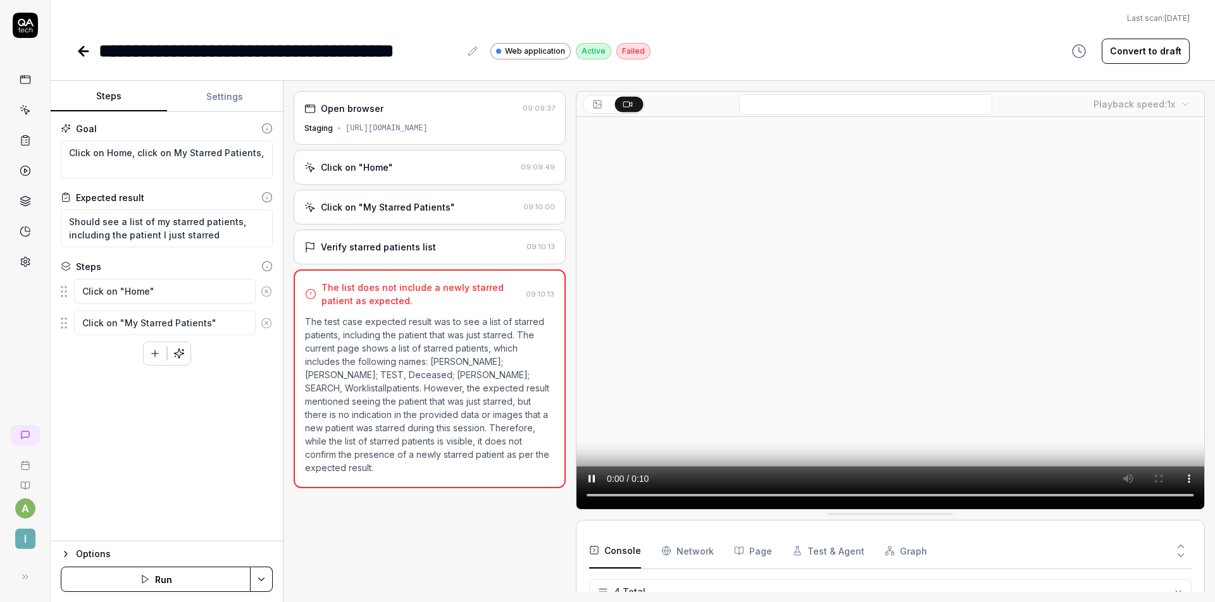
scroll to position [0, 0]
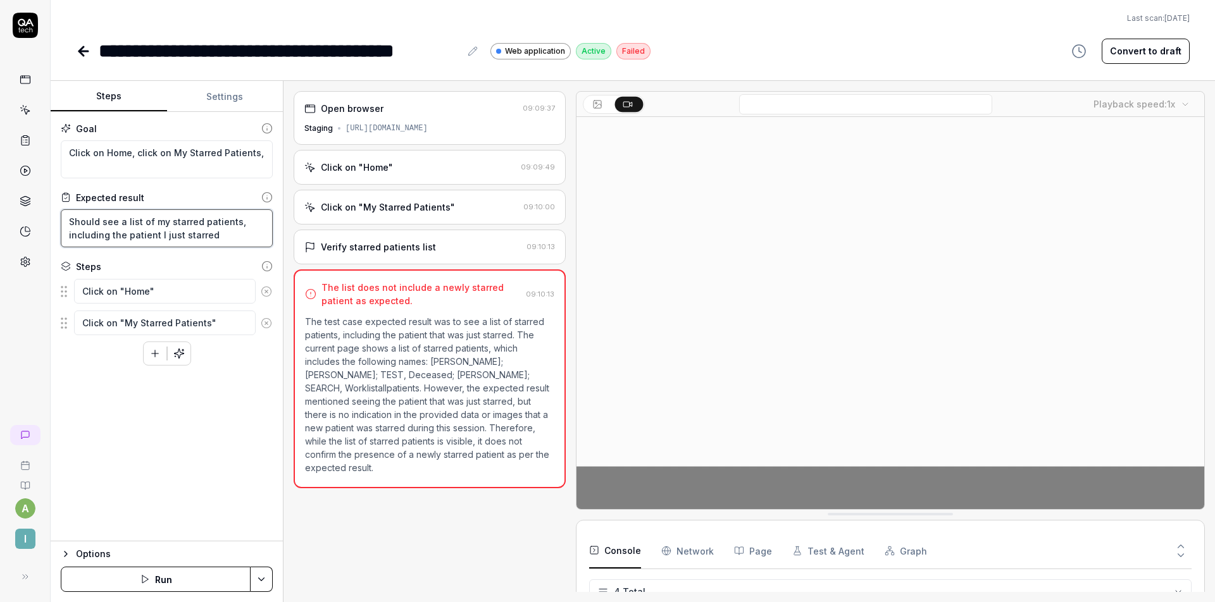
drag, startPoint x: 225, startPoint y: 236, endPoint x: 233, endPoint y: 218, distance: 19.5
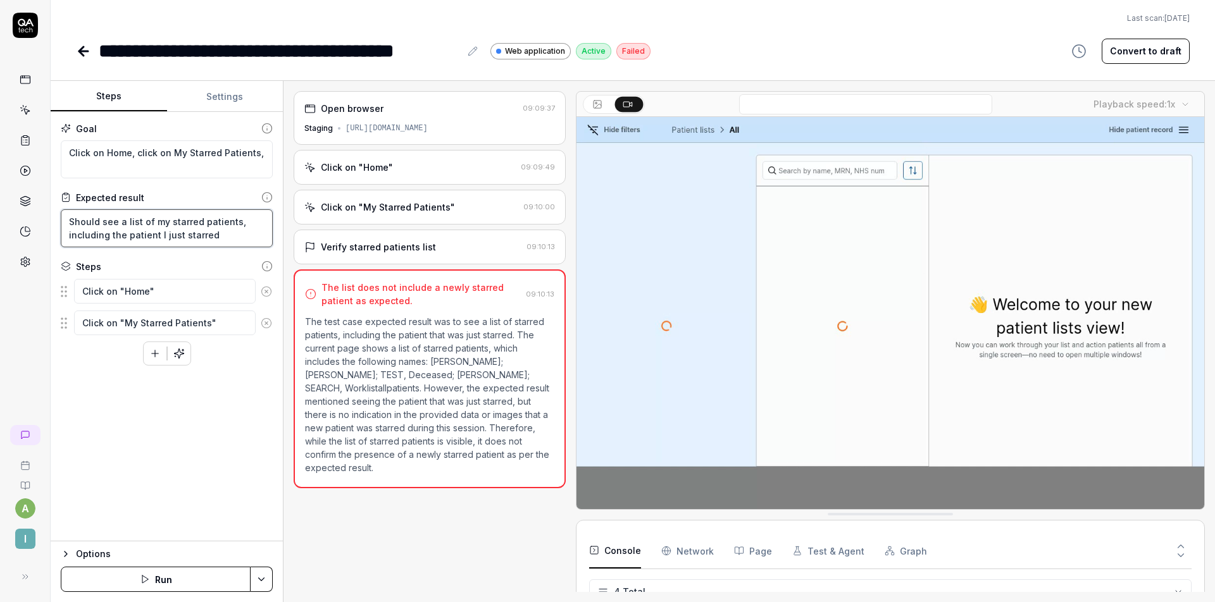
click at [234, 222] on textarea "Should see a list of my starred patients, including the patient I just starred" at bounding box center [167, 228] width 212 height 38
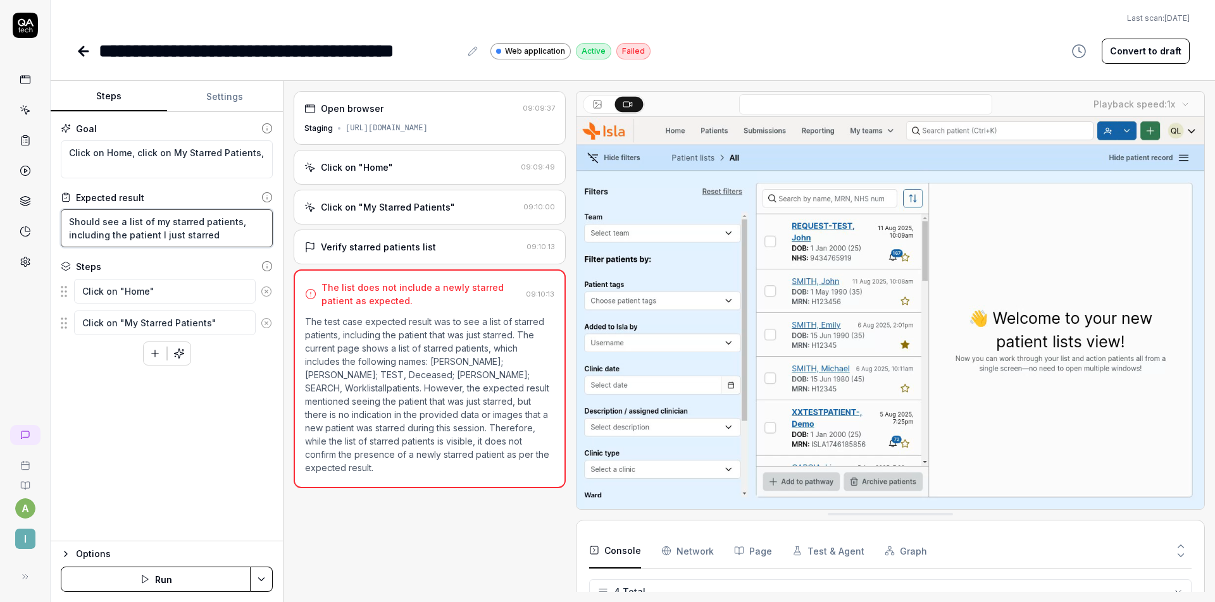
type textarea "Should see a list of my starred patients"
type textarea "*"
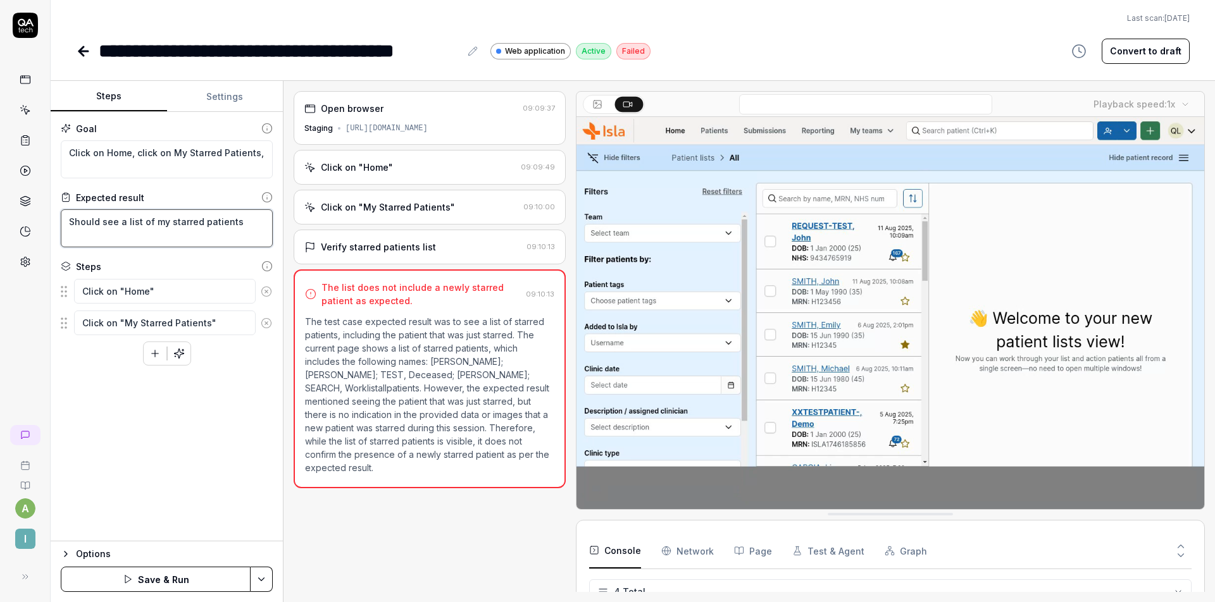
type textarea "Should see a list of my starred patients"
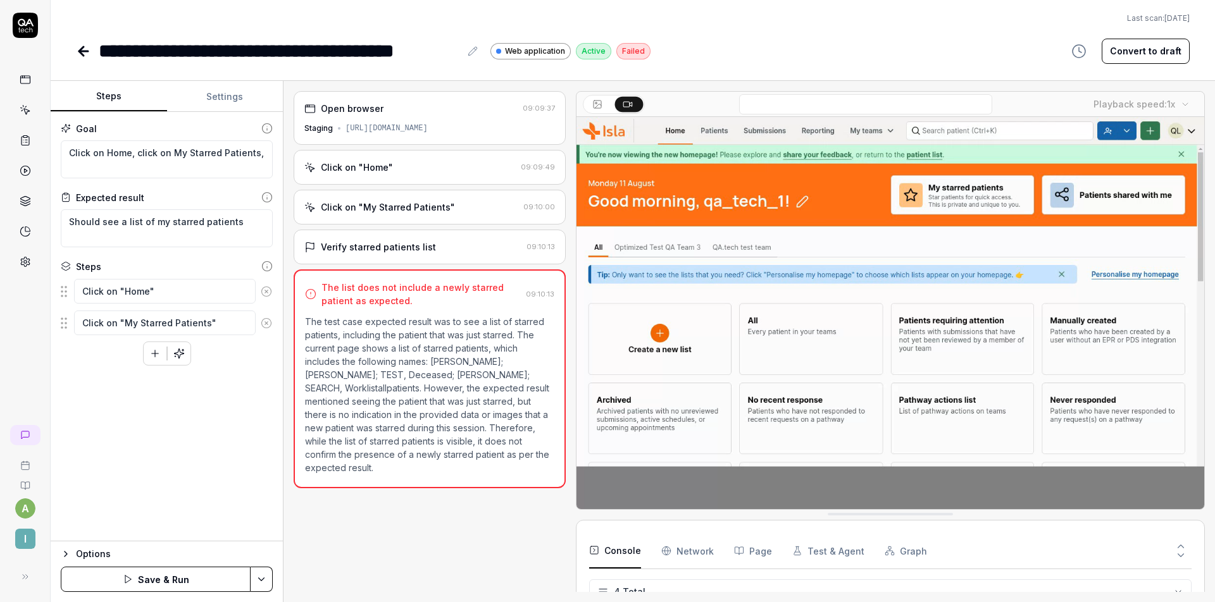
click at [216, 574] on button "Save & Run" at bounding box center [156, 579] width 190 height 25
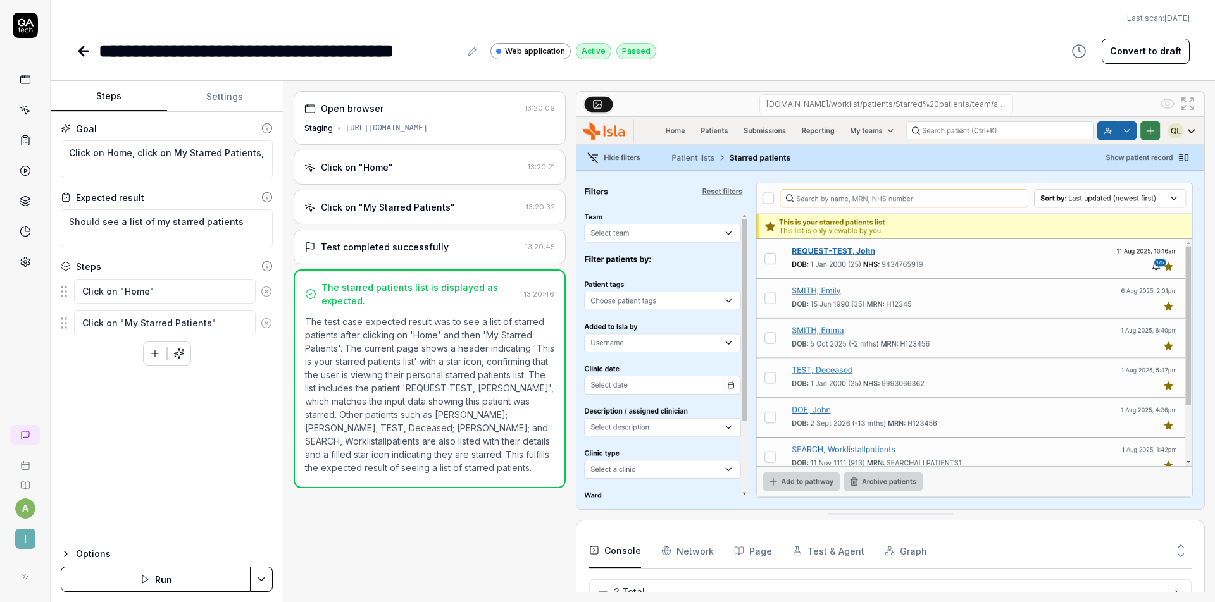
type textarea "*"
